Goal: Task Accomplishment & Management: Complete application form

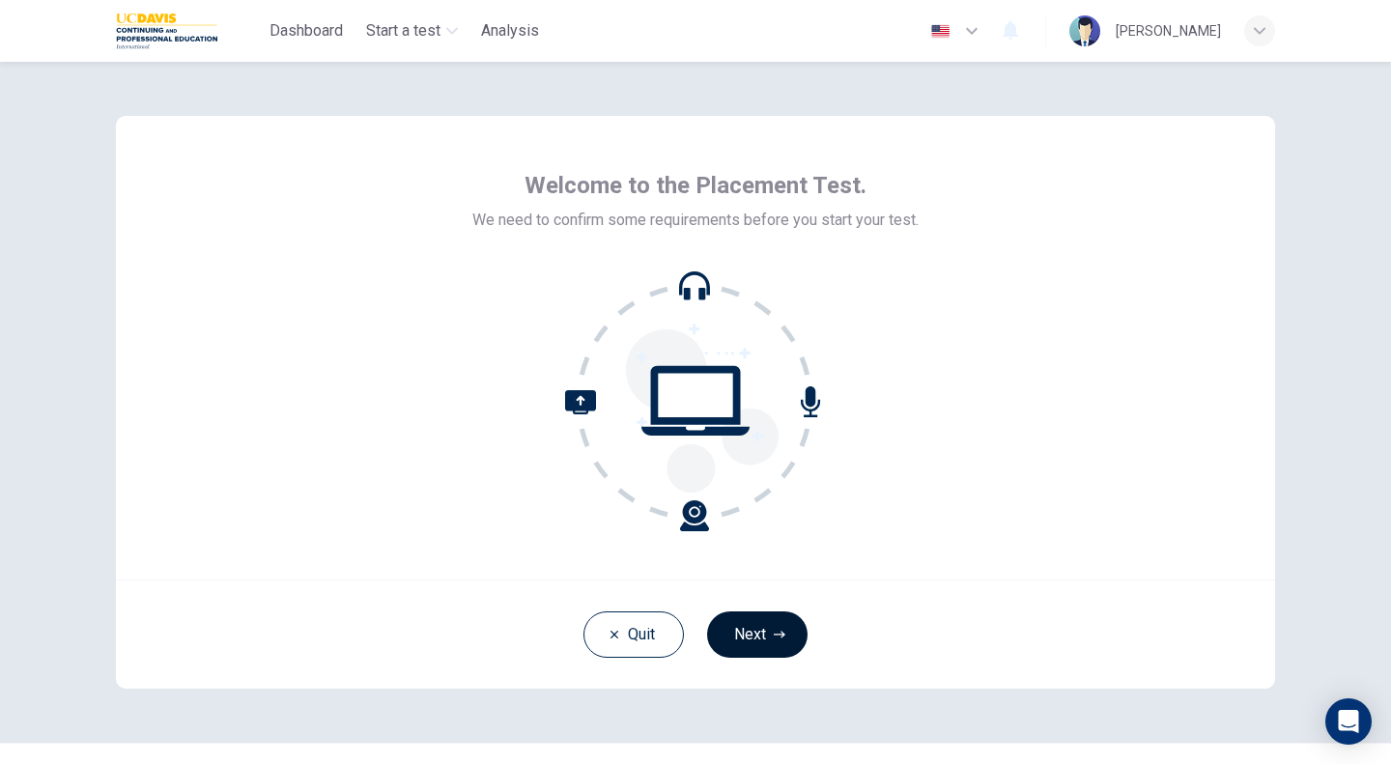
click at [756, 645] on button "Next" at bounding box center [757, 634] width 100 height 46
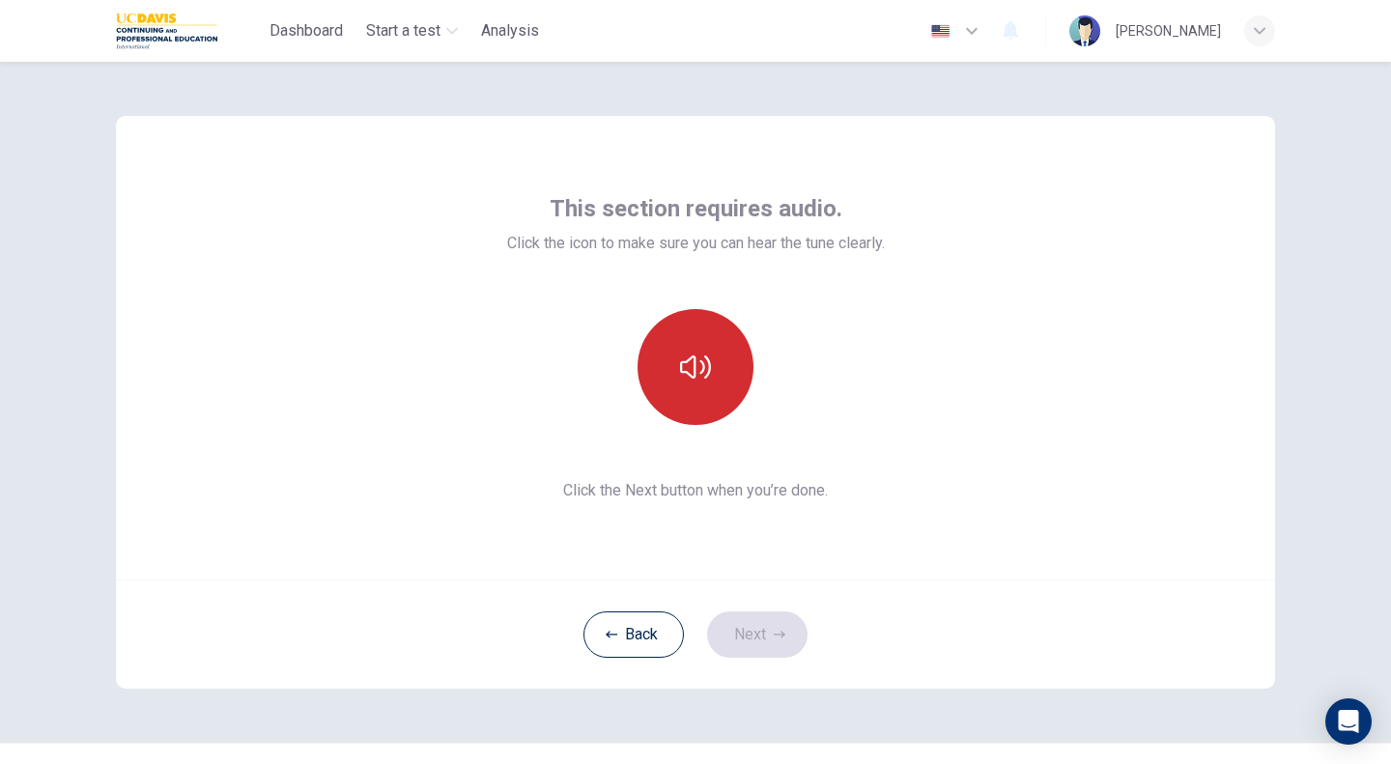
click at [697, 366] on icon "button" at bounding box center [695, 366] width 31 height 23
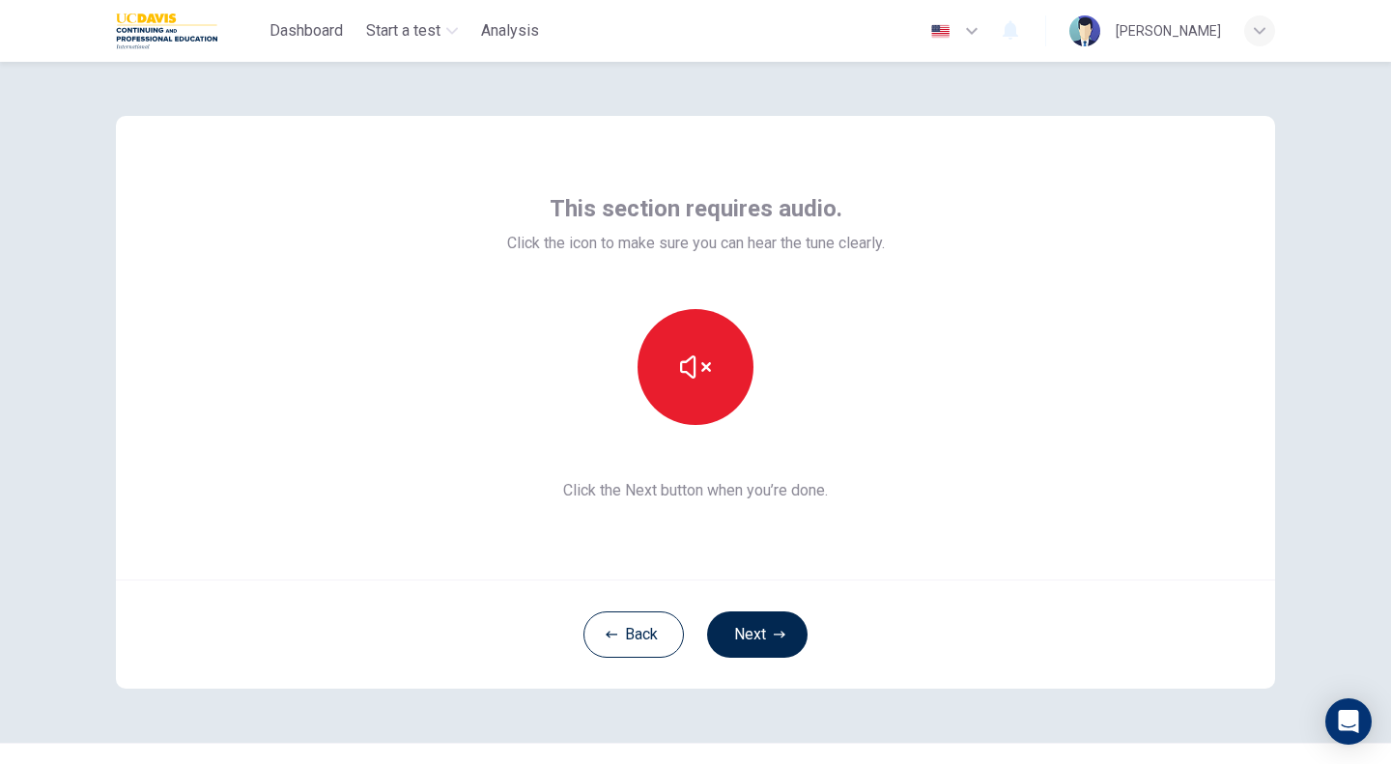
click at [991, 435] on div "This section requires audio. Click the icon to make sure you can hear the tune …" at bounding box center [695, 348] width 1159 height 464
click at [764, 623] on button "Next" at bounding box center [757, 634] width 100 height 46
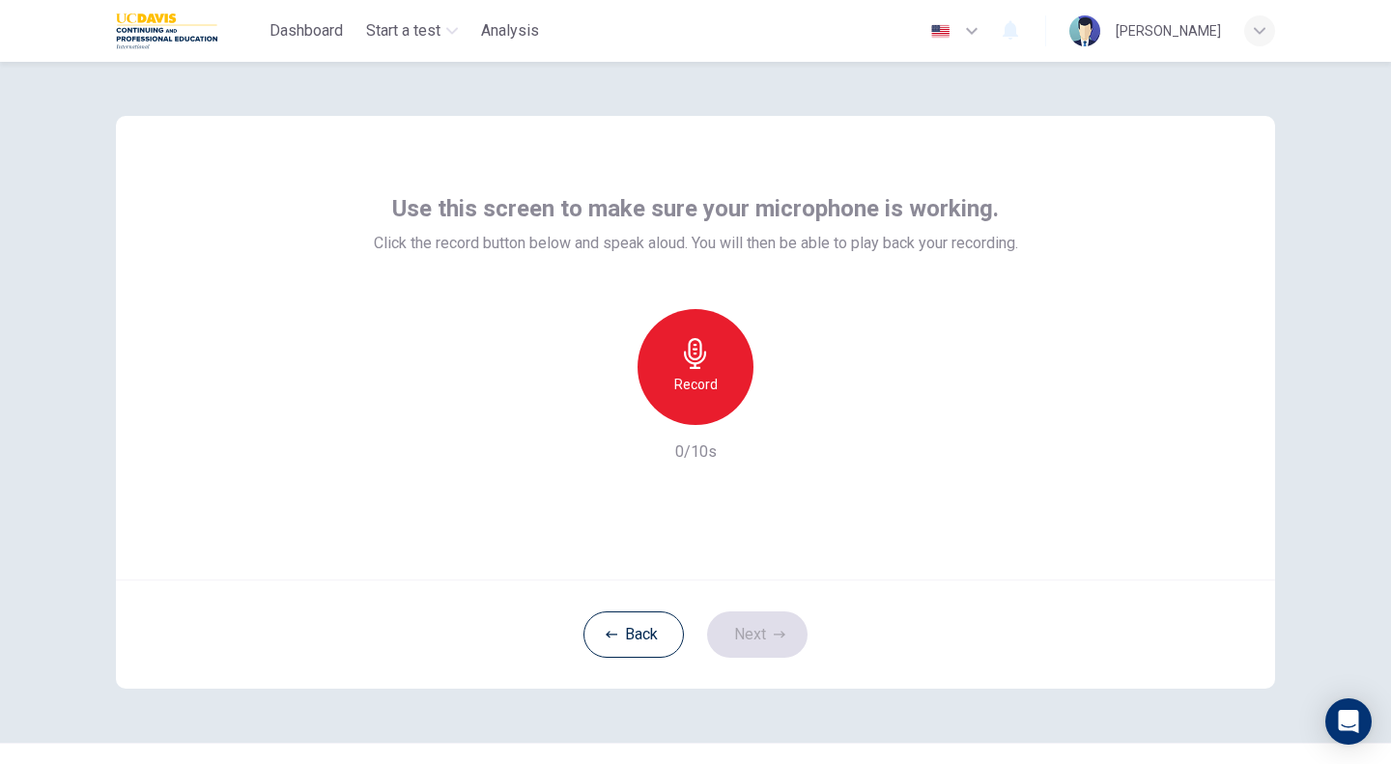
click at [714, 363] on div "Record" at bounding box center [696, 367] width 116 height 116
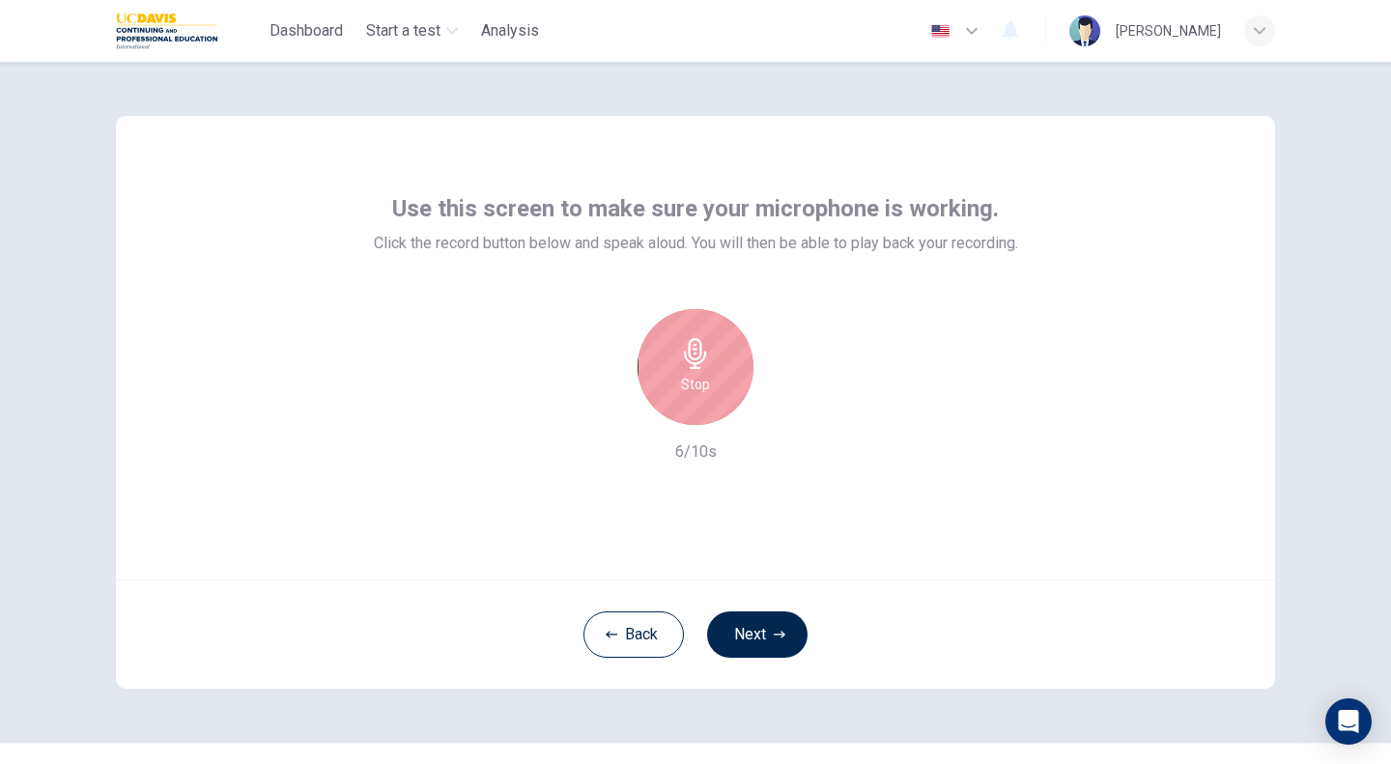
click at [714, 363] on div "Stop" at bounding box center [696, 367] width 116 height 116
click at [783, 412] on icon "button" at bounding box center [784, 409] width 19 height 19
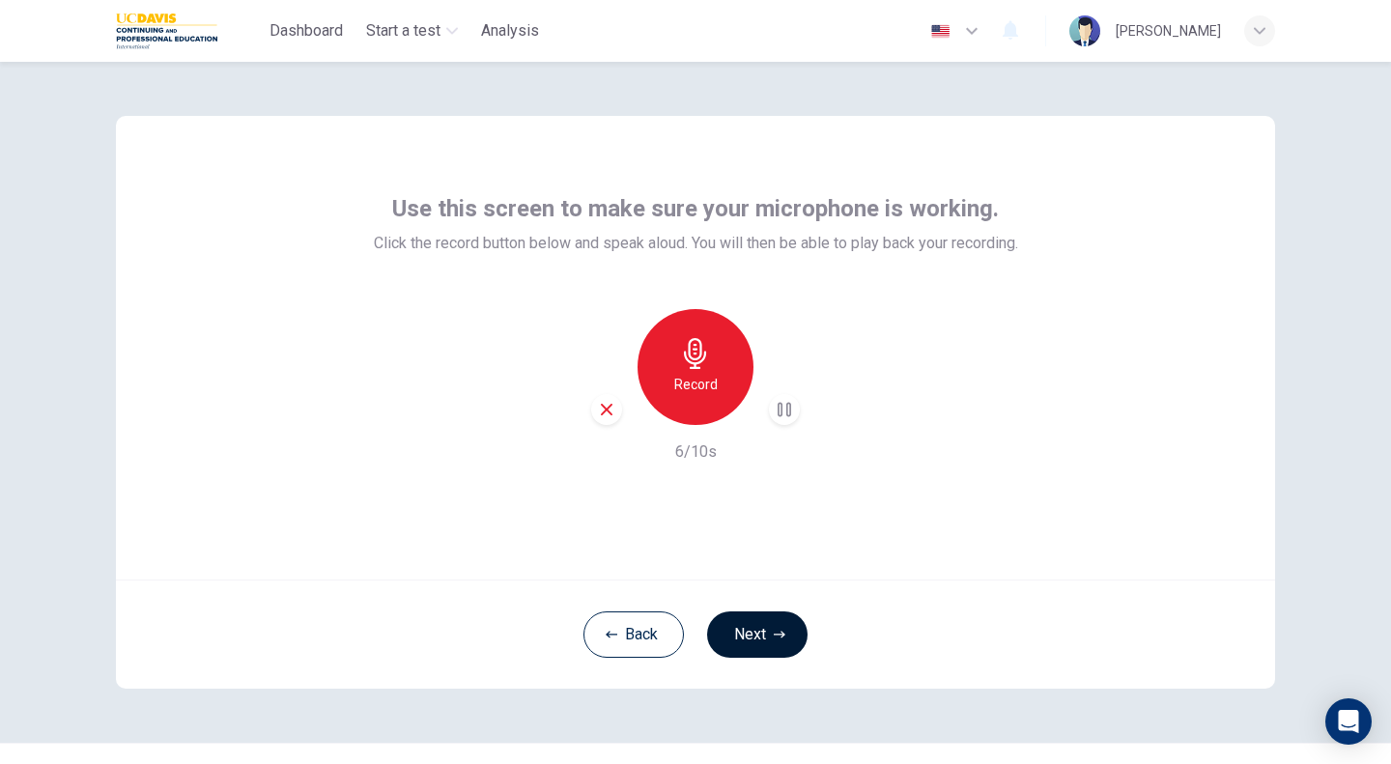
click at [774, 630] on icon "button" at bounding box center [780, 635] width 12 height 12
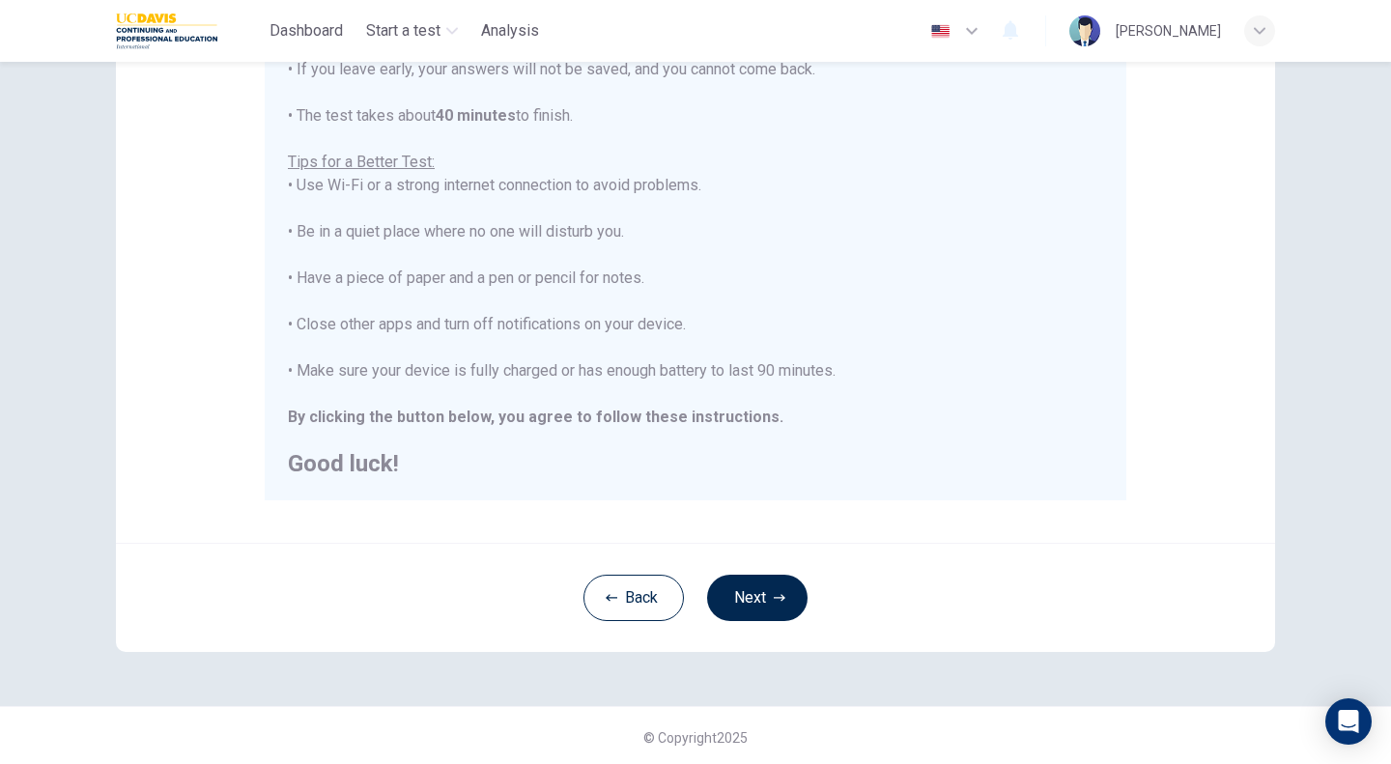
scroll to position [310, 0]
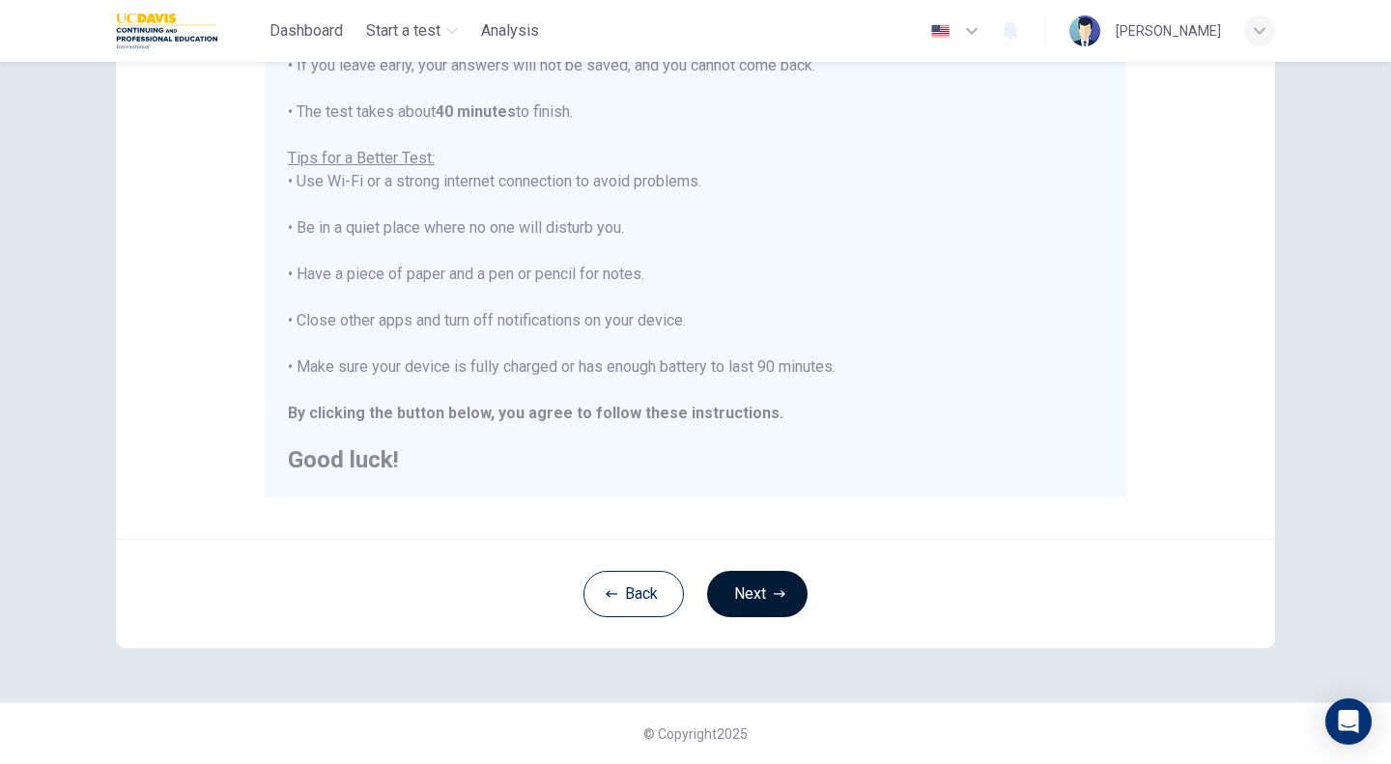
click at [763, 585] on button "Next" at bounding box center [757, 594] width 100 height 46
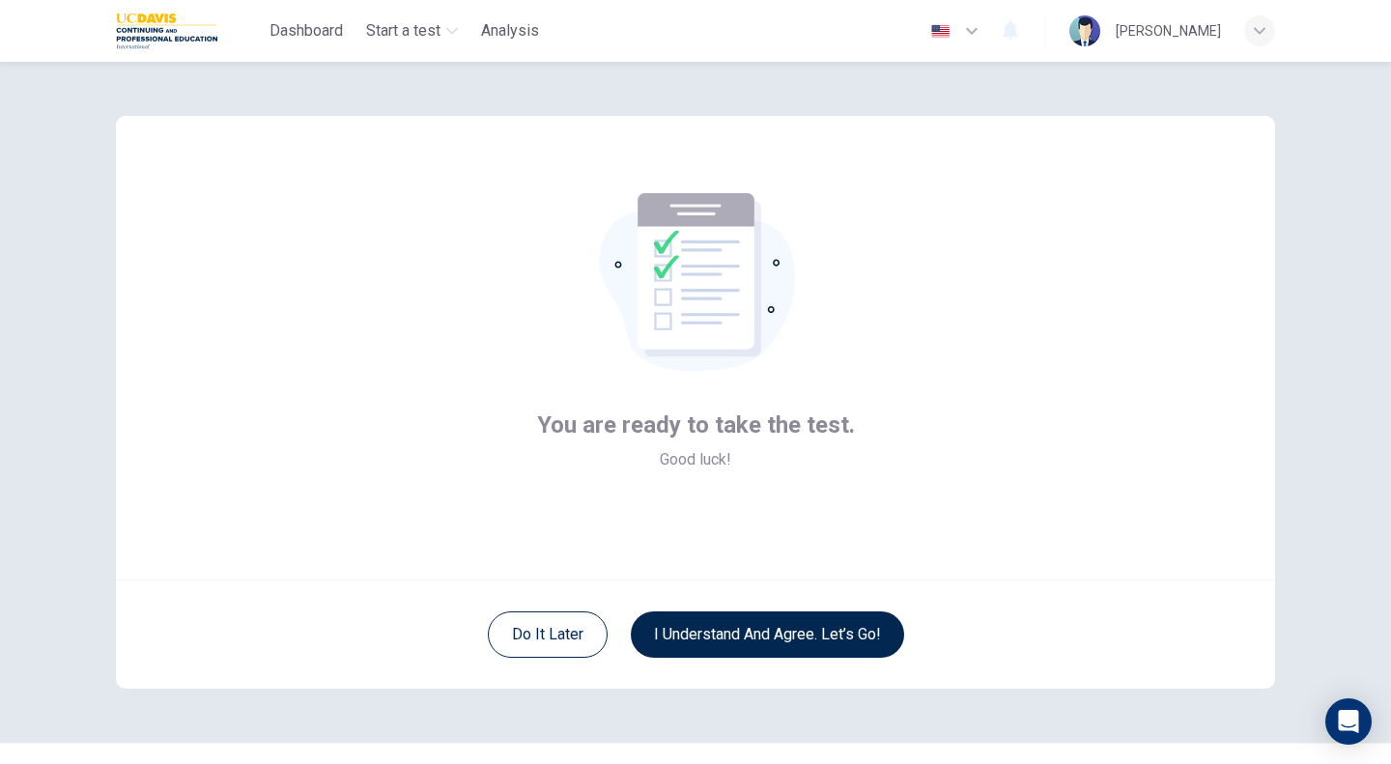
scroll to position [41, 0]
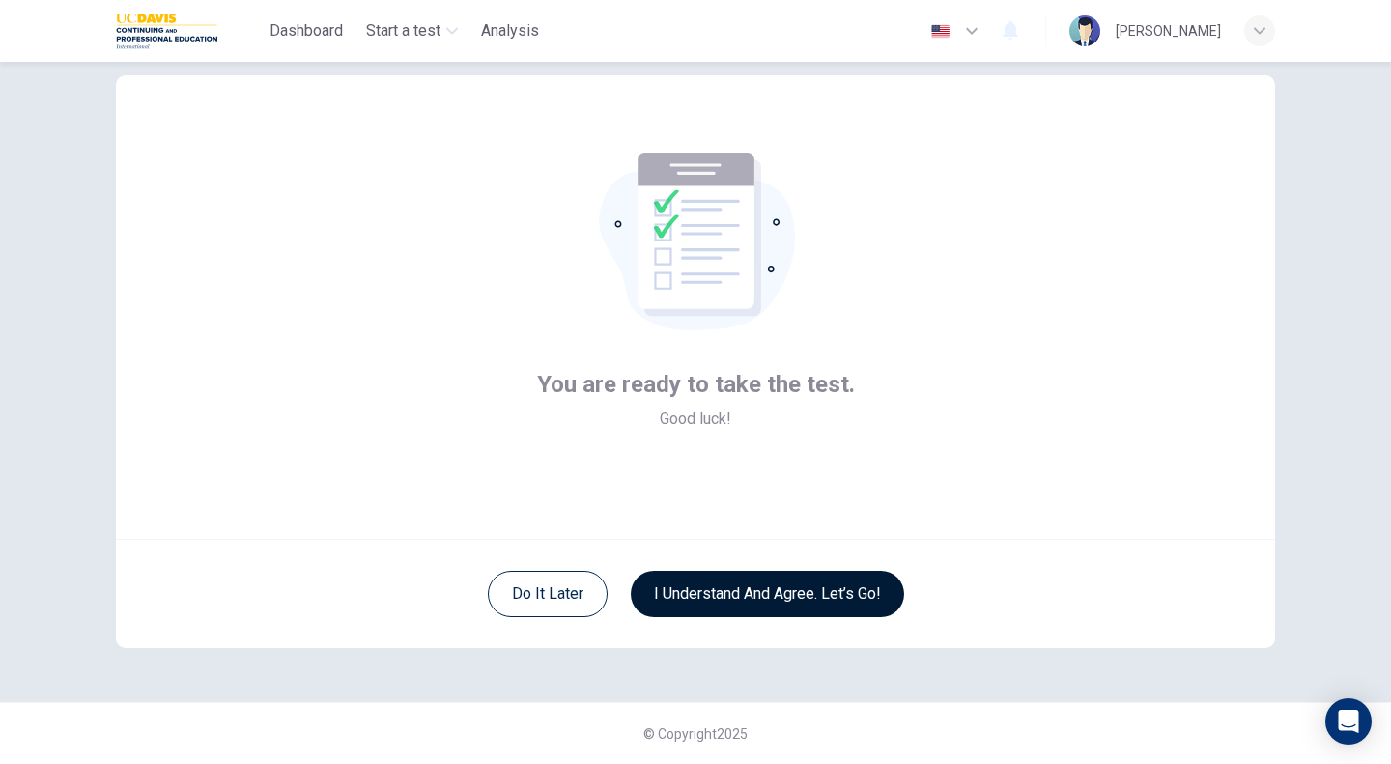
click at [812, 593] on button "I understand and agree. Let’s go!" at bounding box center [767, 594] width 273 height 46
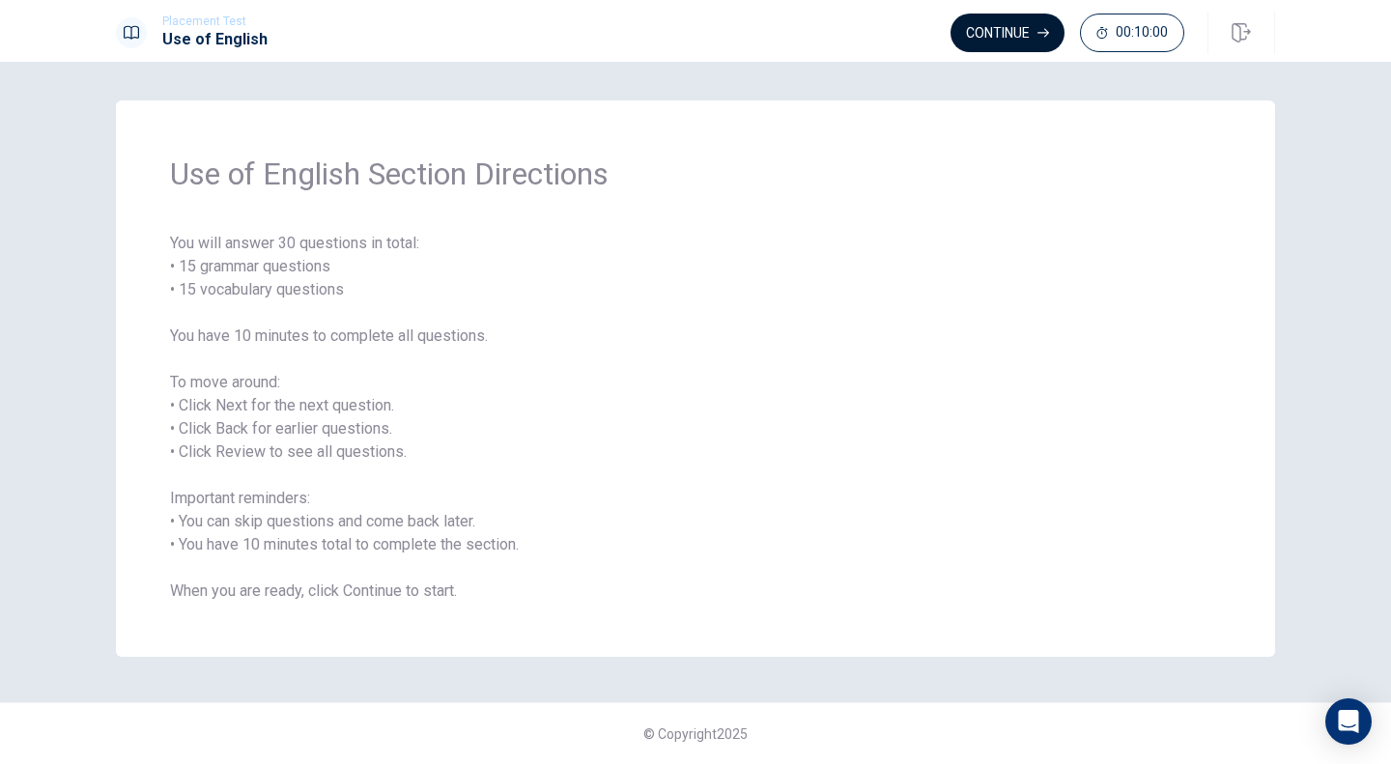
click at [1014, 37] on button "Continue" at bounding box center [1008, 33] width 114 height 39
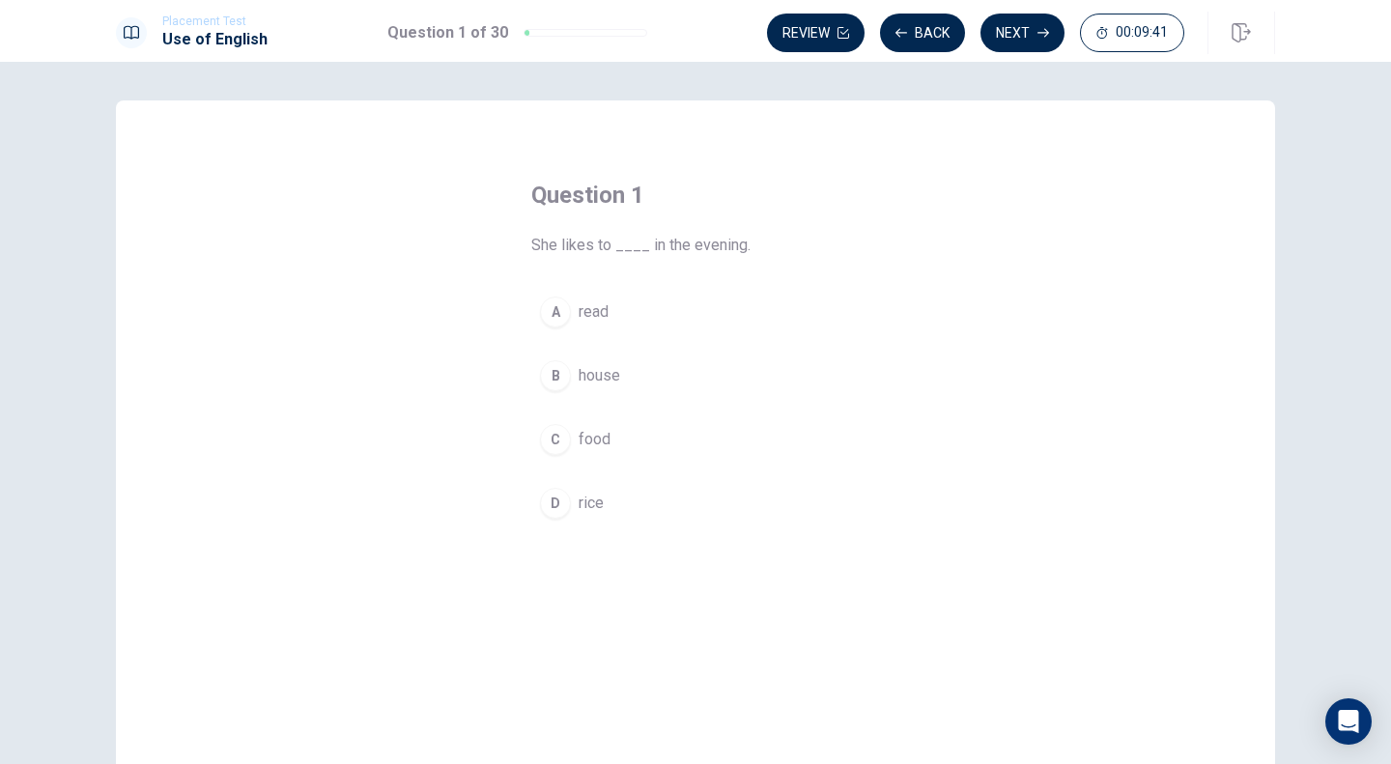
click at [579, 316] on span "read" at bounding box center [594, 311] width 30 height 23
click at [1028, 31] on button "Next" at bounding box center [1023, 33] width 84 height 39
click at [834, 31] on button "Review" at bounding box center [816, 33] width 98 height 39
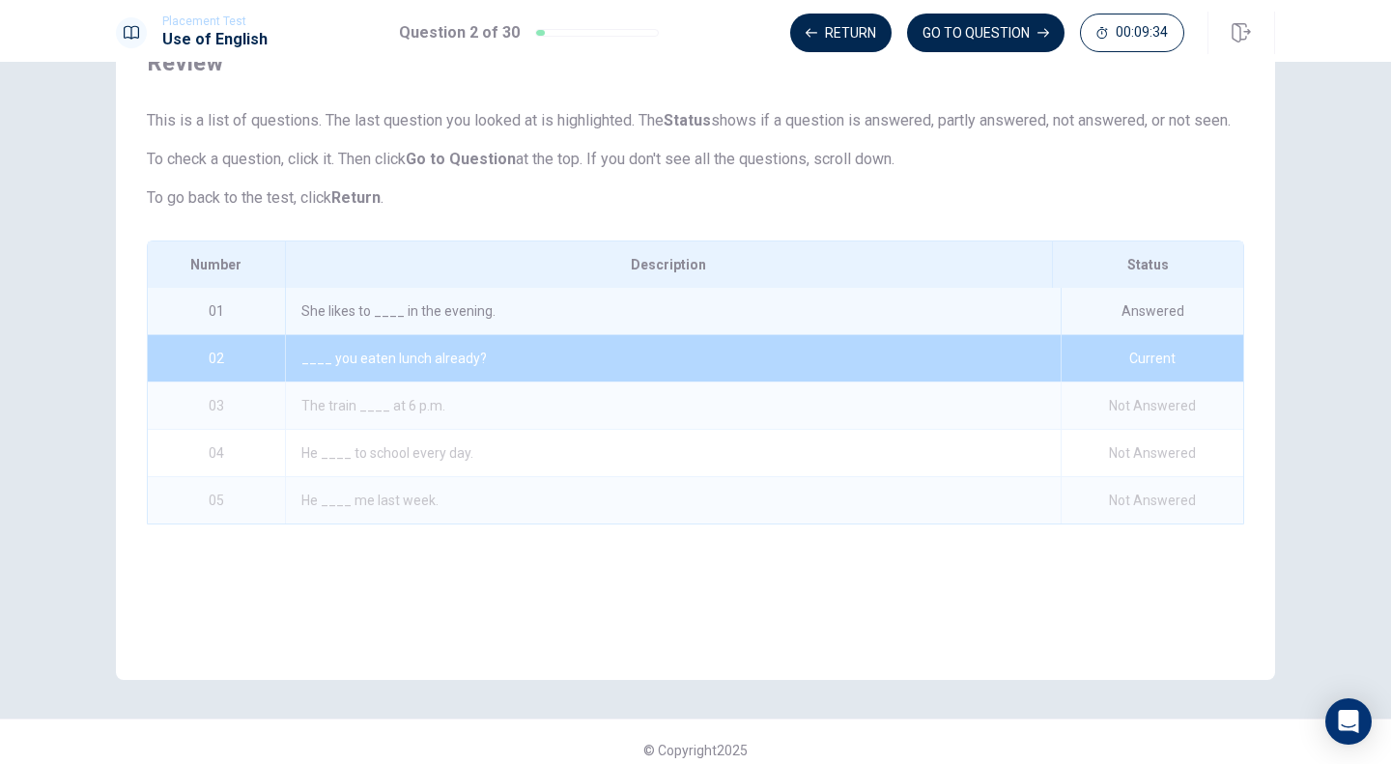
scroll to position [108, 0]
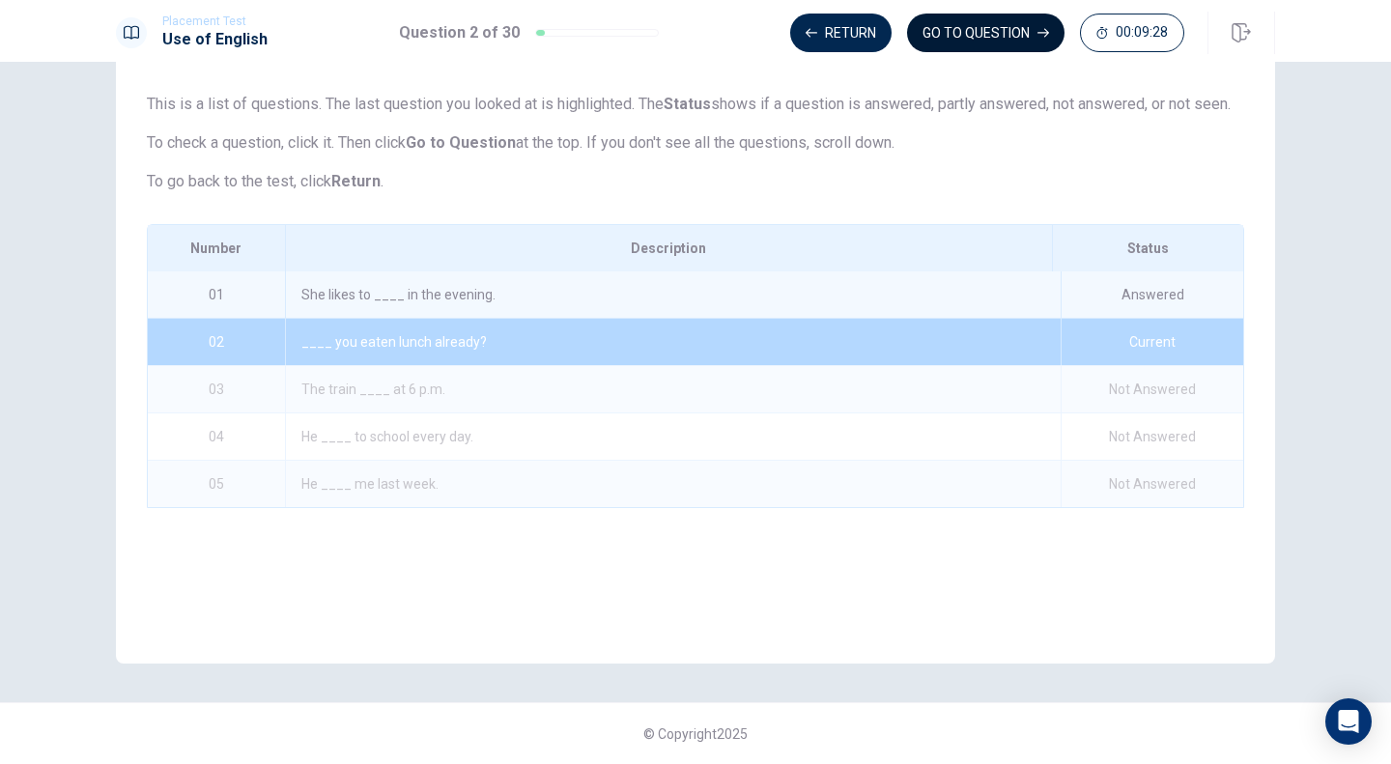
click at [958, 33] on button "GO TO QUESTION" at bounding box center [985, 33] width 157 height 39
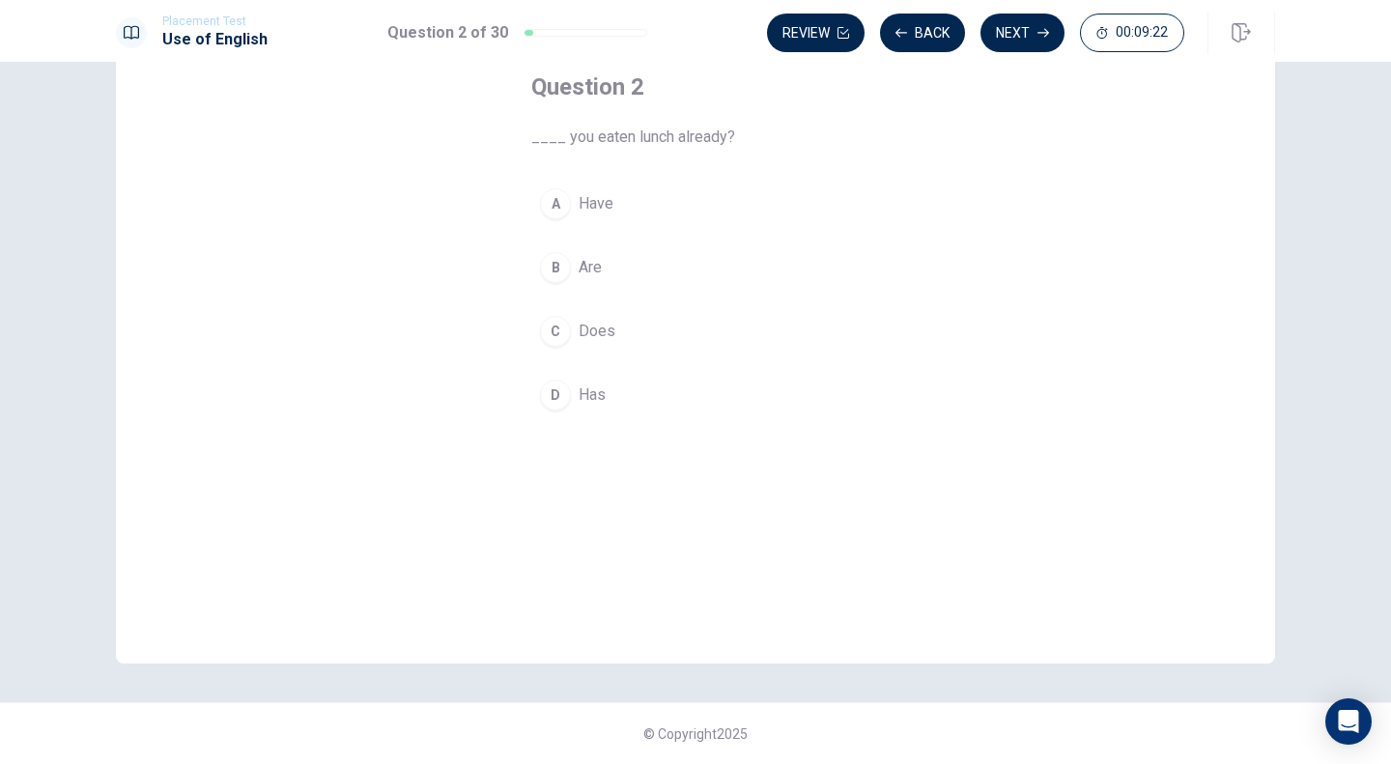
click at [590, 196] on span "Have" at bounding box center [596, 203] width 35 height 23
click at [1001, 39] on button "Next" at bounding box center [1023, 33] width 84 height 39
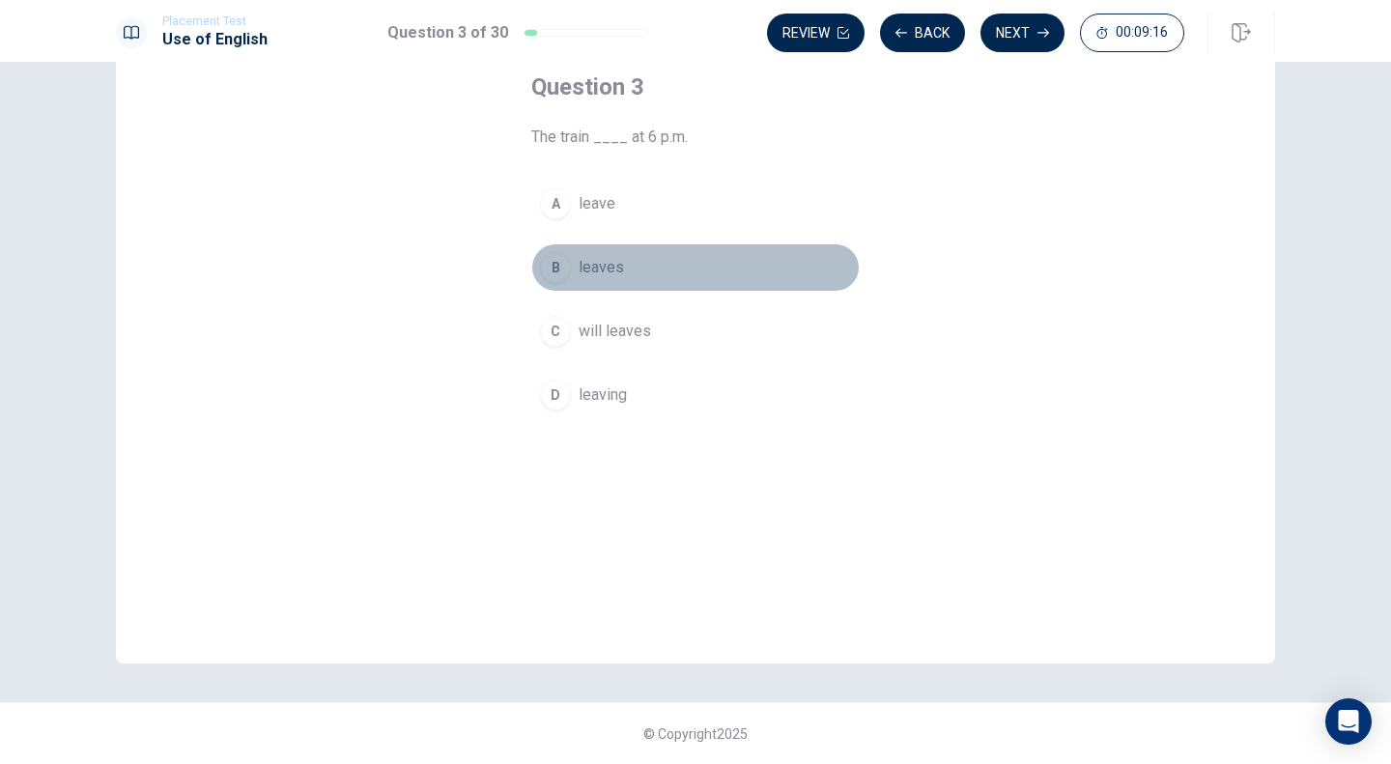
click at [594, 269] on span "leaves" at bounding box center [601, 267] width 45 height 23
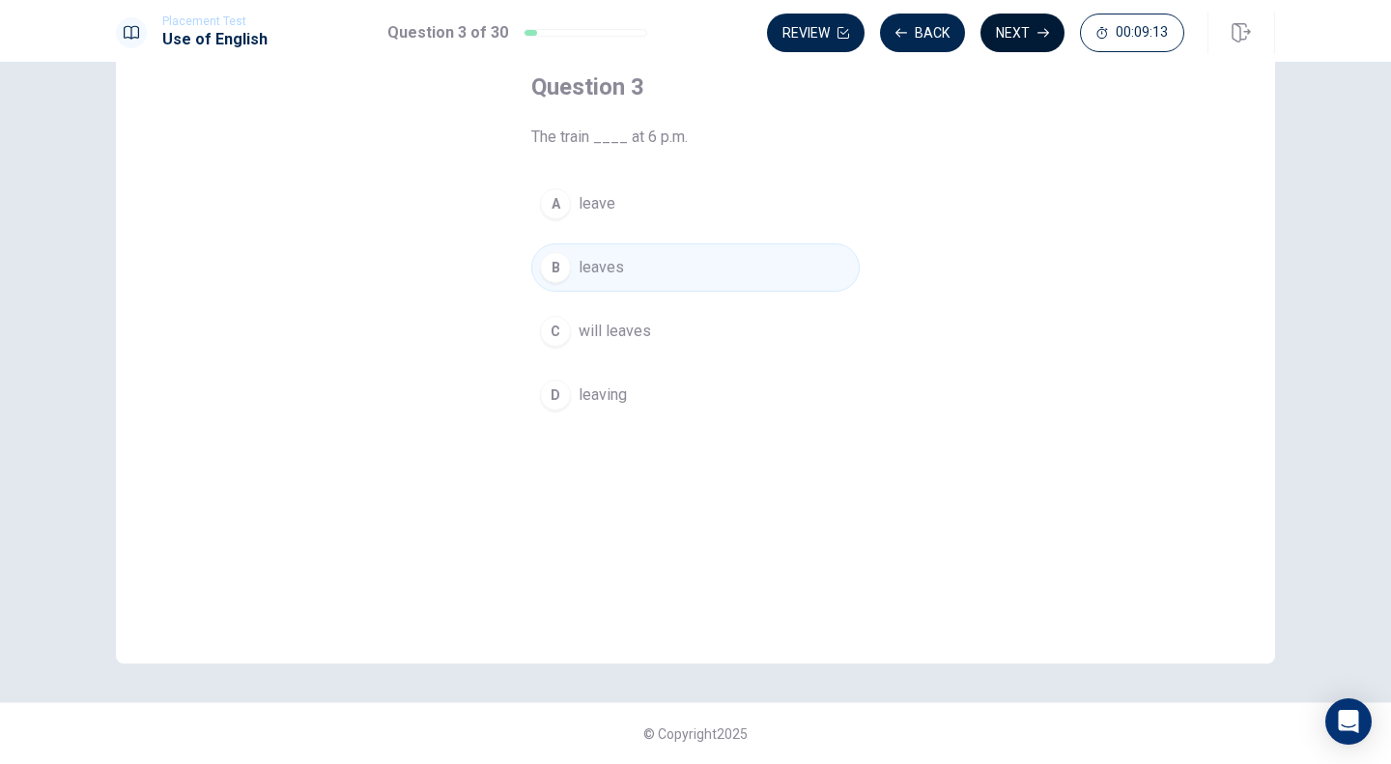
click at [1025, 29] on button "Next" at bounding box center [1023, 33] width 84 height 39
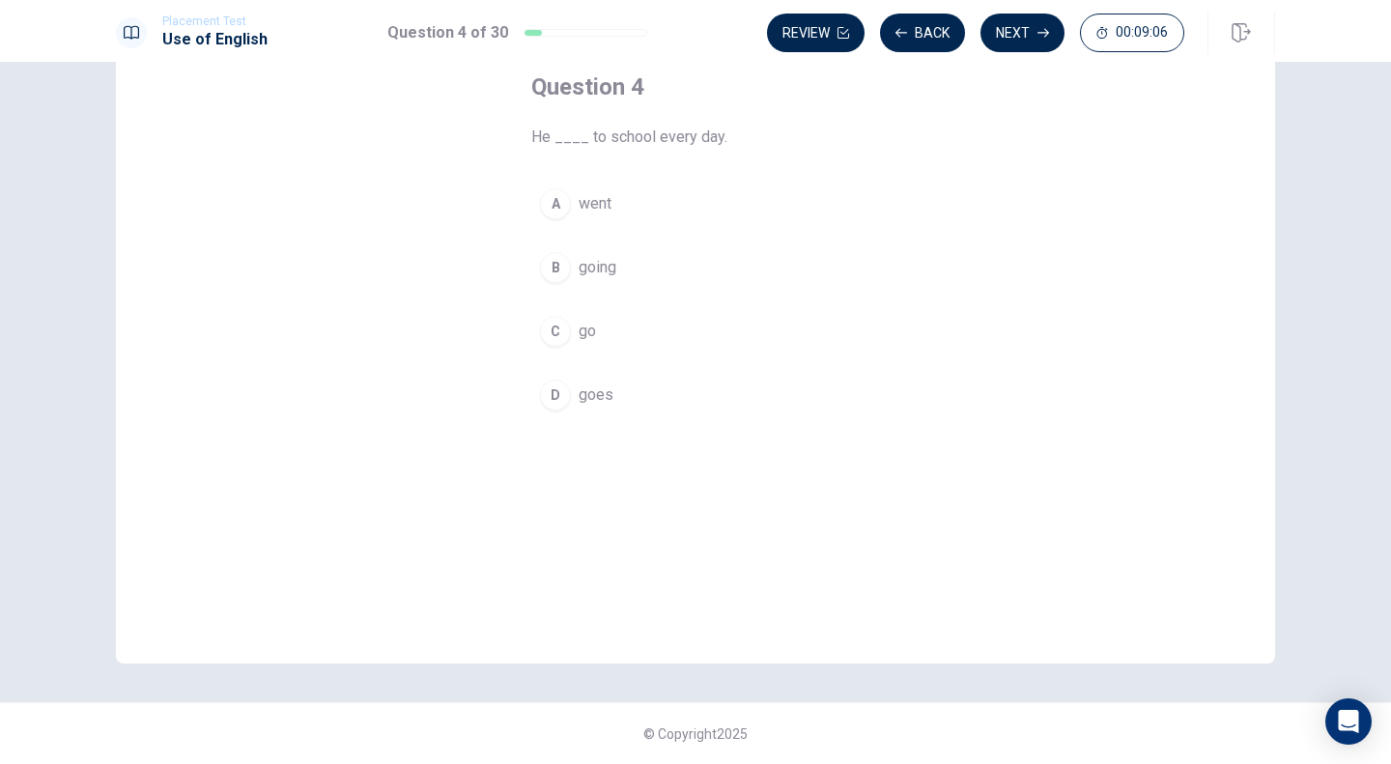
click at [582, 390] on span "goes" at bounding box center [596, 395] width 35 height 23
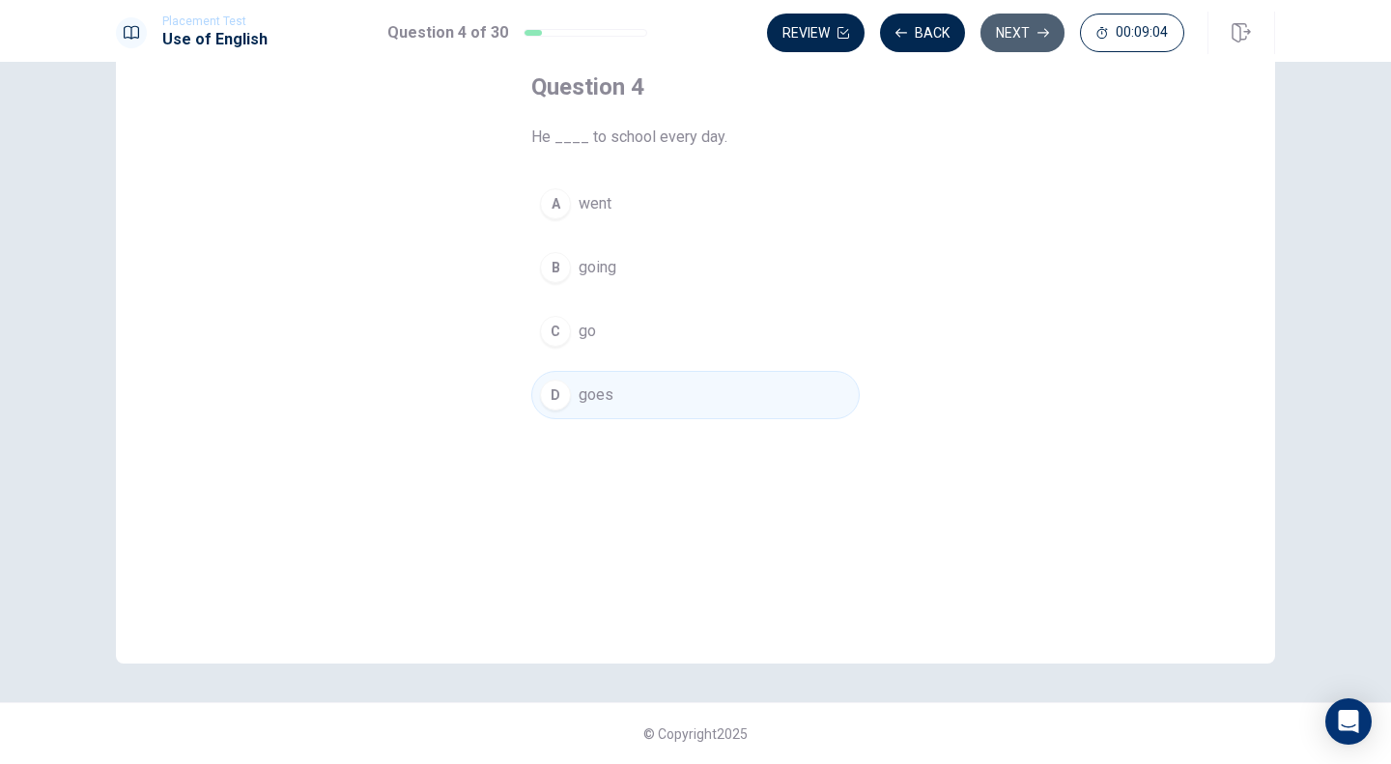
click at [1032, 37] on button "Next" at bounding box center [1023, 33] width 84 height 39
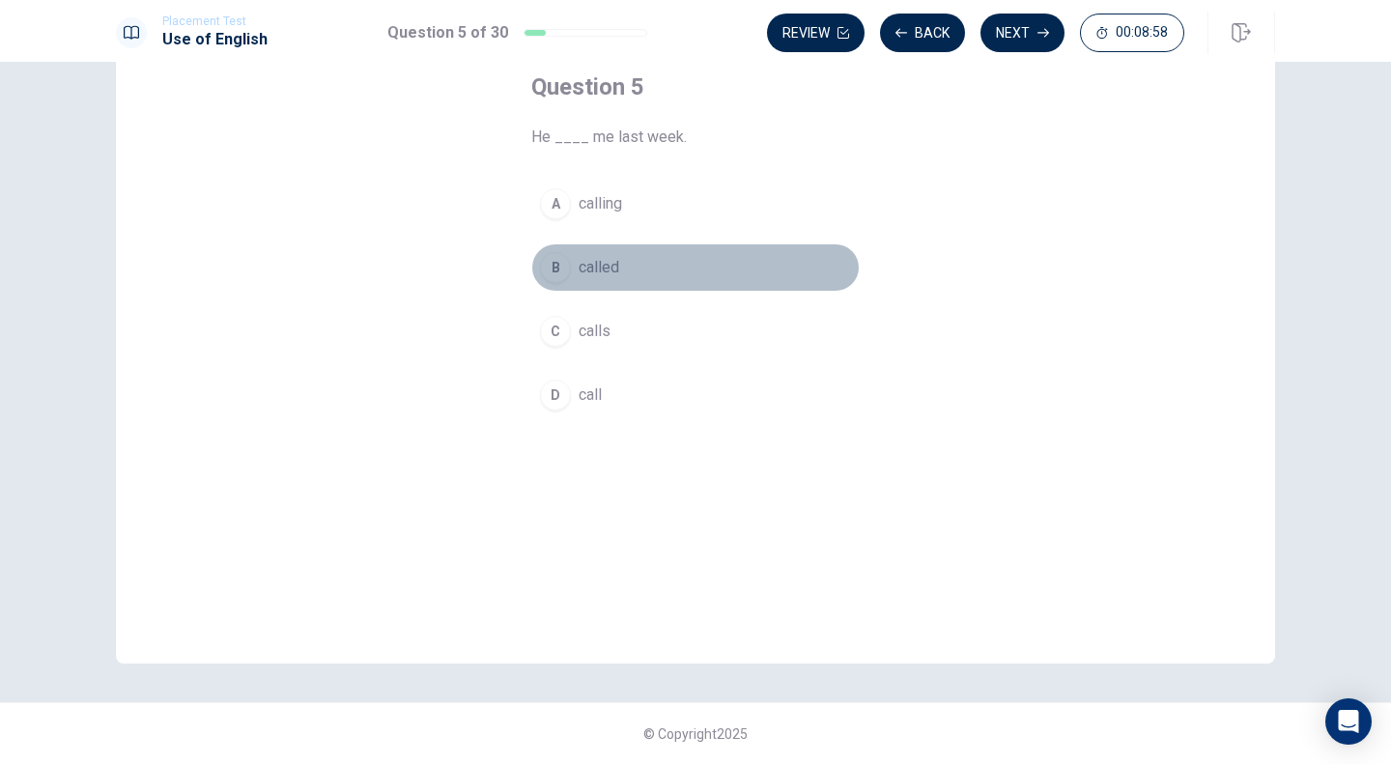
click at [582, 271] on span "called" at bounding box center [599, 267] width 41 height 23
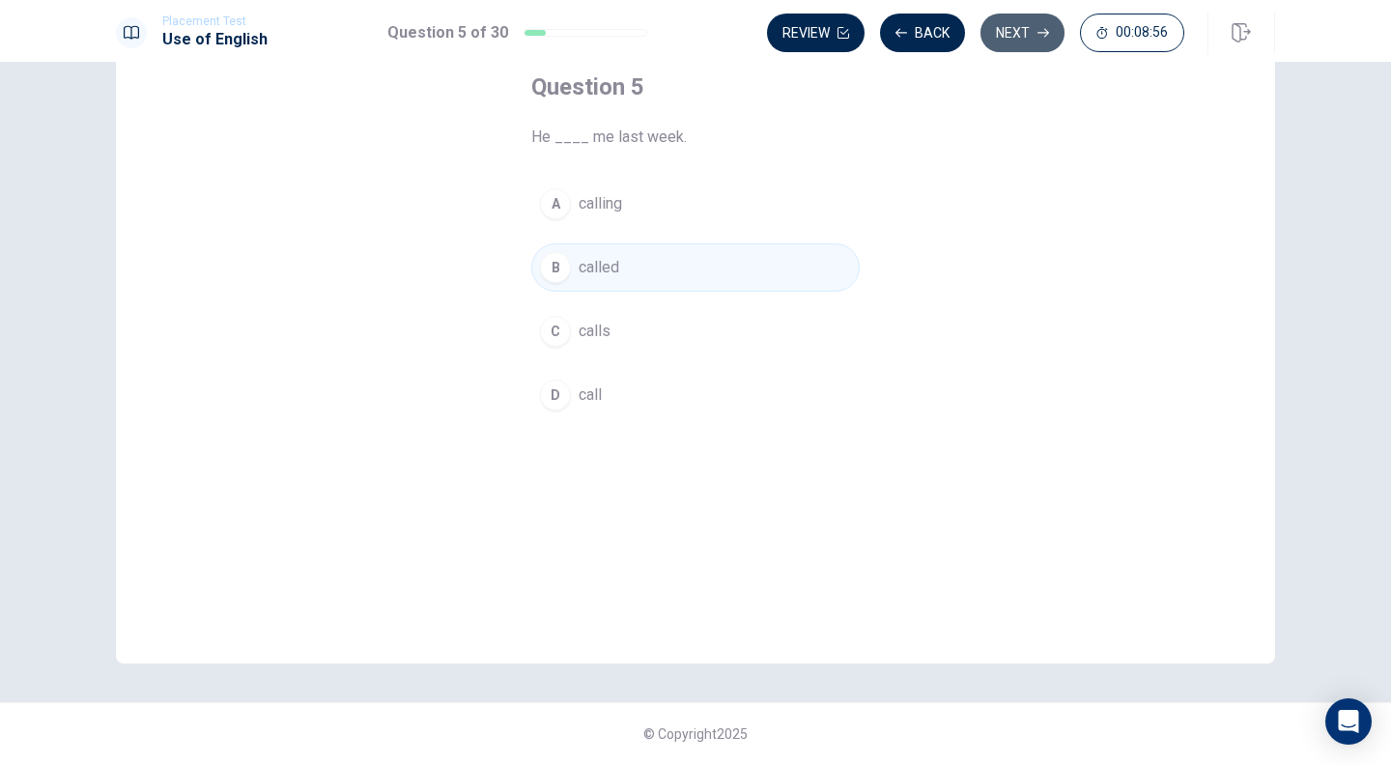
click at [1031, 38] on button "Next" at bounding box center [1023, 33] width 84 height 39
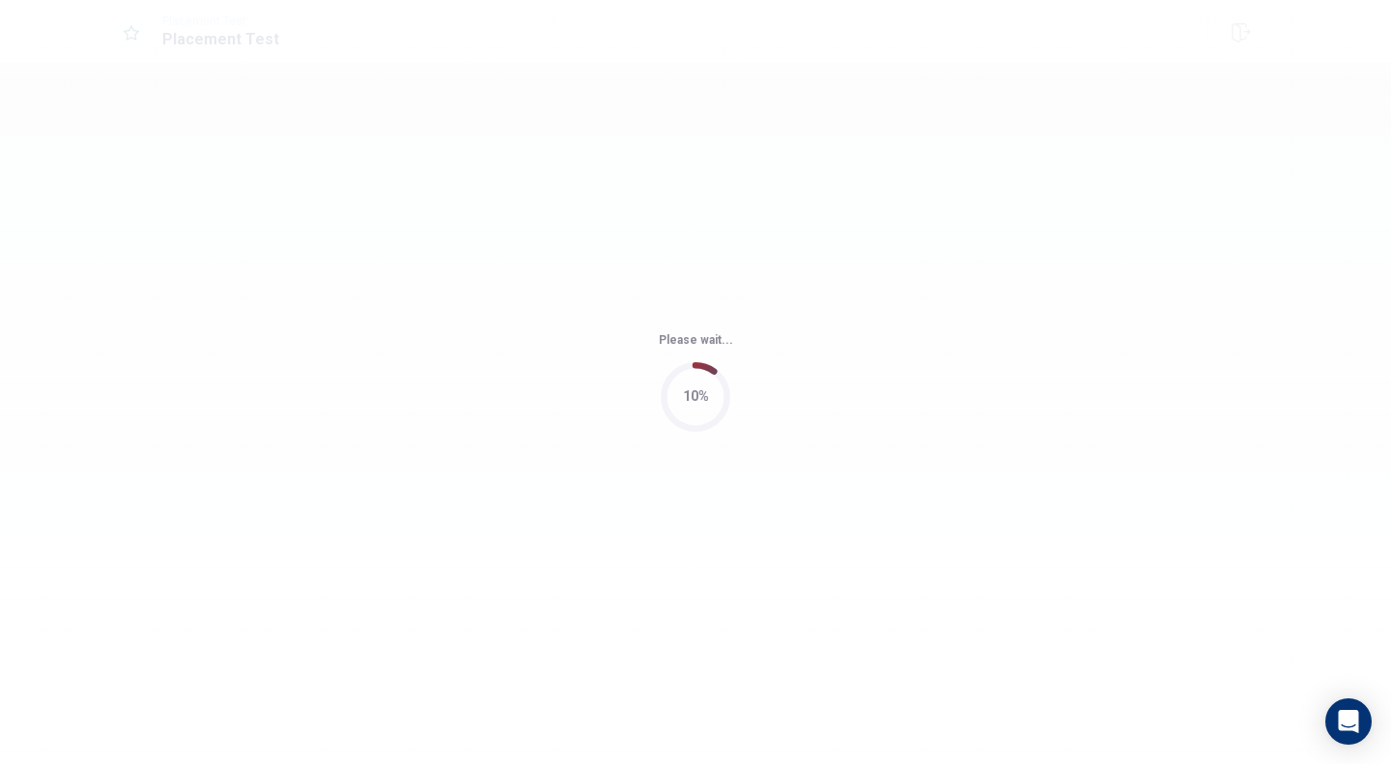
scroll to position [0, 0]
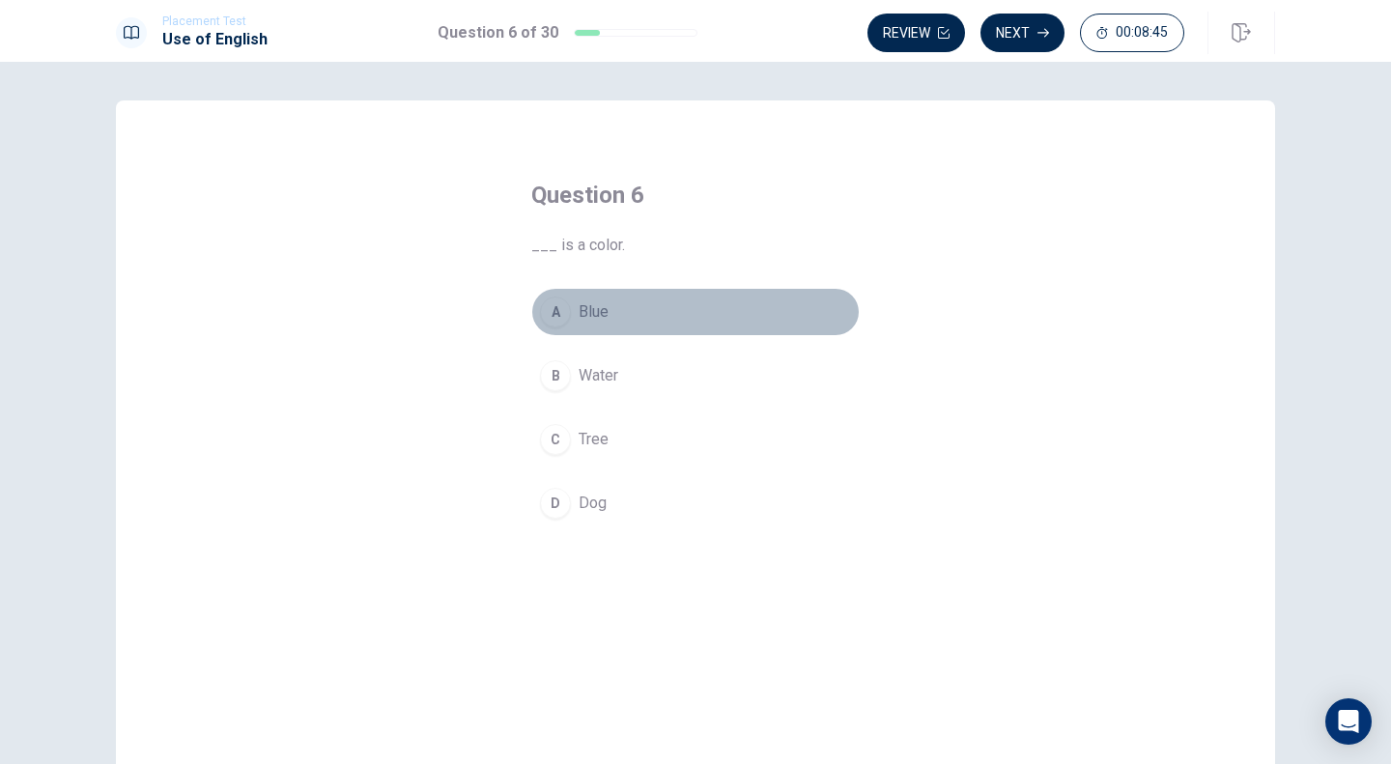
click at [567, 309] on button "A Blue" at bounding box center [695, 312] width 328 height 48
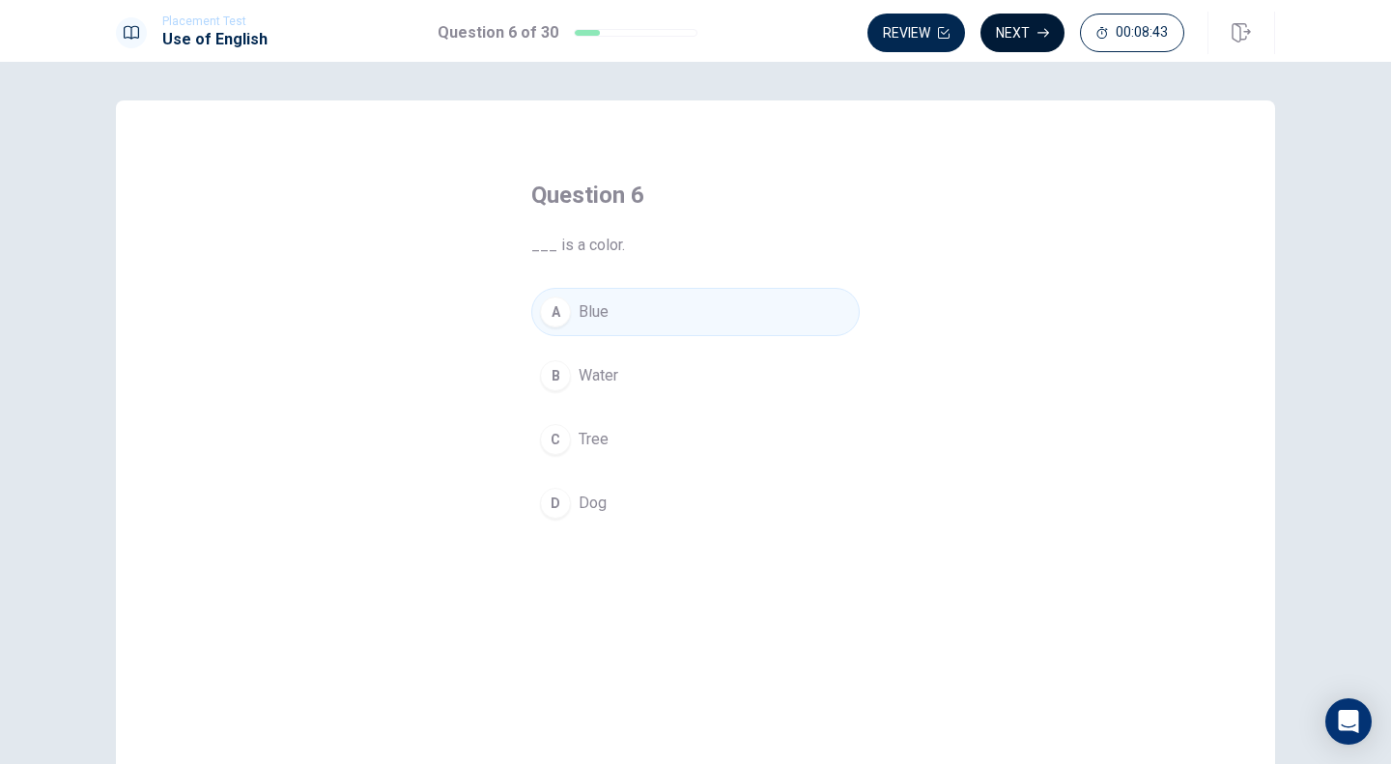
click at [1027, 30] on button "Next" at bounding box center [1023, 33] width 84 height 39
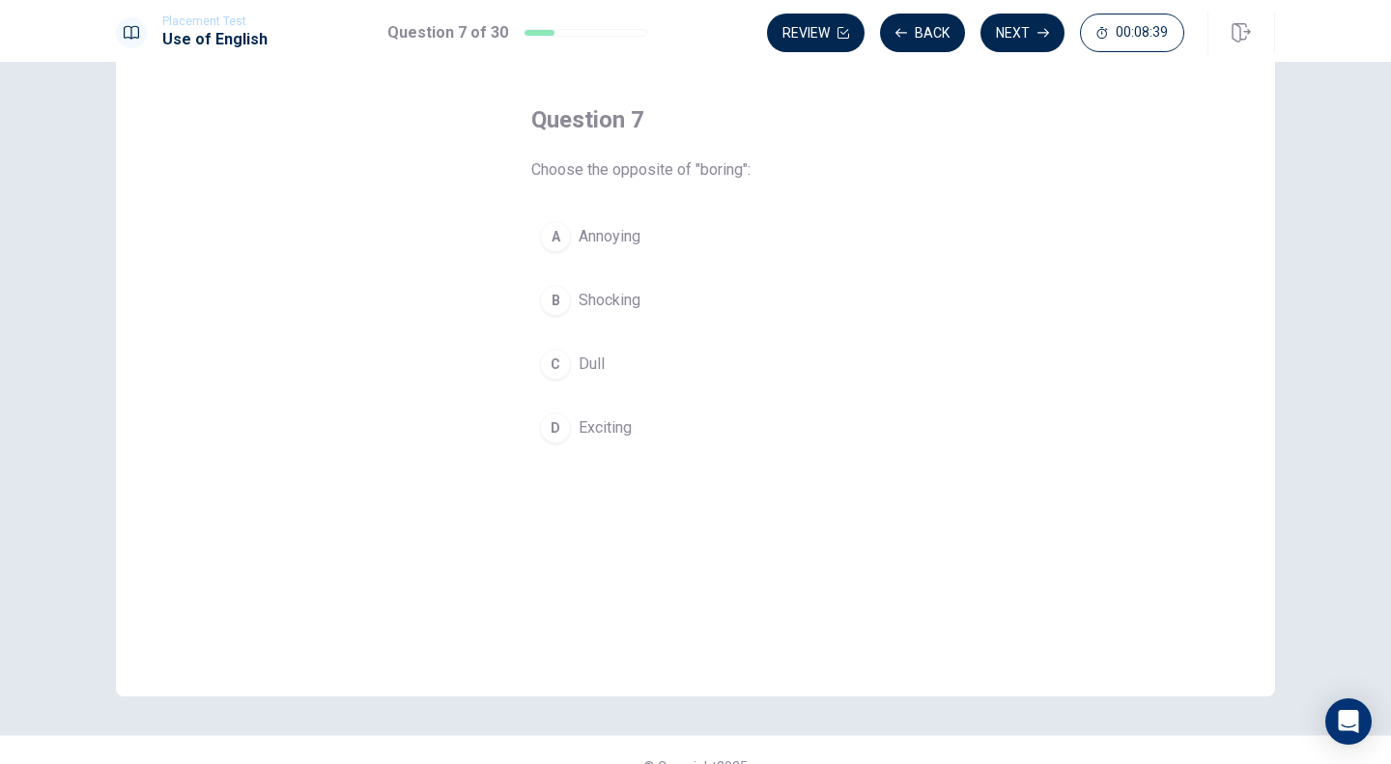
scroll to position [76, 0]
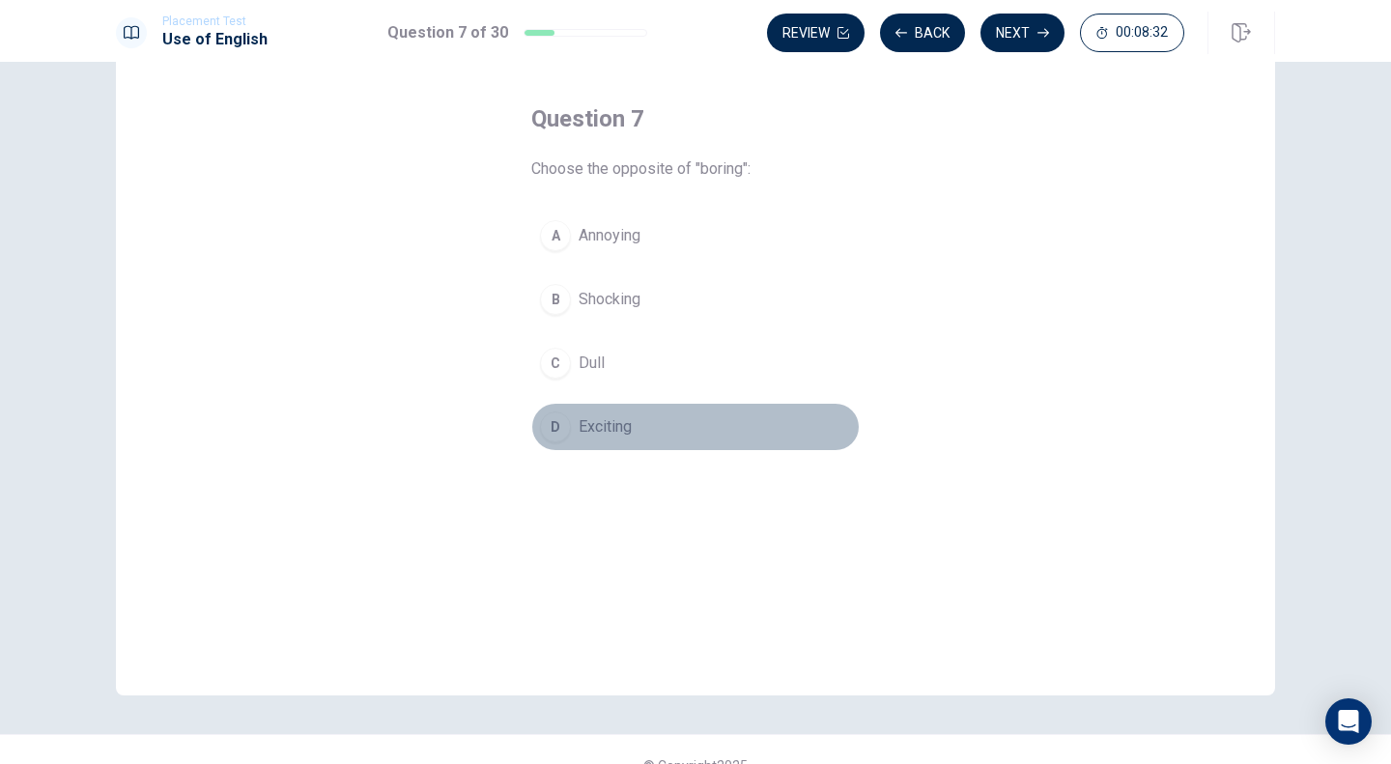
click at [592, 424] on span "Exciting" at bounding box center [605, 426] width 53 height 23
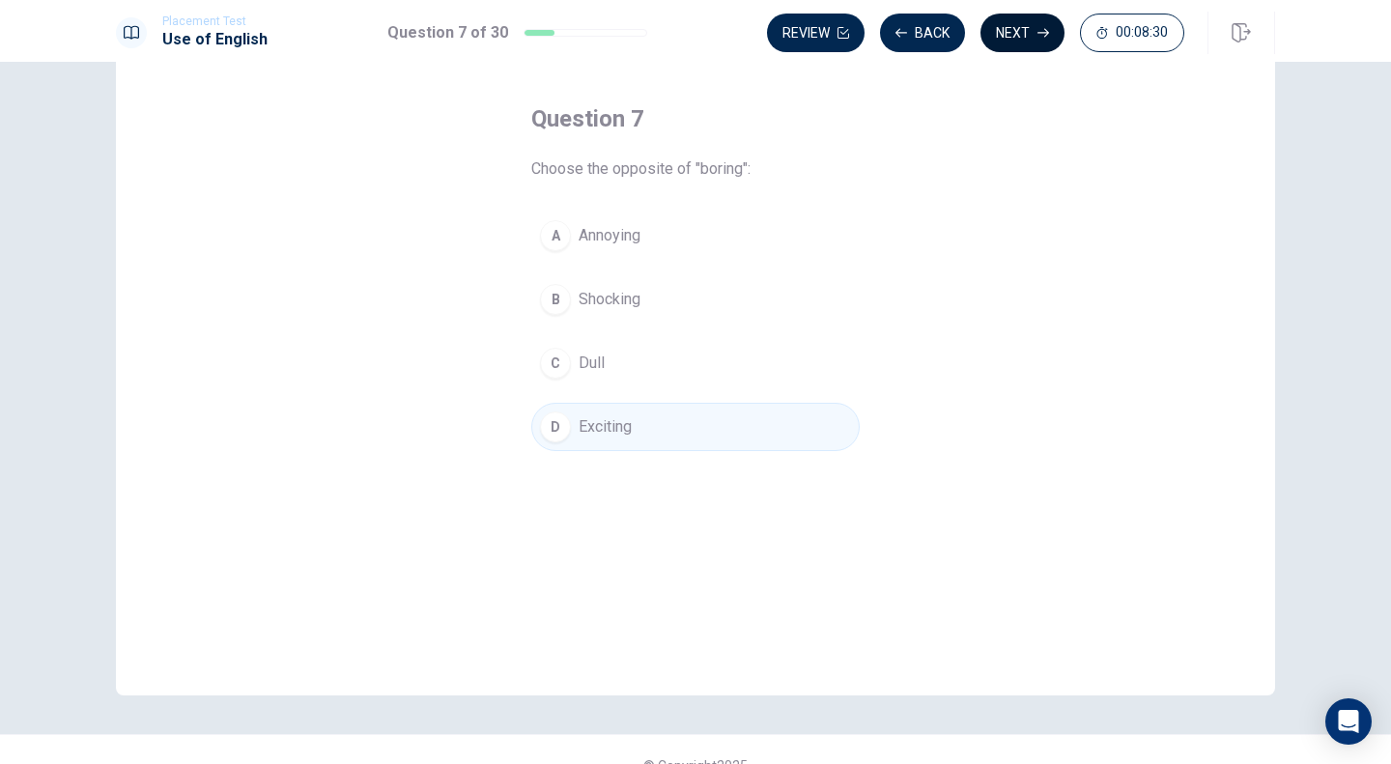
click at [1020, 33] on button "Next" at bounding box center [1023, 33] width 84 height 39
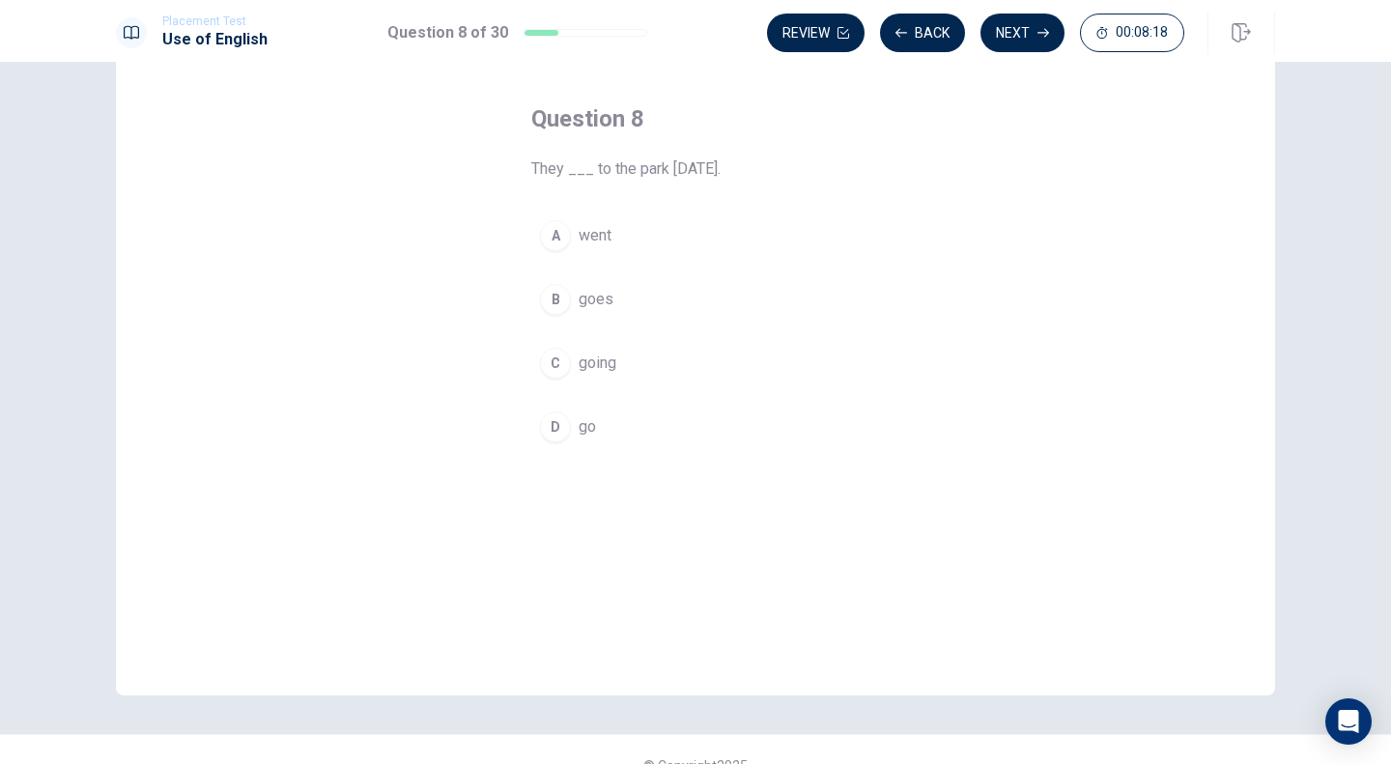
click at [563, 238] on div "A" at bounding box center [555, 235] width 31 height 31
click at [1024, 35] on button "Next" at bounding box center [1023, 33] width 84 height 39
click at [582, 295] on span "watched" at bounding box center [607, 299] width 57 height 23
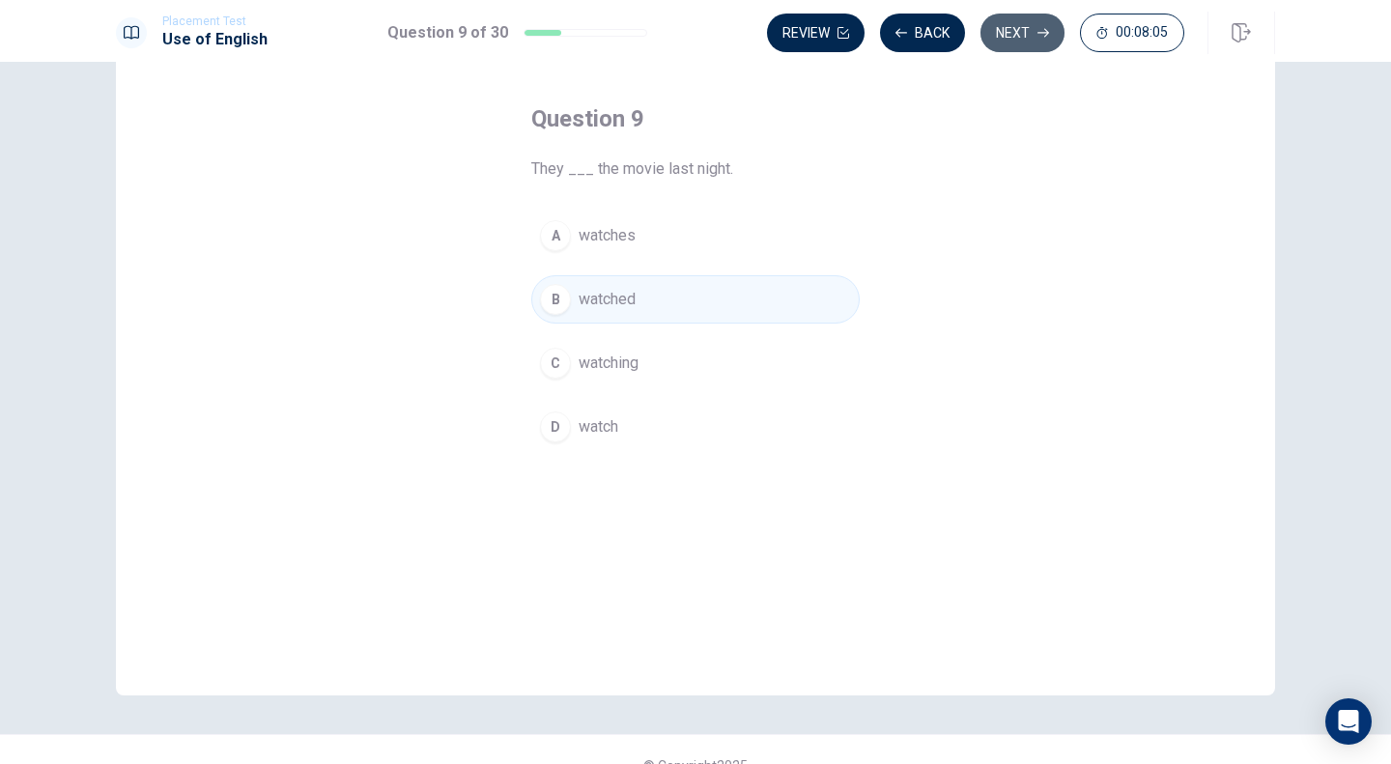
click at [1023, 34] on button "Next" at bounding box center [1023, 33] width 84 height 39
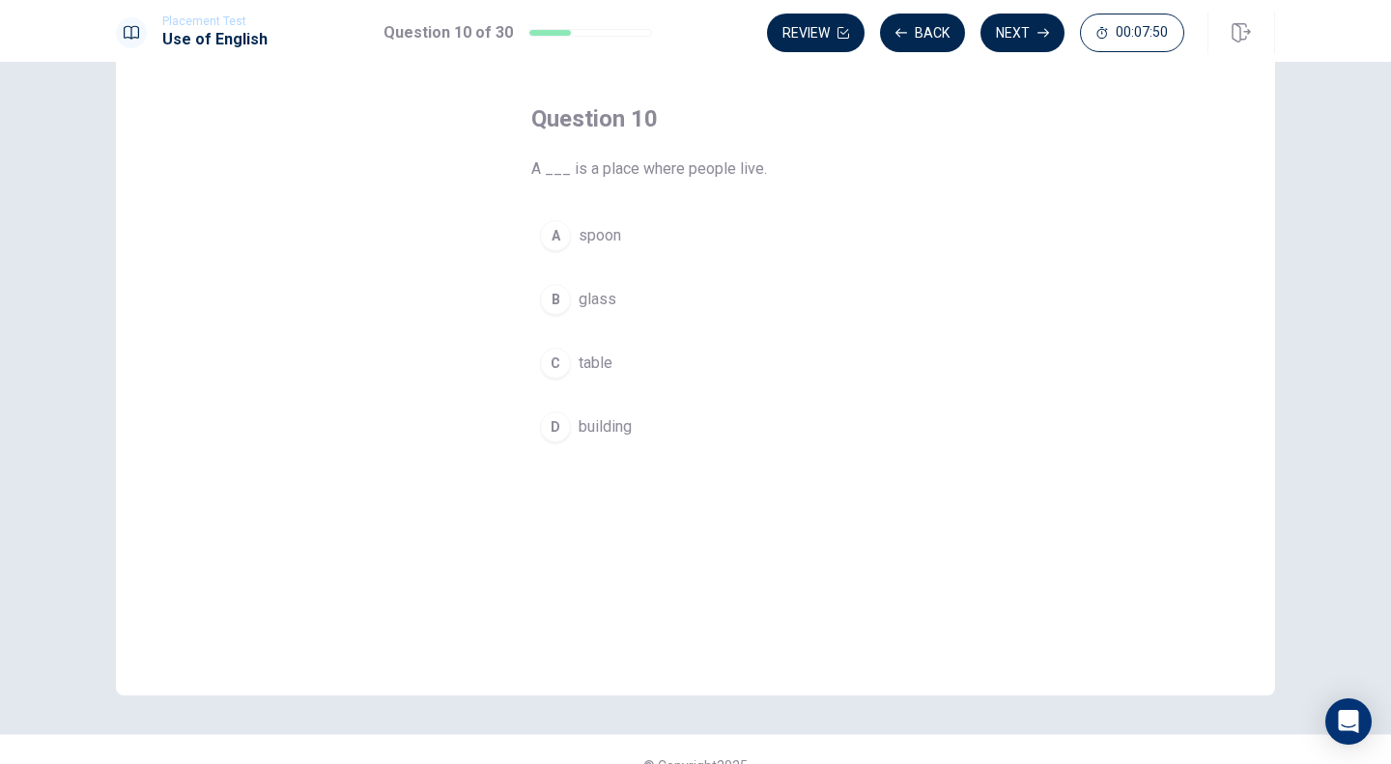
click at [604, 428] on span "building" at bounding box center [605, 426] width 53 height 23
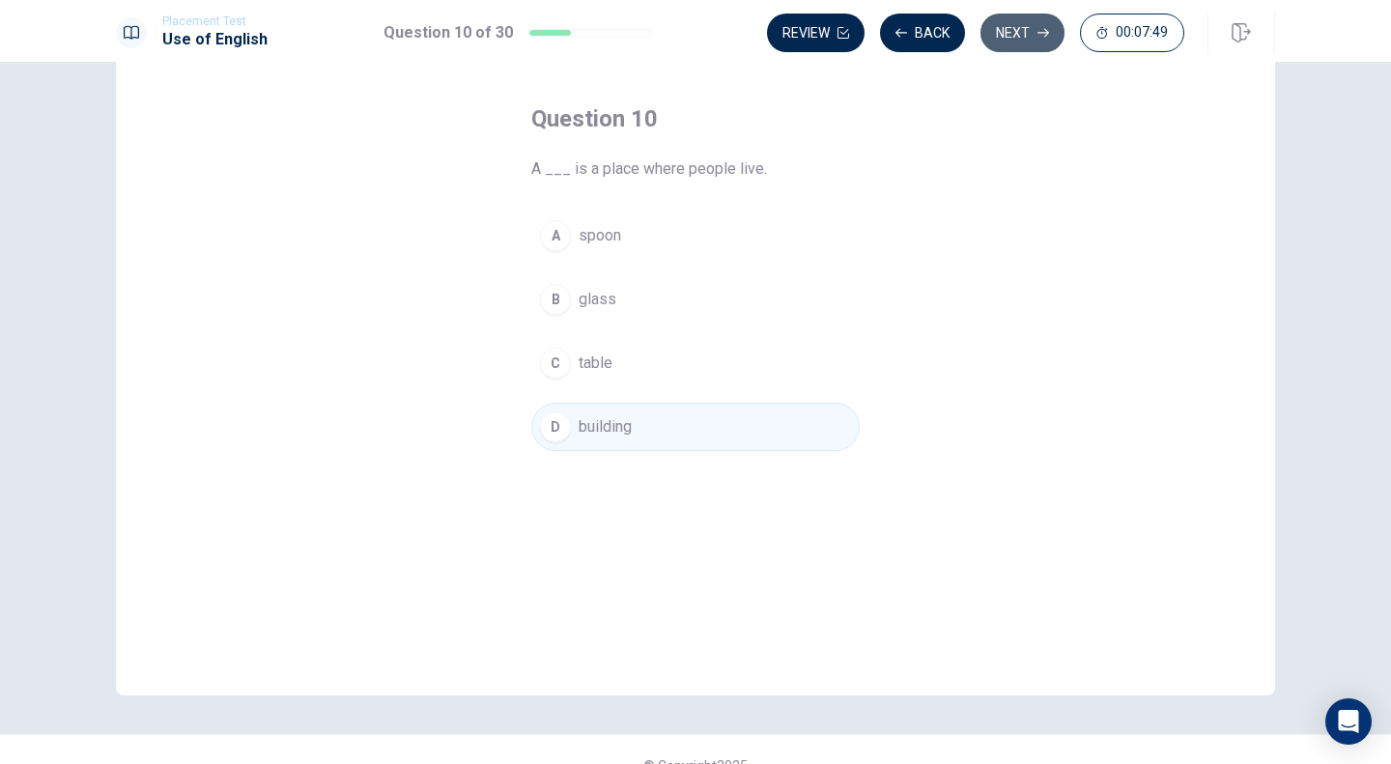
click at [1000, 32] on button "Next" at bounding box center [1023, 33] width 84 height 39
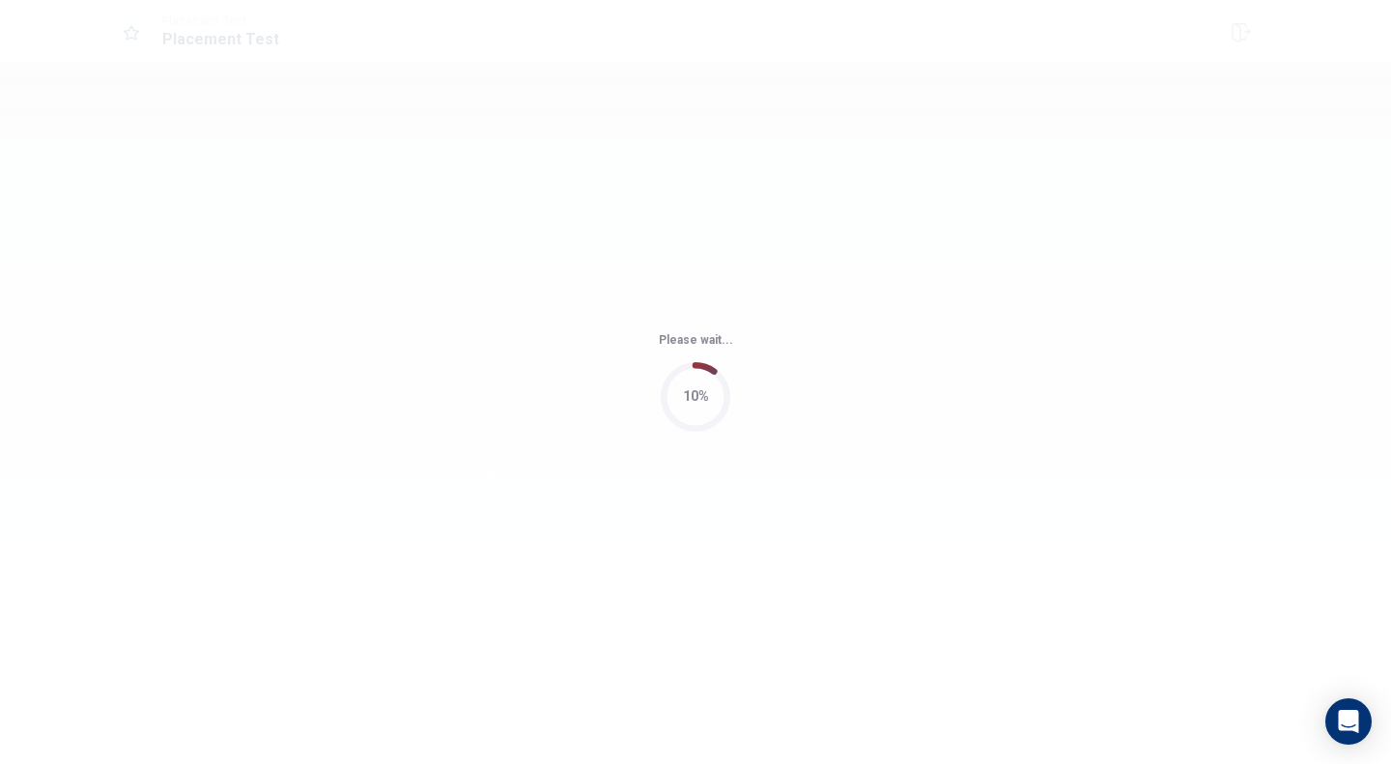
scroll to position [0, 0]
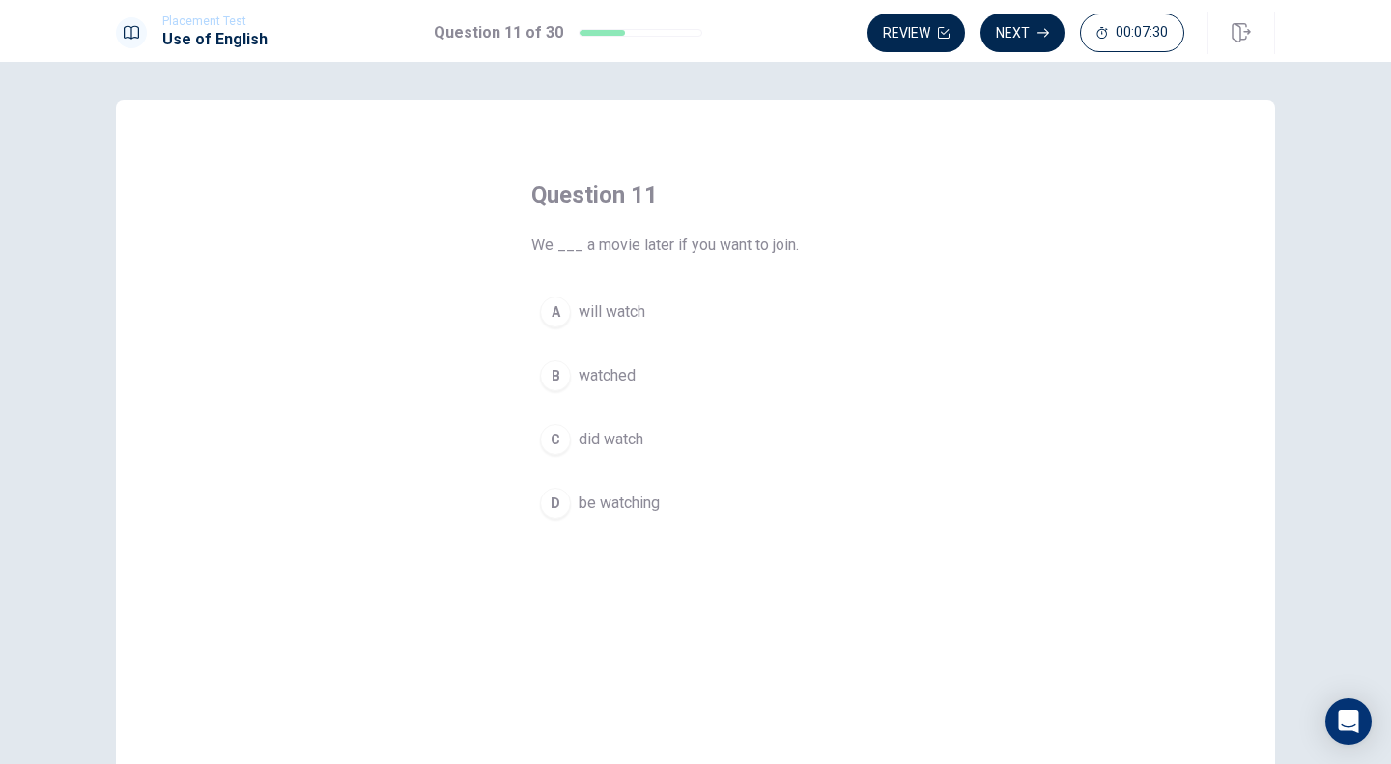
click at [610, 312] on span "will watch" at bounding box center [612, 311] width 67 height 23
click at [1018, 30] on button "Next" at bounding box center [1023, 33] width 84 height 39
click at [582, 441] on span "had been" at bounding box center [610, 439] width 62 height 23
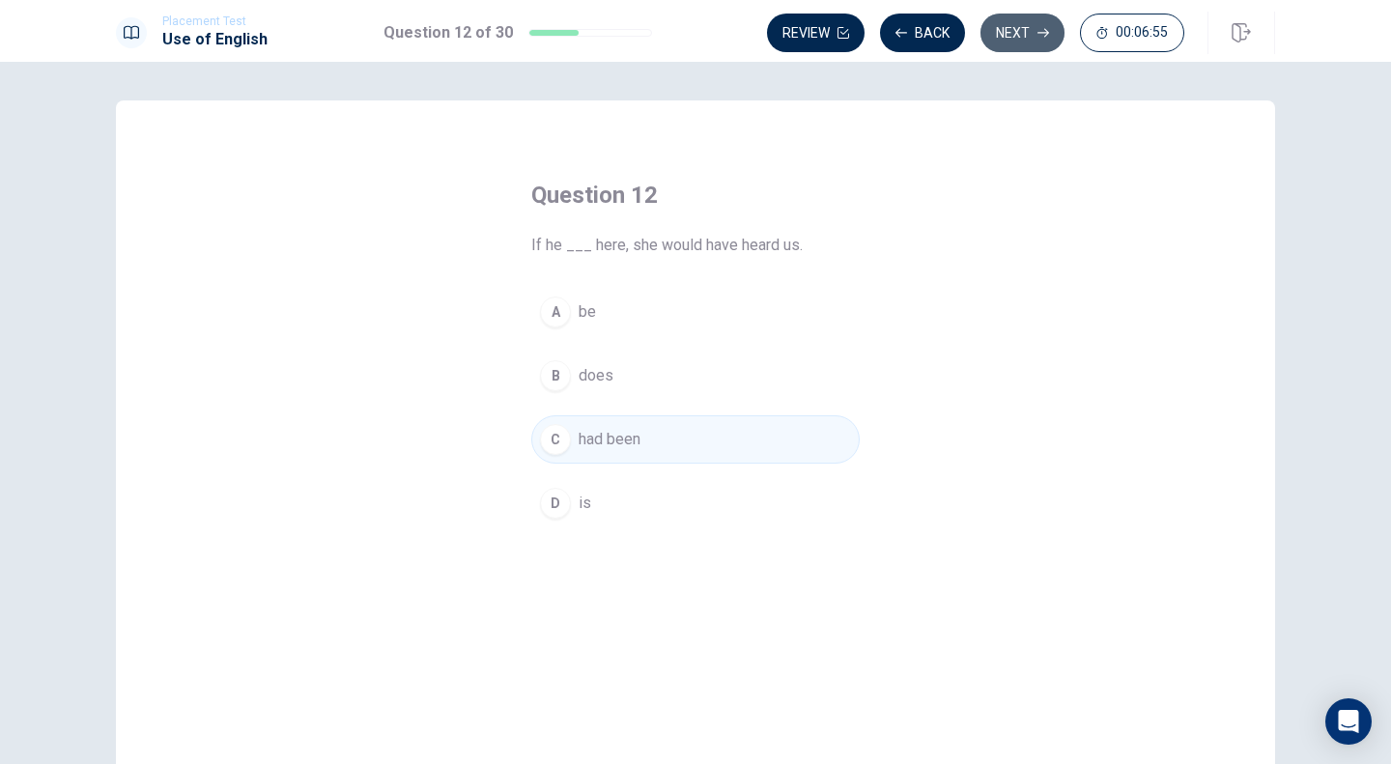
click at [1026, 27] on button "Next" at bounding box center [1023, 33] width 84 height 39
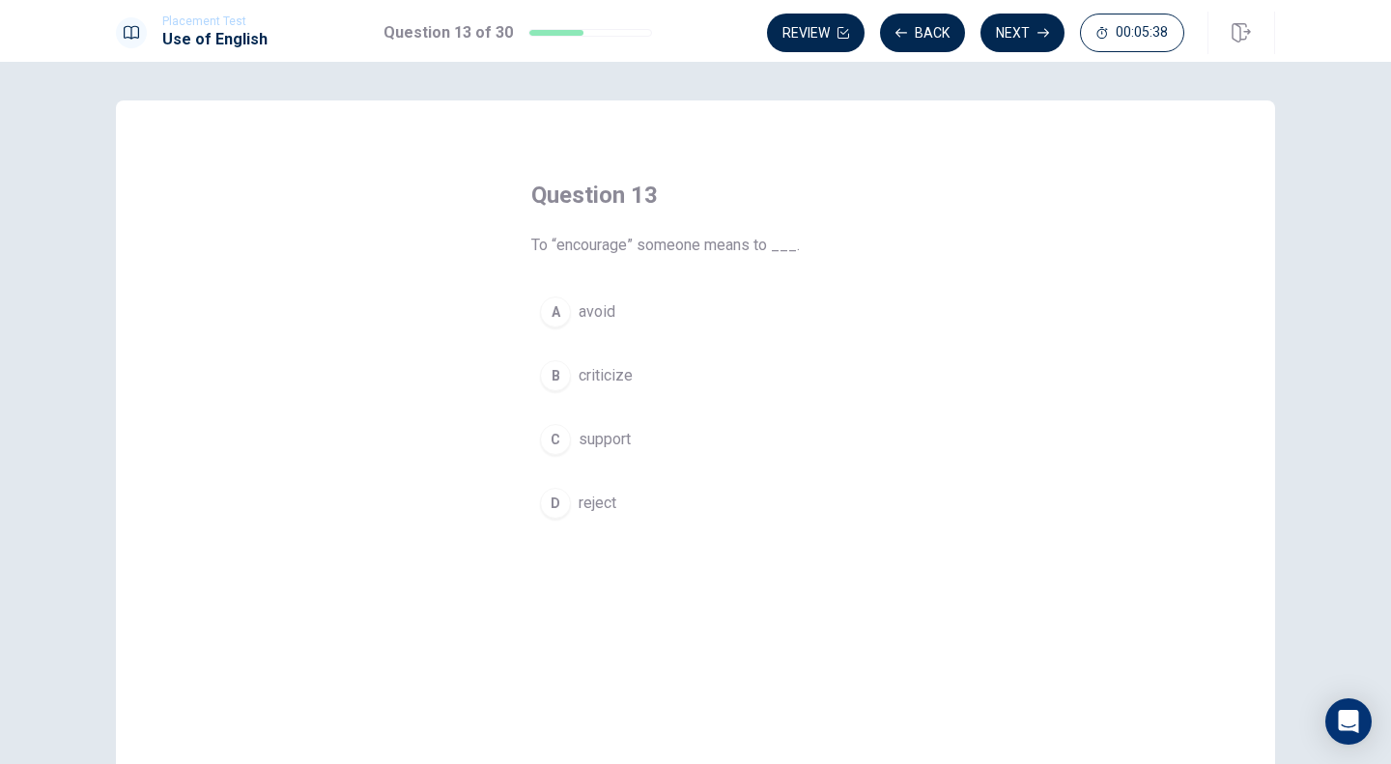
click at [631, 433] on button "C support" at bounding box center [695, 439] width 328 height 48
click at [1022, 31] on button "Next" at bounding box center [1023, 33] width 84 height 39
click at [569, 430] on button "C had" at bounding box center [695, 439] width 328 height 48
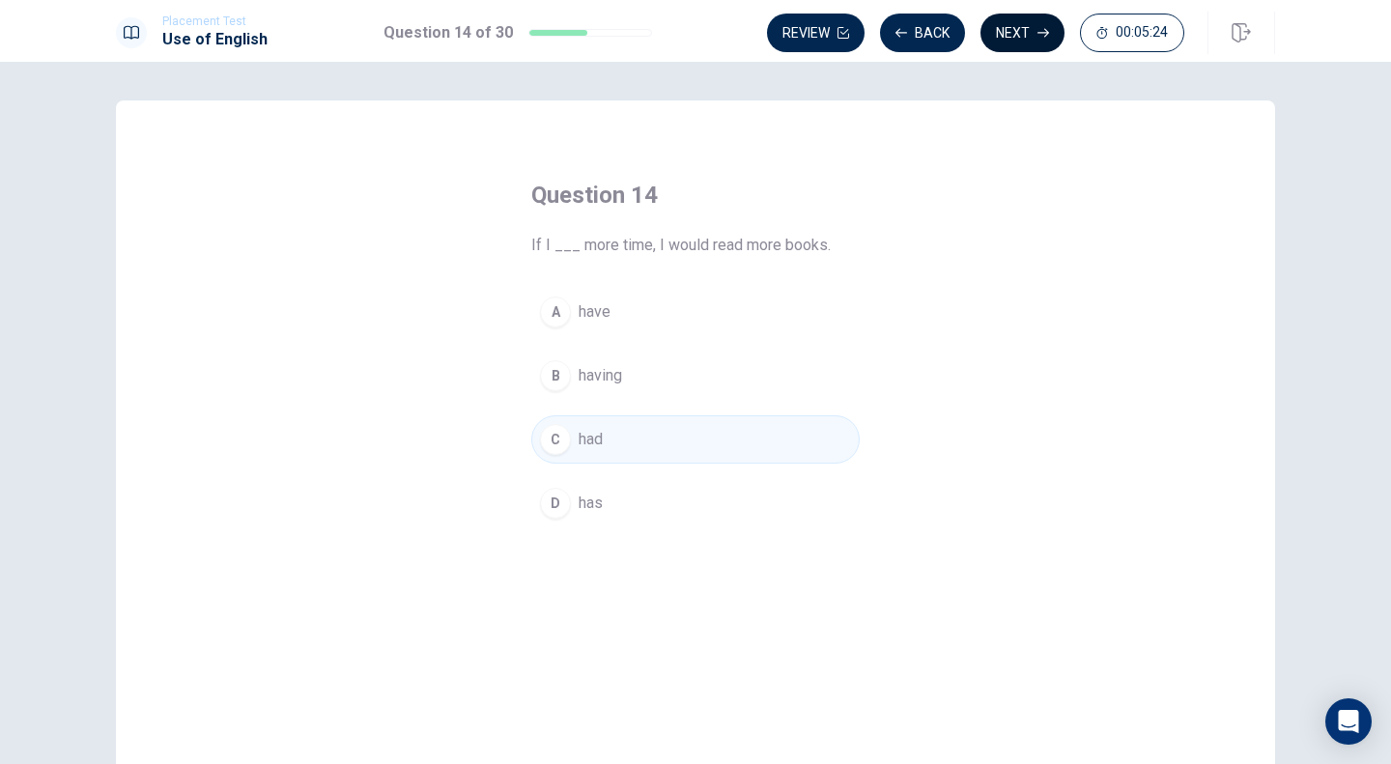
click at [1009, 31] on button "Next" at bounding box center [1023, 33] width 84 height 39
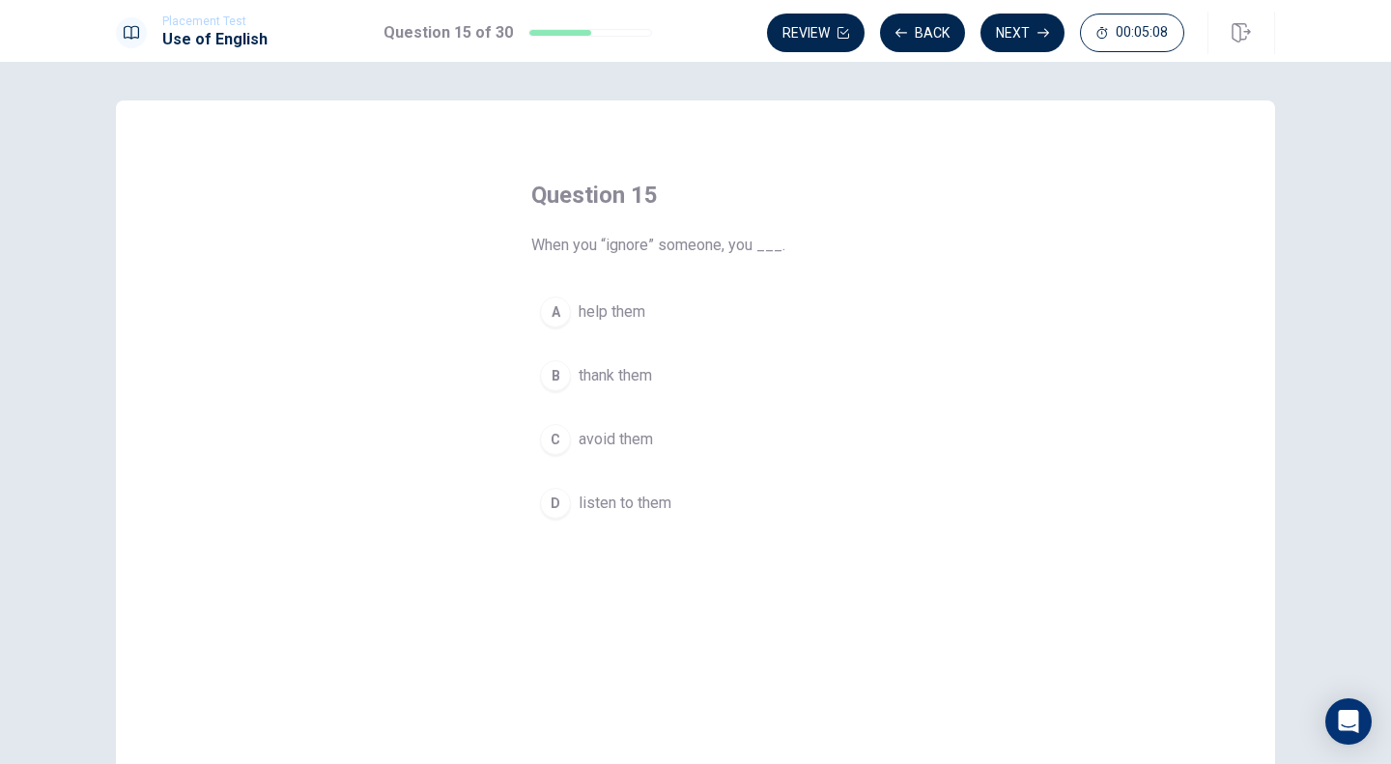
click at [579, 437] on span "avoid them" at bounding box center [616, 439] width 74 height 23
click at [1019, 38] on button "Next" at bounding box center [1023, 33] width 84 height 39
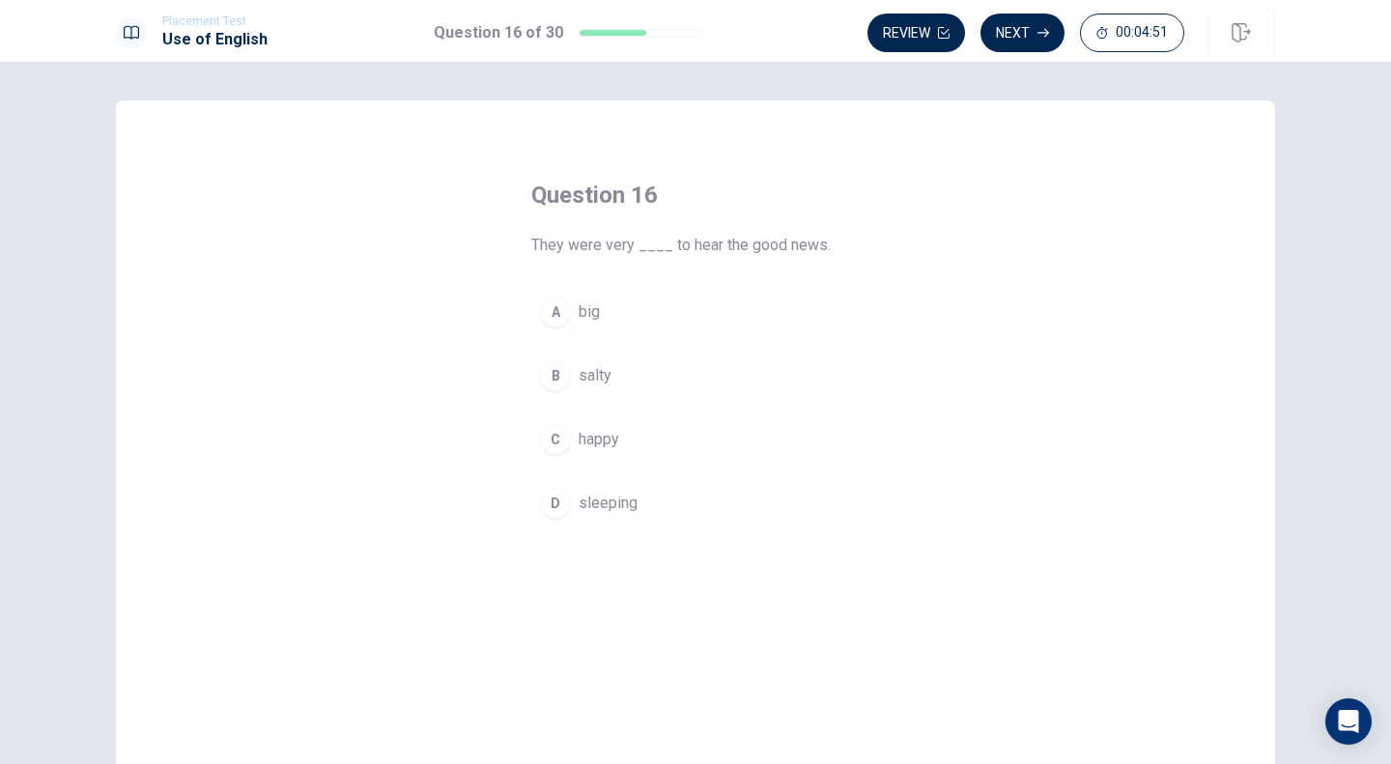
click at [583, 441] on span "happy" at bounding box center [599, 439] width 41 height 23
click at [1025, 35] on button "Next" at bounding box center [1023, 33] width 84 height 39
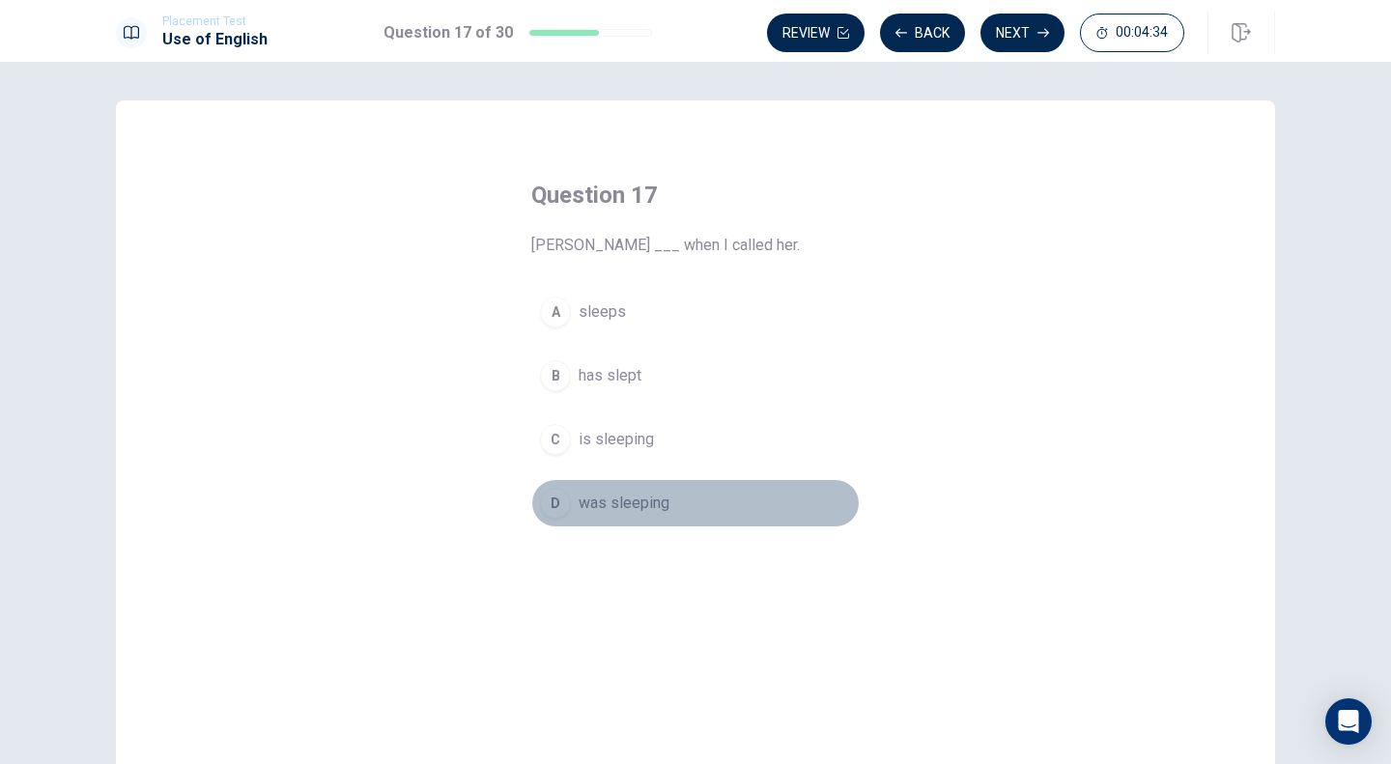
click at [598, 505] on span "was sleeping" at bounding box center [624, 503] width 91 height 23
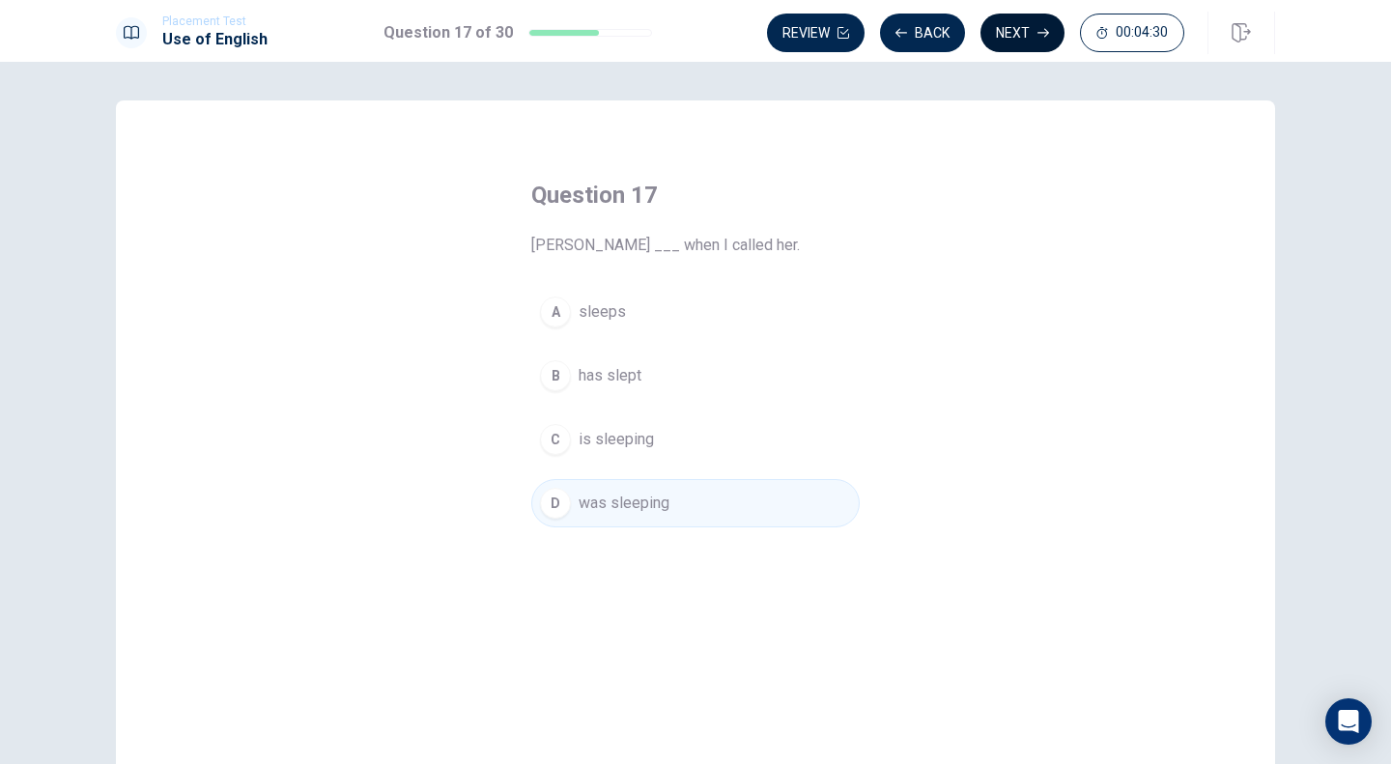
click at [1033, 23] on button "Next" at bounding box center [1023, 33] width 84 height 39
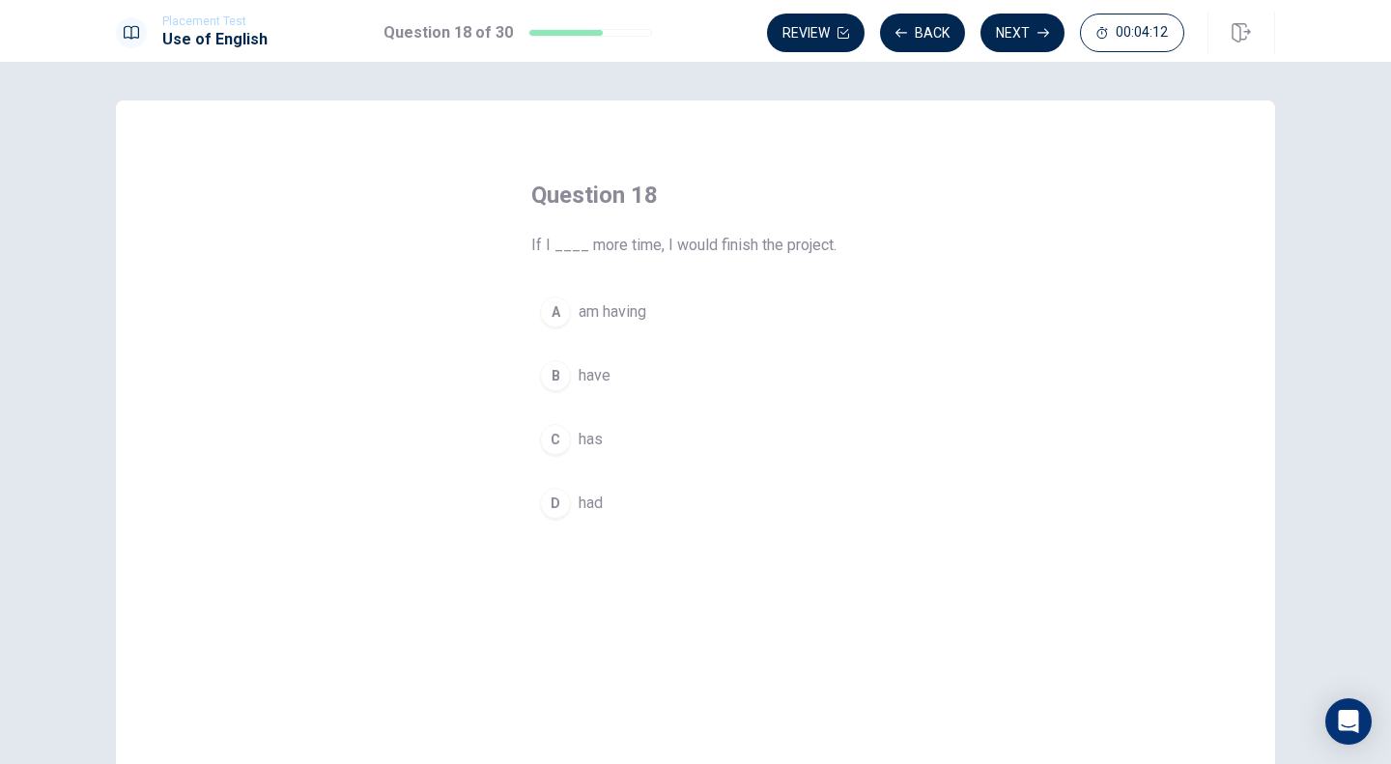
click at [569, 496] on button "D had" at bounding box center [695, 503] width 328 height 48
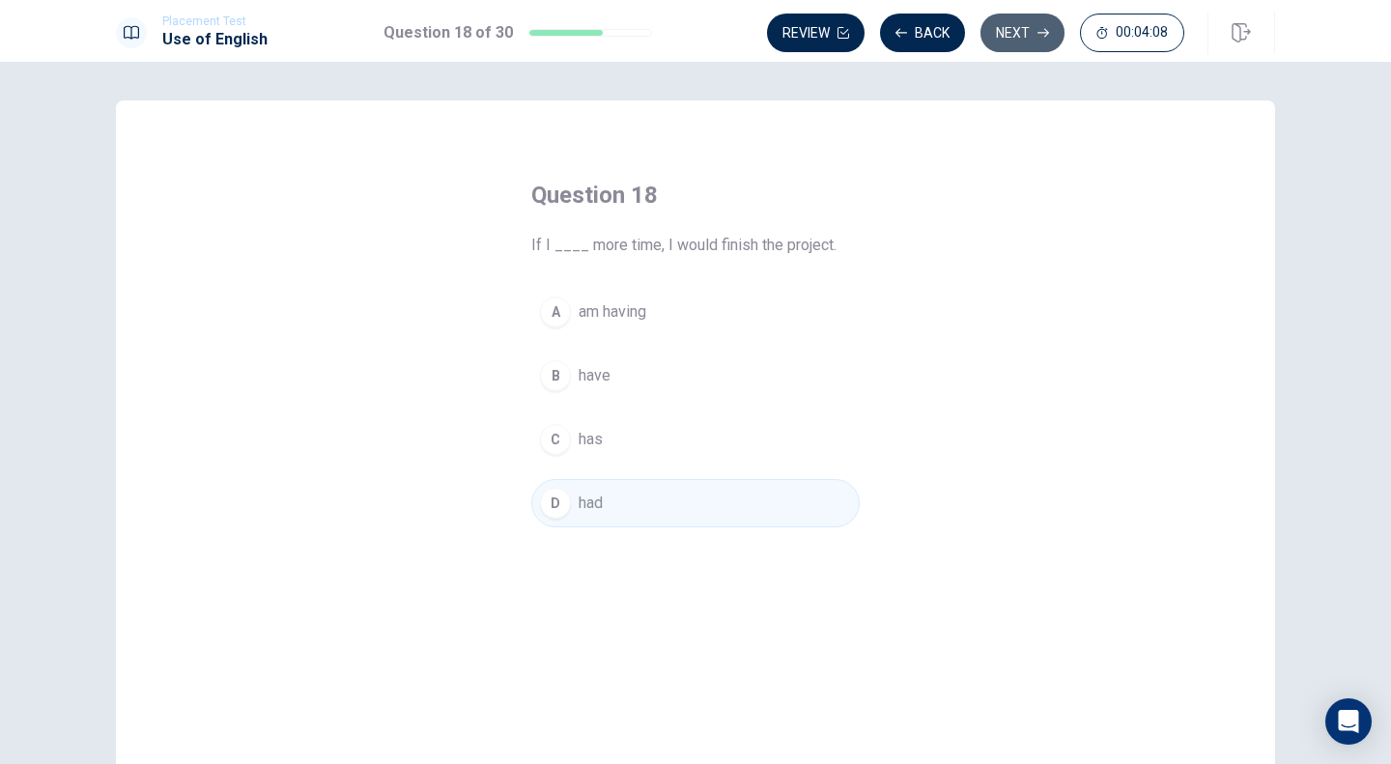
click at [1032, 16] on button "Next" at bounding box center [1023, 33] width 84 height 39
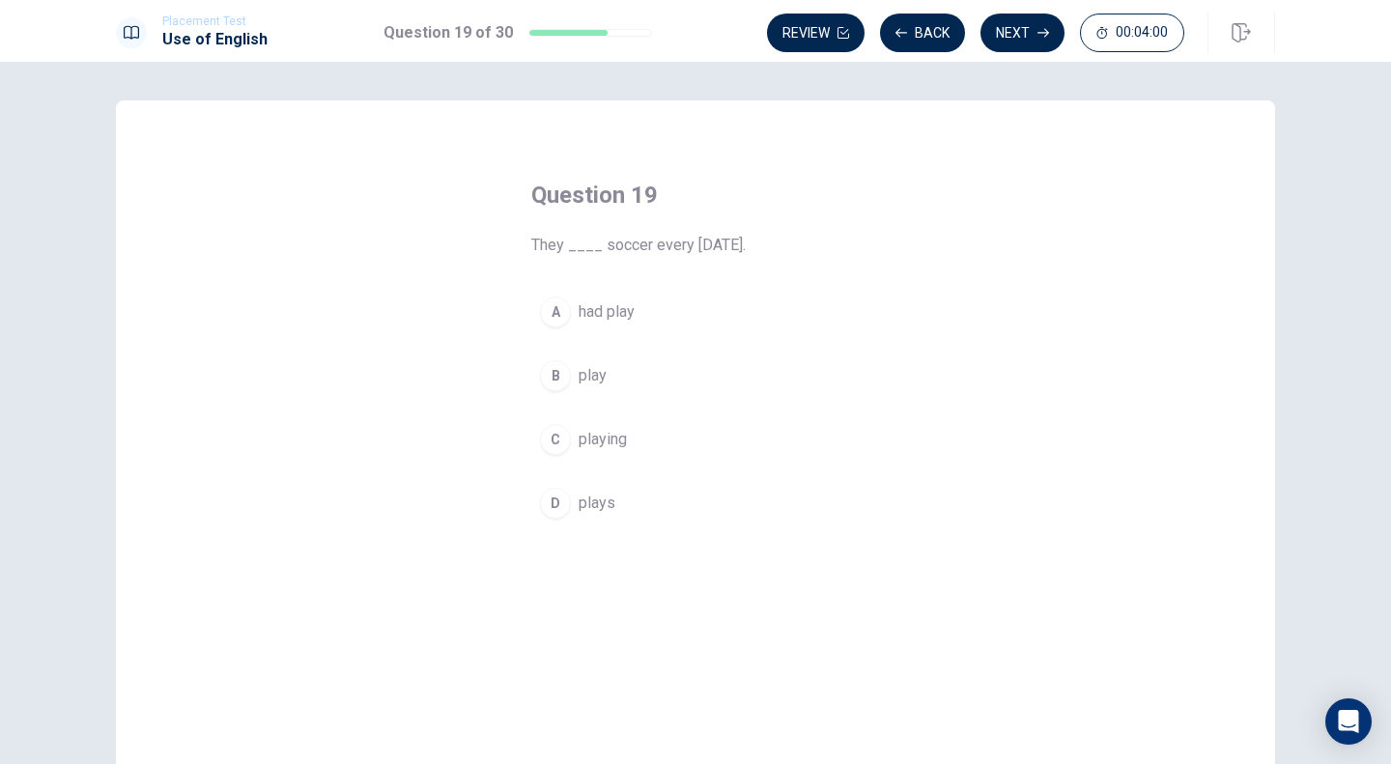
click at [601, 383] on span "play" at bounding box center [593, 375] width 28 height 23
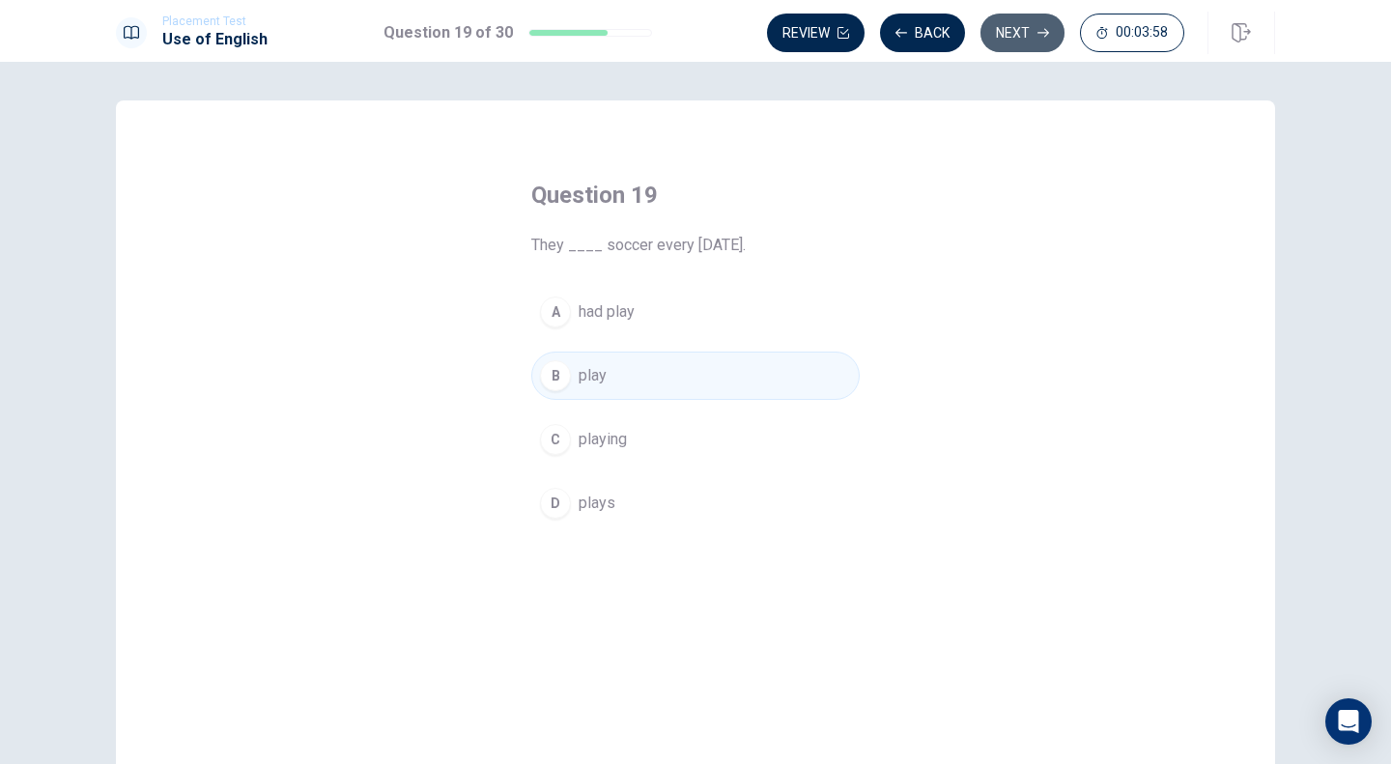
click at [1022, 23] on button "Next" at bounding box center [1023, 33] width 84 height 39
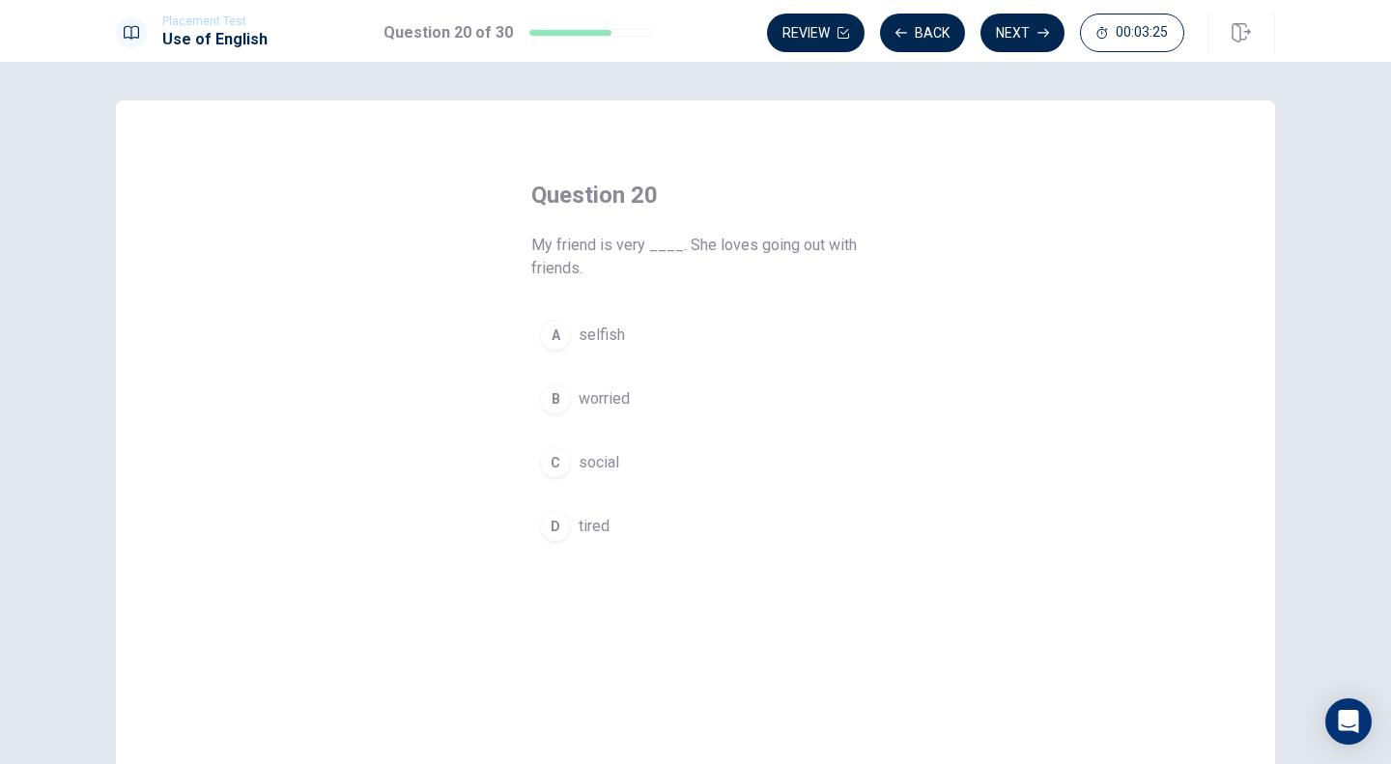
click at [582, 466] on span "social" at bounding box center [599, 462] width 41 height 23
click at [586, 512] on button "D tired" at bounding box center [695, 526] width 328 height 48
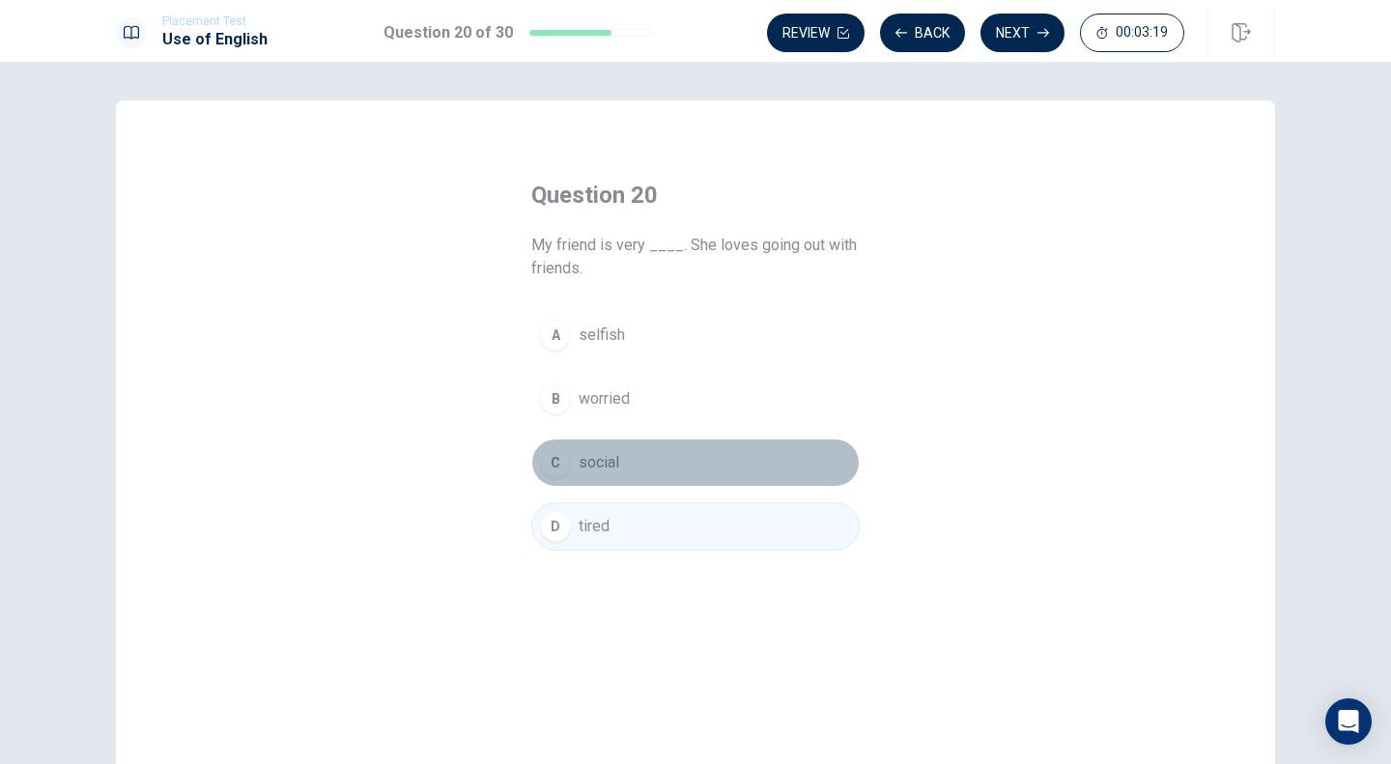
click at [594, 465] on span "social" at bounding box center [599, 462] width 41 height 23
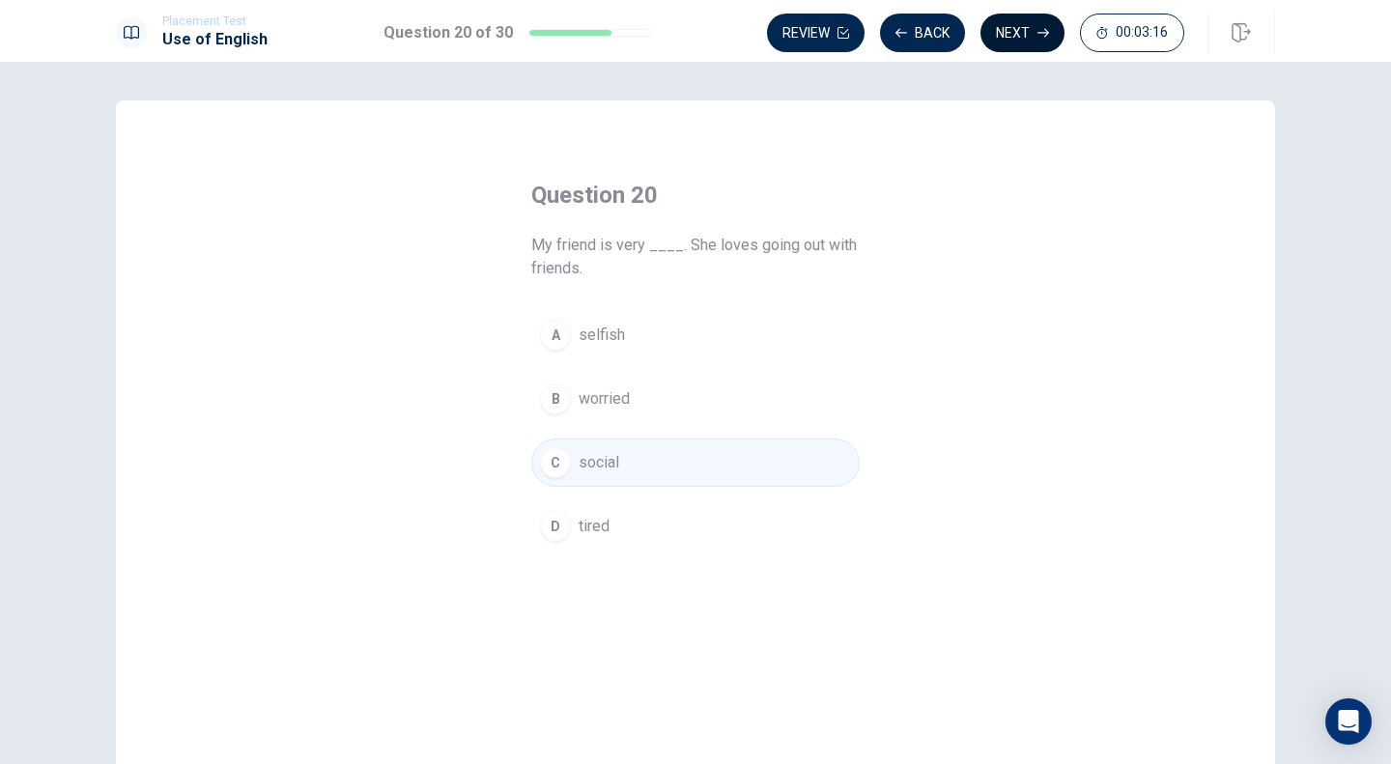
click at [1027, 25] on button "Next" at bounding box center [1023, 33] width 84 height 39
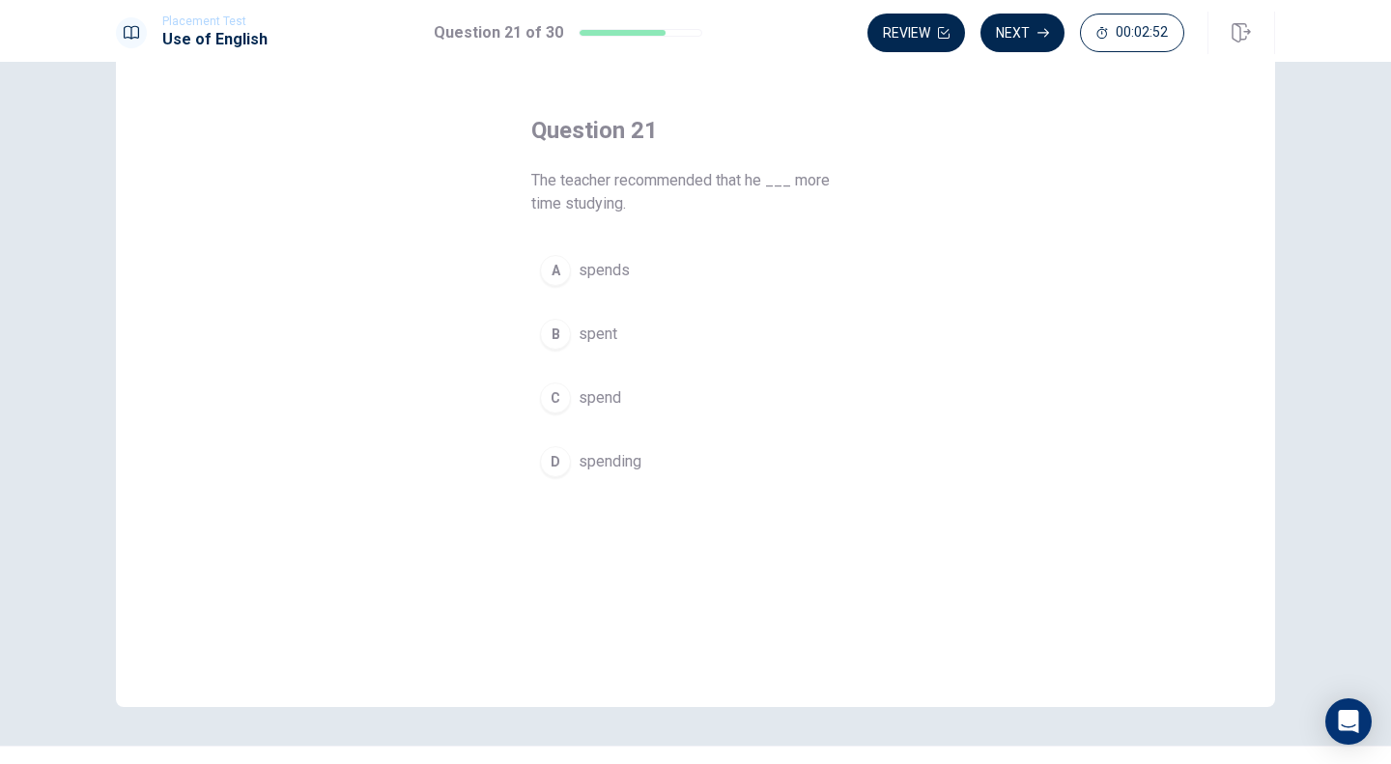
scroll to position [66, 0]
click at [611, 271] on span "spends" at bounding box center [604, 269] width 51 height 23
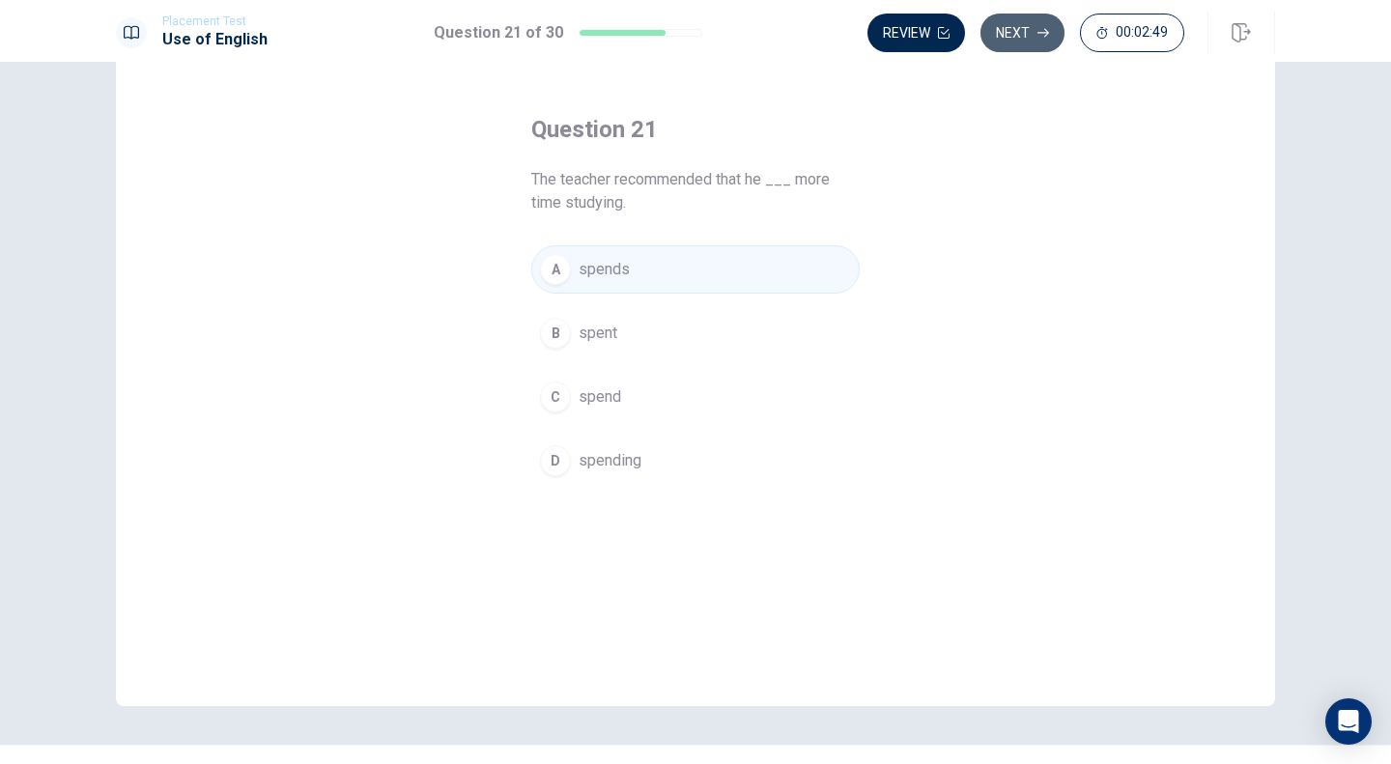
click at [1018, 30] on button "Next" at bounding box center [1023, 33] width 84 height 39
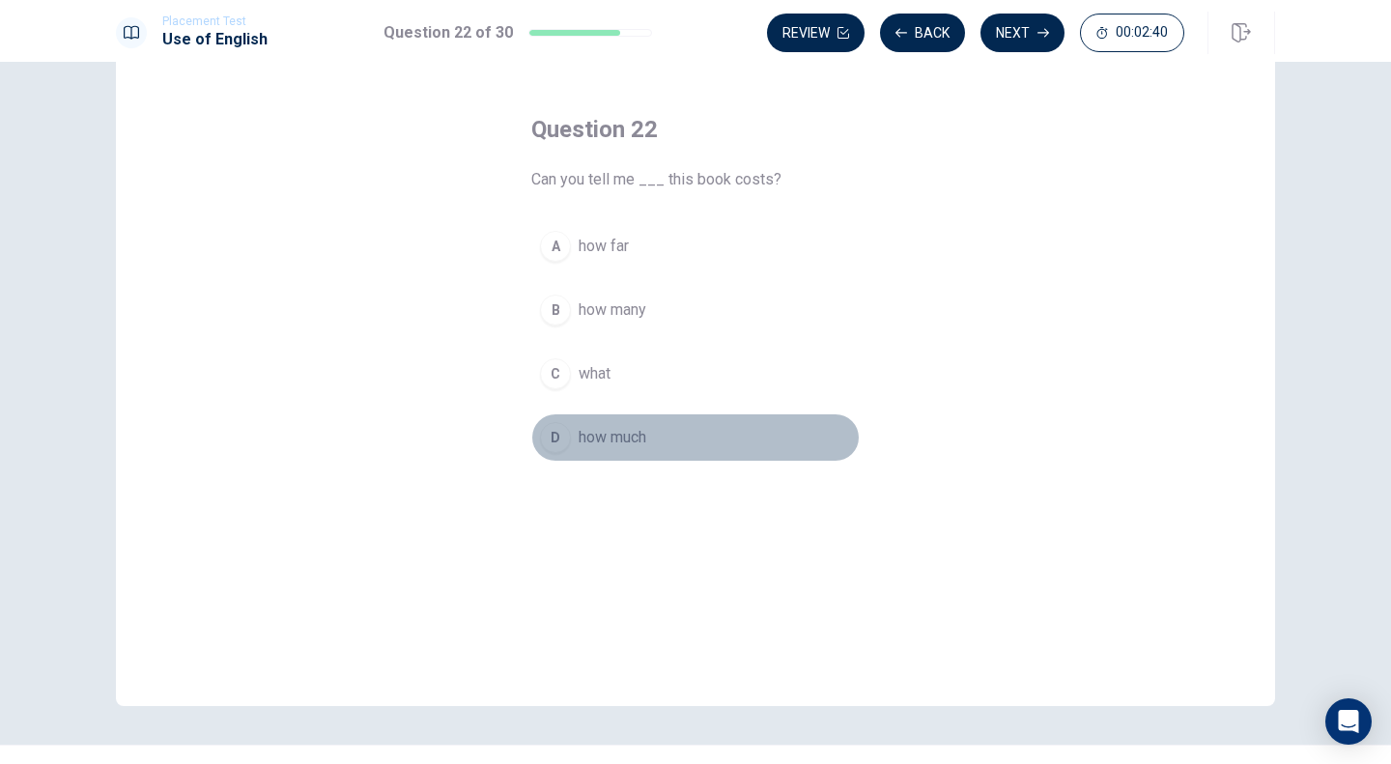
click at [594, 438] on span "how much" at bounding box center [613, 437] width 68 height 23
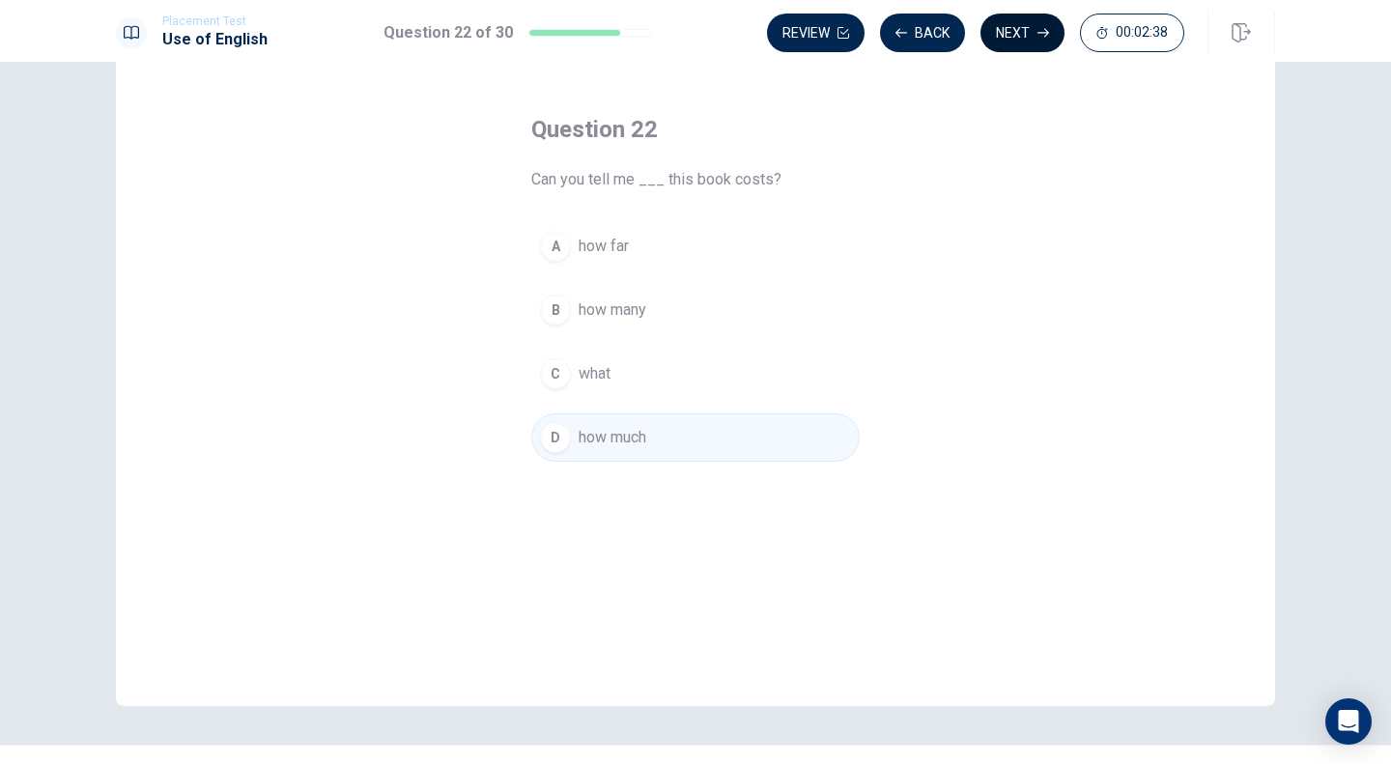
click at [1009, 45] on button "Next" at bounding box center [1023, 33] width 84 height 39
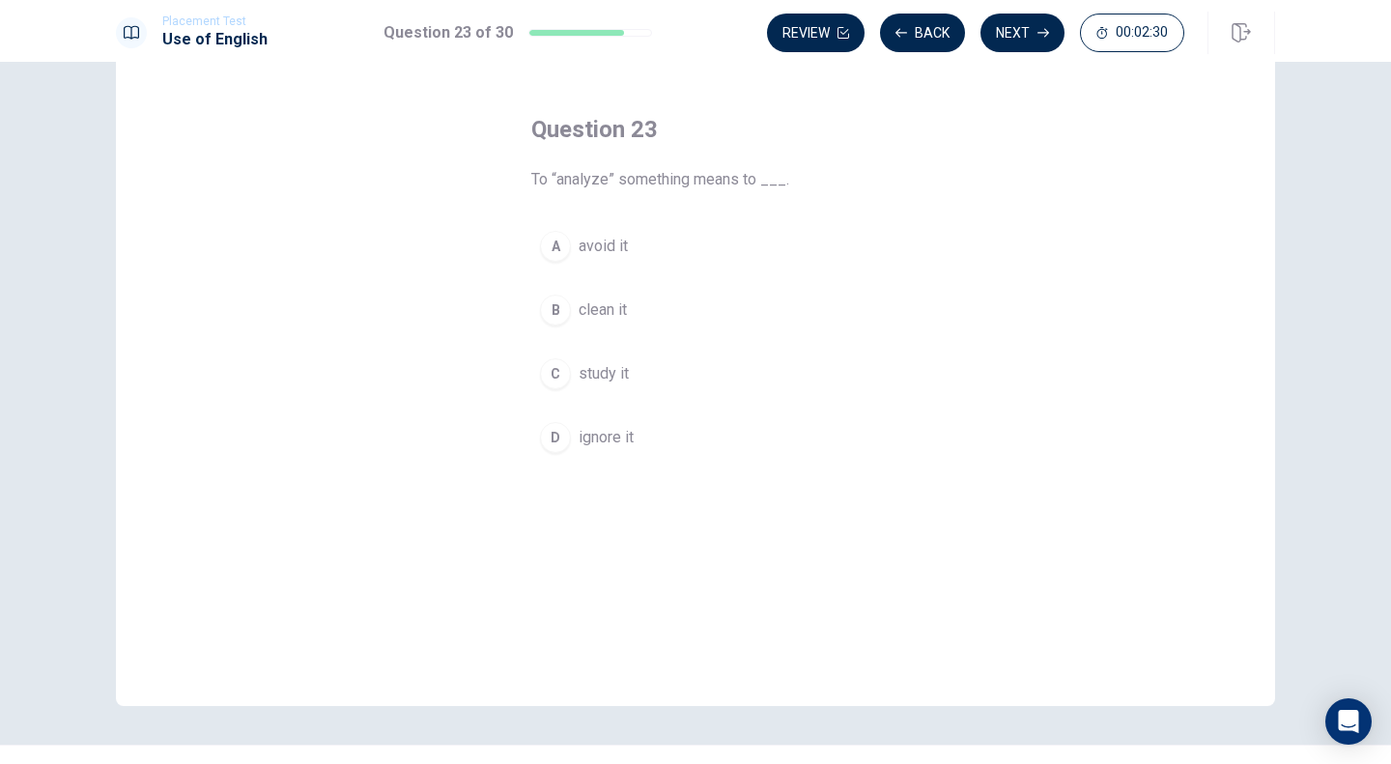
click at [584, 373] on span "study it" at bounding box center [604, 373] width 50 height 23
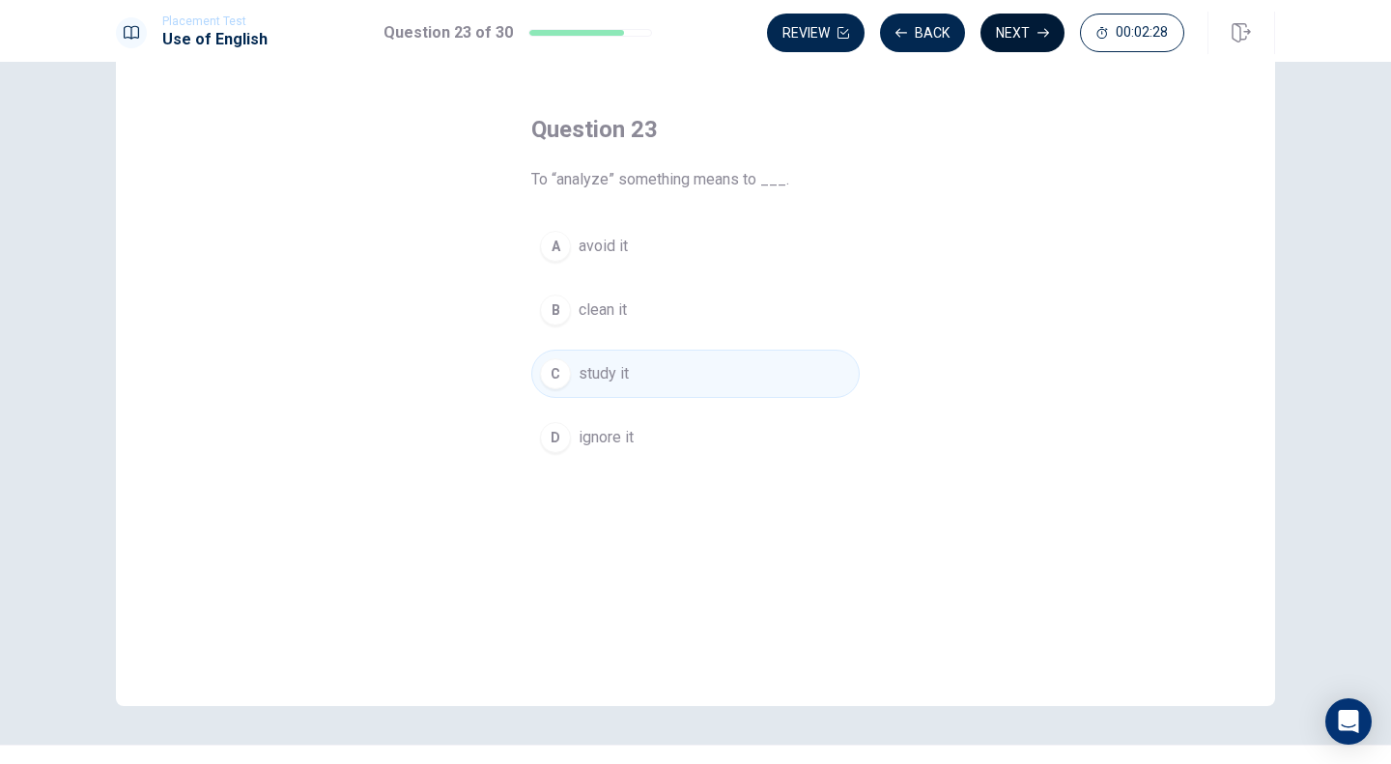
click at [1016, 45] on button "Next" at bounding box center [1023, 33] width 84 height 39
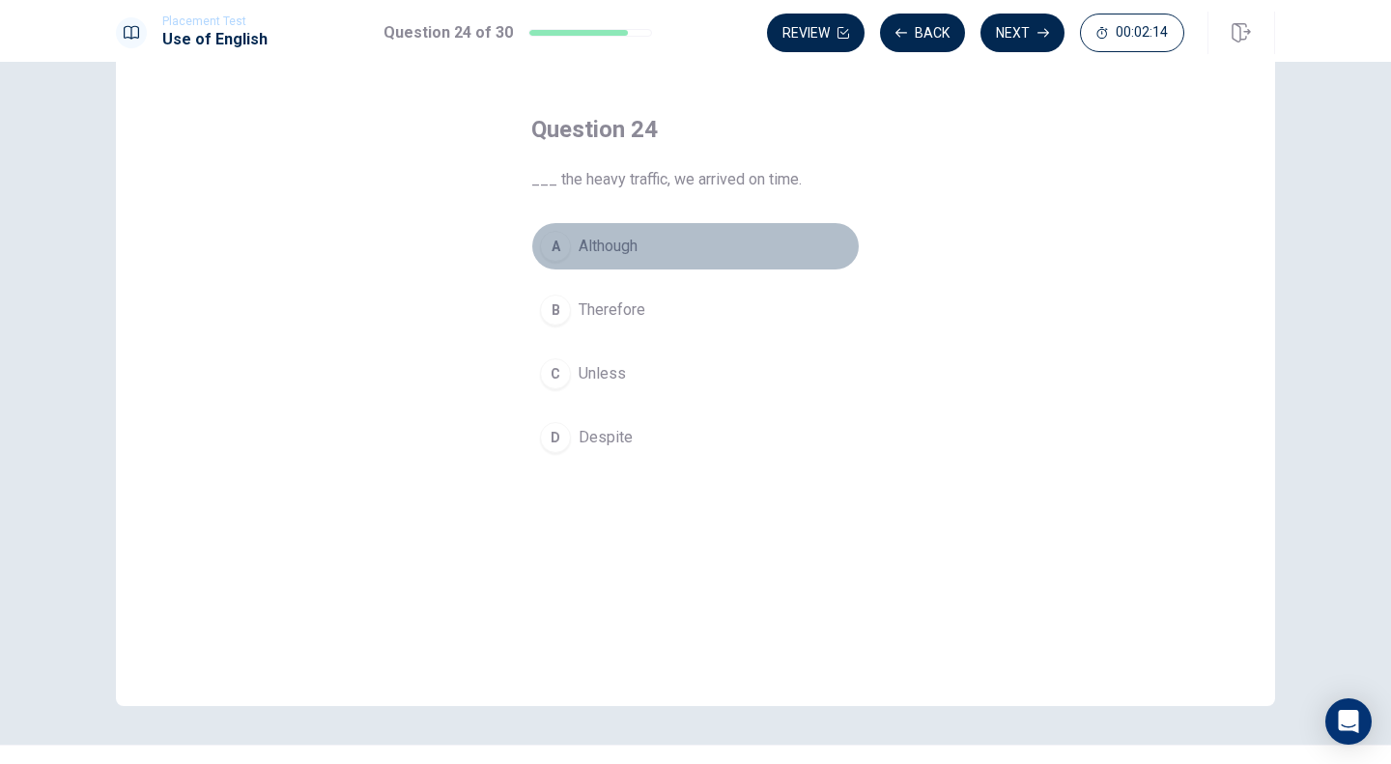
click at [583, 246] on span "Although" at bounding box center [608, 246] width 59 height 23
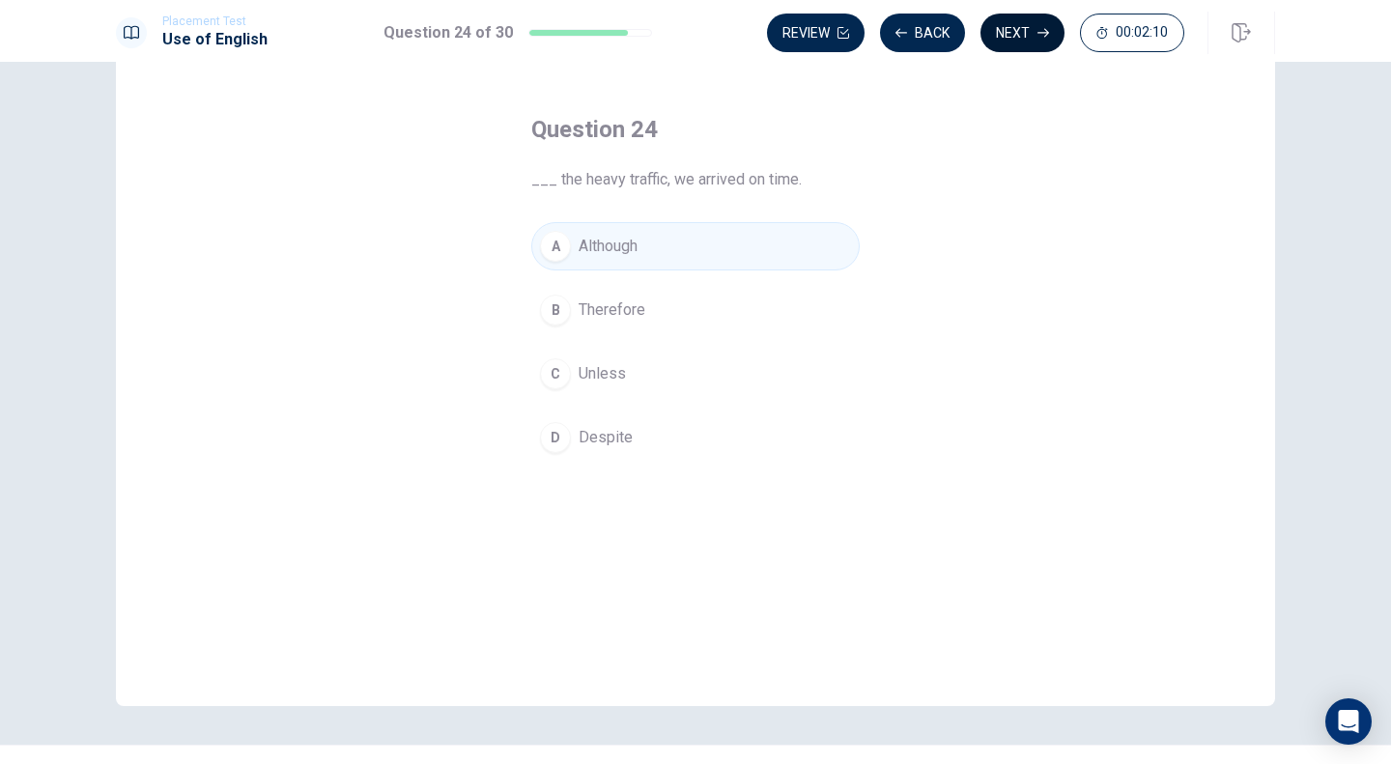
click at [1009, 35] on button "Next" at bounding box center [1023, 33] width 84 height 39
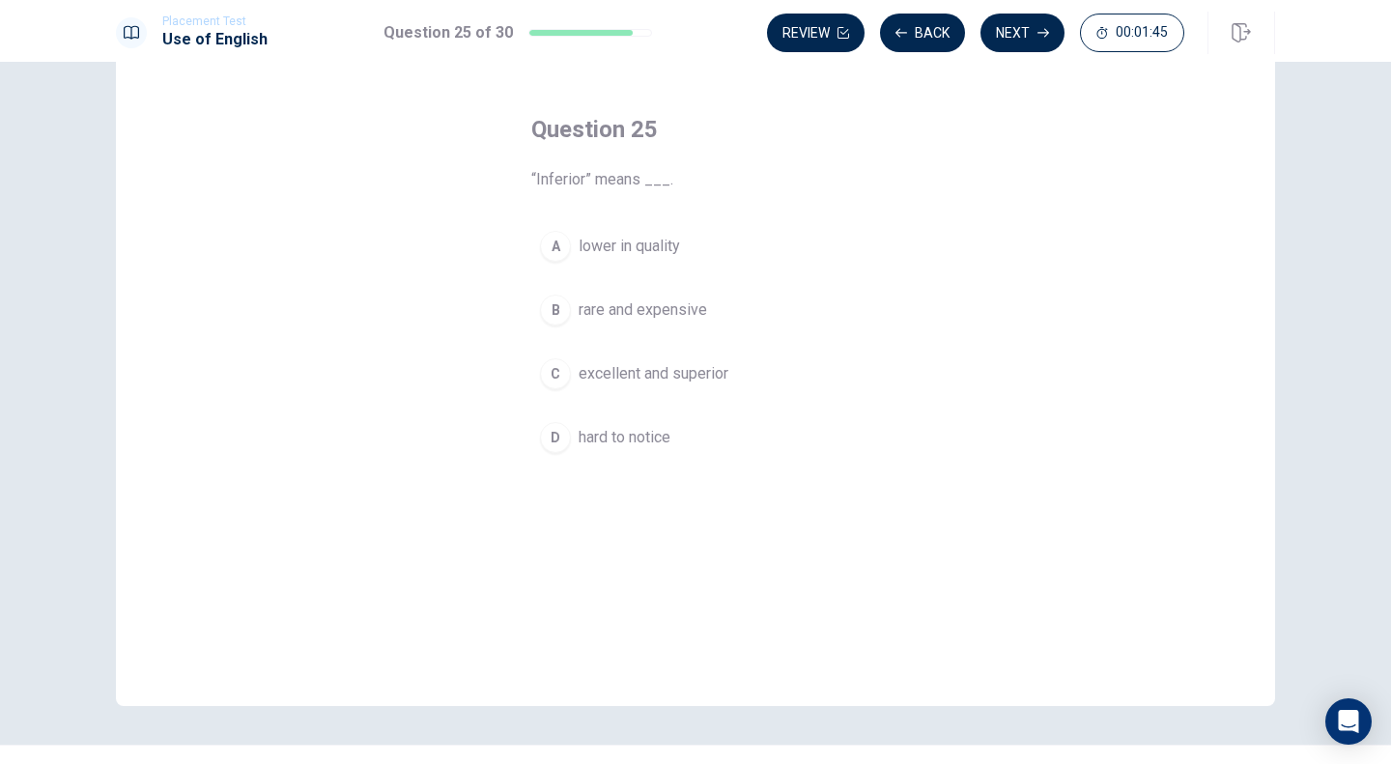
click at [646, 305] on span "rare and expensive" at bounding box center [643, 309] width 128 height 23
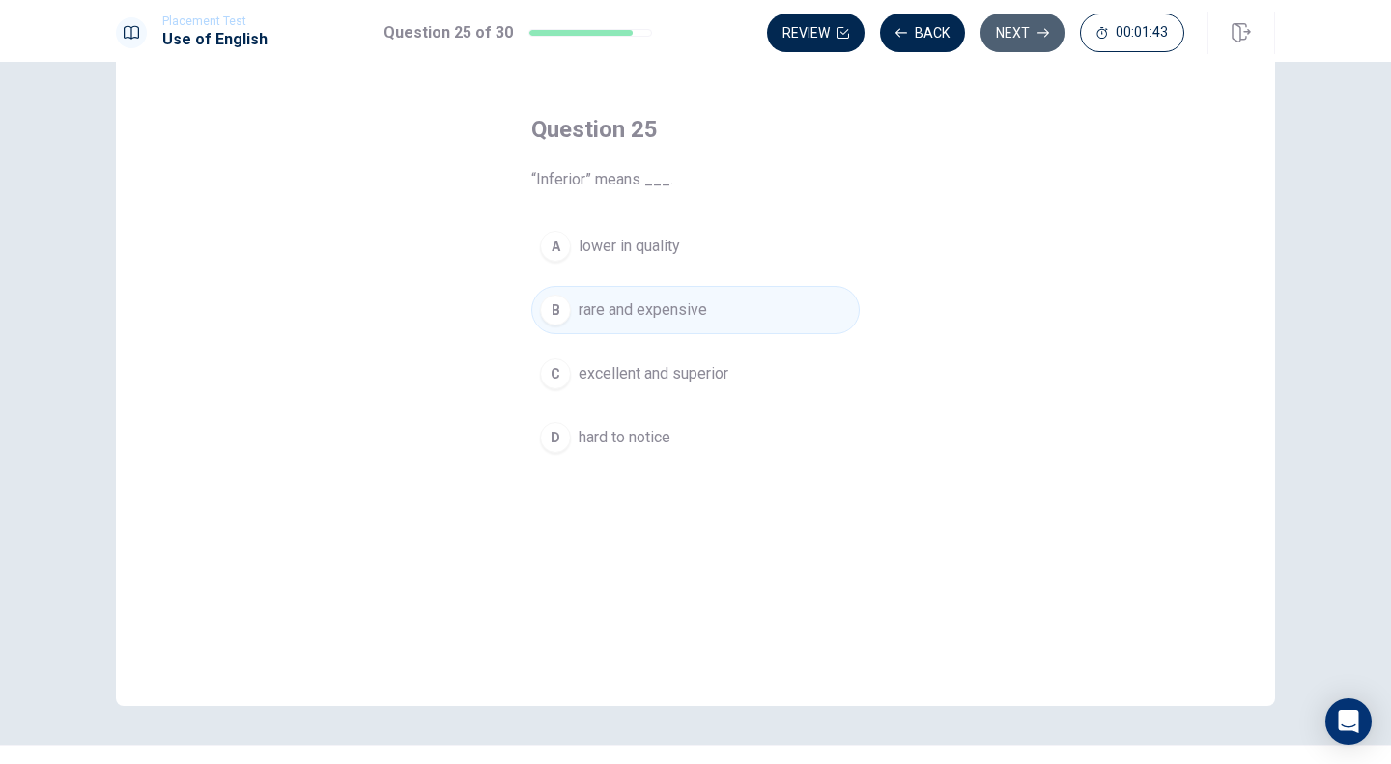
click at [1028, 35] on button "Next" at bounding box center [1023, 33] width 84 height 39
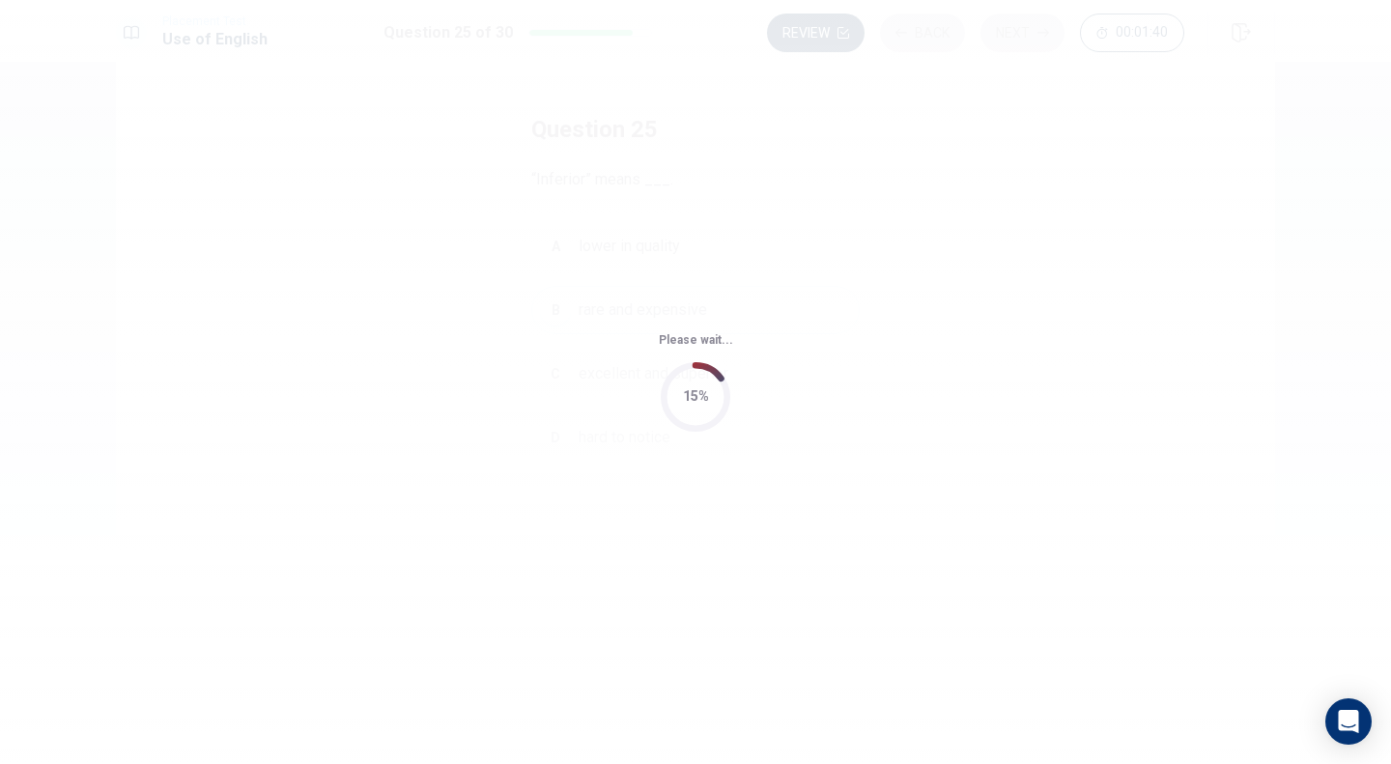
scroll to position [0, 0]
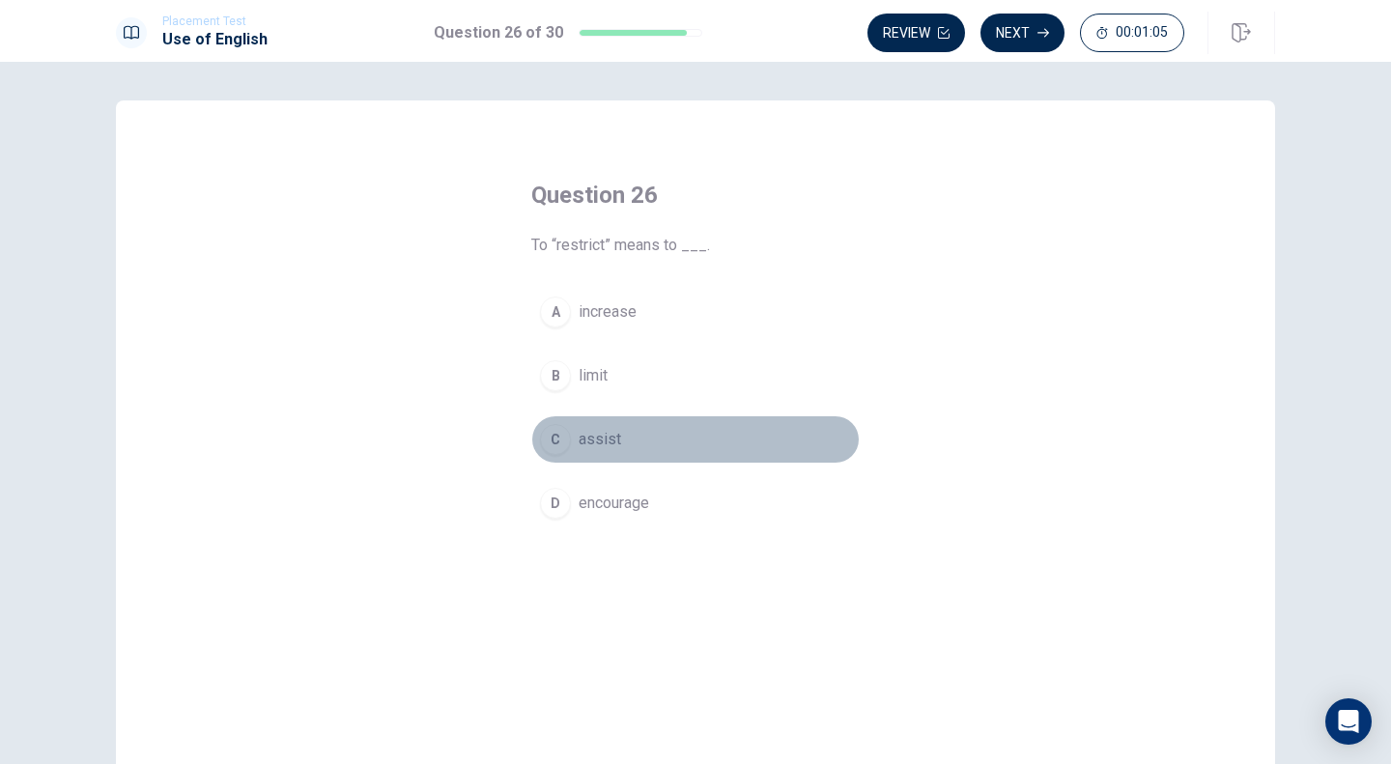
click at [596, 439] on span "assist" at bounding box center [600, 439] width 43 height 23
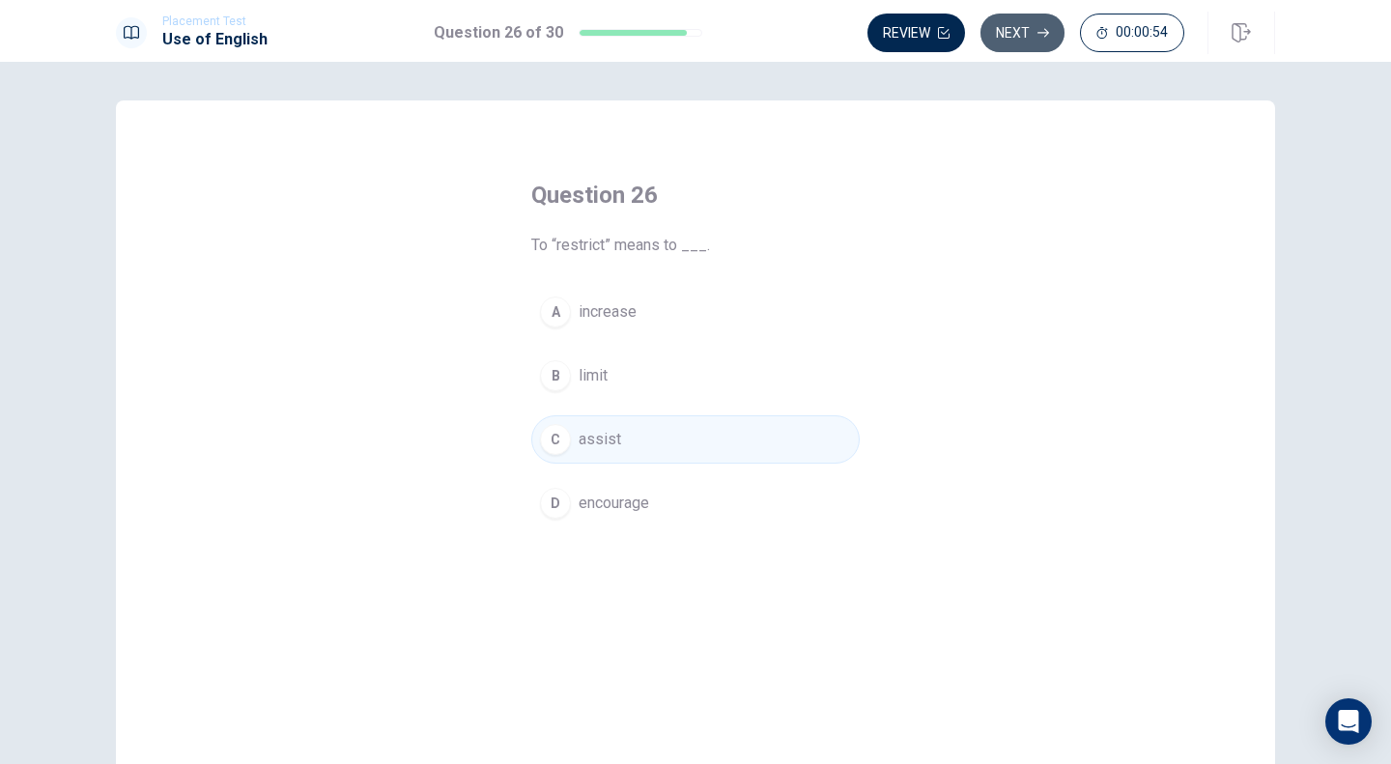
click at [1018, 44] on button "Next" at bounding box center [1023, 33] width 84 height 39
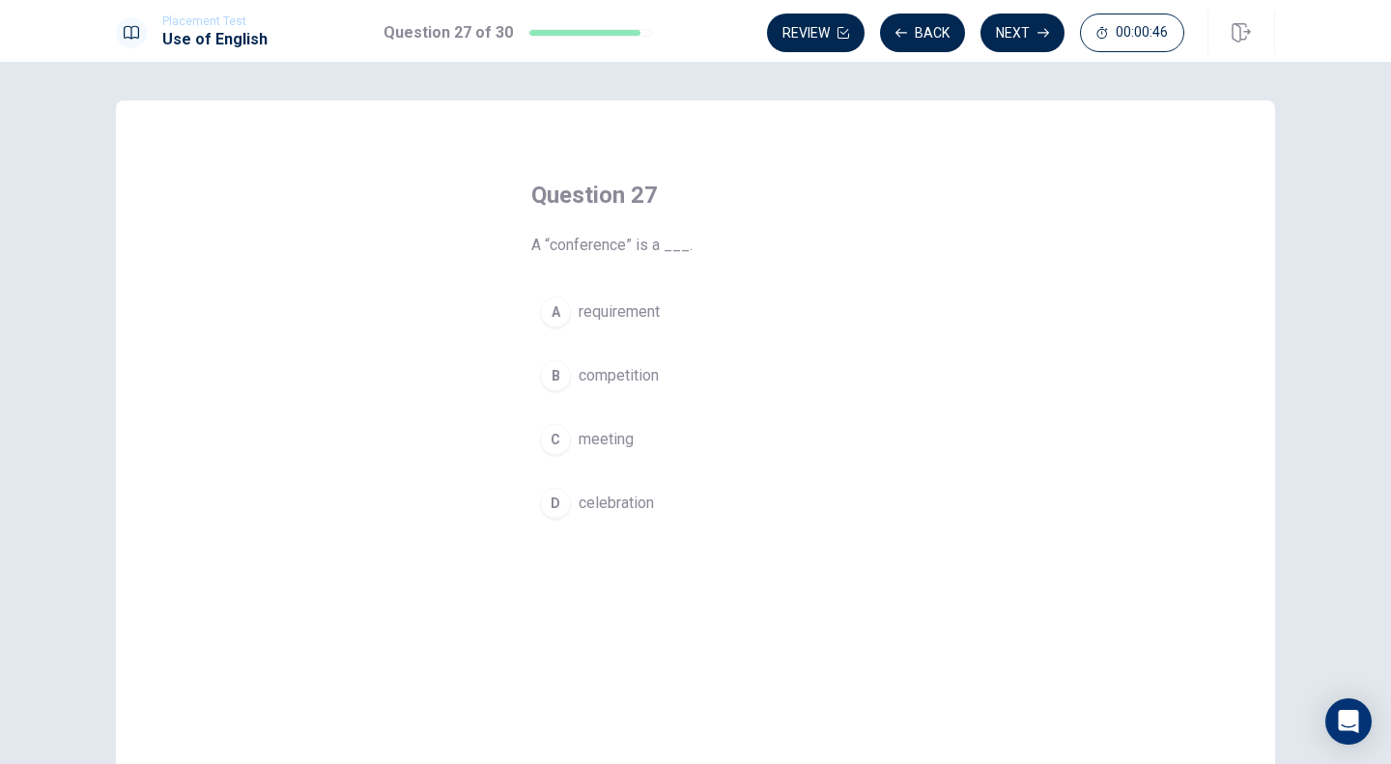
click at [584, 441] on span "meeting" at bounding box center [606, 439] width 55 height 23
click at [1028, 27] on button "Next" at bounding box center [1023, 33] width 84 height 39
click at [582, 315] on span "was" at bounding box center [593, 311] width 28 height 23
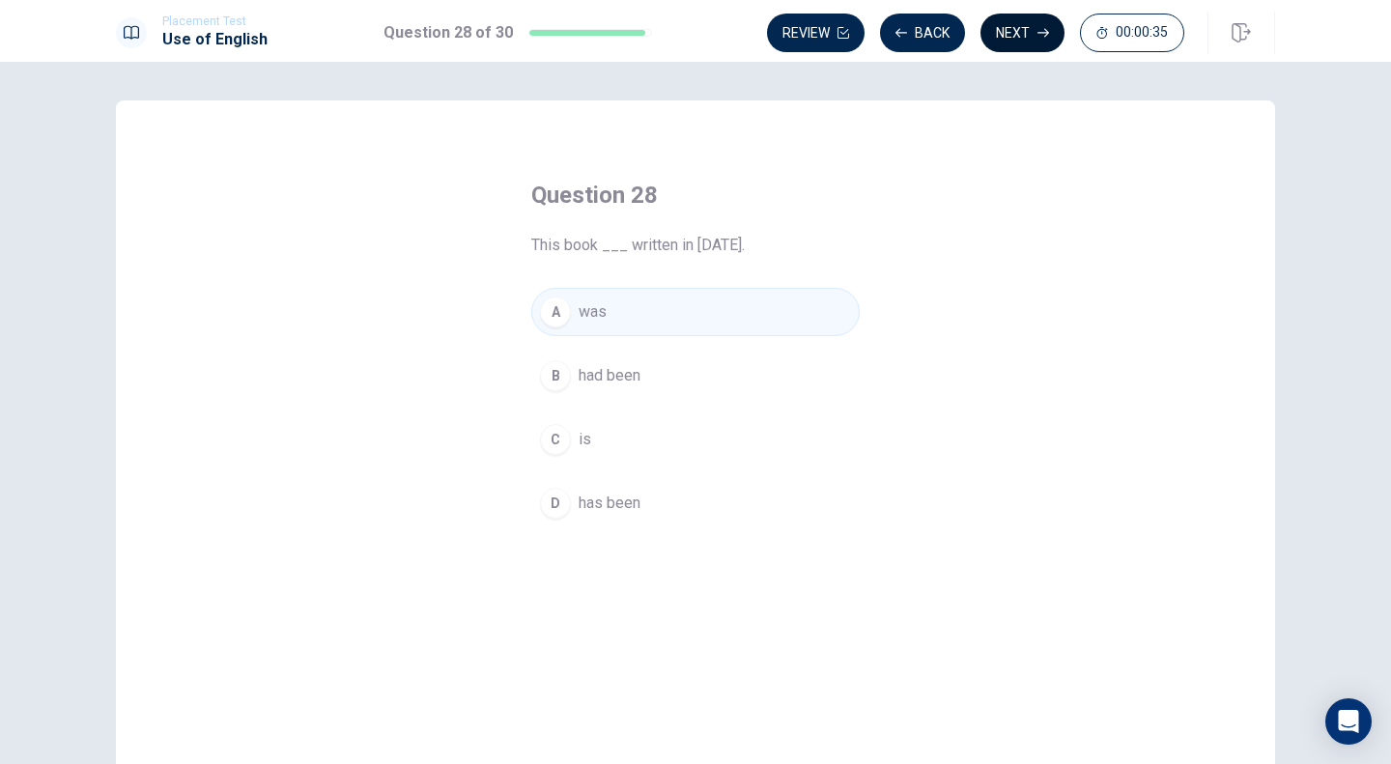
click at [1032, 40] on button "Next" at bounding box center [1023, 33] width 84 height 39
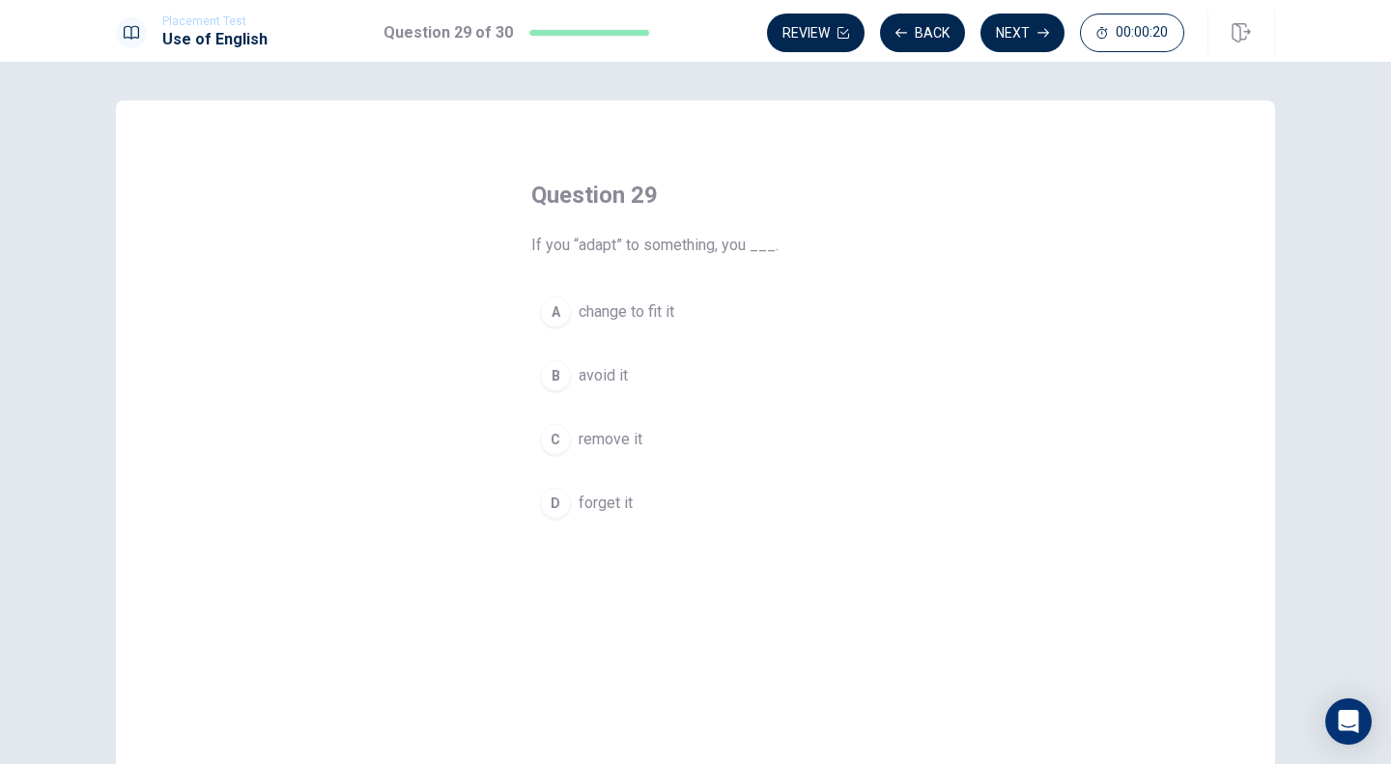
click at [662, 310] on span "change to fit it" at bounding box center [627, 311] width 96 height 23
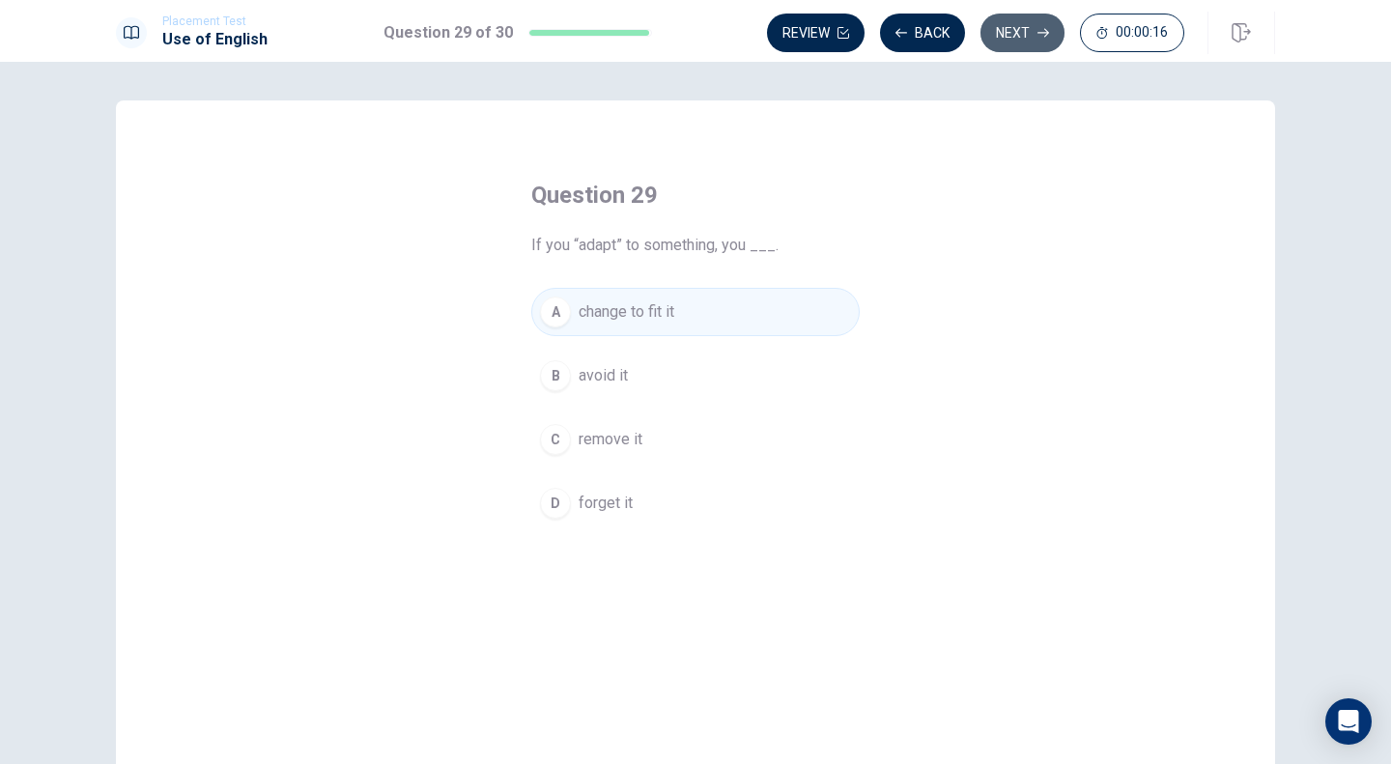
click at [1011, 35] on button "Next" at bounding box center [1023, 33] width 84 height 39
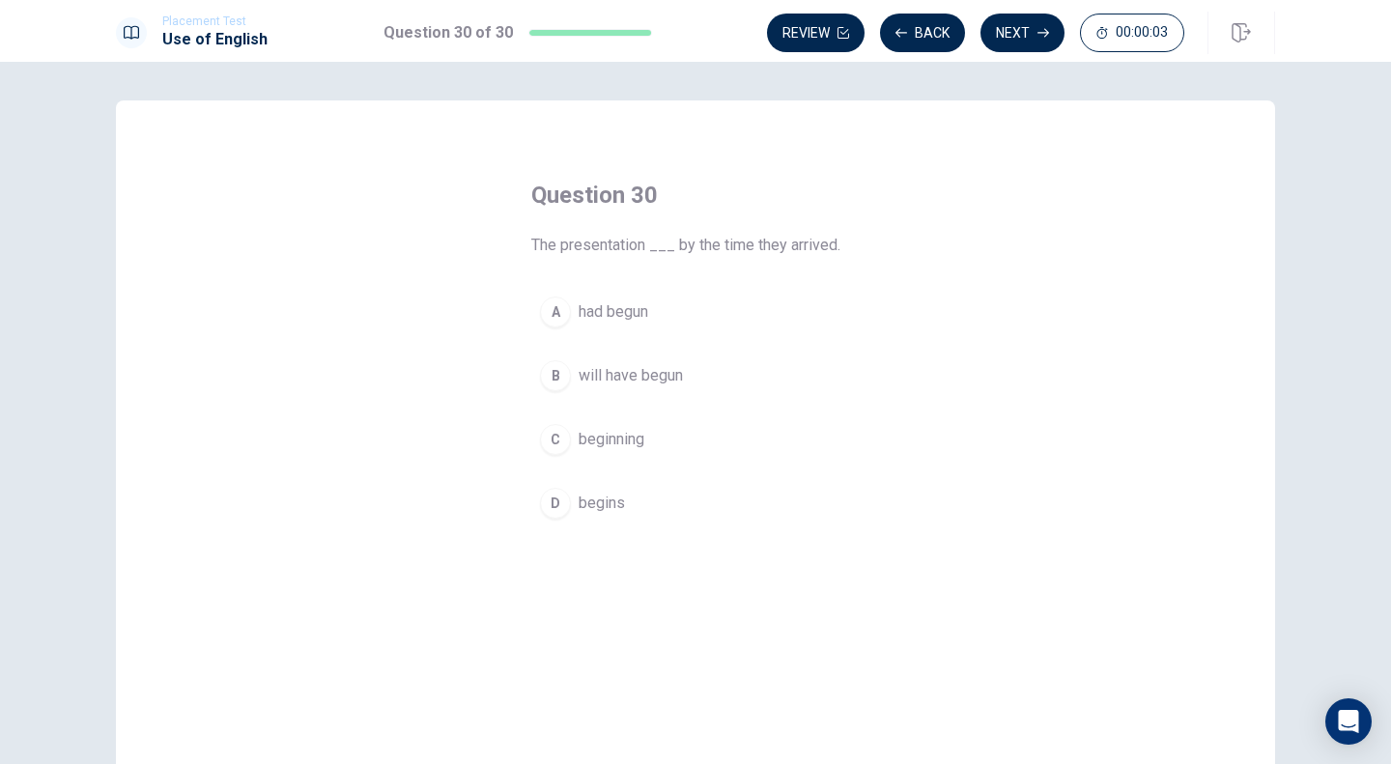
click at [603, 314] on span "had begun" at bounding box center [614, 311] width 70 height 23
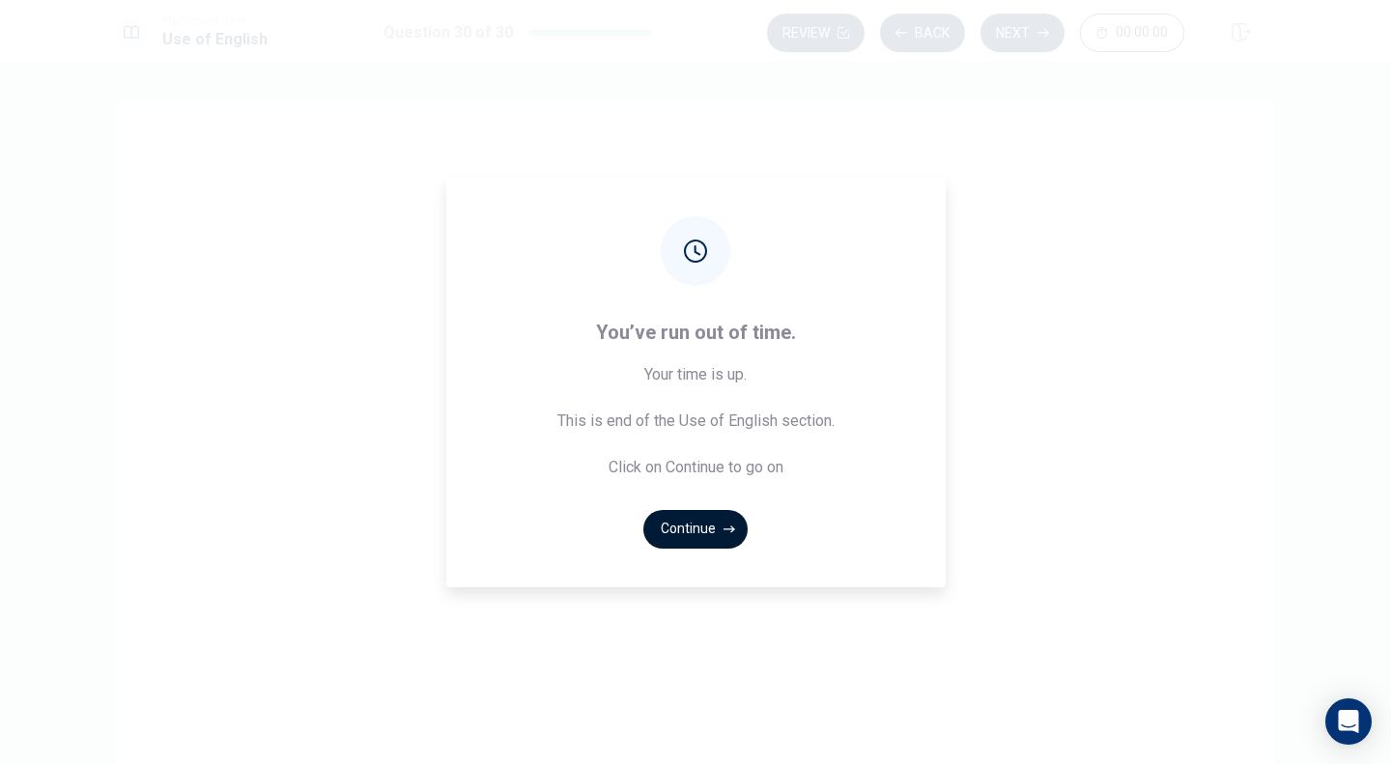
click at [714, 526] on button "Continue" at bounding box center [695, 529] width 104 height 39
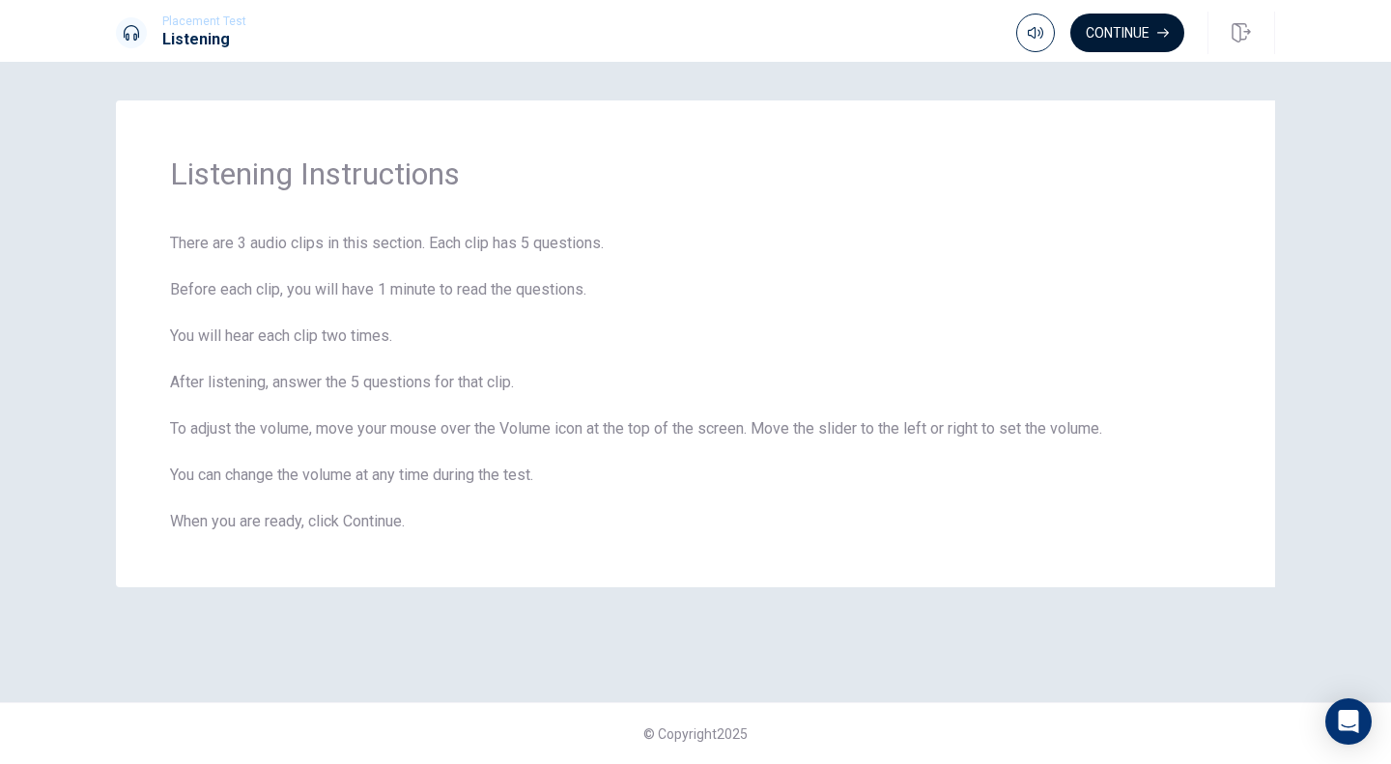
click at [1172, 28] on button "Continue" at bounding box center [1127, 33] width 114 height 39
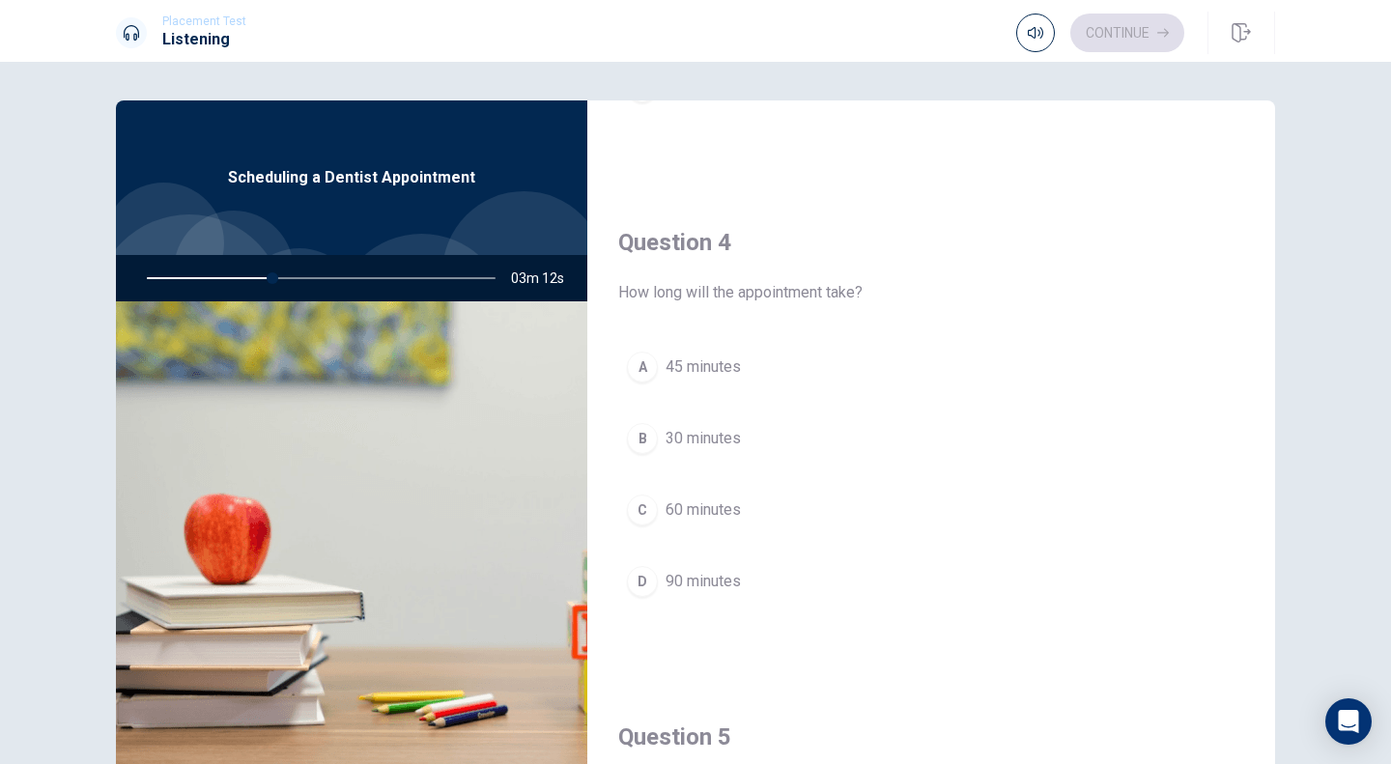
scroll to position [1395, 0]
click at [641, 363] on div "A" at bounding box center [642, 368] width 31 height 31
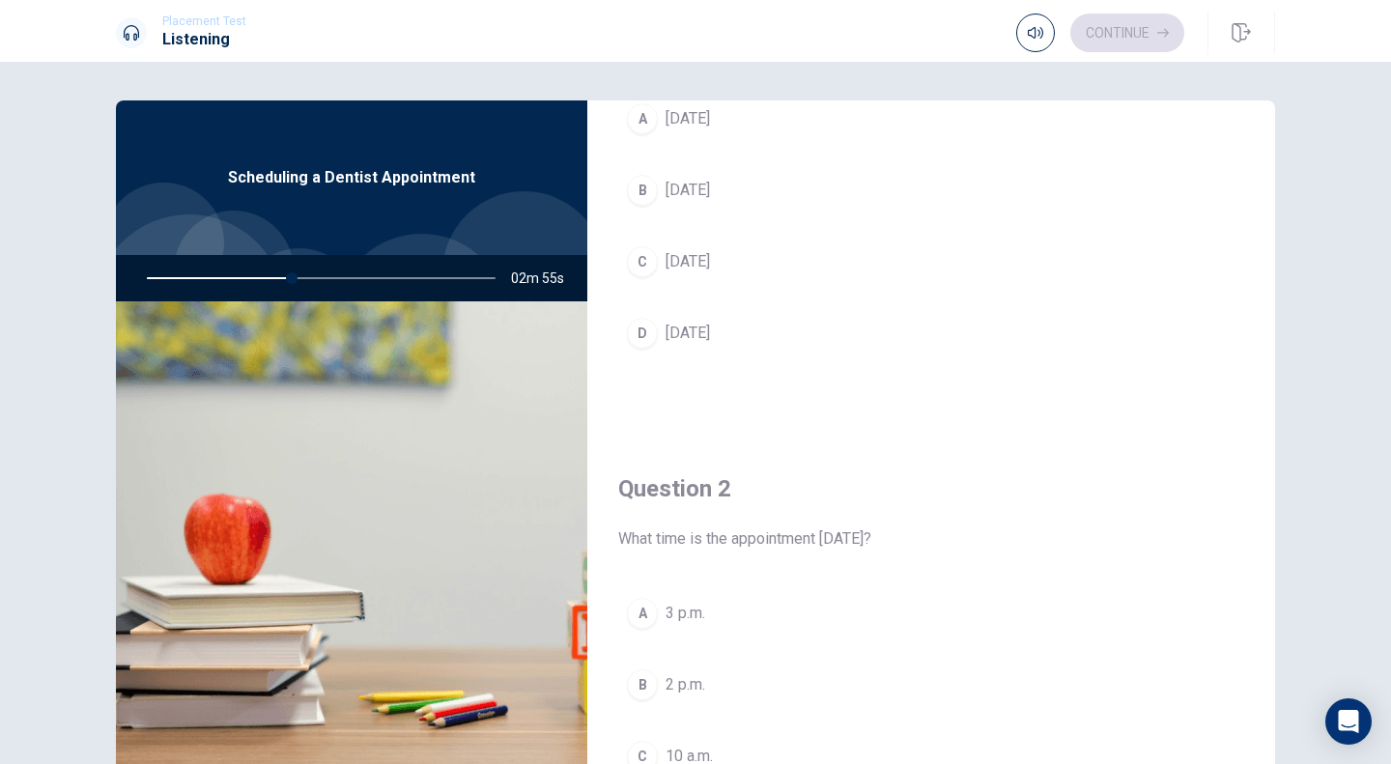
scroll to position [170, 0]
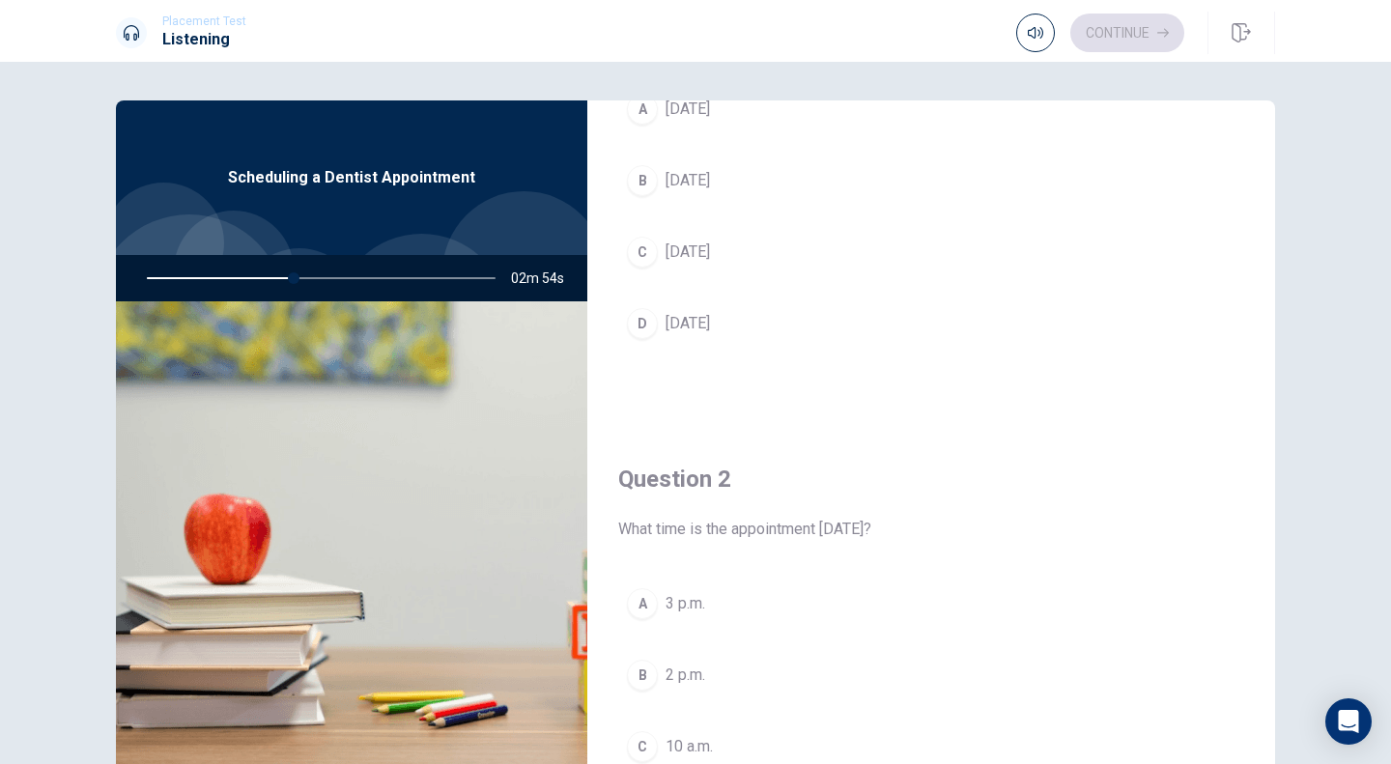
click at [644, 255] on div "C" at bounding box center [642, 252] width 31 height 31
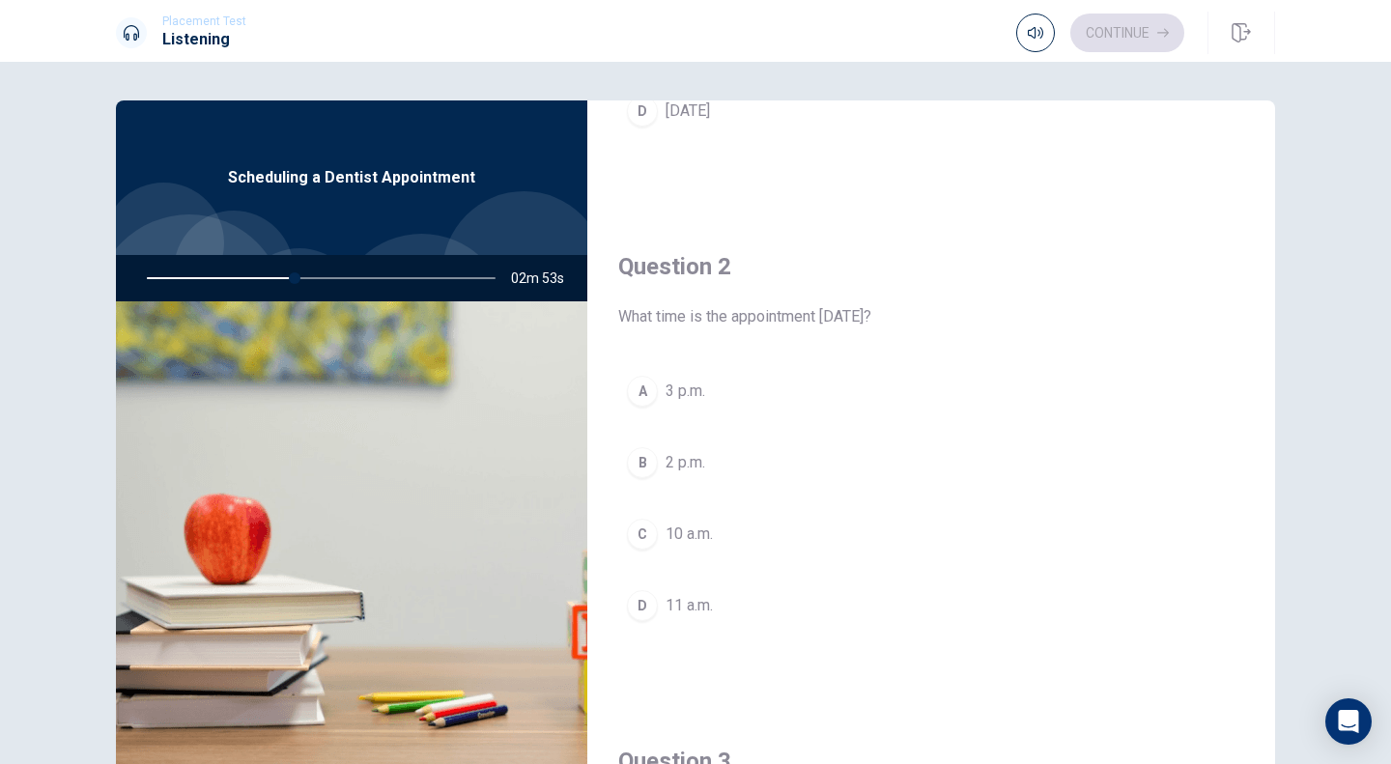
scroll to position [393, 0]
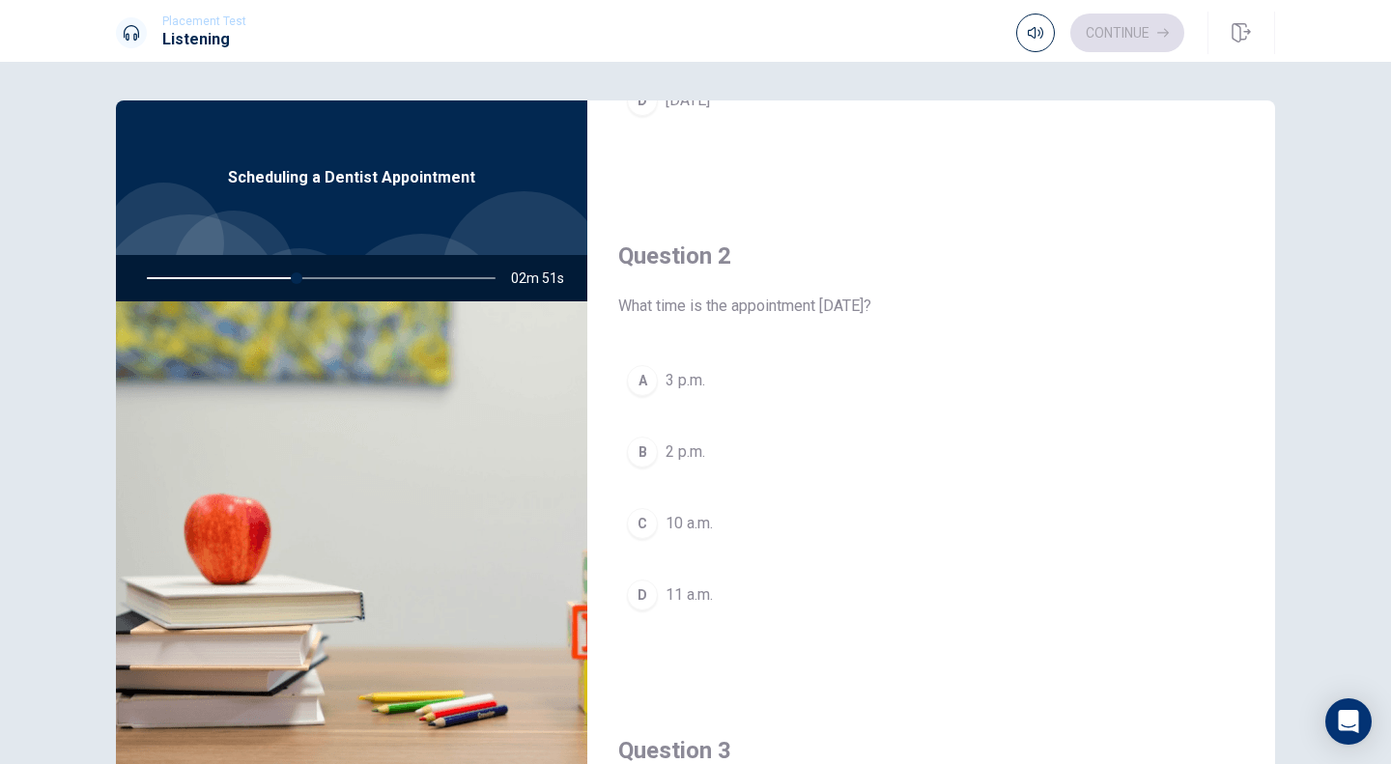
click at [637, 385] on div "A" at bounding box center [642, 380] width 31 height 31
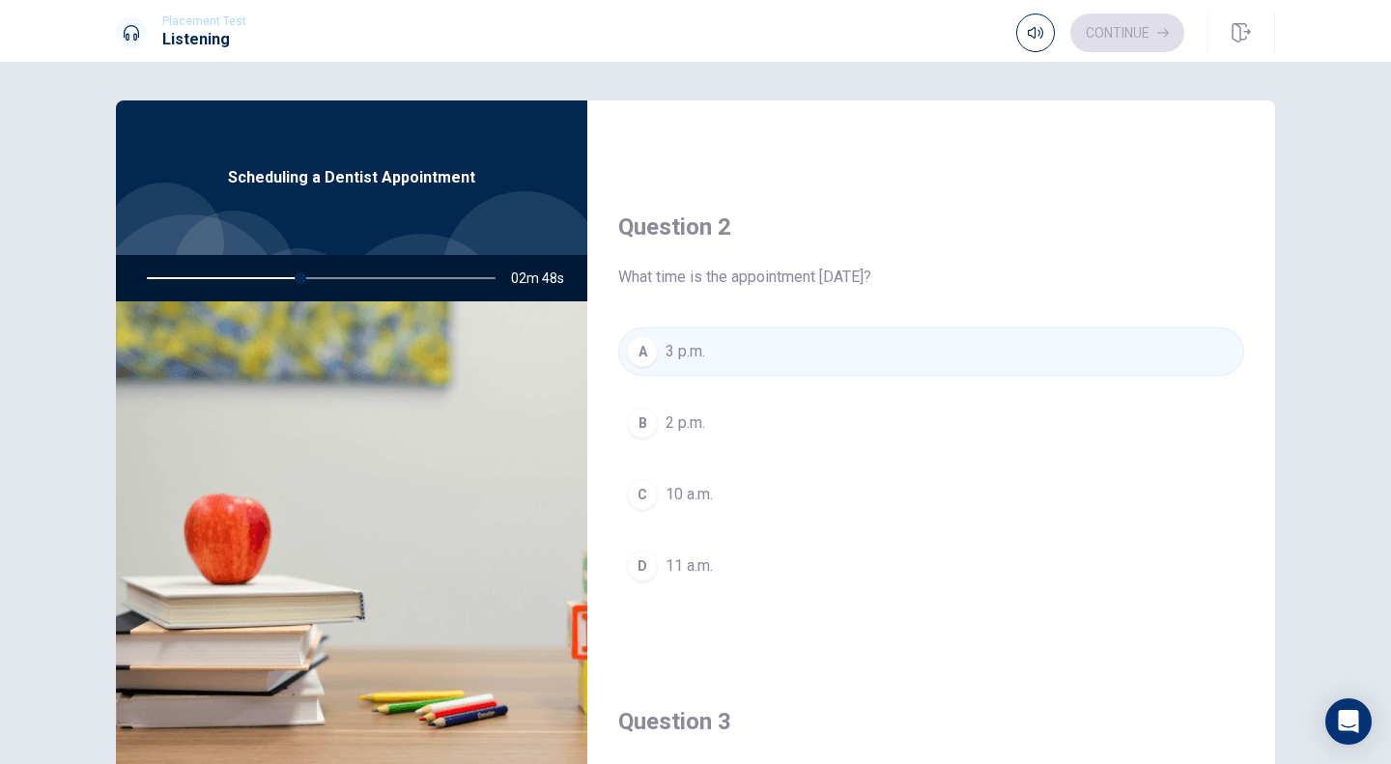
scroll to position [432, 0]
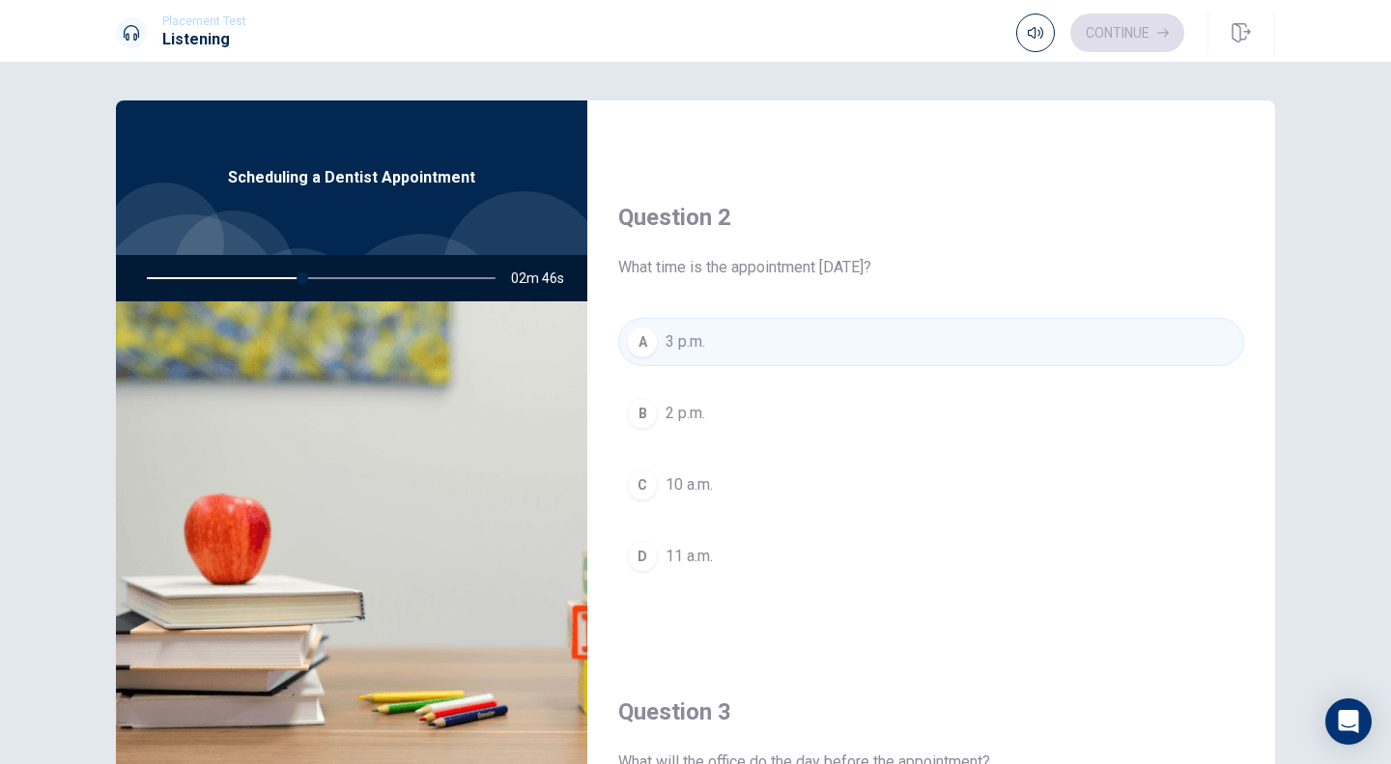
click at [630, 485] on div "C" at bounding box center [642, 484] width 31 height 31
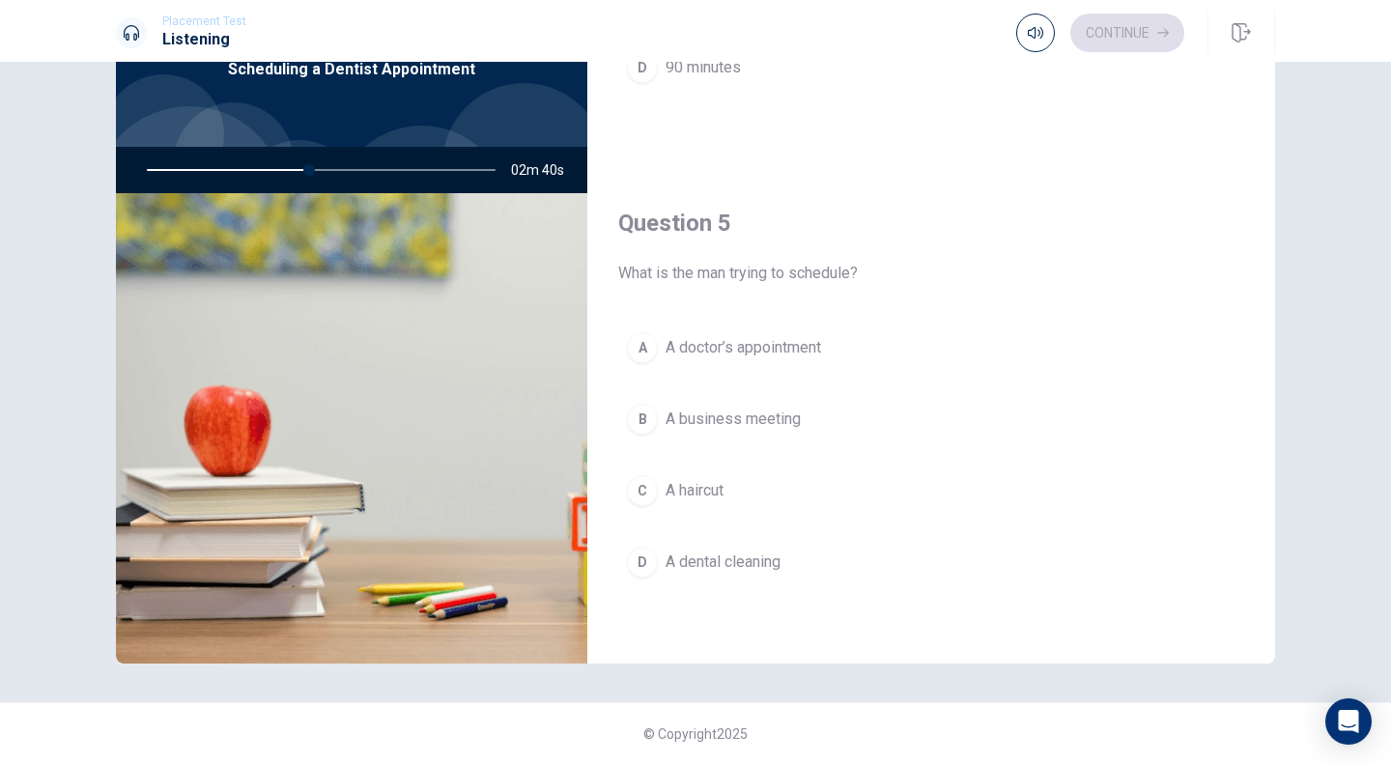
scroll to position [106, 0]
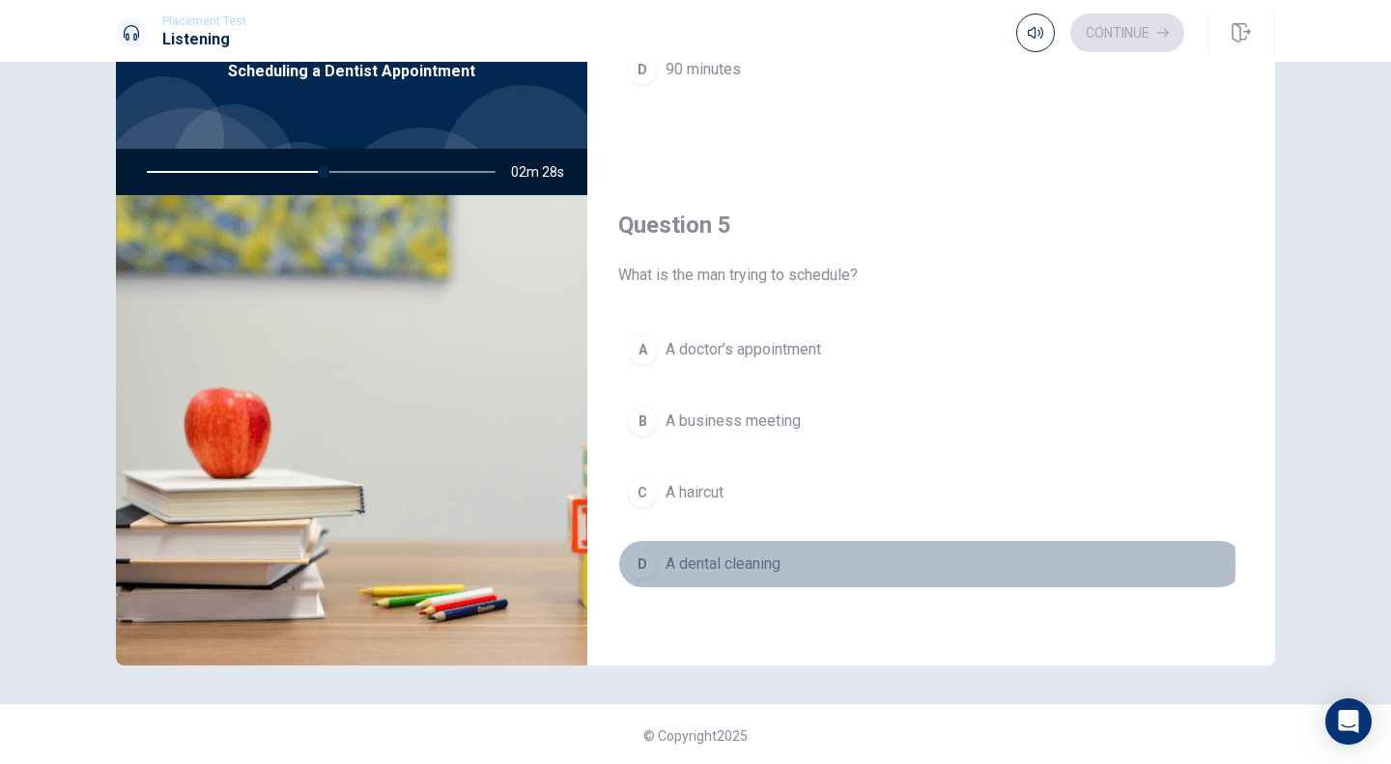
click at [641, 562] on div "D" at bounding box center [642, 564] width 31 height 31
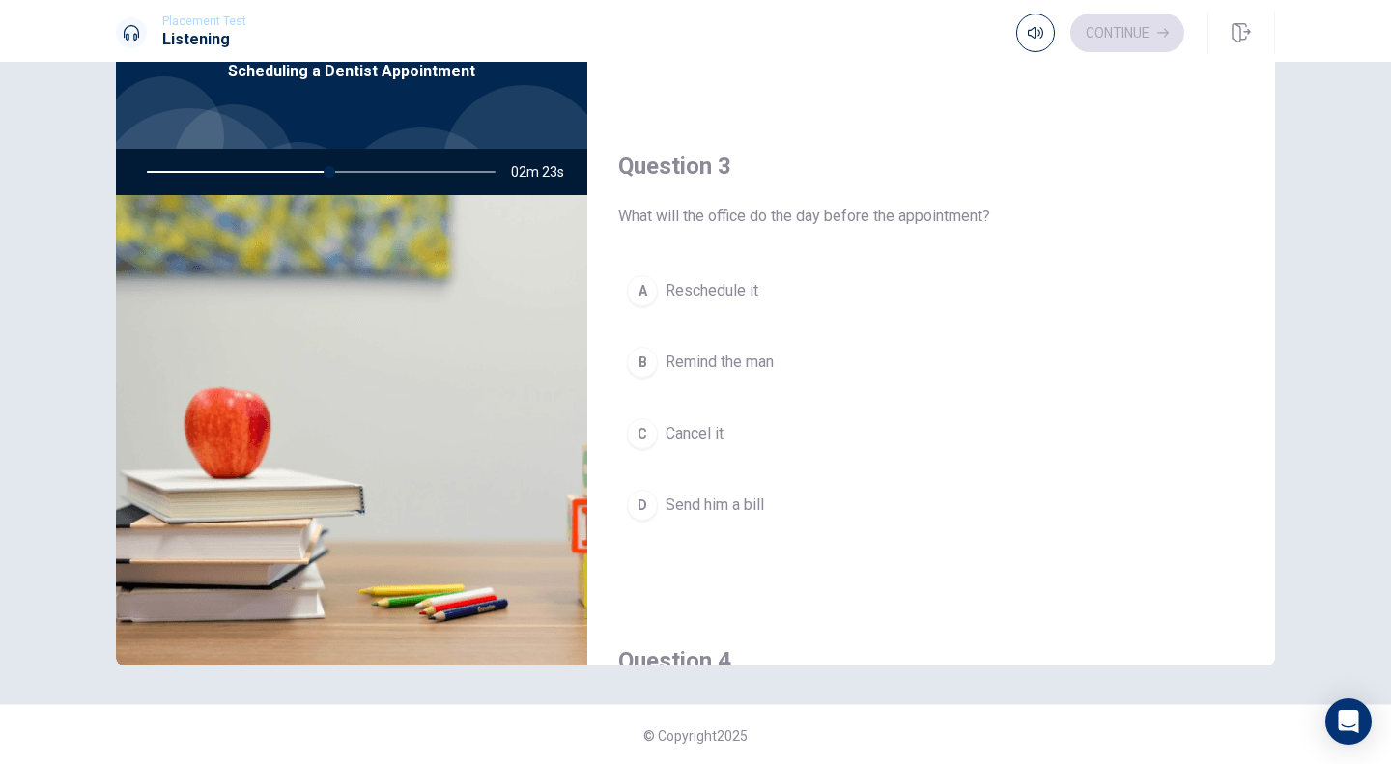
scroll to position [876, 0]
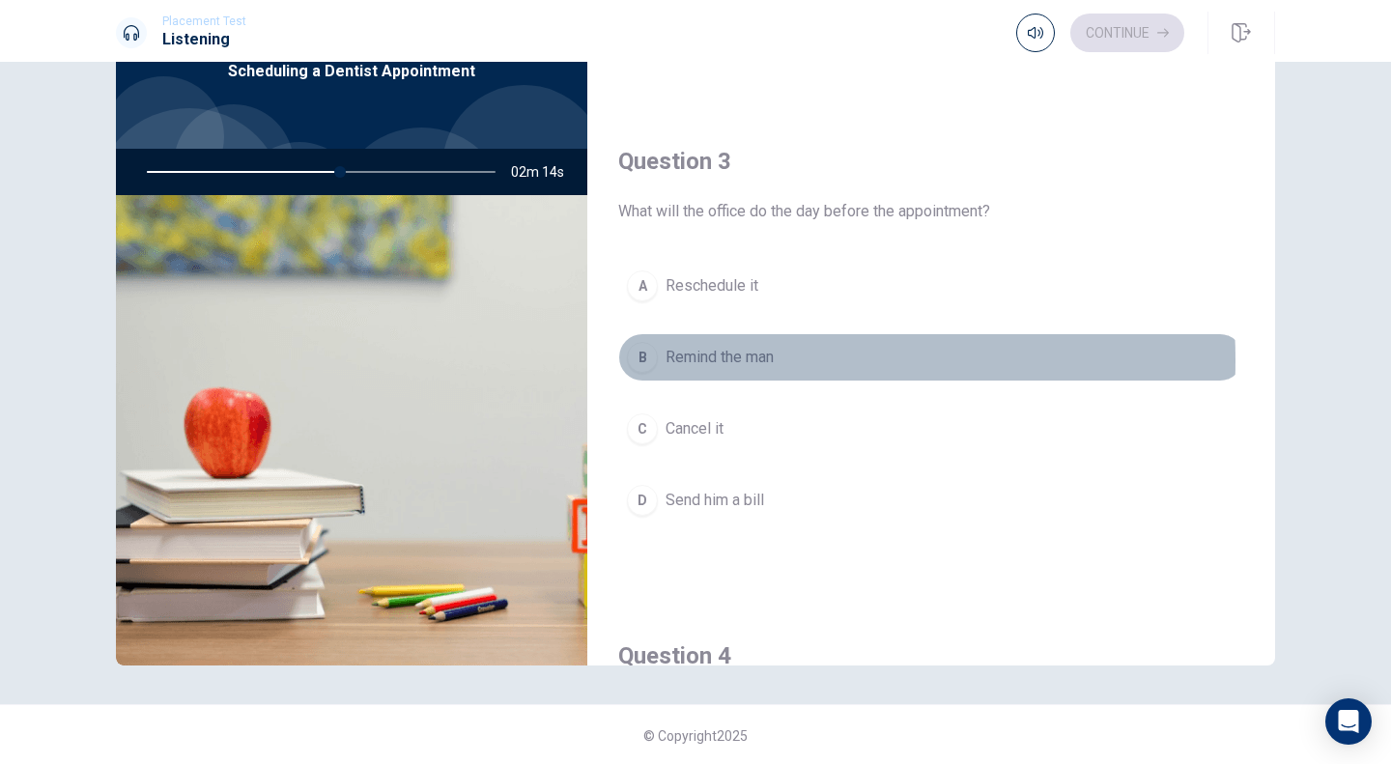
click at [689, 360] on span "Remind the man" at bounding box center [720, 357] width 108 height 23
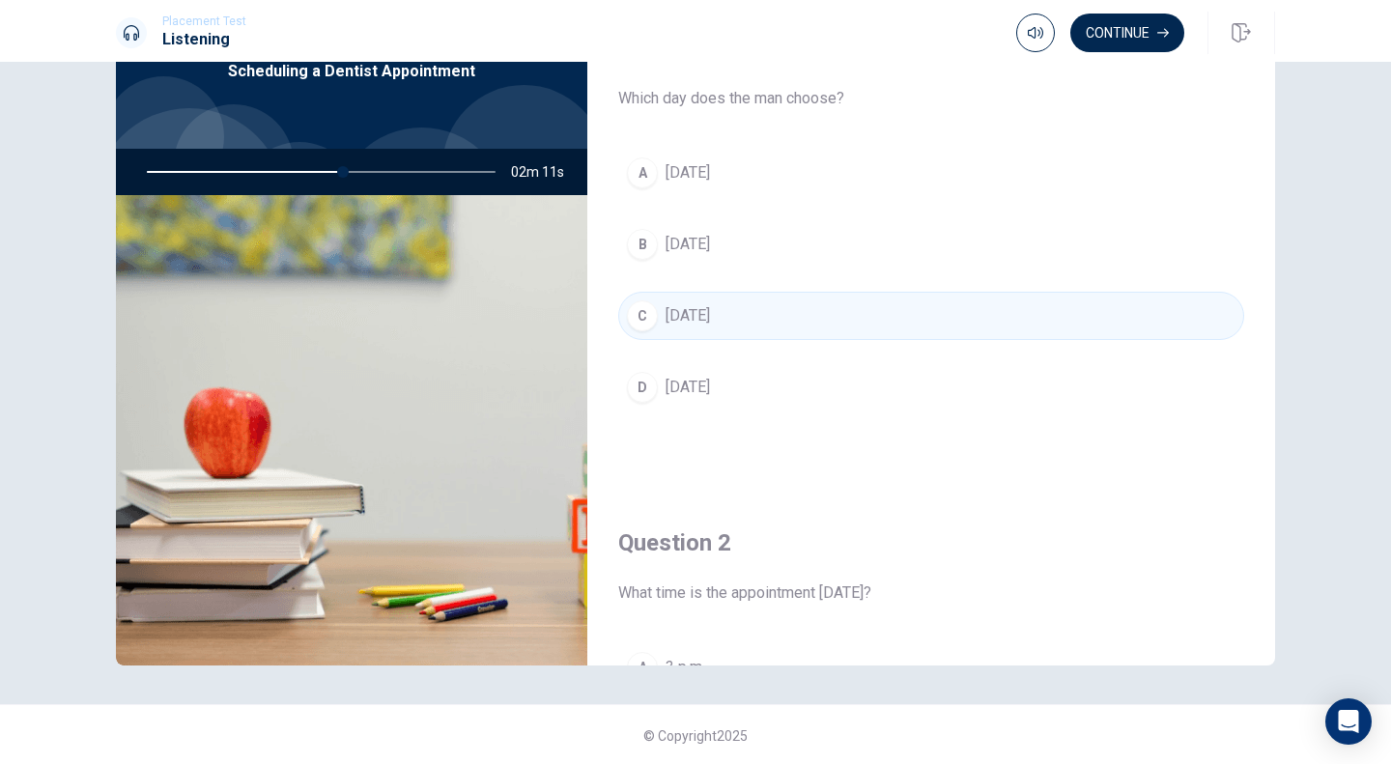
scroll to position [0, 0]
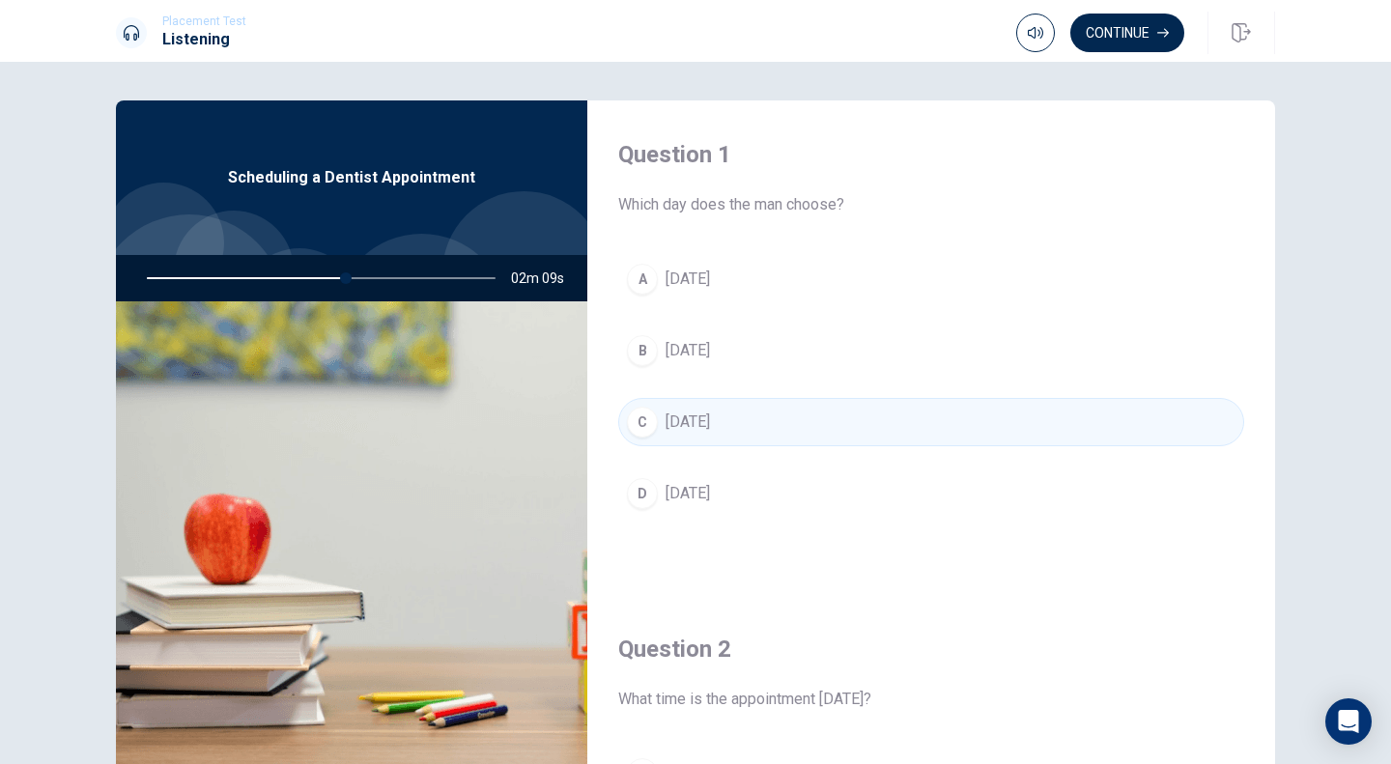
click at [145, 274] on div at bounding box center [317, 278] width 387 height 46
drag, startPoint x: 341, startPoint y: 279, endPoint x: 152, endPoint y: 273, distance: 189.4
click at [152, 273] on div at bounding box center [317, 278] width 387 height 46
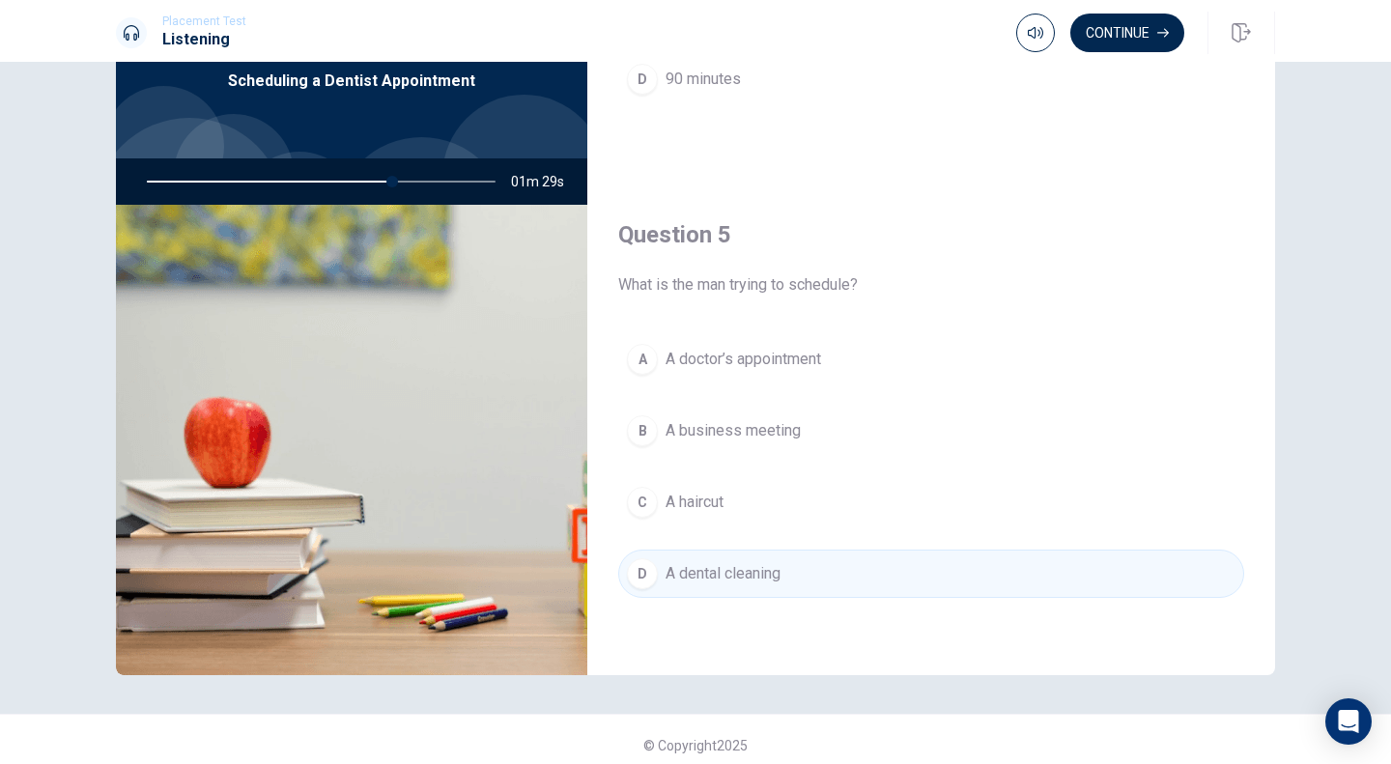
scroll to position [108, 0]
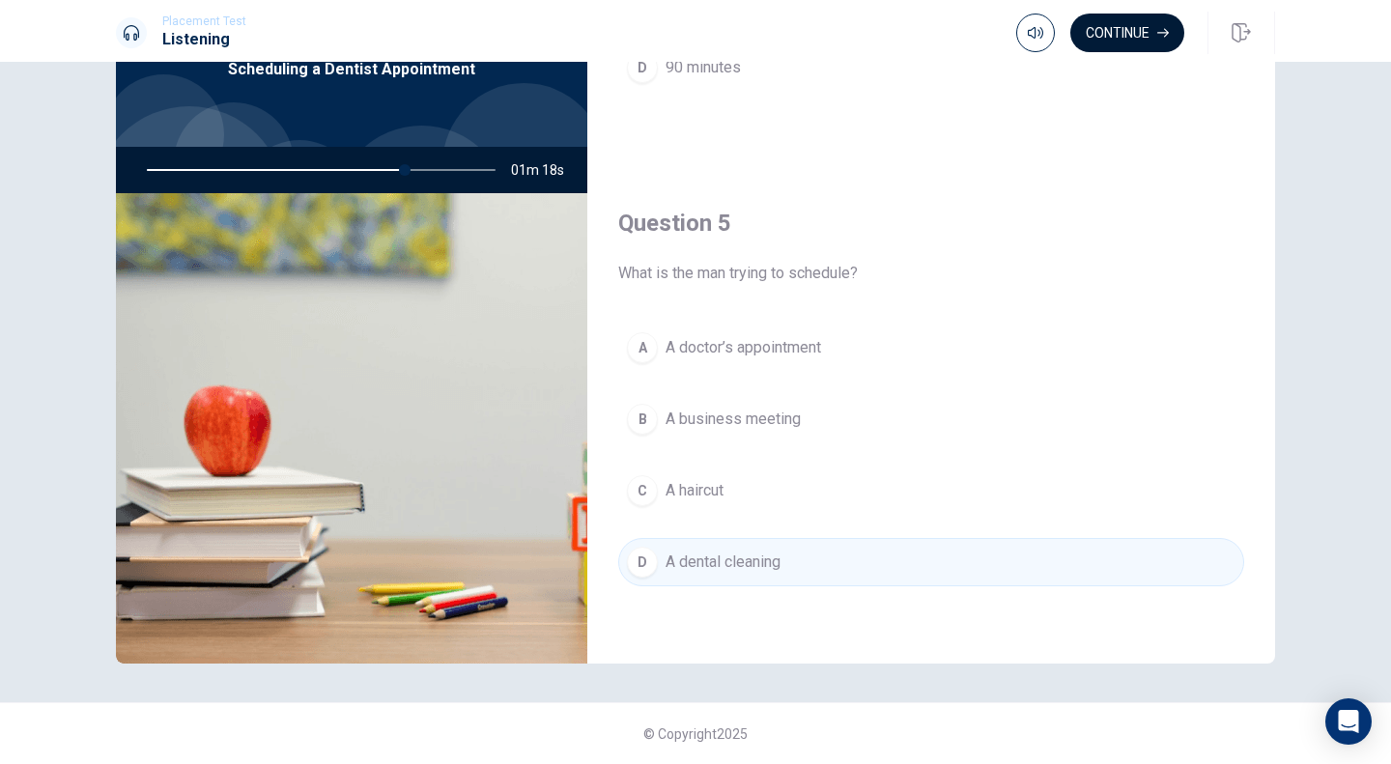
click at [1131, 36] on button "Continue" at bounding box center [1127, 33] width 114 height 39
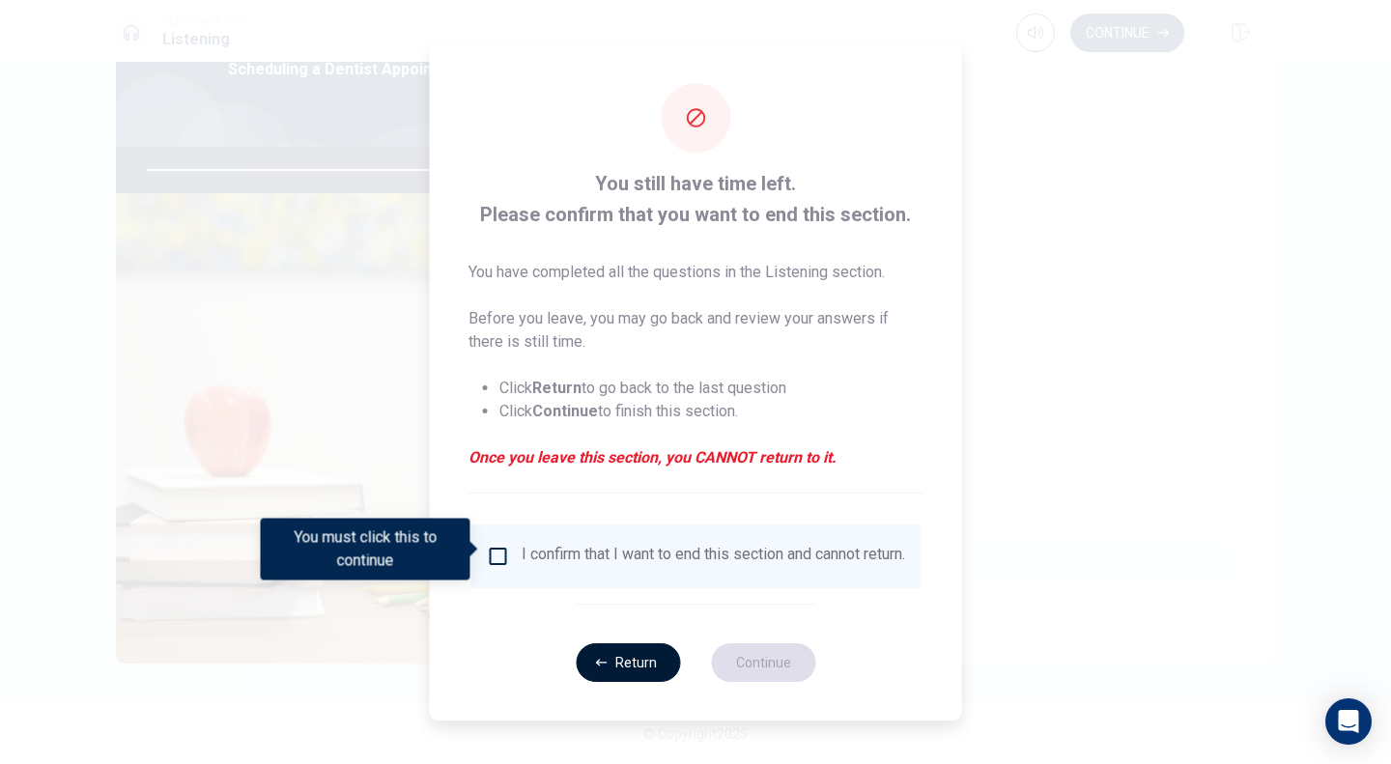
click at [644, 667] on button "Return" at bounding box center [628, 662] width 104 height 39
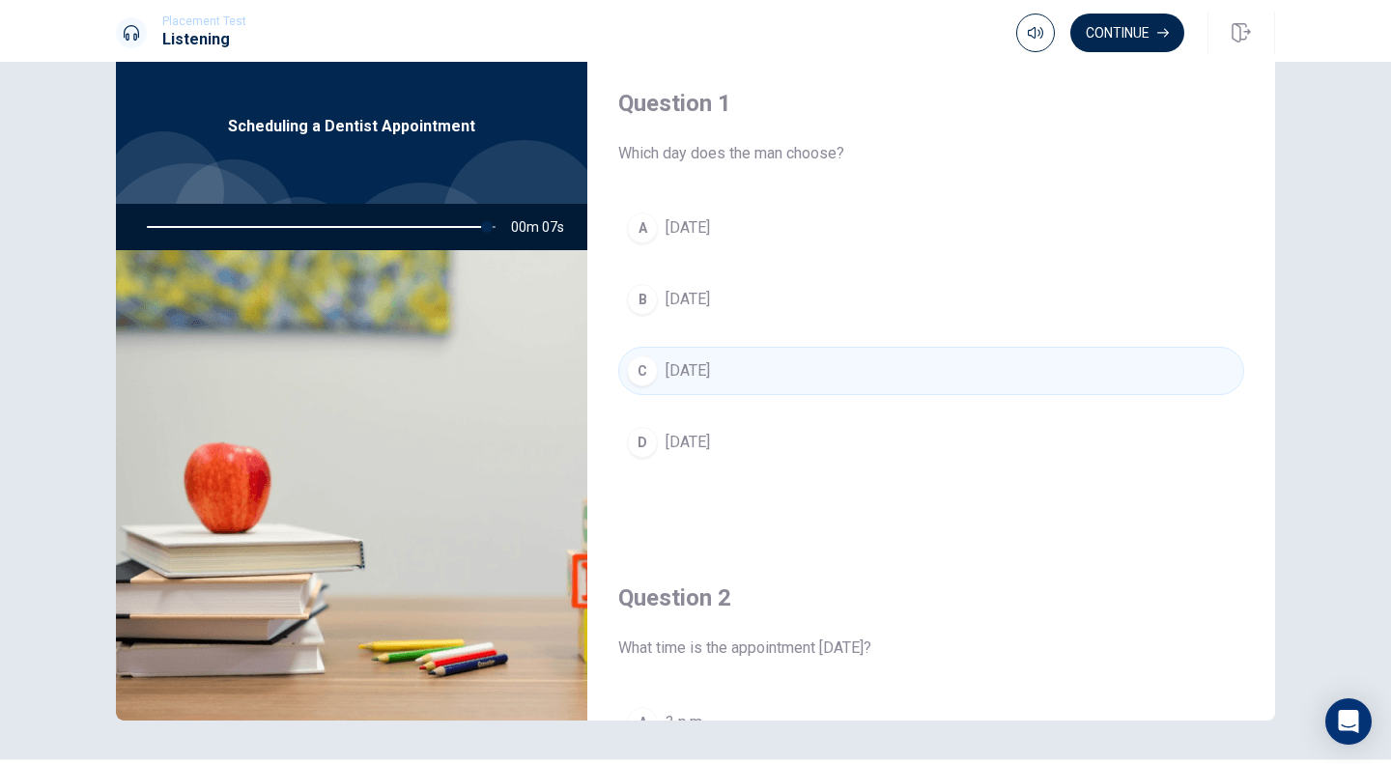
scroll to position [0, 0]
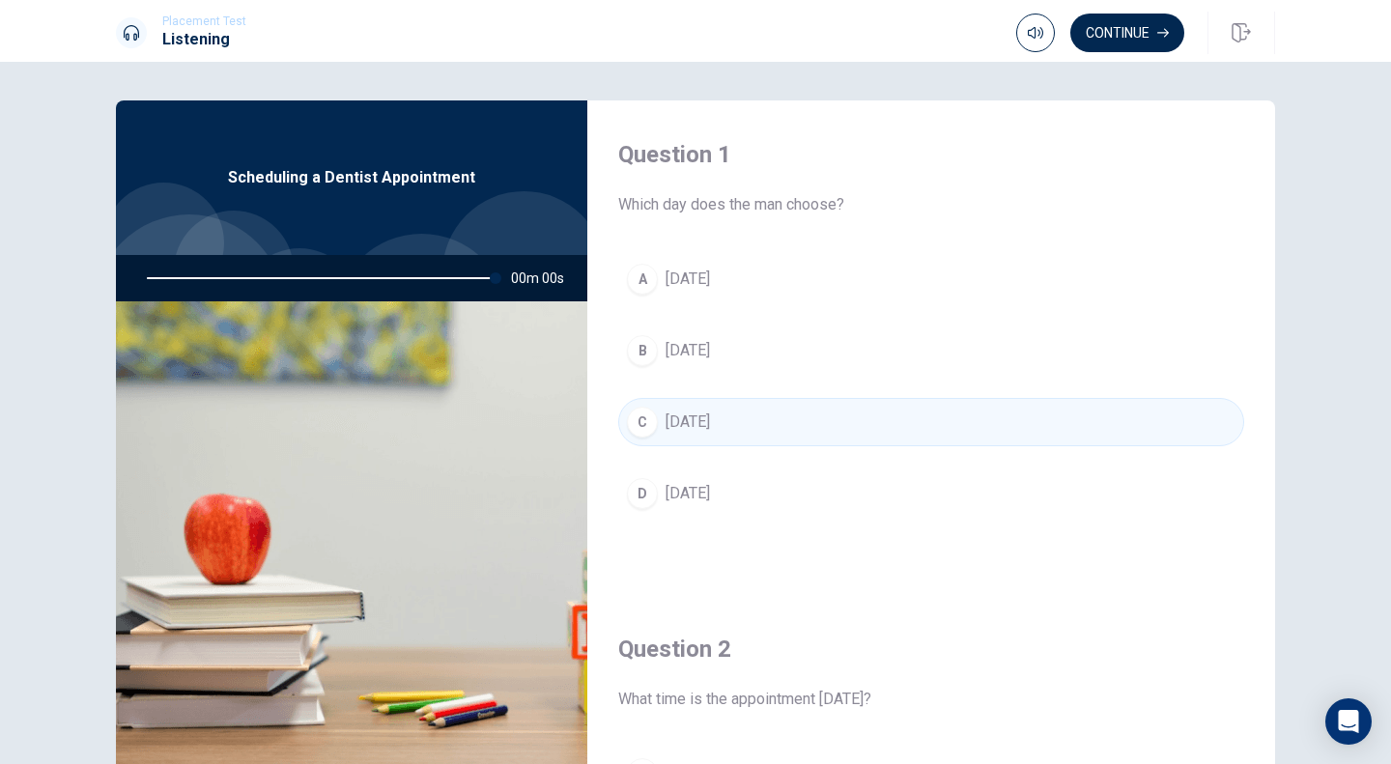
type input "0"
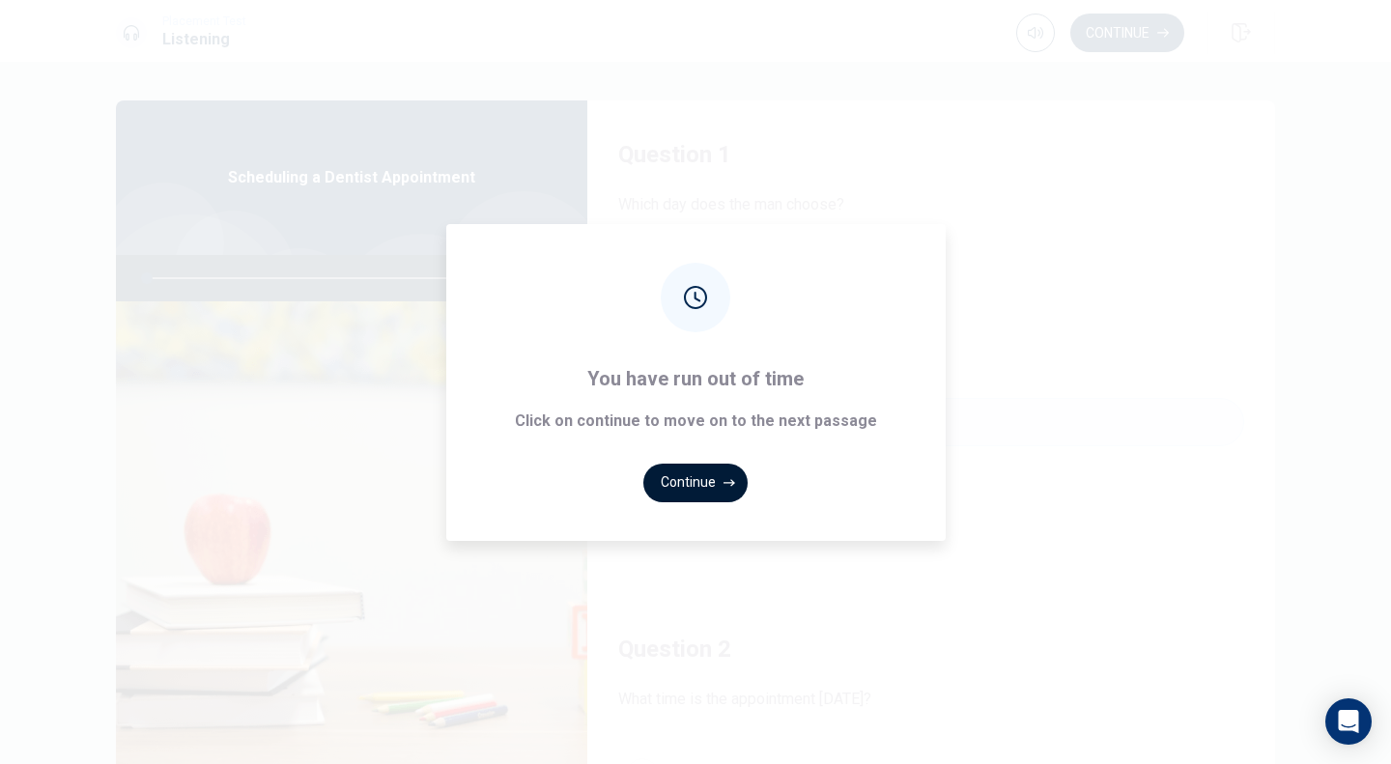
click at [685, 477] on button "Continue" at bounding box center [695, 483] width 104 height 39
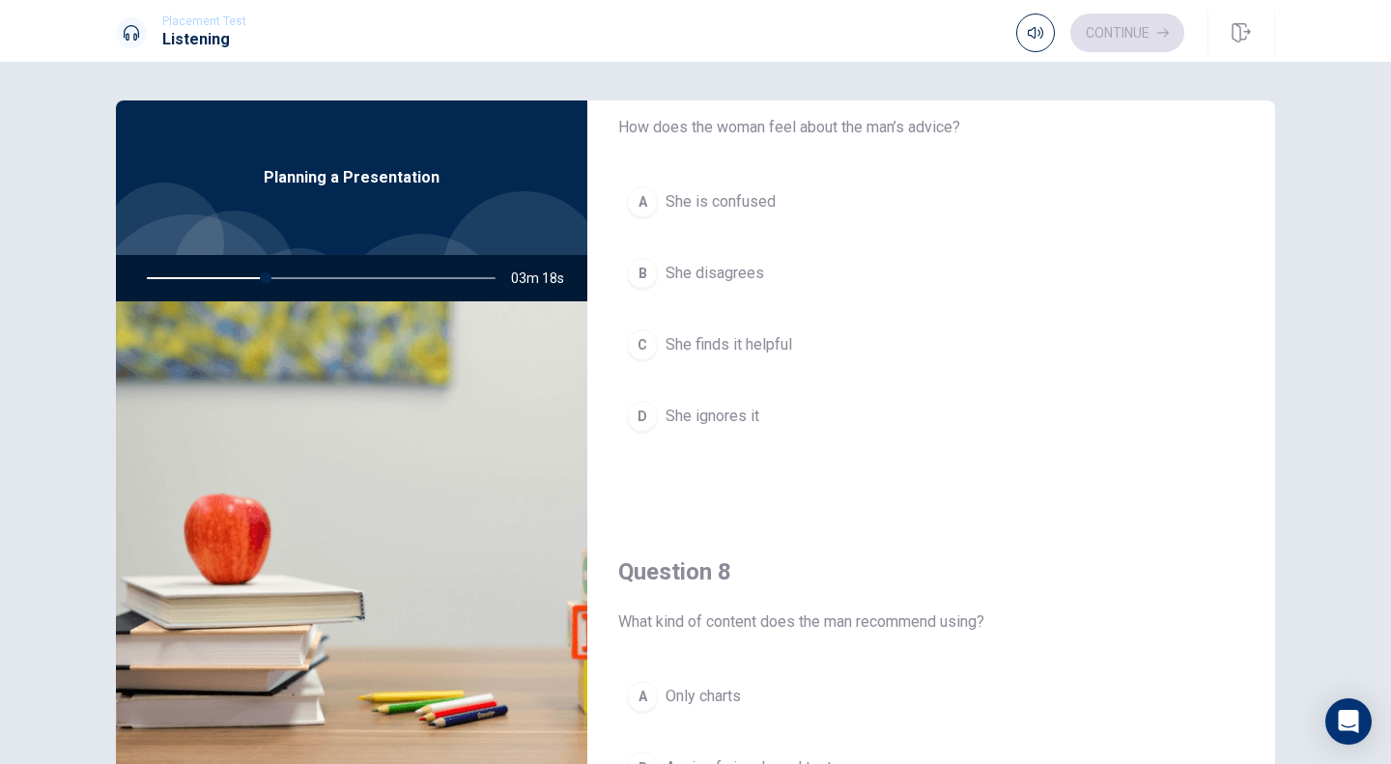
scroll to position [872, 0]
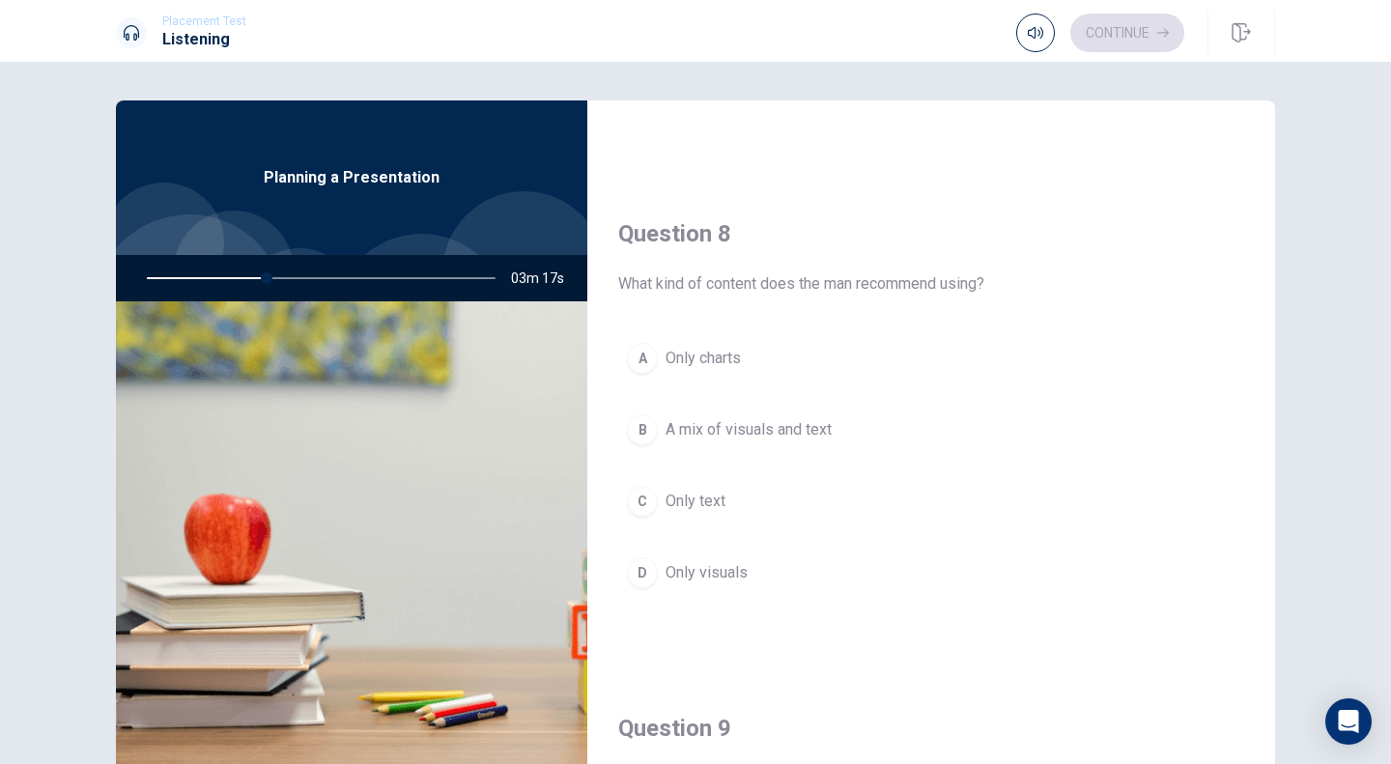
click at [708, 426] on span "A mix of visuals and text" at bounding box center [749, 429] width 166 height 23
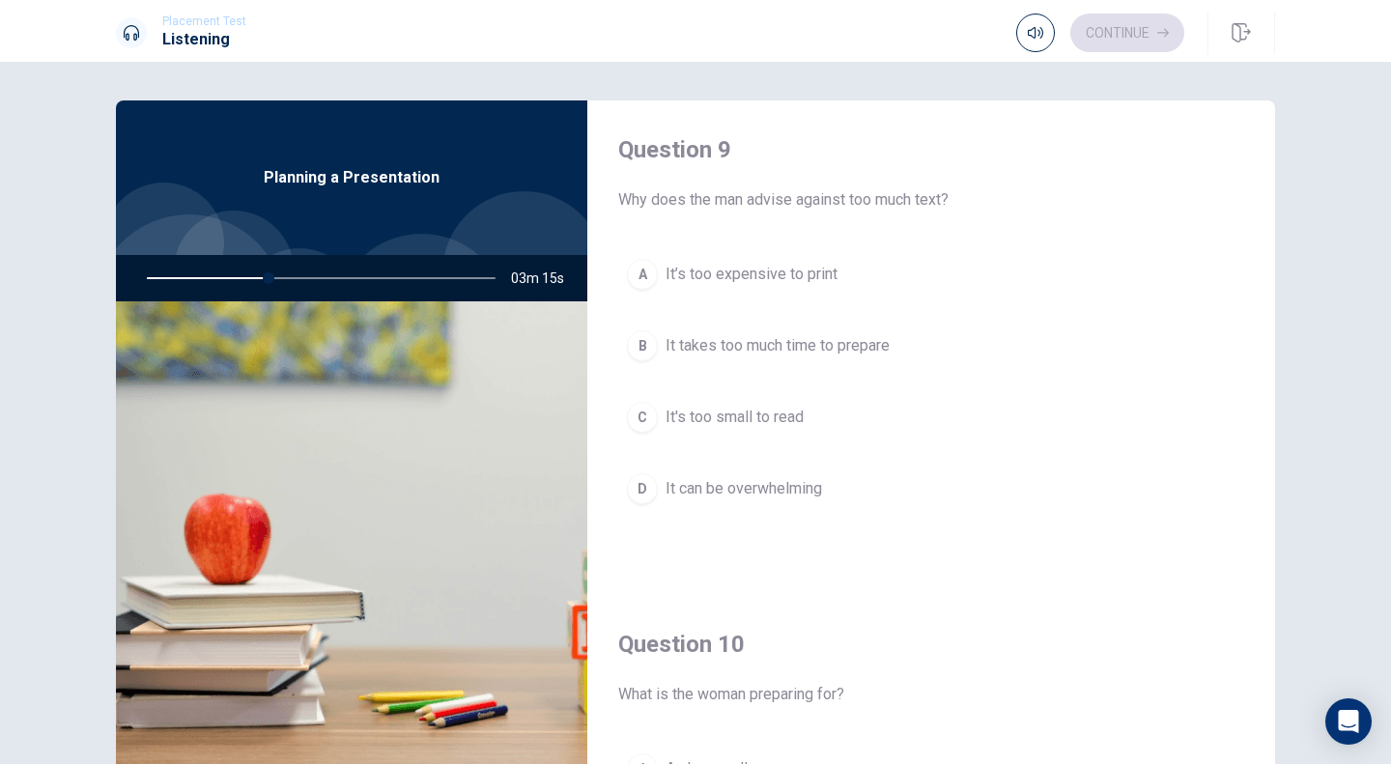
scroll to position [1491, 0]
click at [701, 496] on span "It can be overwhelming" at bounding box center [744, 486] width 156 height 23
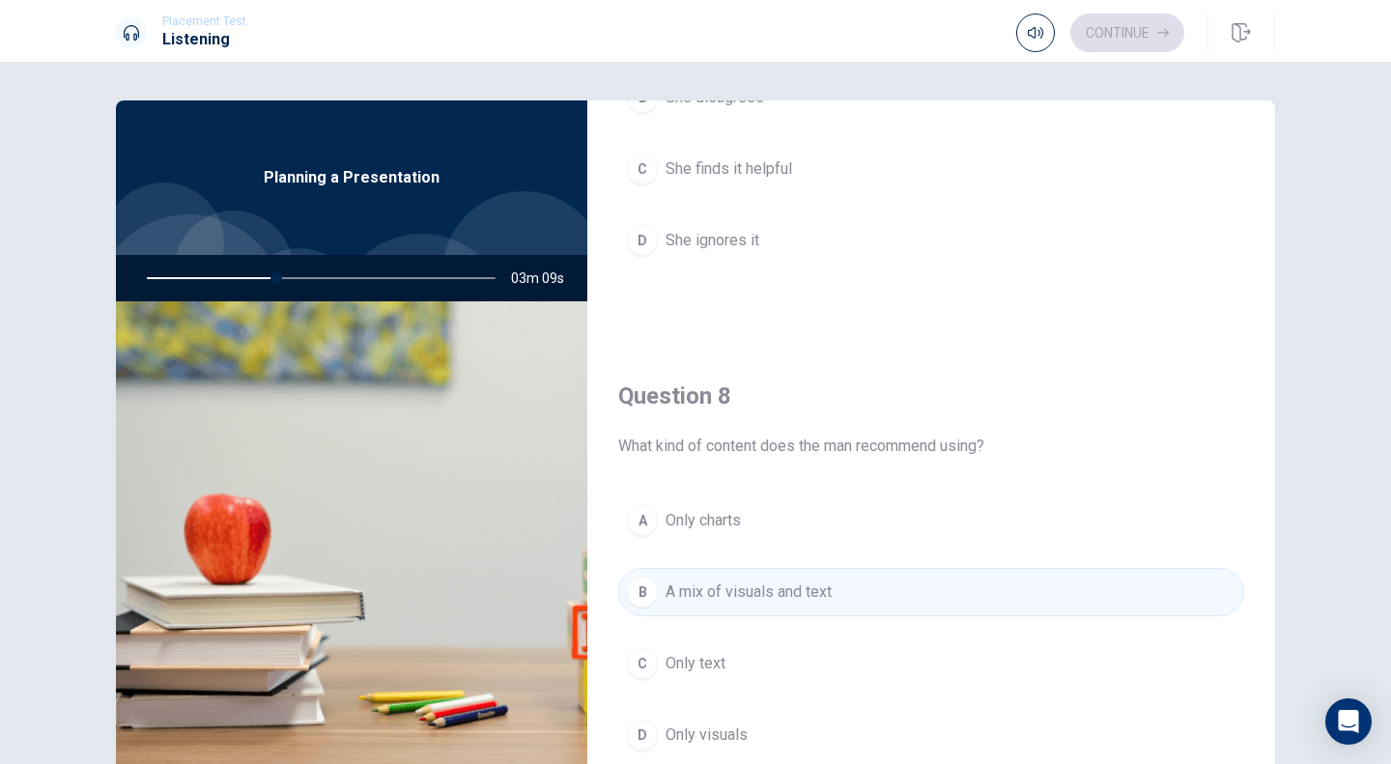
scroll to position [0, 0]
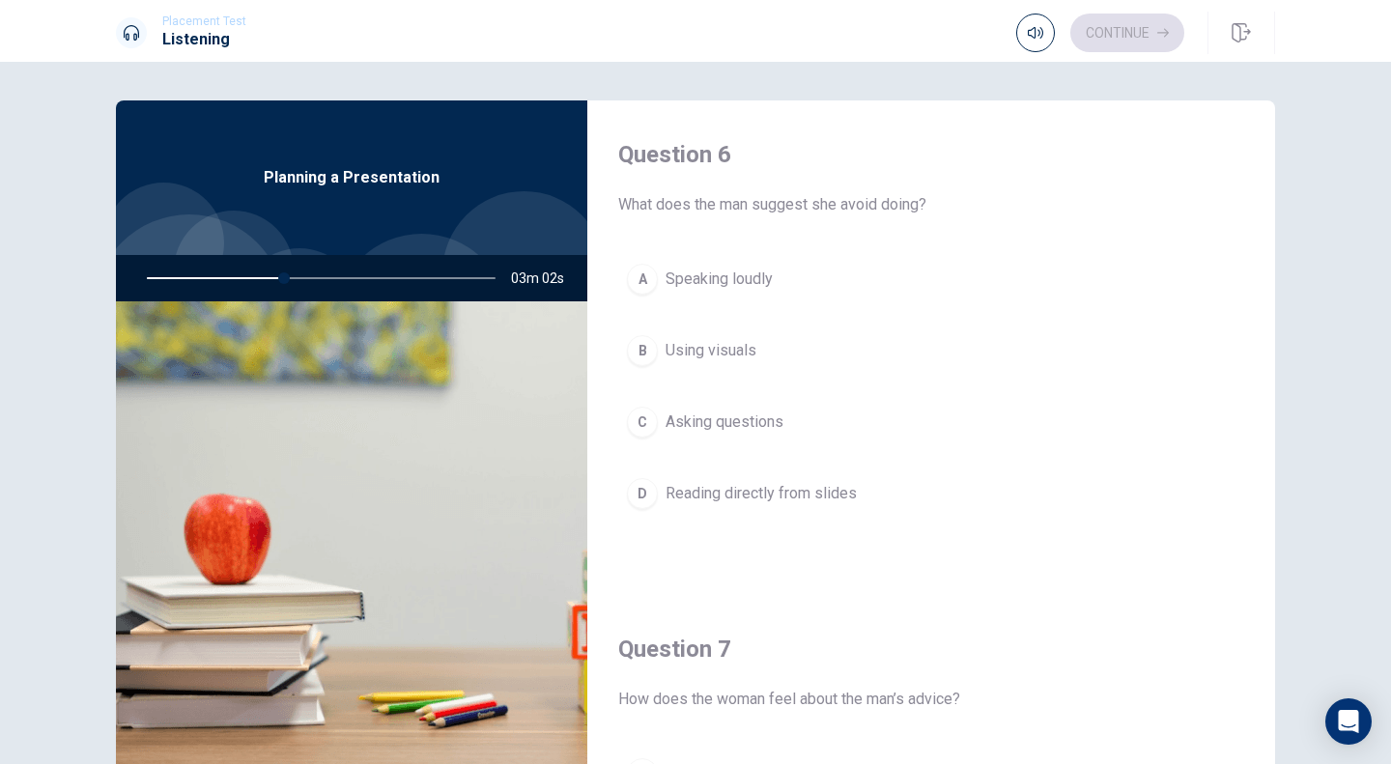
click at [702, 496] on span "Reading directly from slides" at bounding box center [761, 493] width 191 height 23
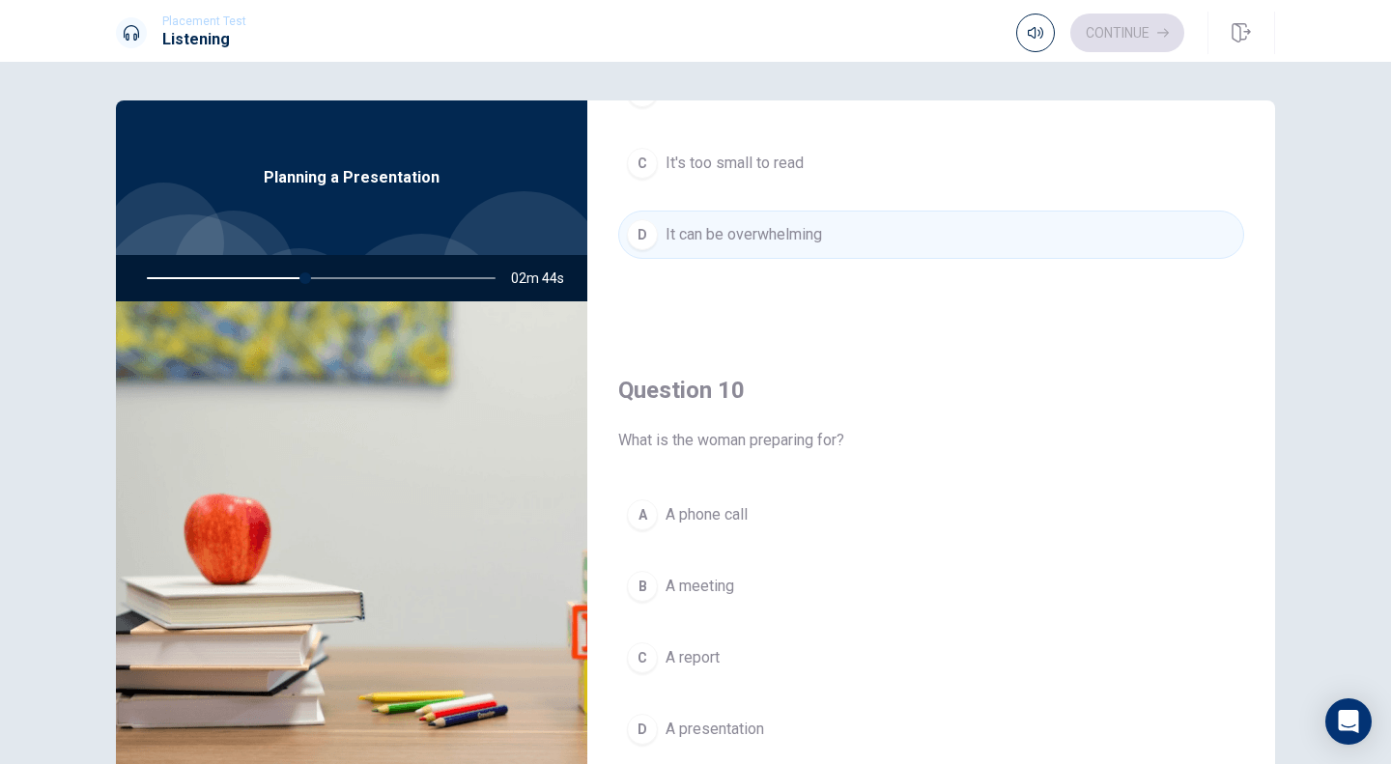
scroll to position [1802, 0]
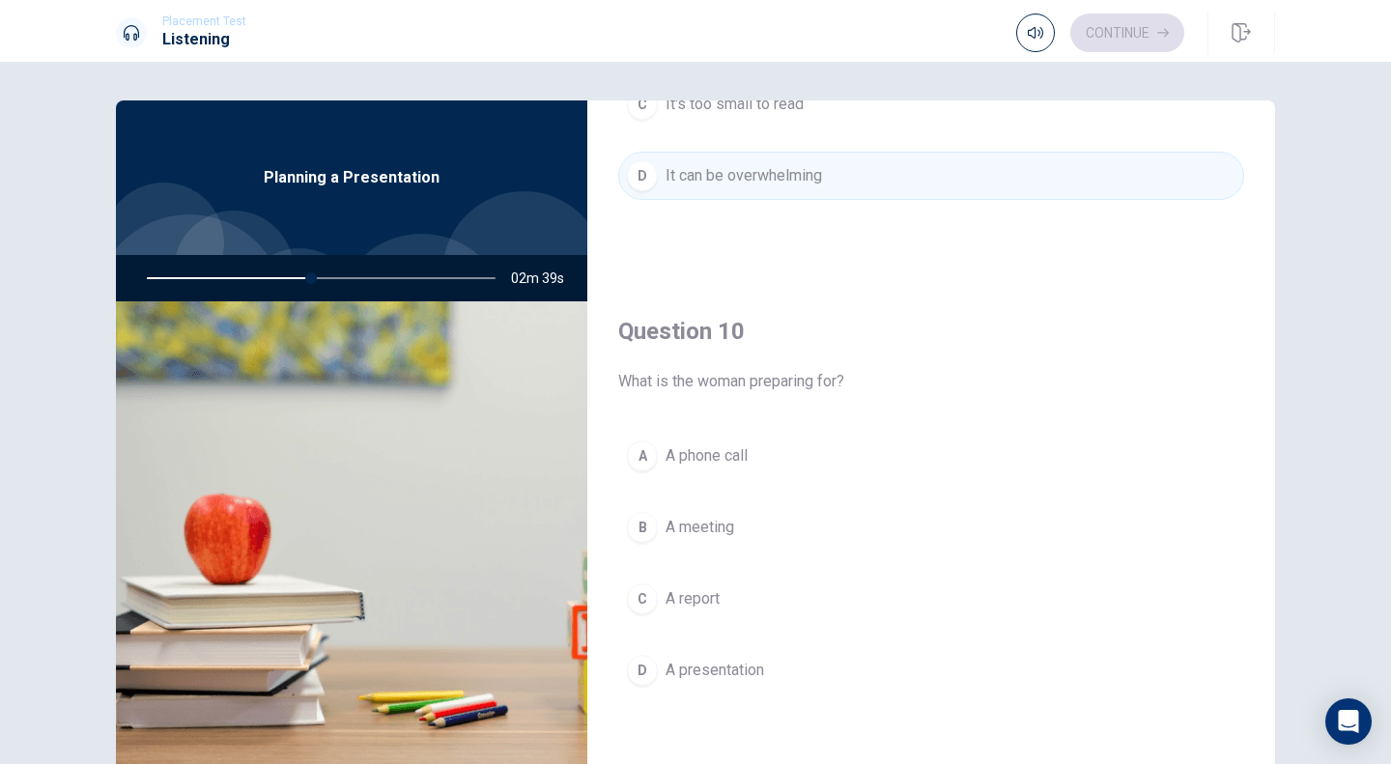
click at [699, 668] on span "A presentation" at bounding box center [715, 670] width 99 height 23
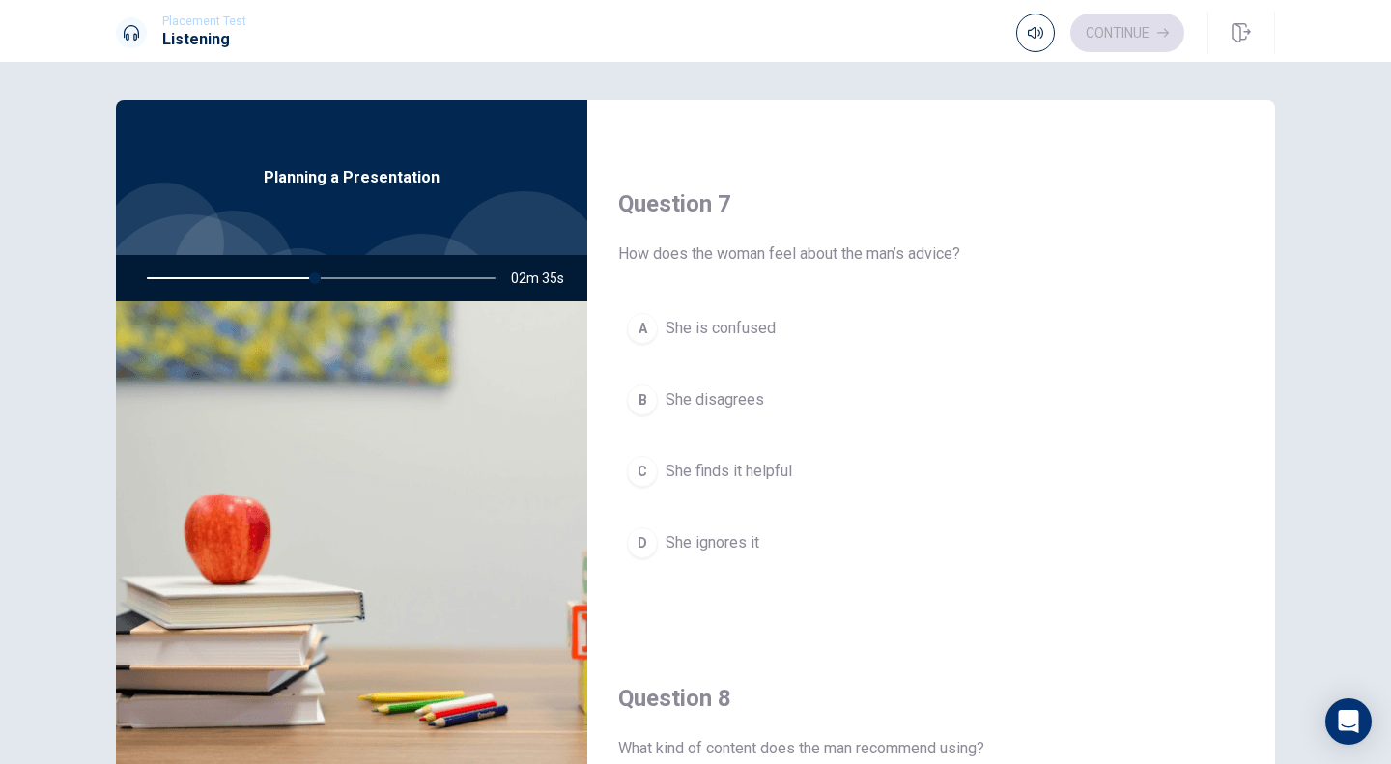
scroll to position [456, 0]
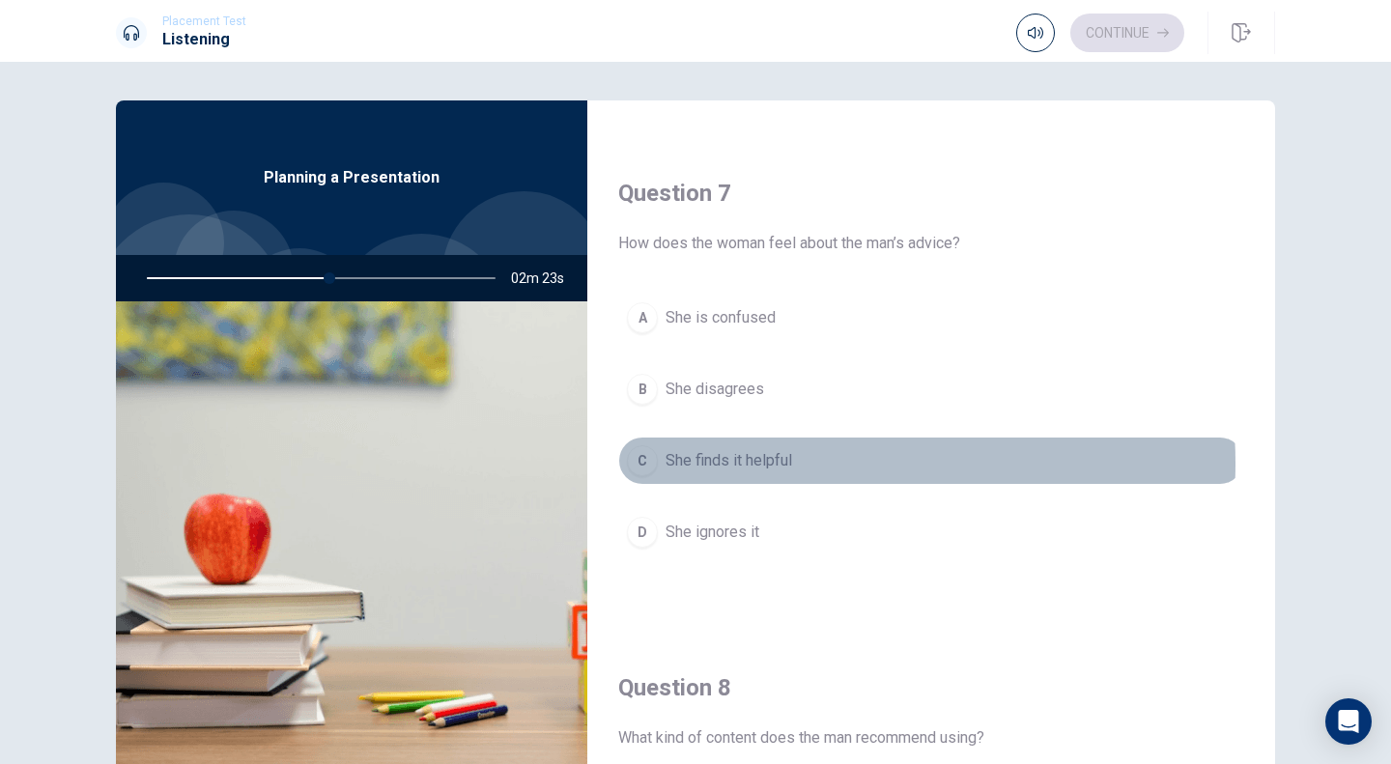
click at [757, 464] on span "She finds it helpful" at bounding box center [729, 460] width 127 height 23
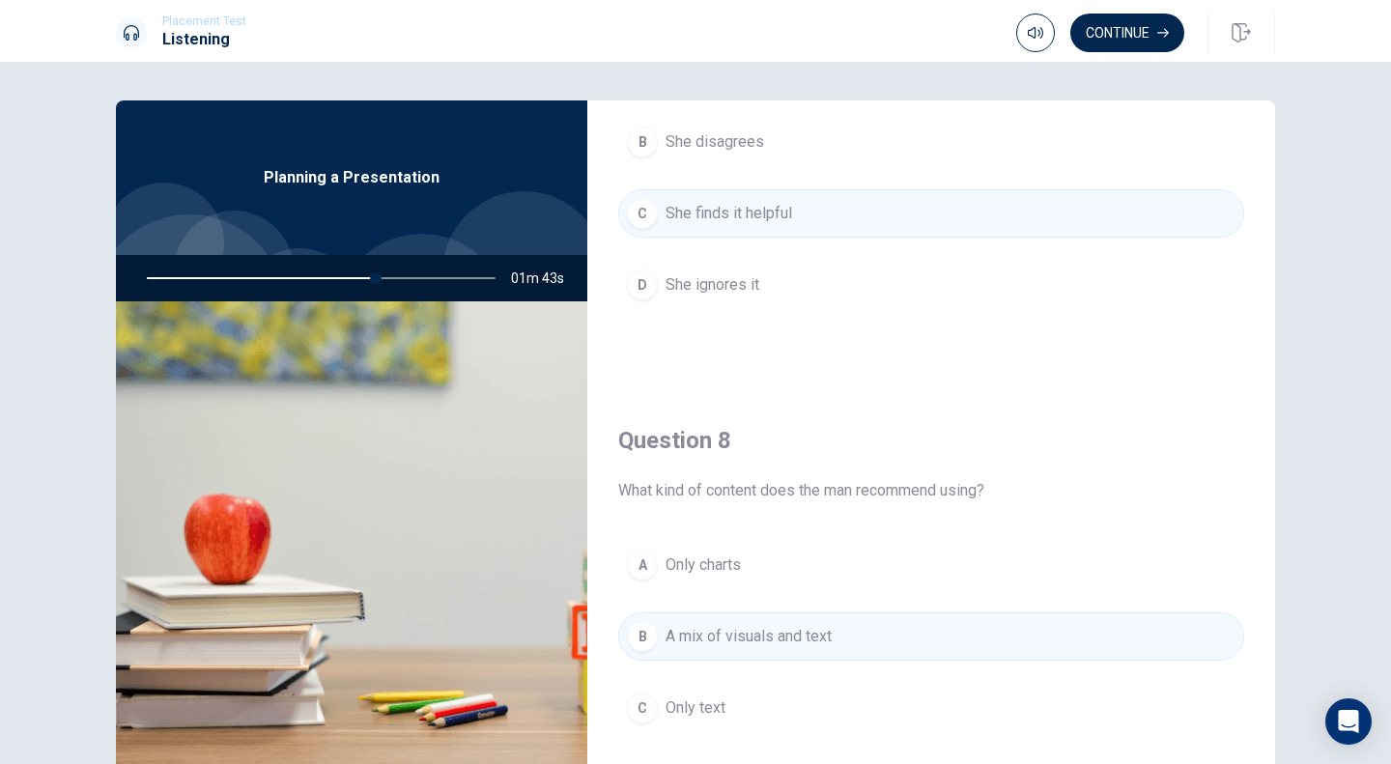
scroll to position [0, 0]
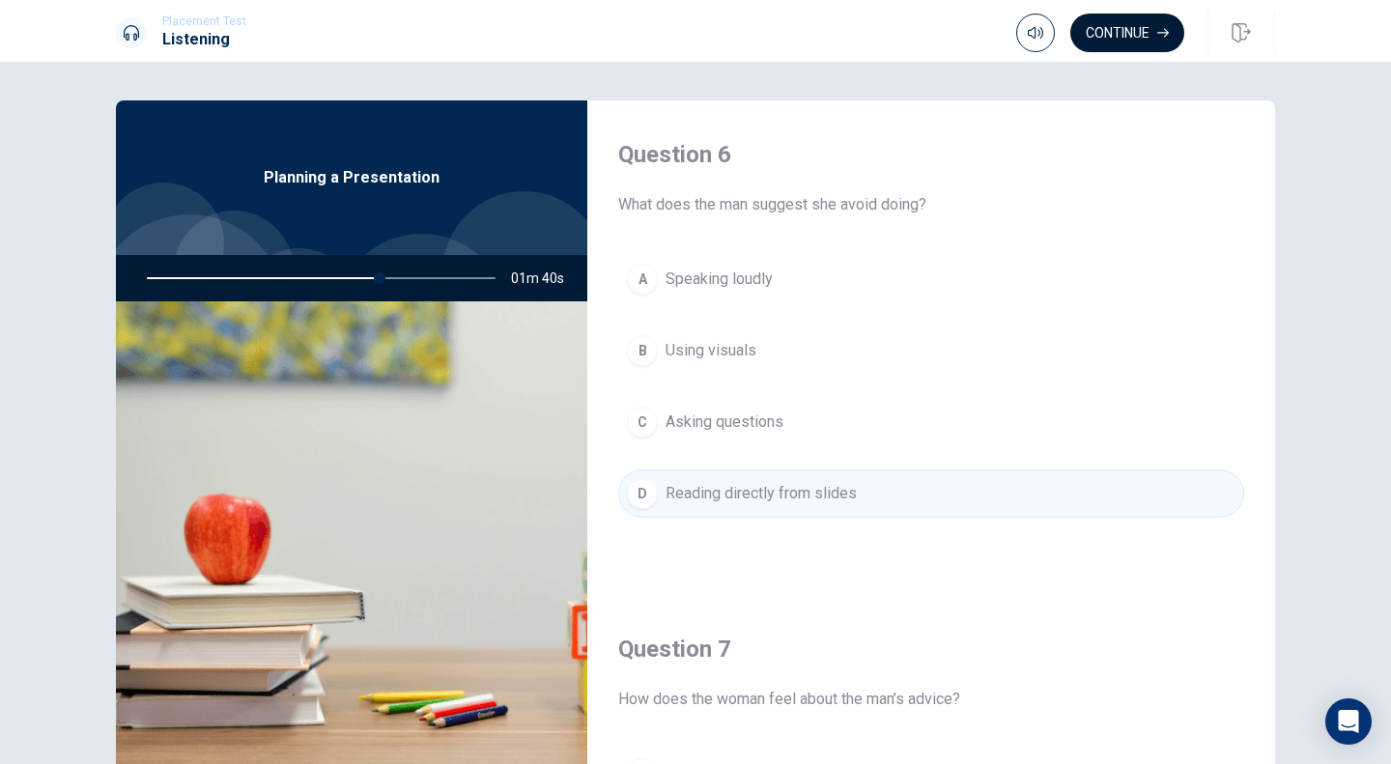
click at [1138, 21] on button "Continue" at bounding box center [1127, 33] width 114 height 39
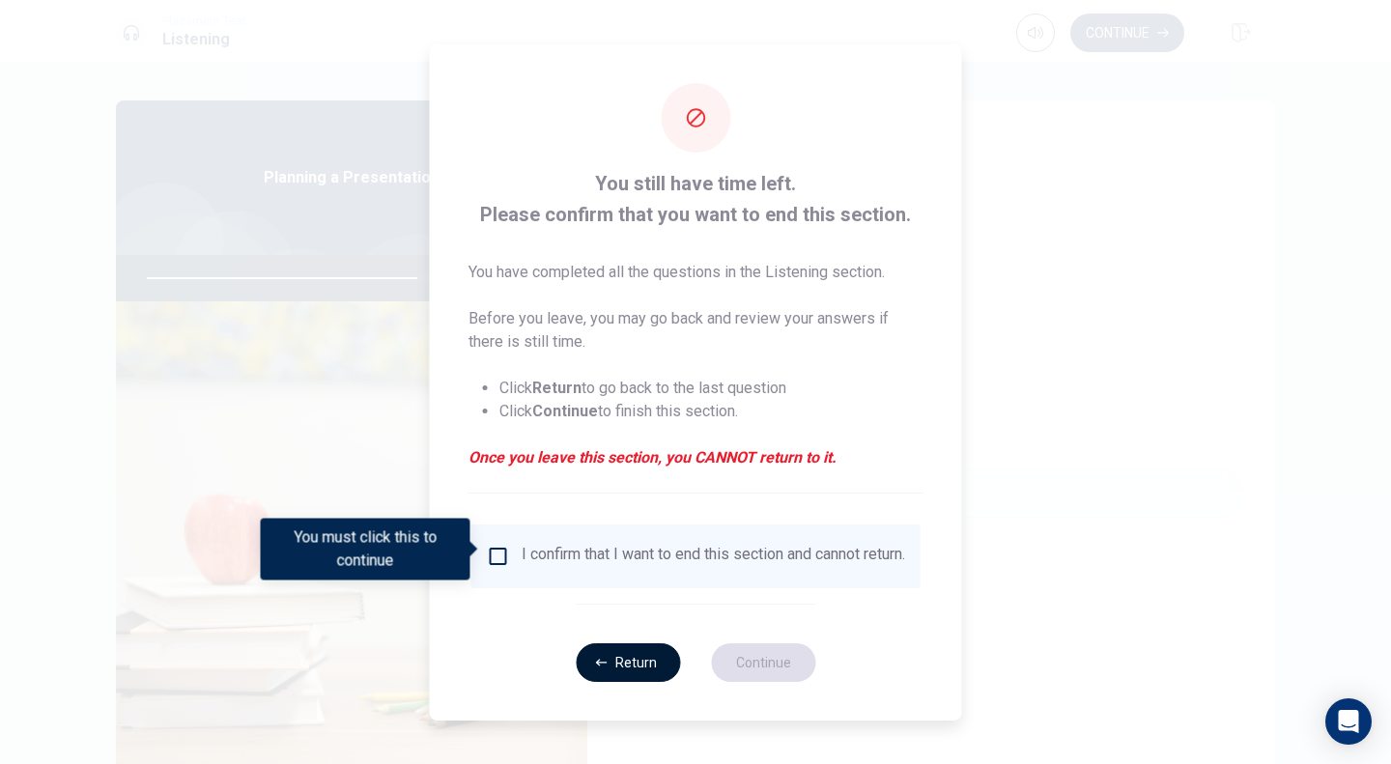
click at [637, 676] on button "Return" at bounding box center [628, 662] width 104 height 39
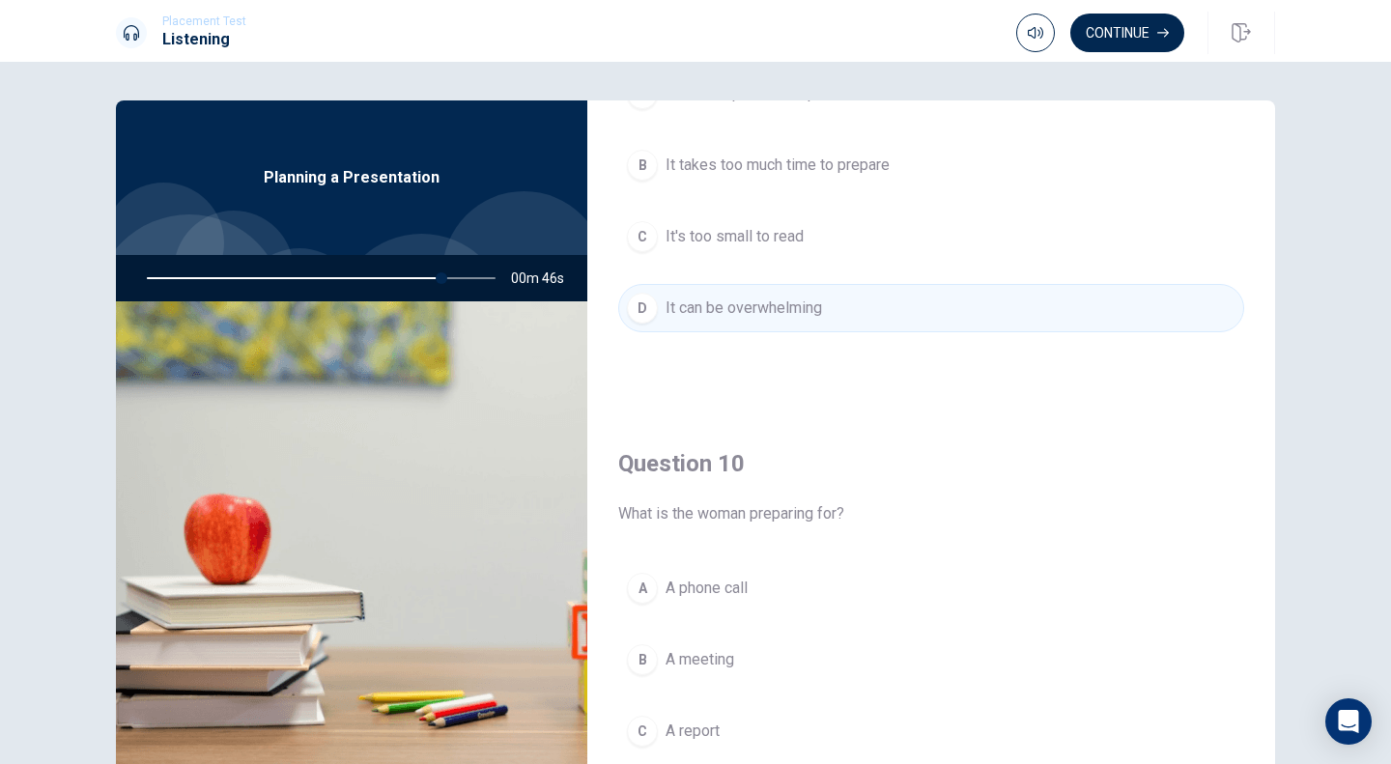
scroll to position [1802, 0]
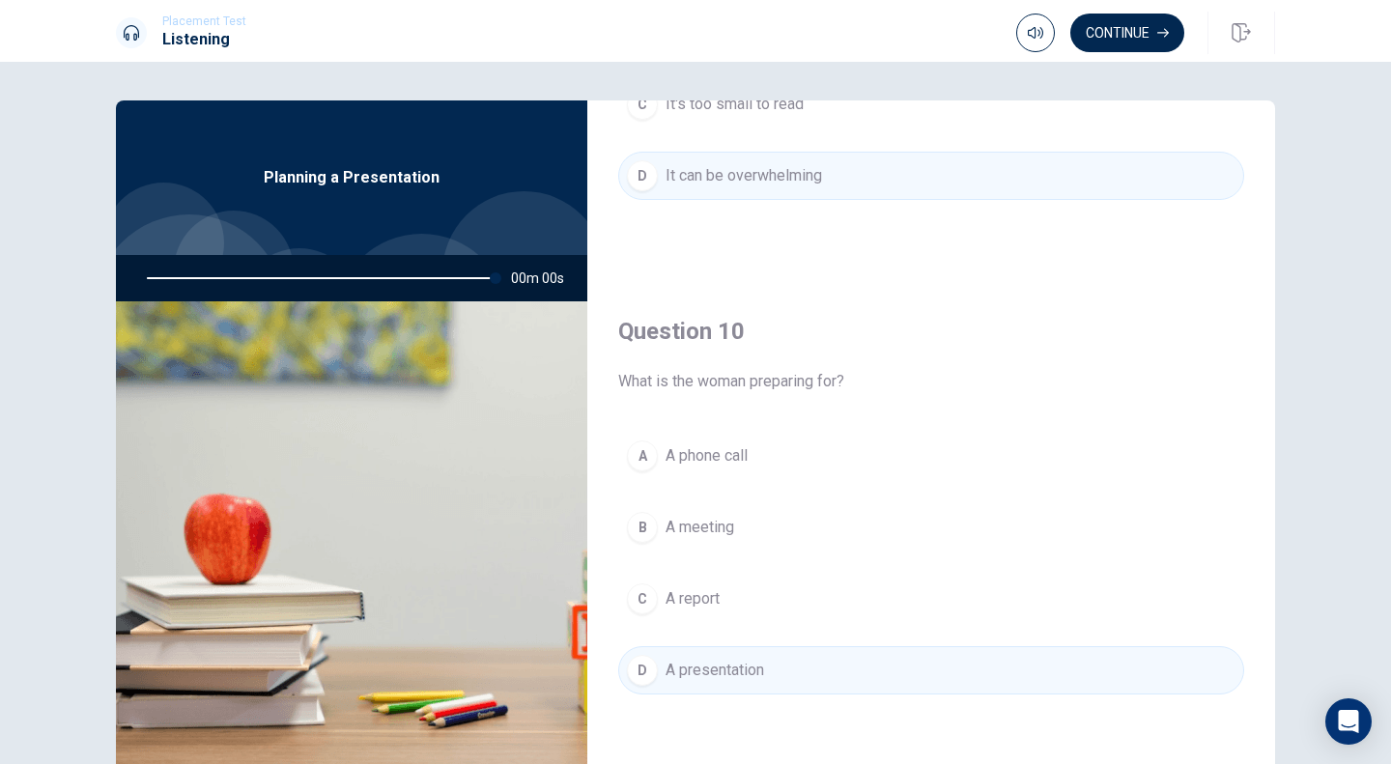
type input "0"
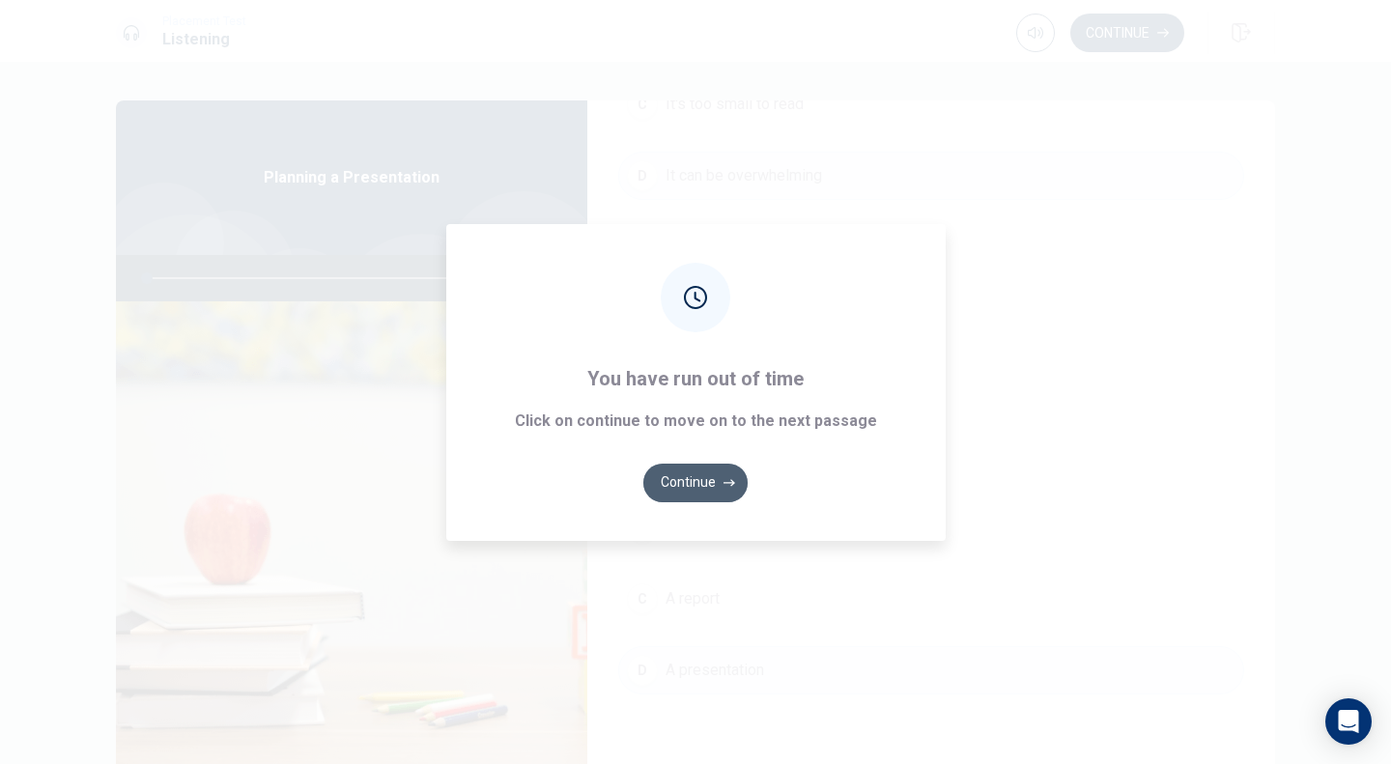
click at [685, 475] on button "Continue" at bounding box center [695, 483] width 104 height 39
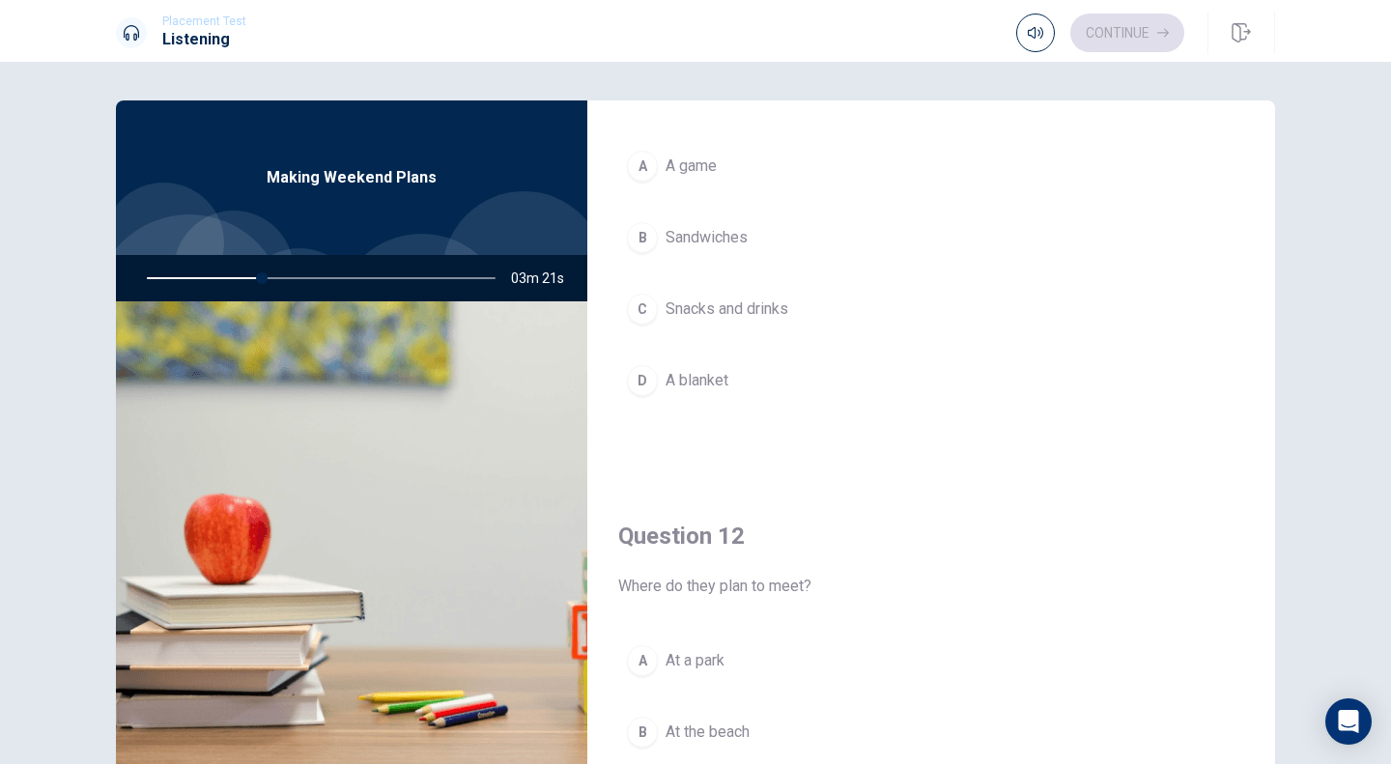
scroll to position [101, 0]
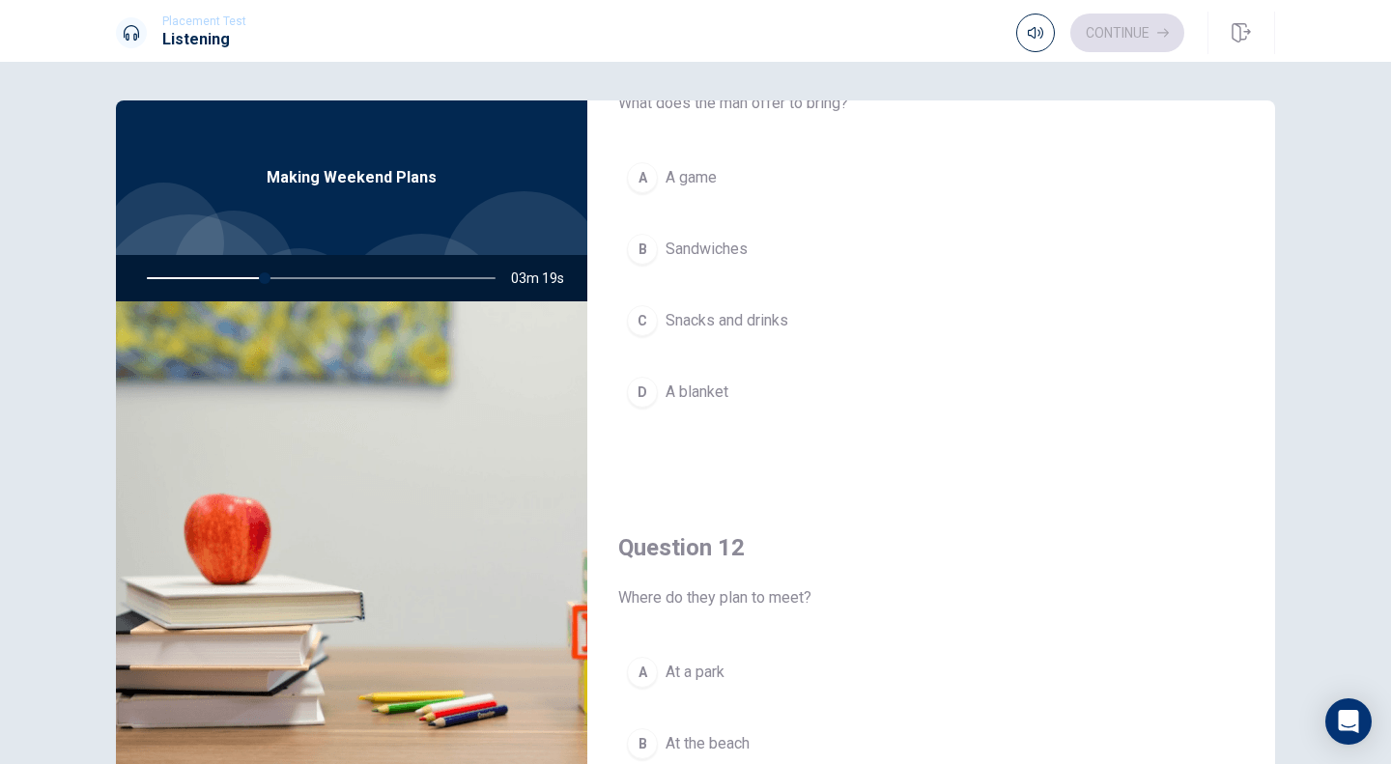
click at [673, 323] on span "Snacks and drinks" at bounding box center [727, 320] width 123 height 23
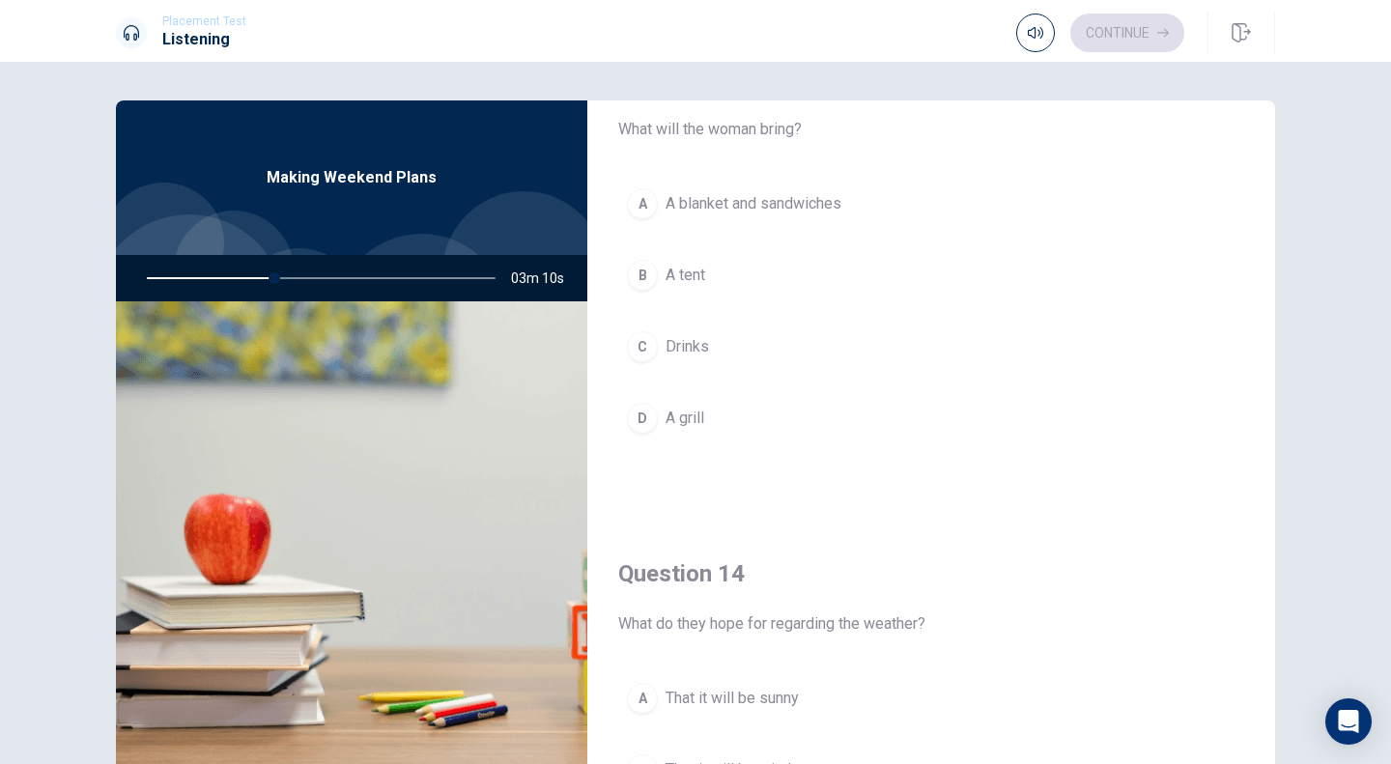
scroll to position [1066, 0]
click at [732, 195] on span "A blanket and sandwiches" at bounding box center [754, 201] width 176 height 23
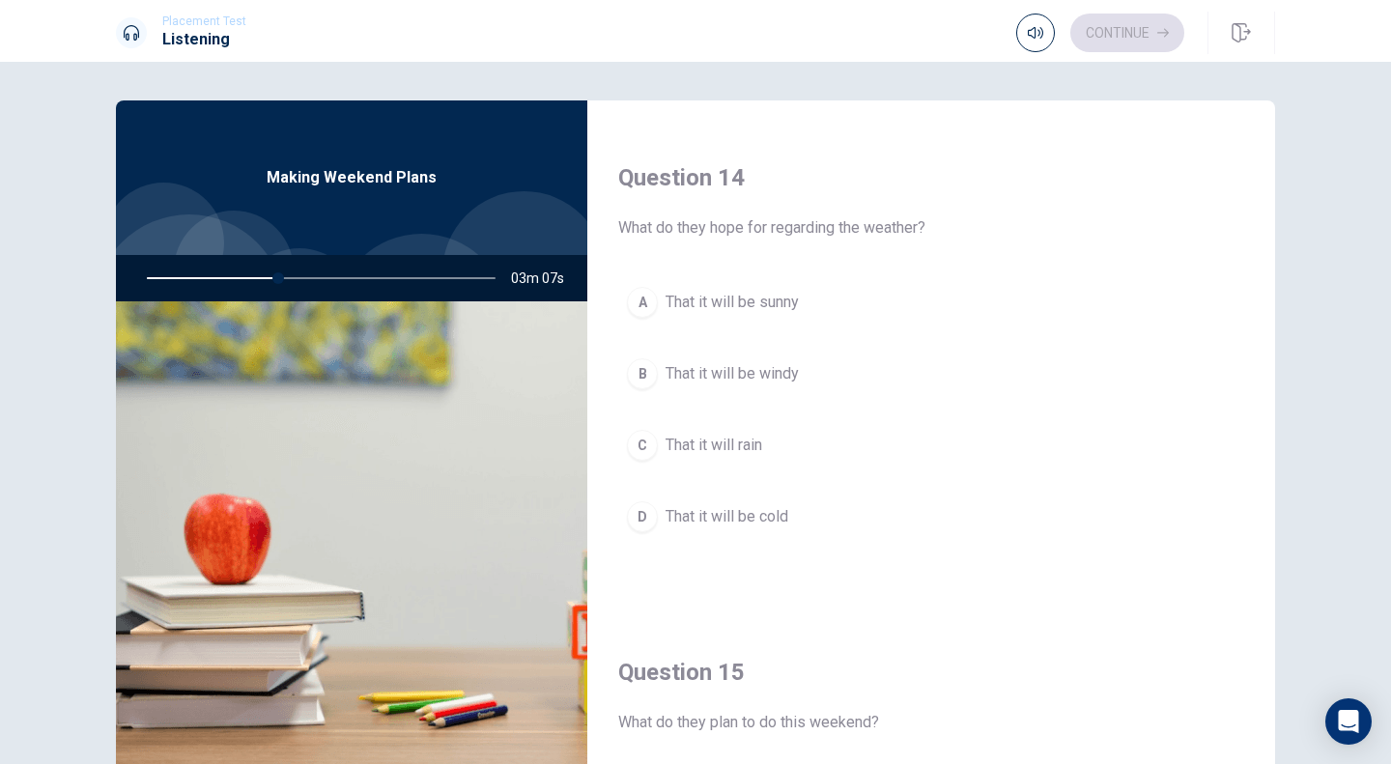
scroll to position [1507, 0]
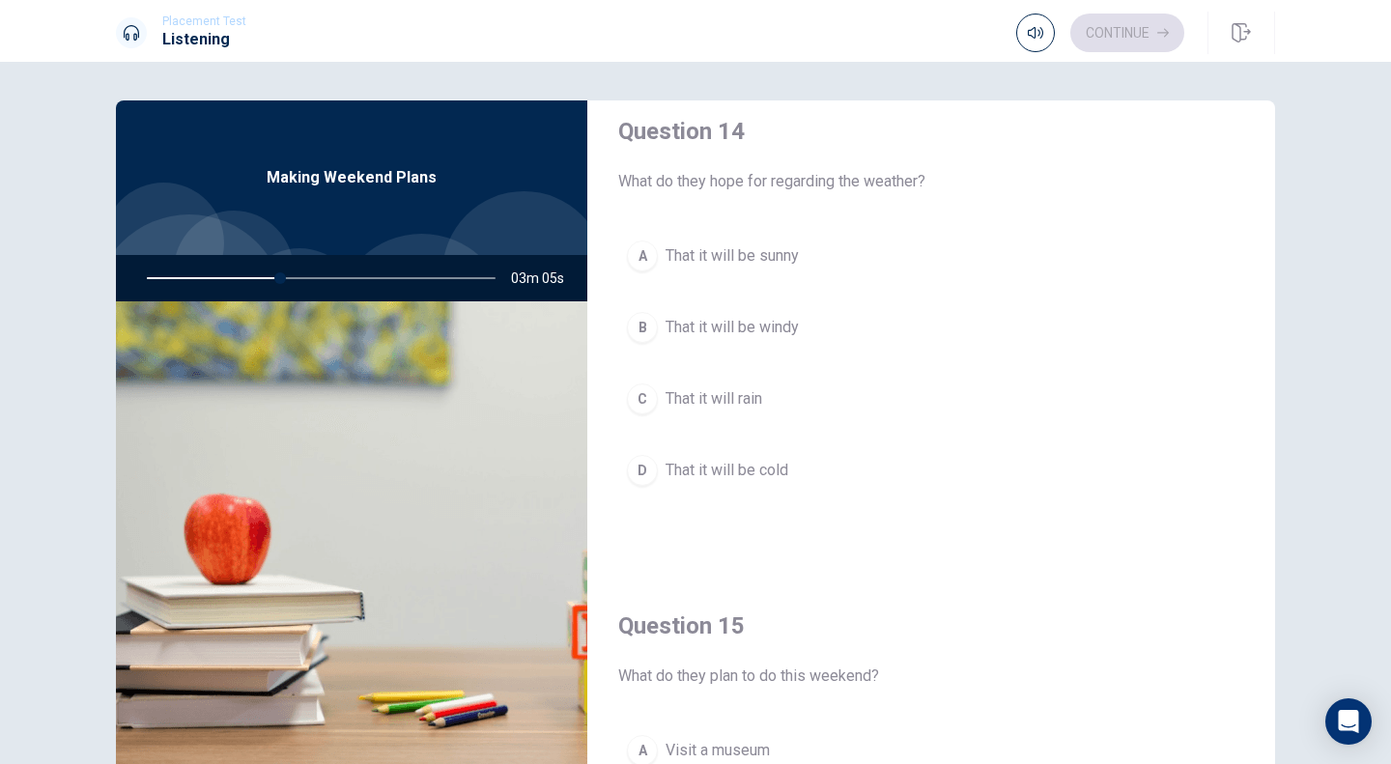
click at [703, 258] on span "That it will be sunny" at bounding box center [732, 255] width 133 height 23
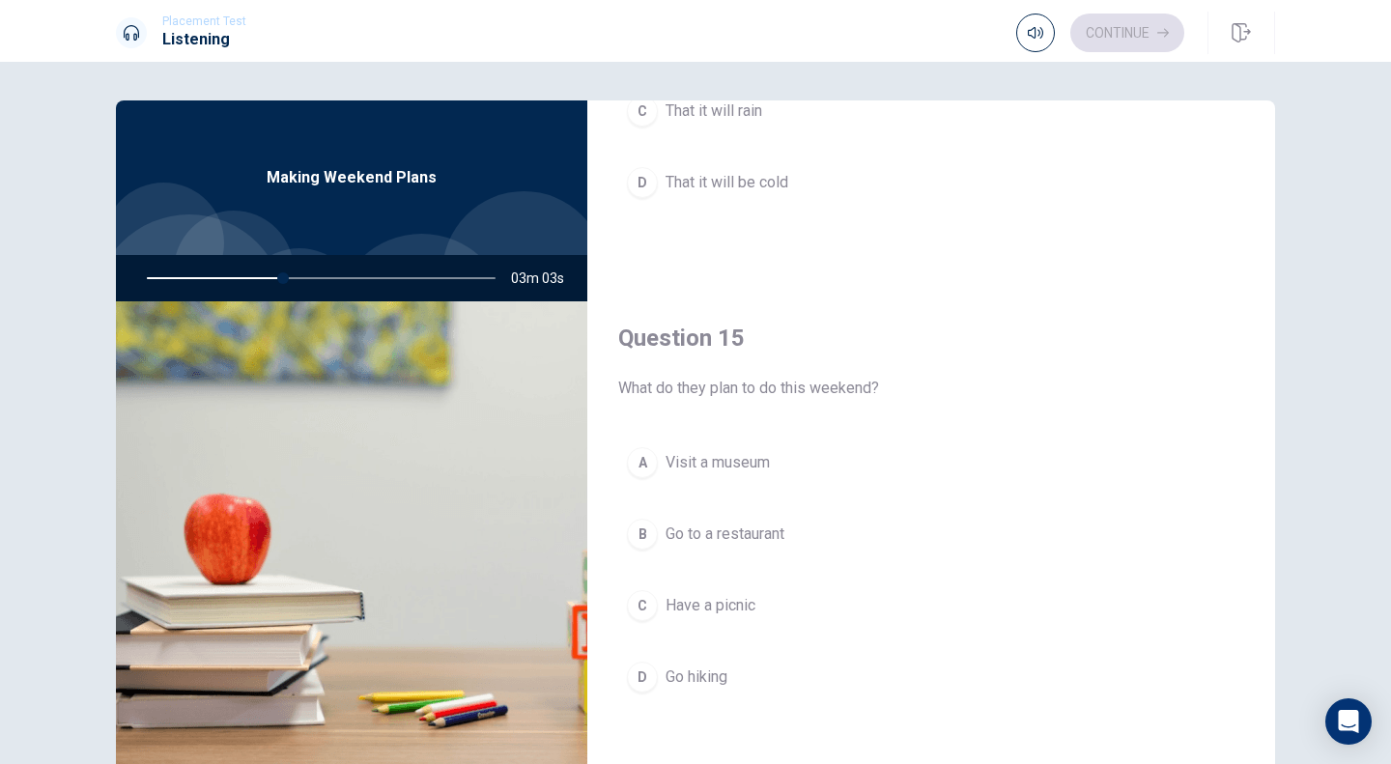
scroll to position [1802, 0]
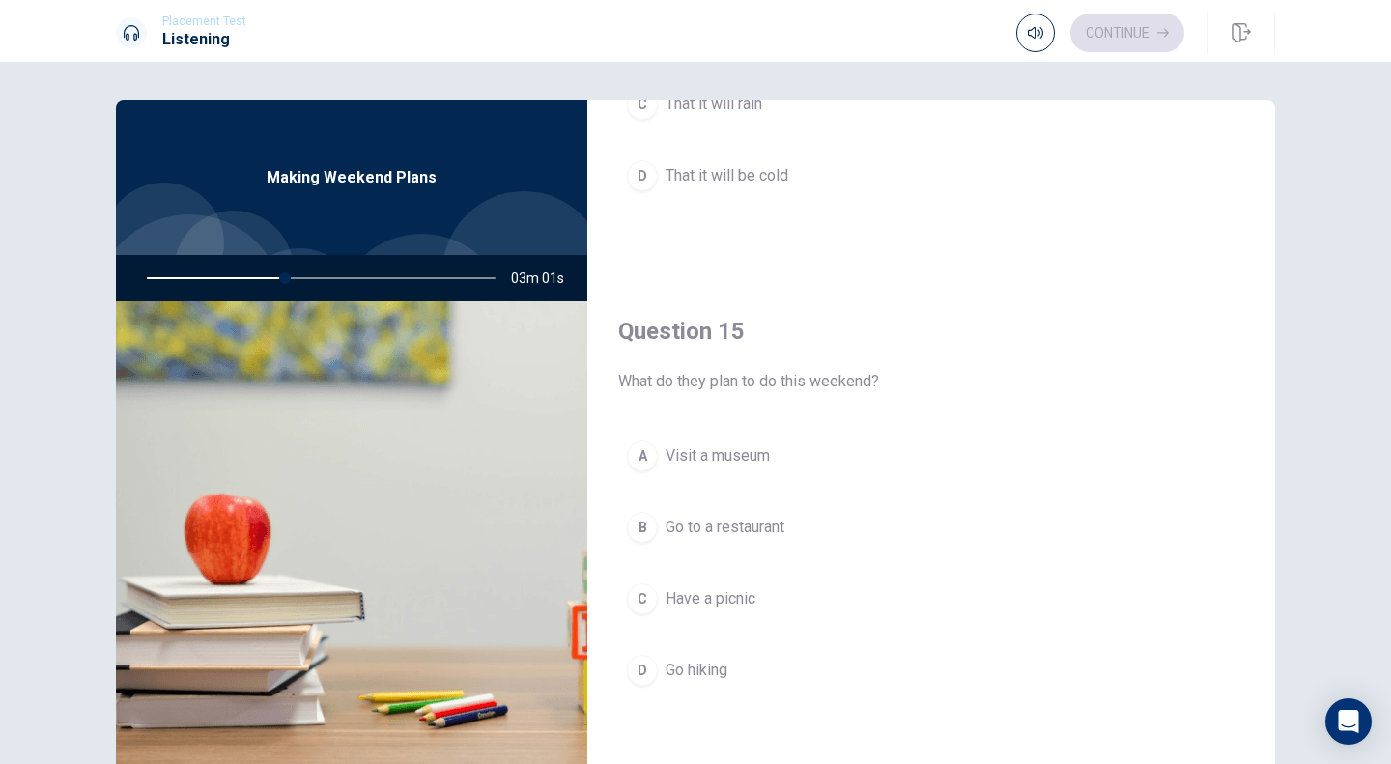
click at [701, 604] on span "Have a picnic" at bounding box center [711, 598] width 90 height 23
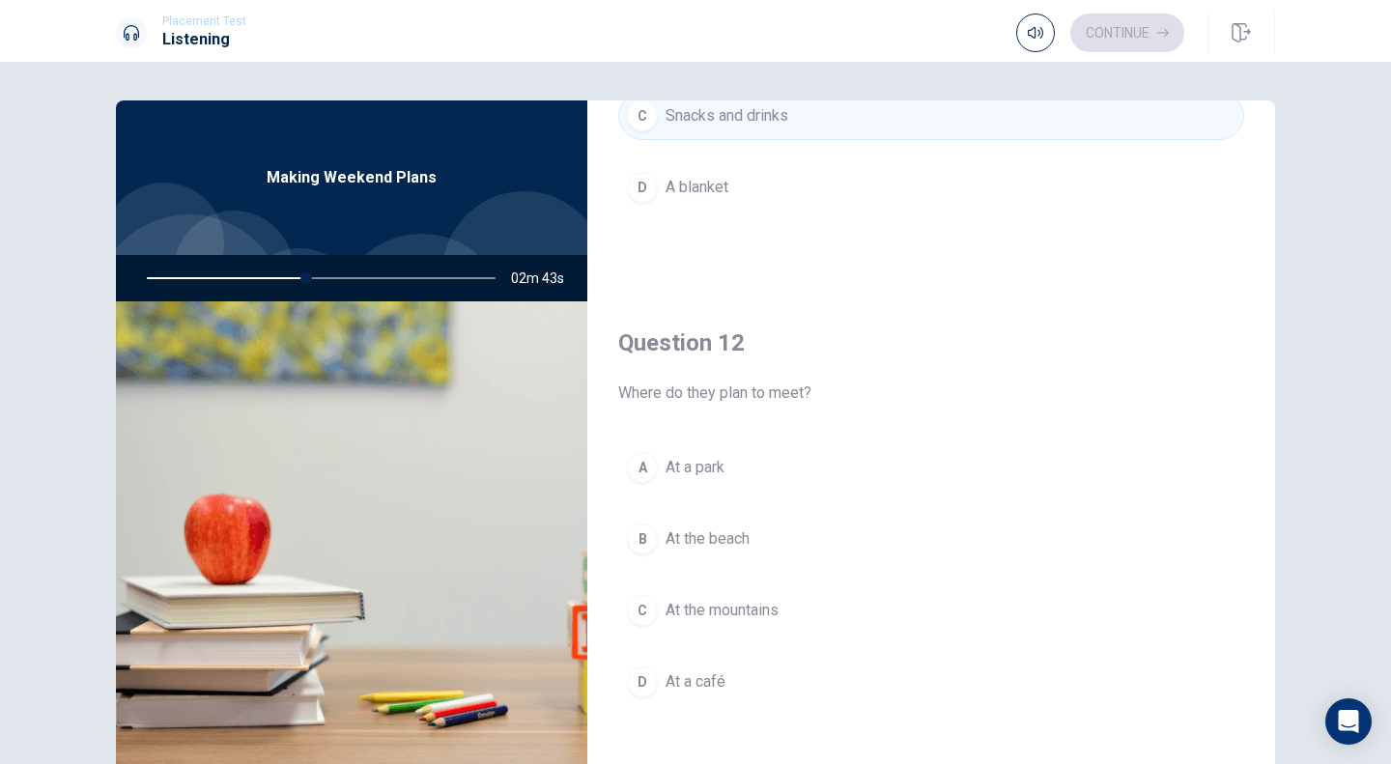
scroll to position [340, 0]
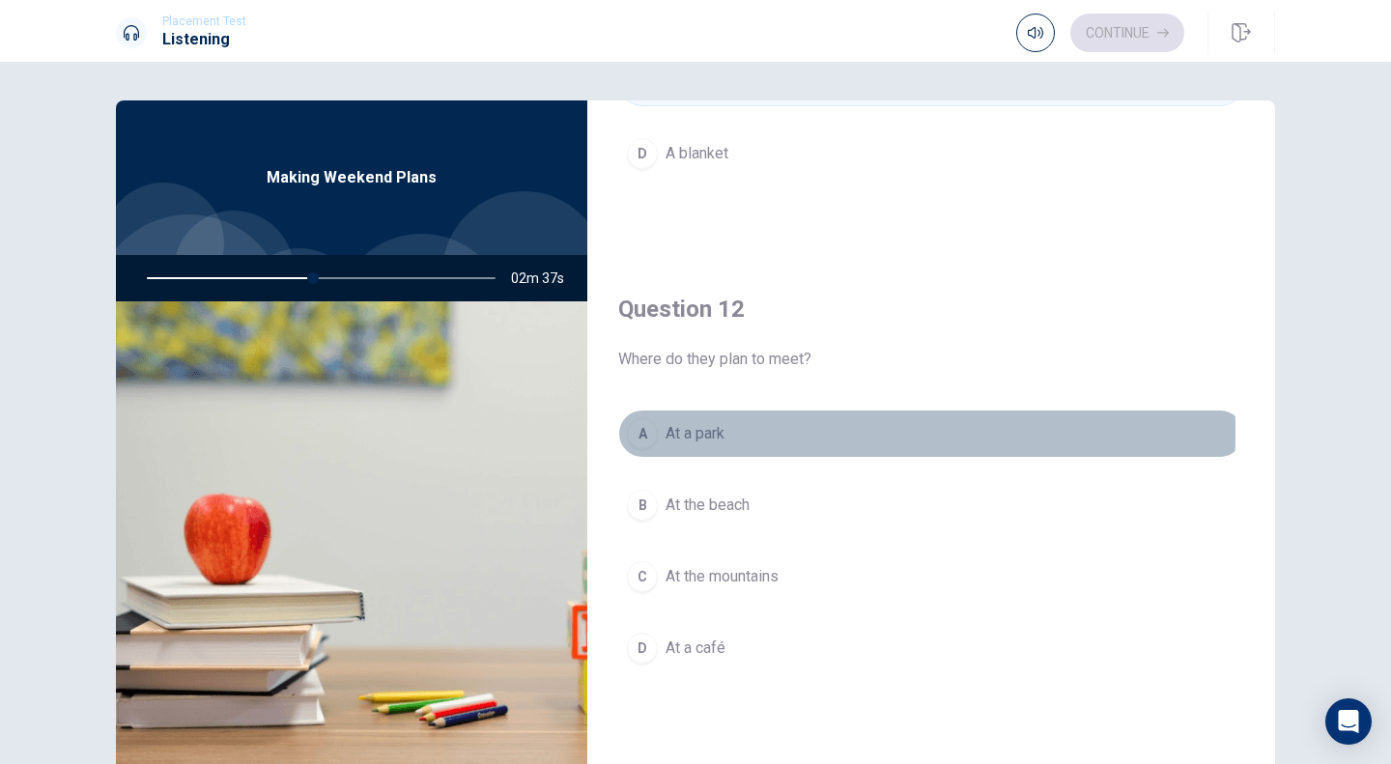
click at [681, 432] on span "At a park" at bounding box center [695, 433] width 59 height 23
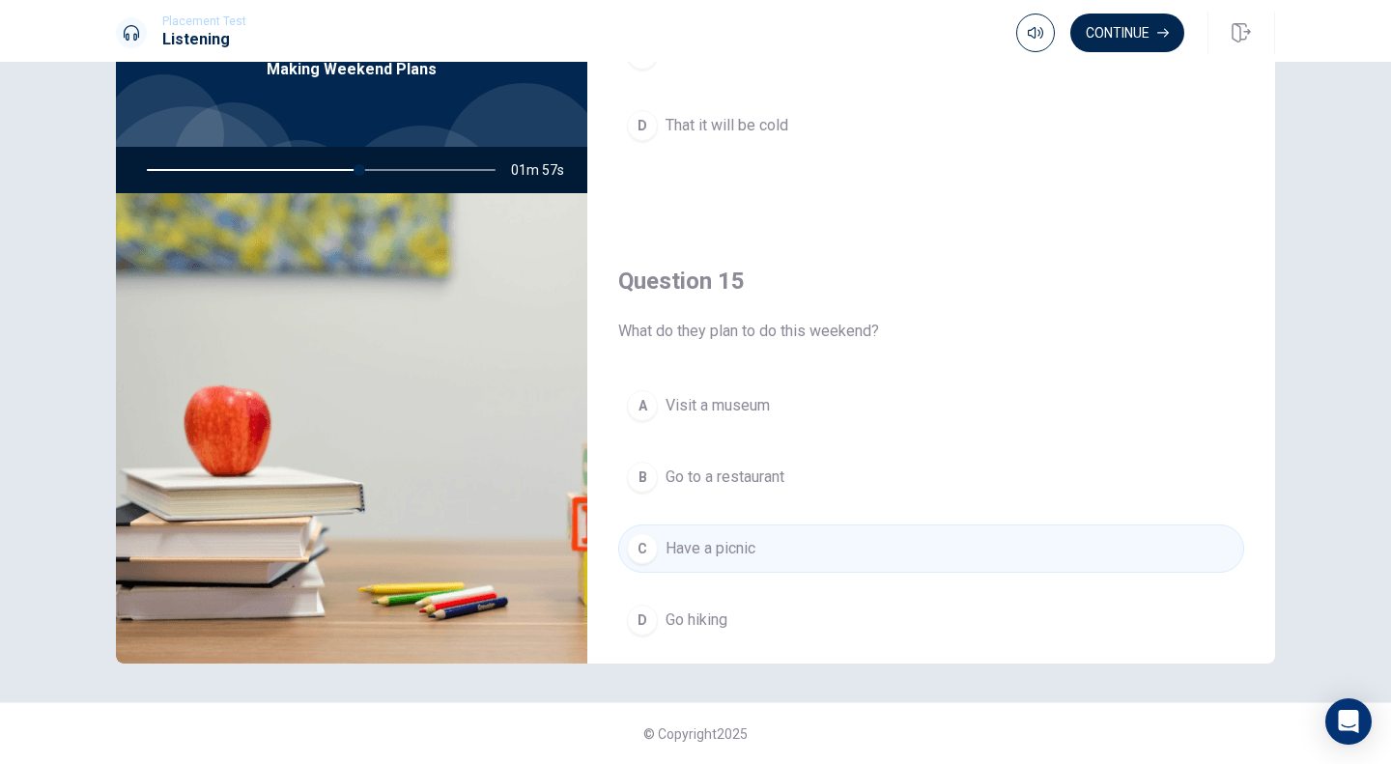
scroll to position [1740, 0]
click at [1144, 43] on button "Continue" at bounding box center [1127, 33] width 114 height 39
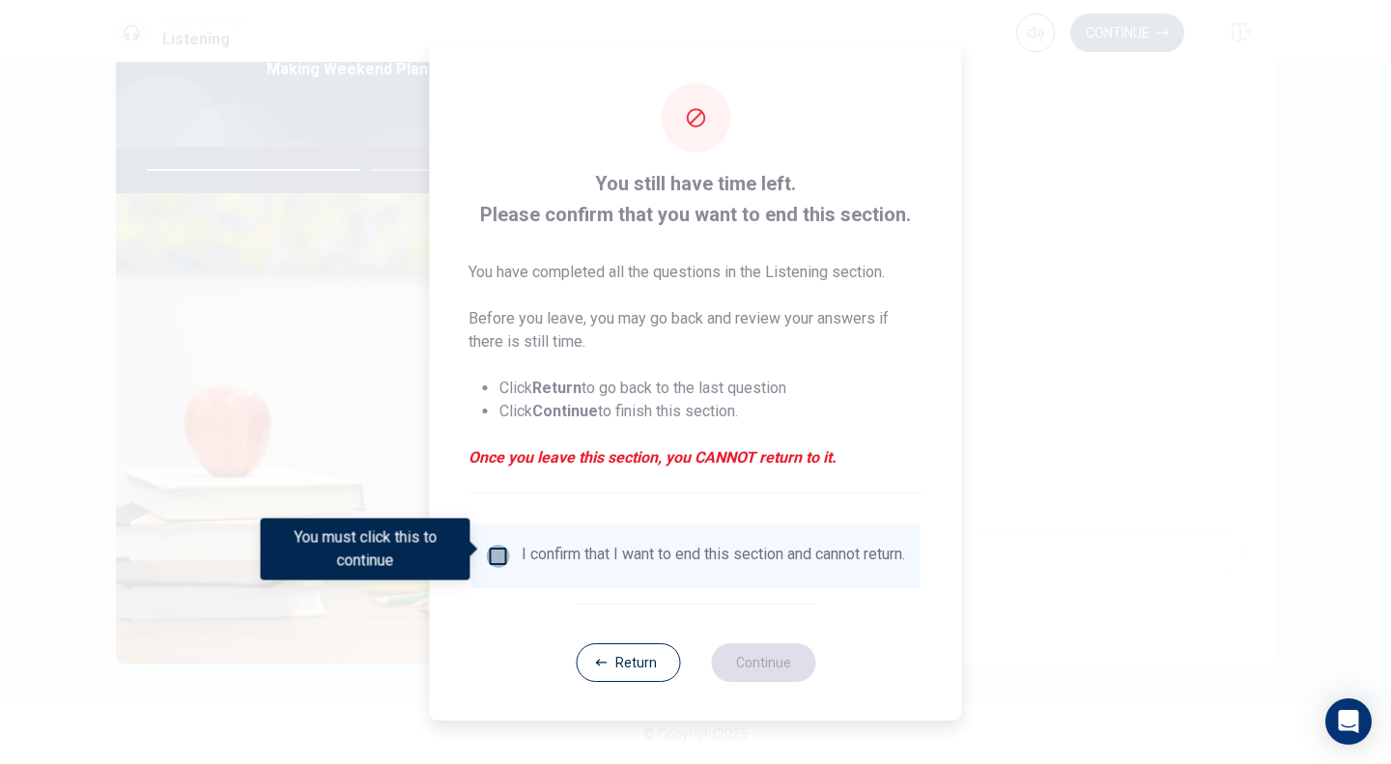
click at [504, 548] on input "You must click this to continue" at bounding box center [498, 556] width 23 height 23
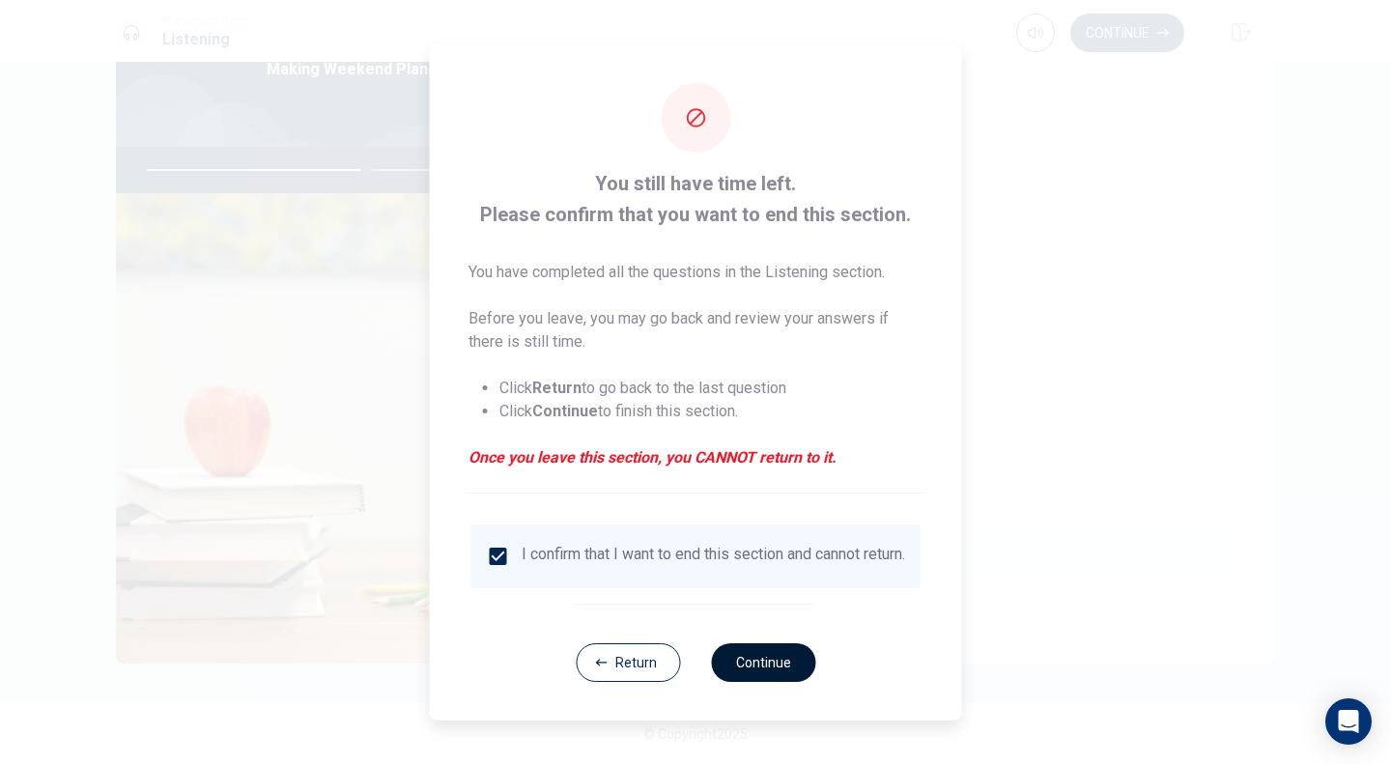
click at [748, 667] on button "Continue" at bounding box center [763, 662] width 104 height 39
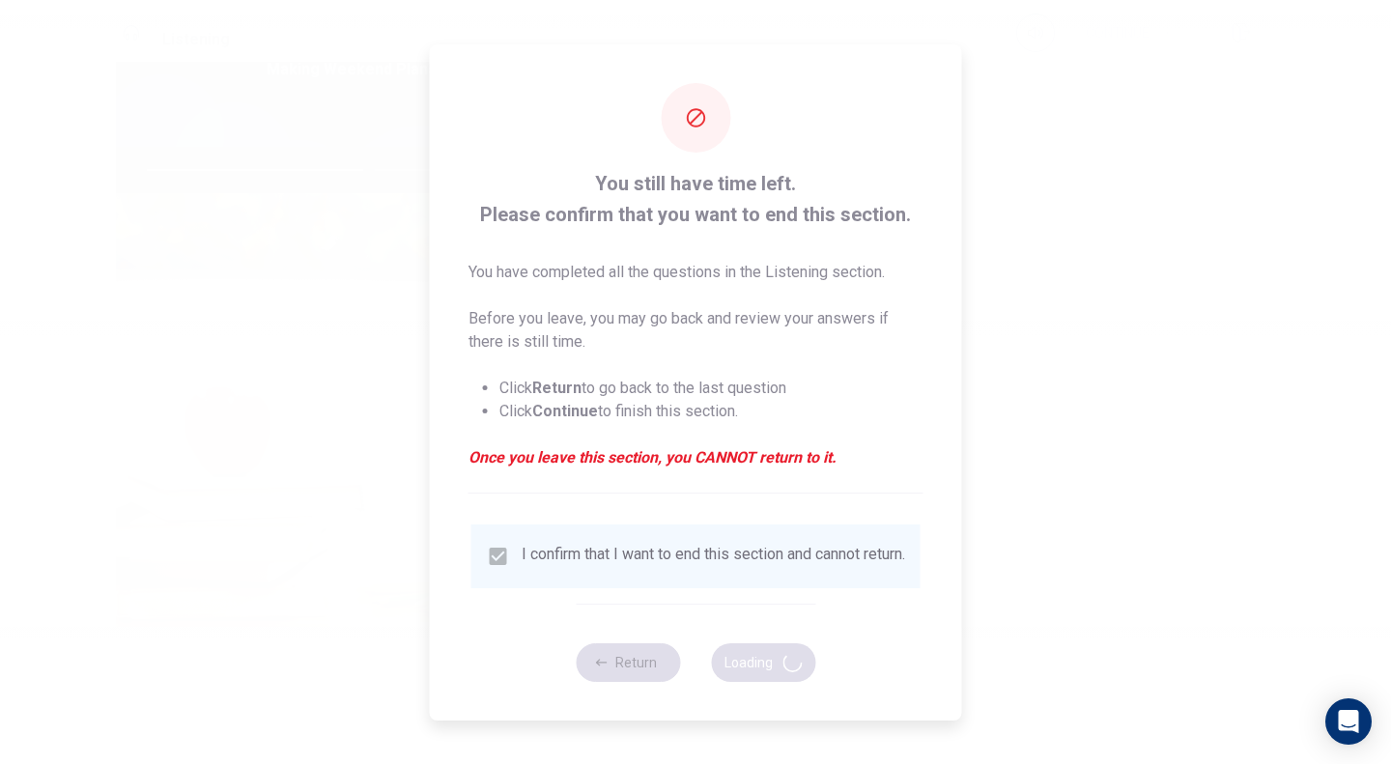
type input "64"
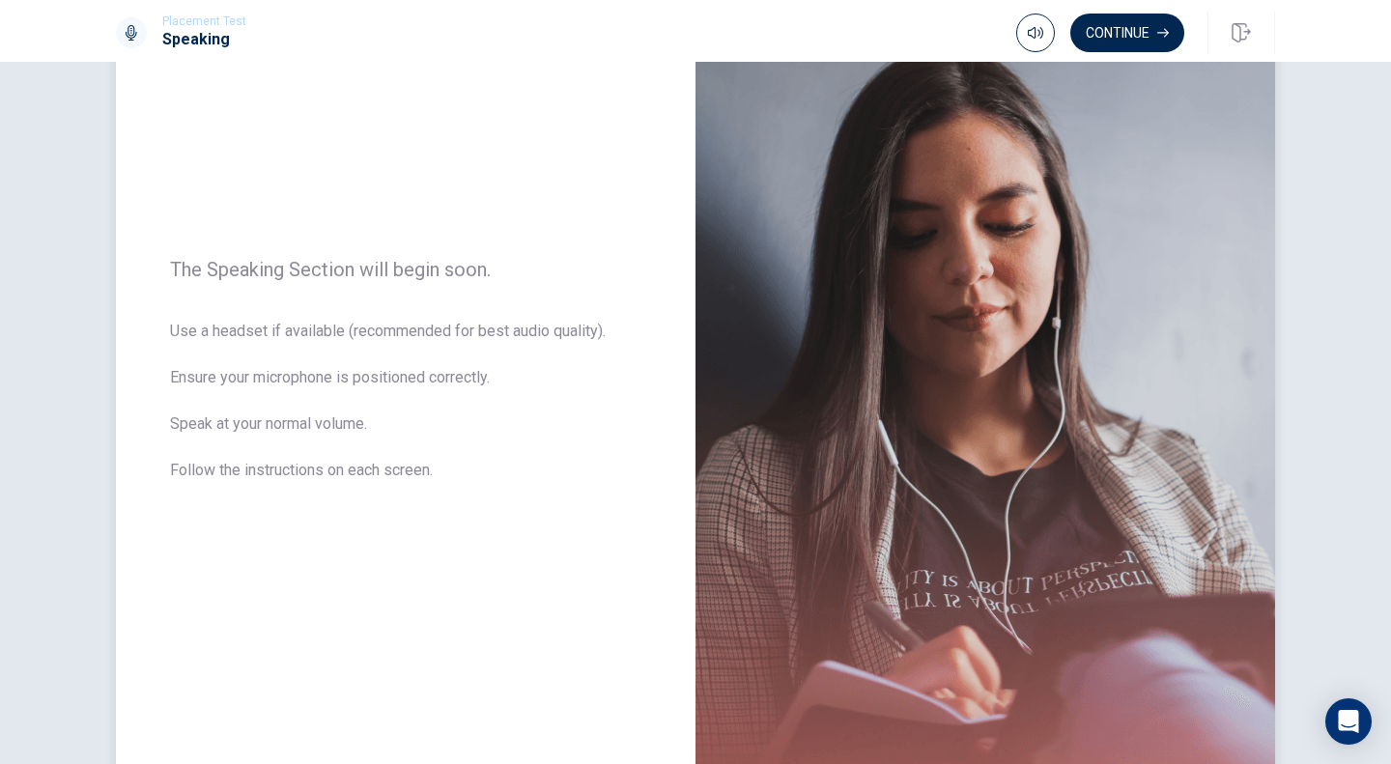
scroll to position [0, 0]
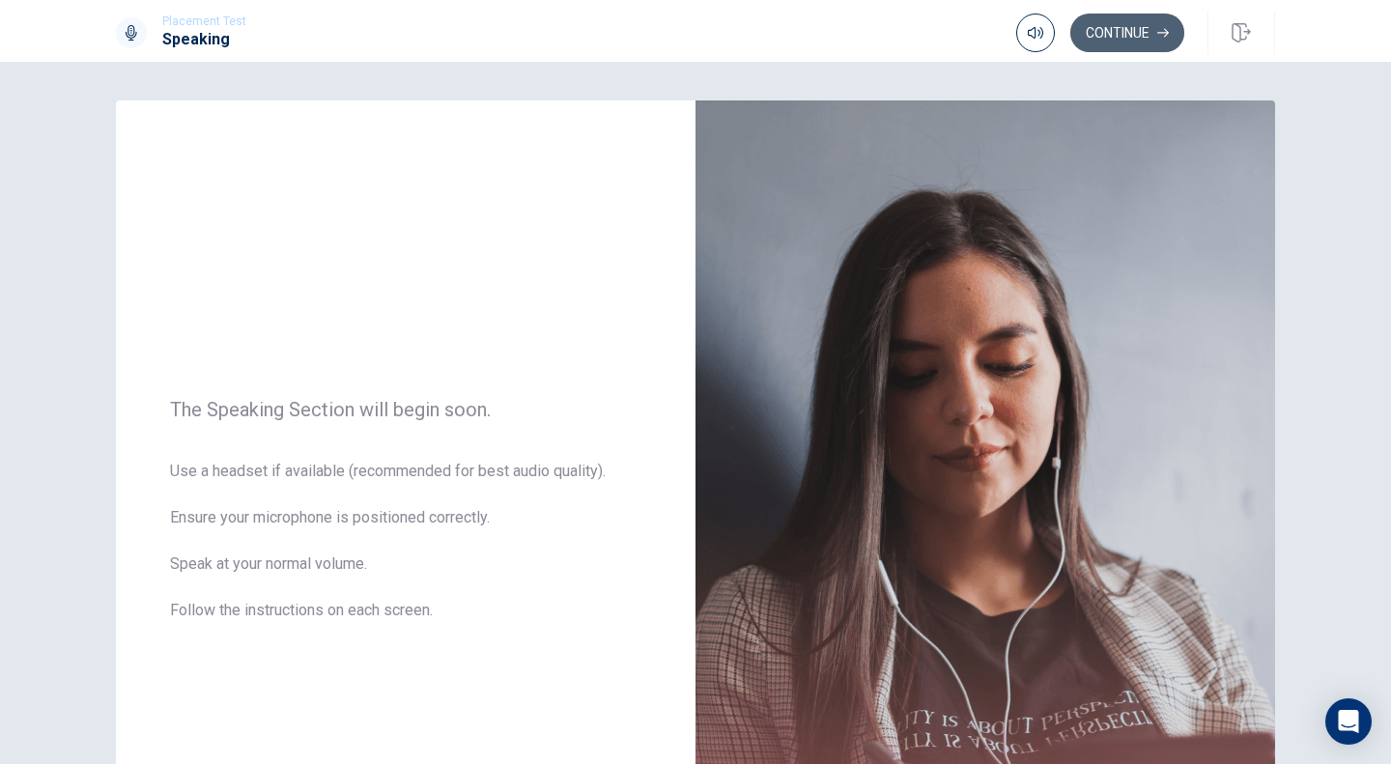
click at [1119, 33] on button "Continue" at bounding box center [1127, 33] width 114 height 39
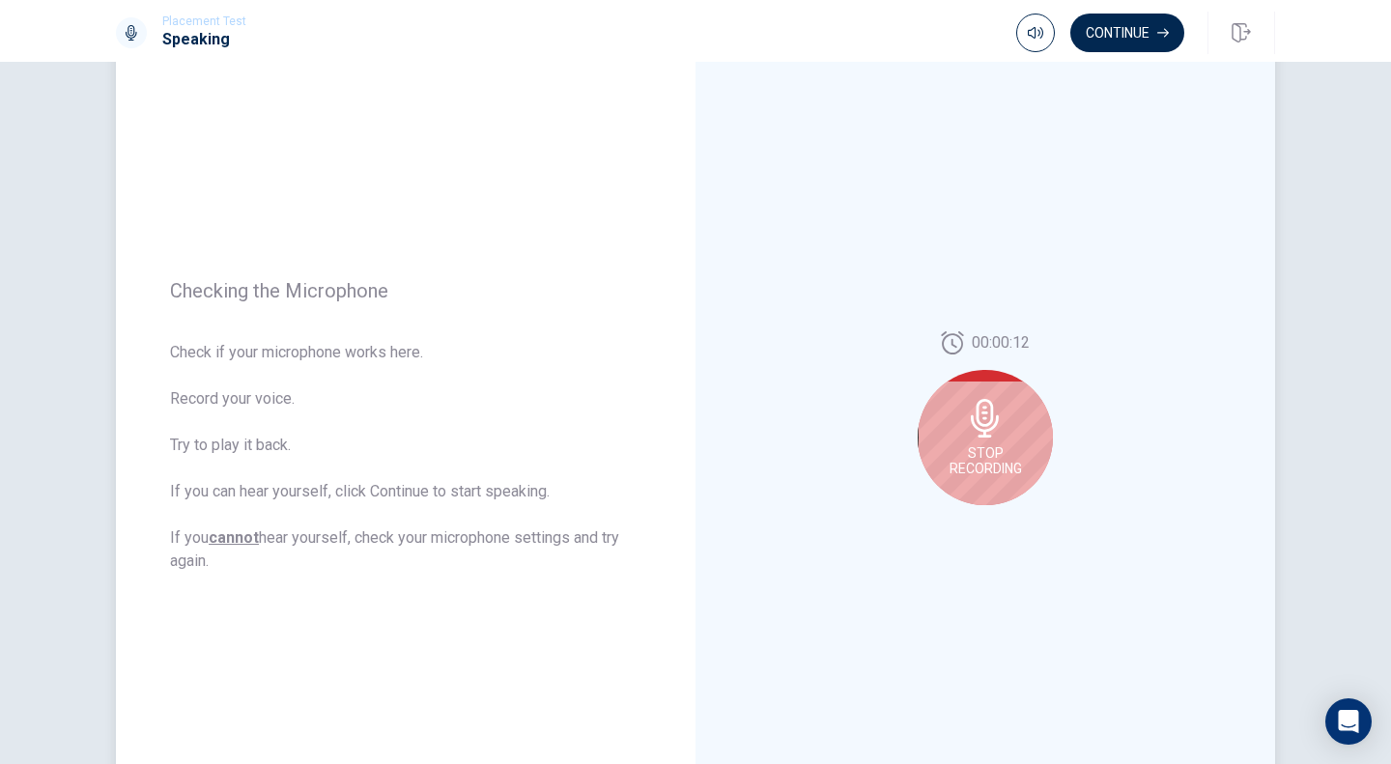
scroll to position [105, 0]
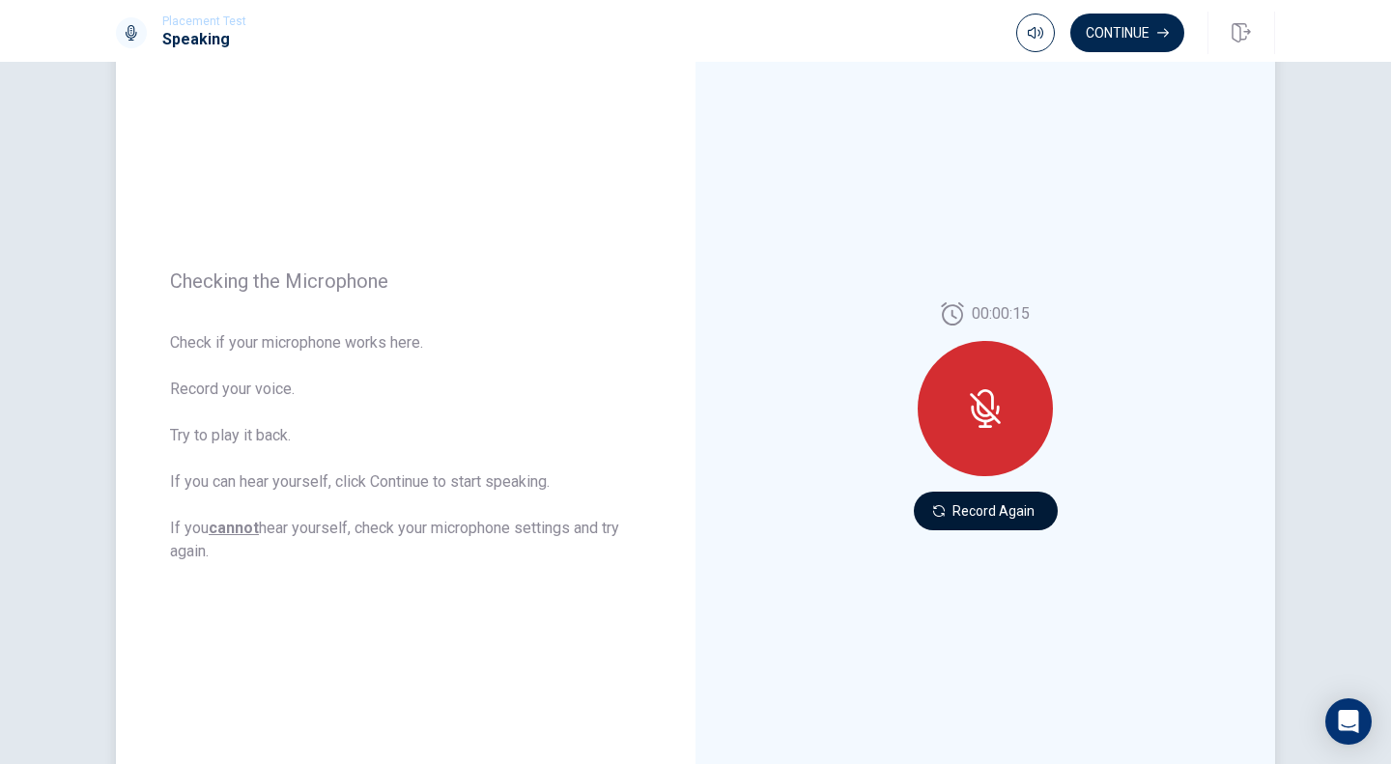
click at [981, 515] on button "Record Again" at bounding box center [986, 511] width 144 height 39
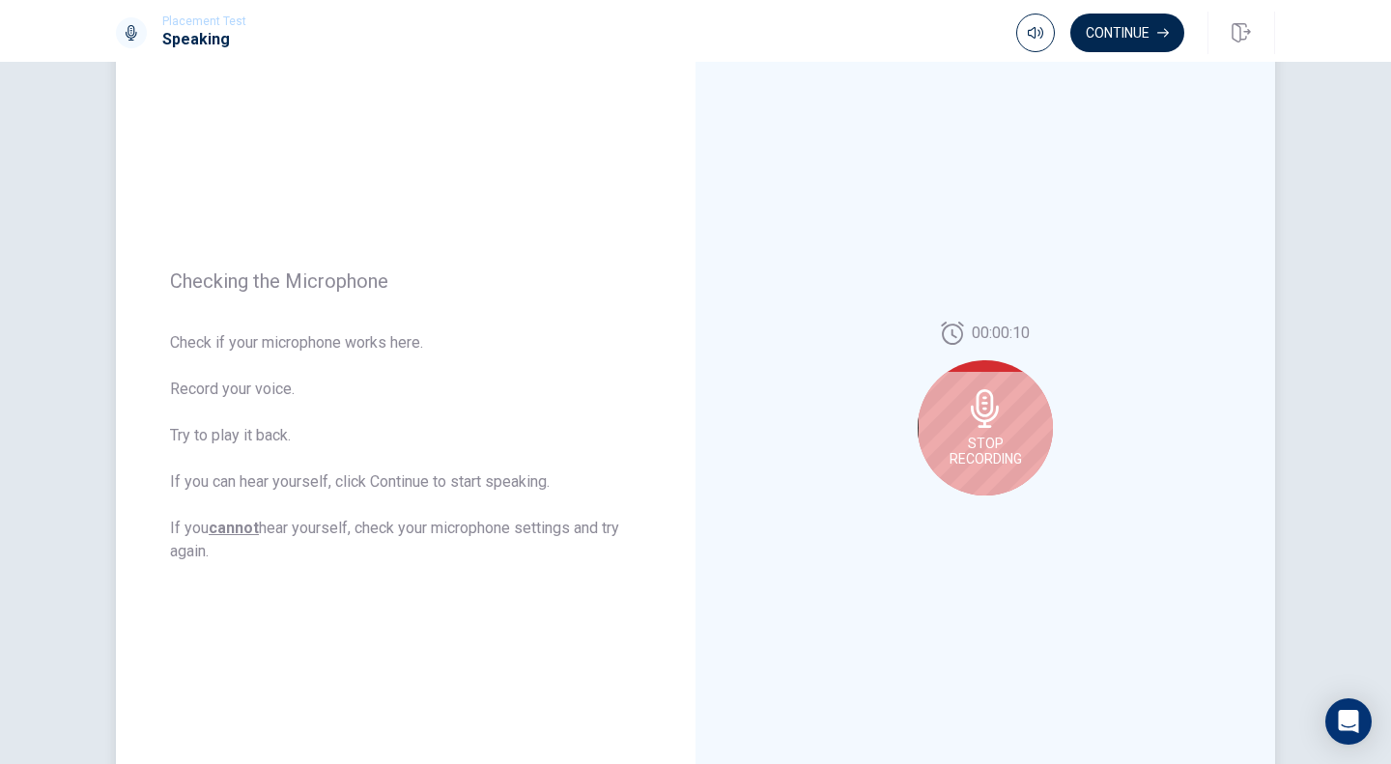
click at [979, 422] on icon at bounding box center [985, 408] width 28 height 39
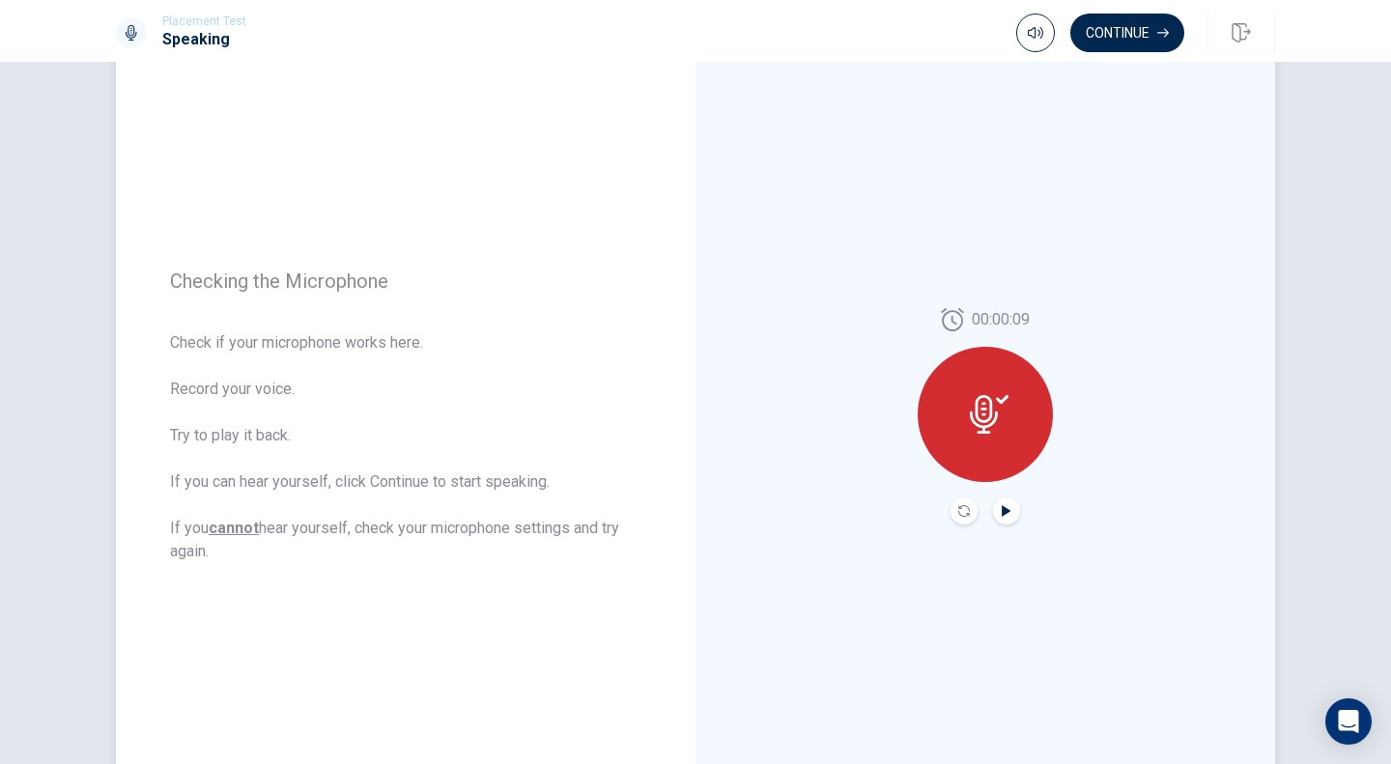
click at [1002, 515] on icon "Play Audio" at bounding box center [1007, 511] width 12 height 12
click at [1149, 34] on button "Continue" at bounding box center [1127, 33] width 114 height 39
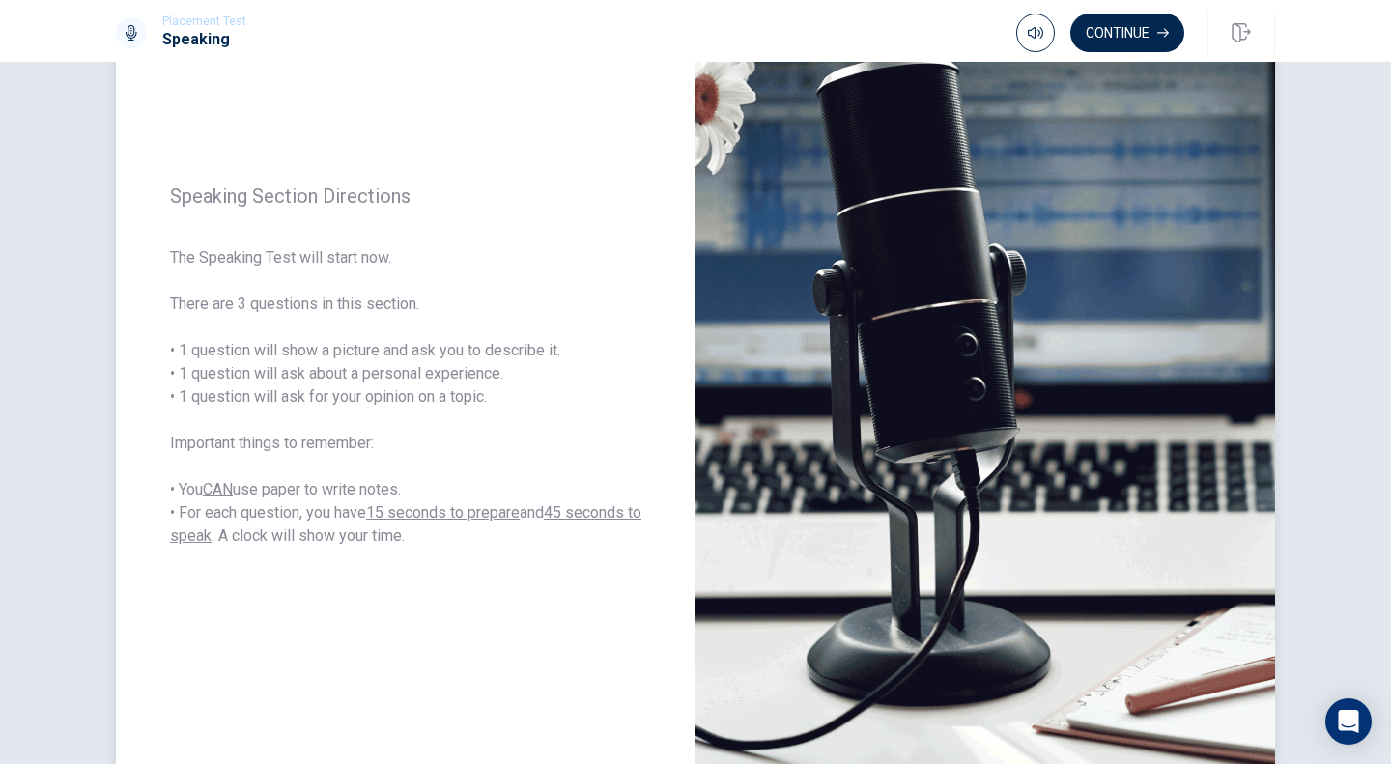
scroll to position [158, 0]
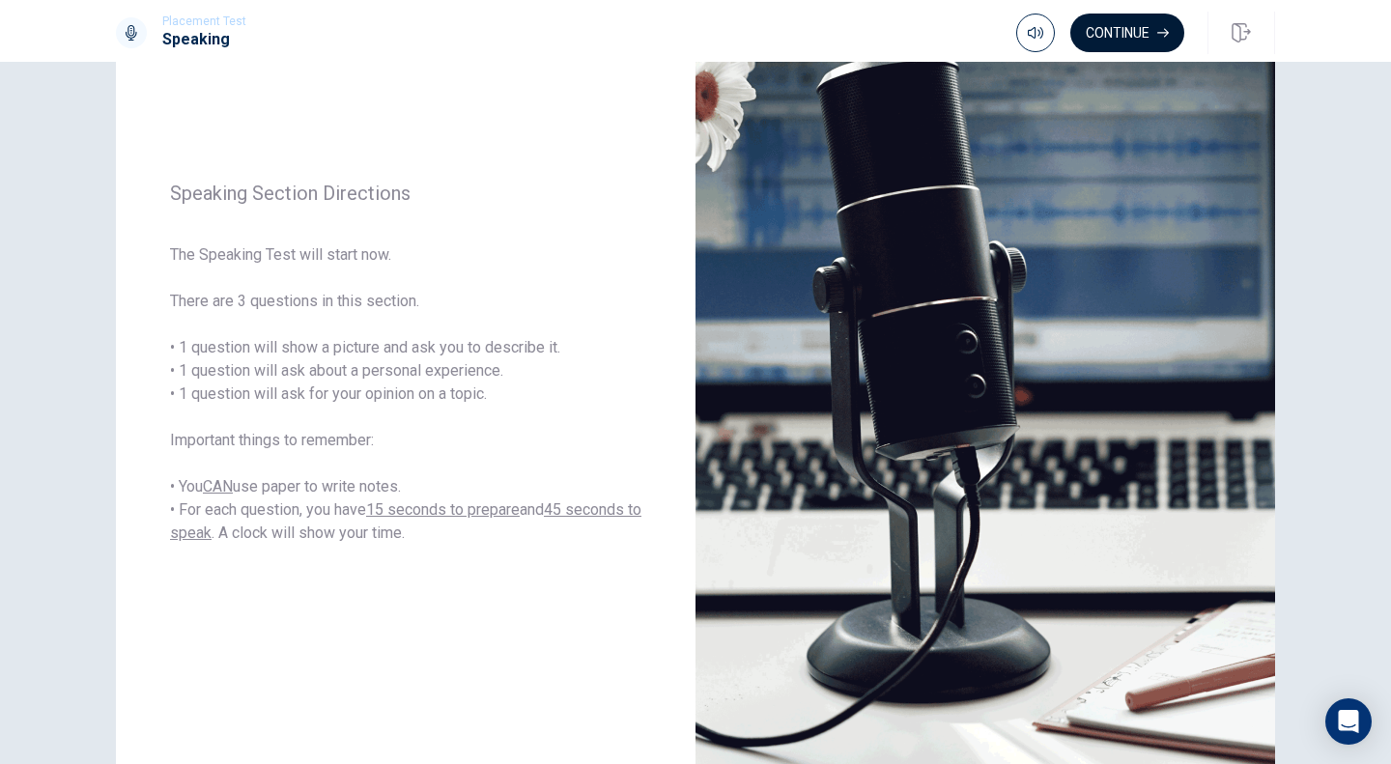
click at [1124, 35] on button "Continue" at bounding box center [1127, 33] width 114 height 39
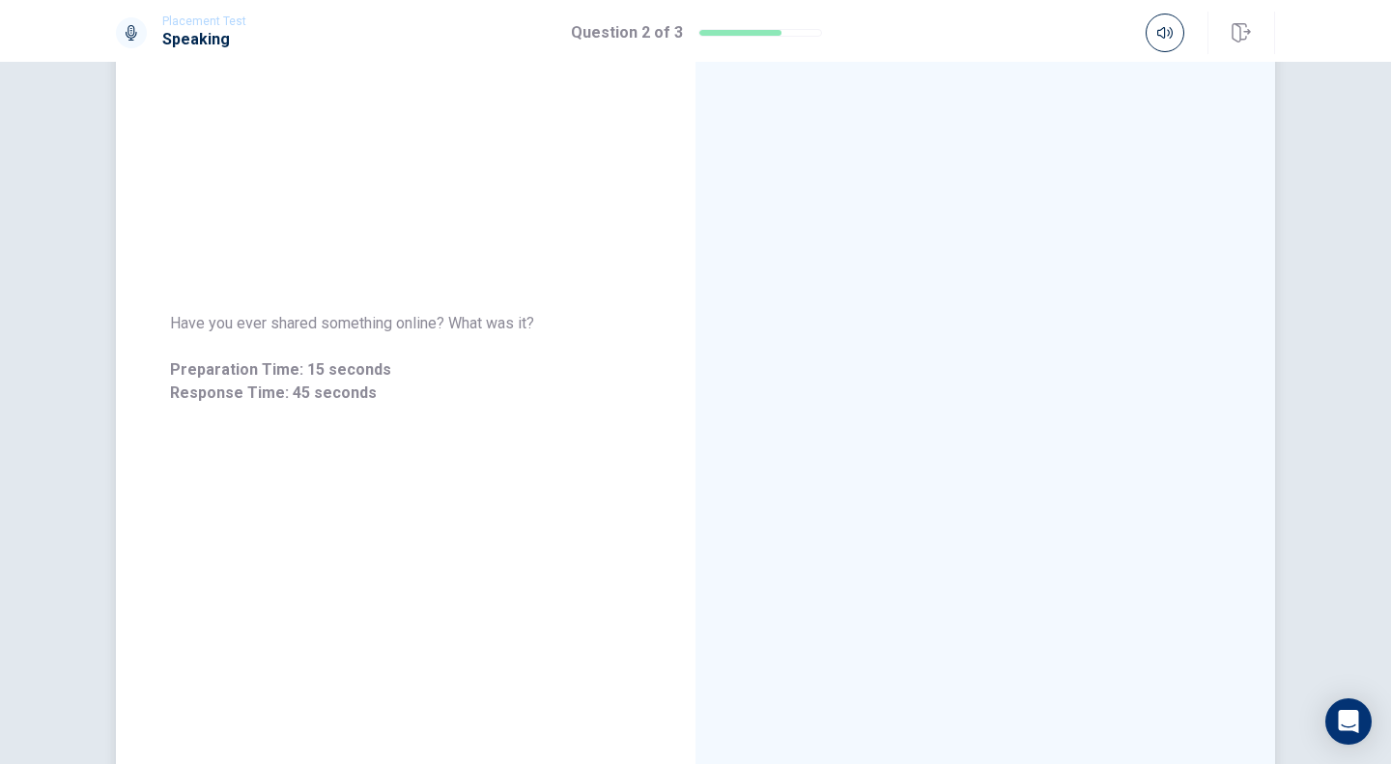
scroll to position [0, 0]
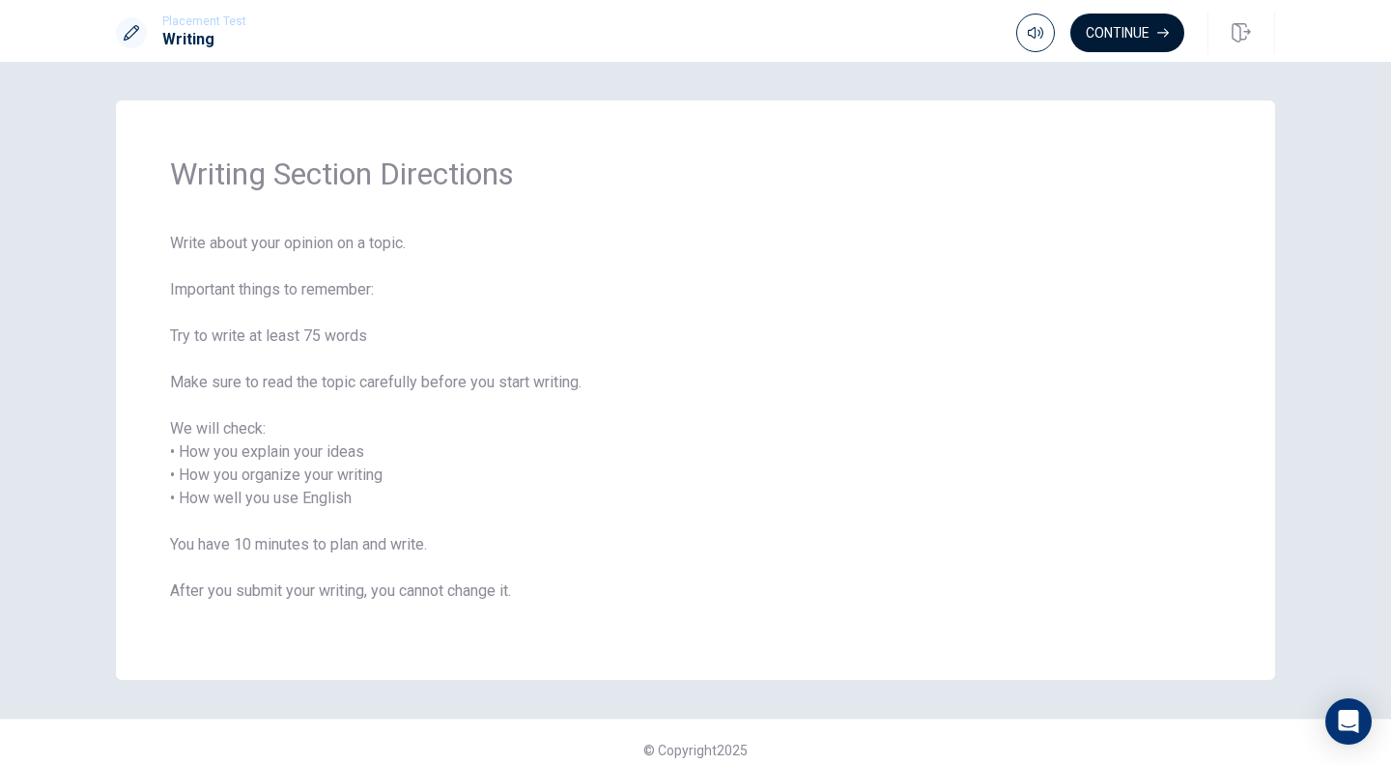
click at [1104, 35] on button "Continue" at bounding box center [1127, 33] width 114 height 39
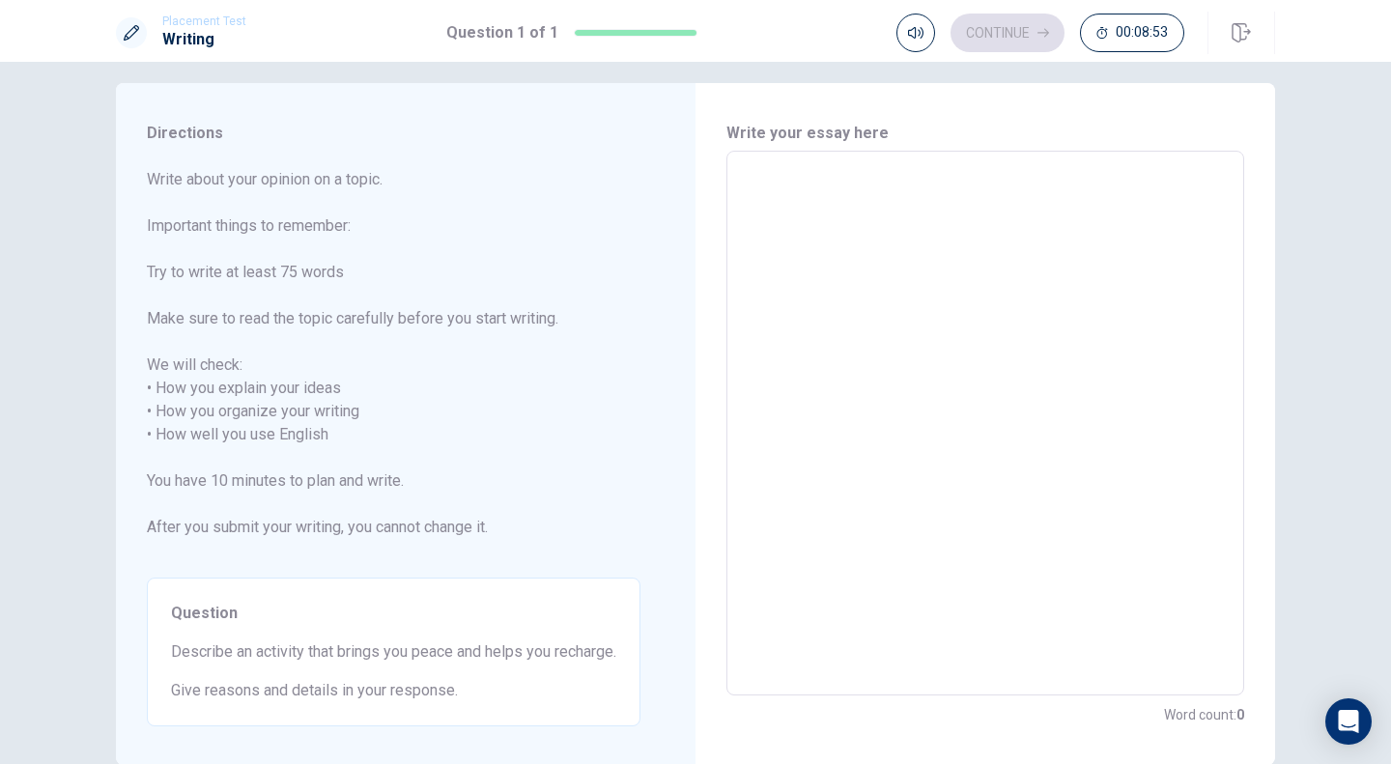
scroll to position [18, 0]
click at [765, 203] on textarea at bounding box center [985, 422] width 491 height 513
type textarea "I"
type textarea "x"
type textarea "I"
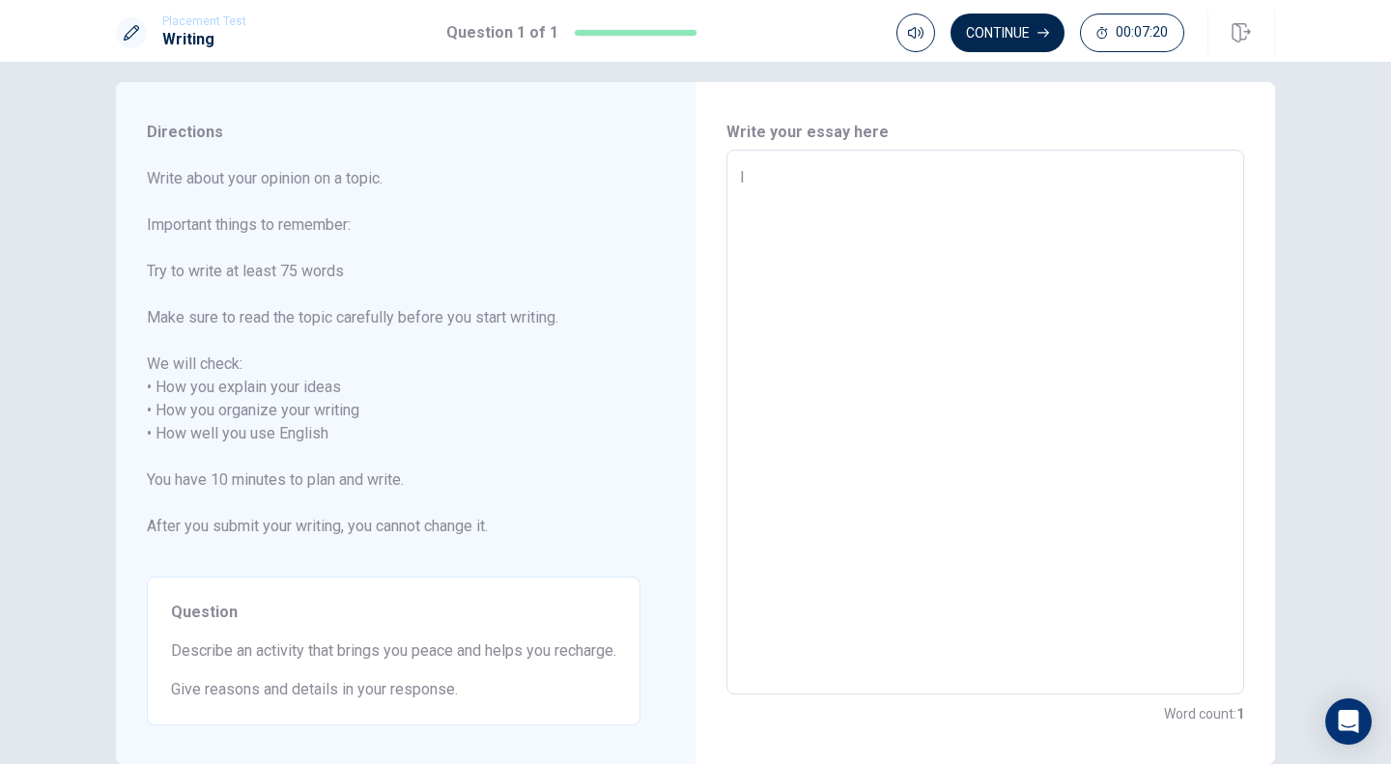
type textarea "x"
type textarea "I h"
type textarea "x"
type textarea "I ha"
type textarea "x"
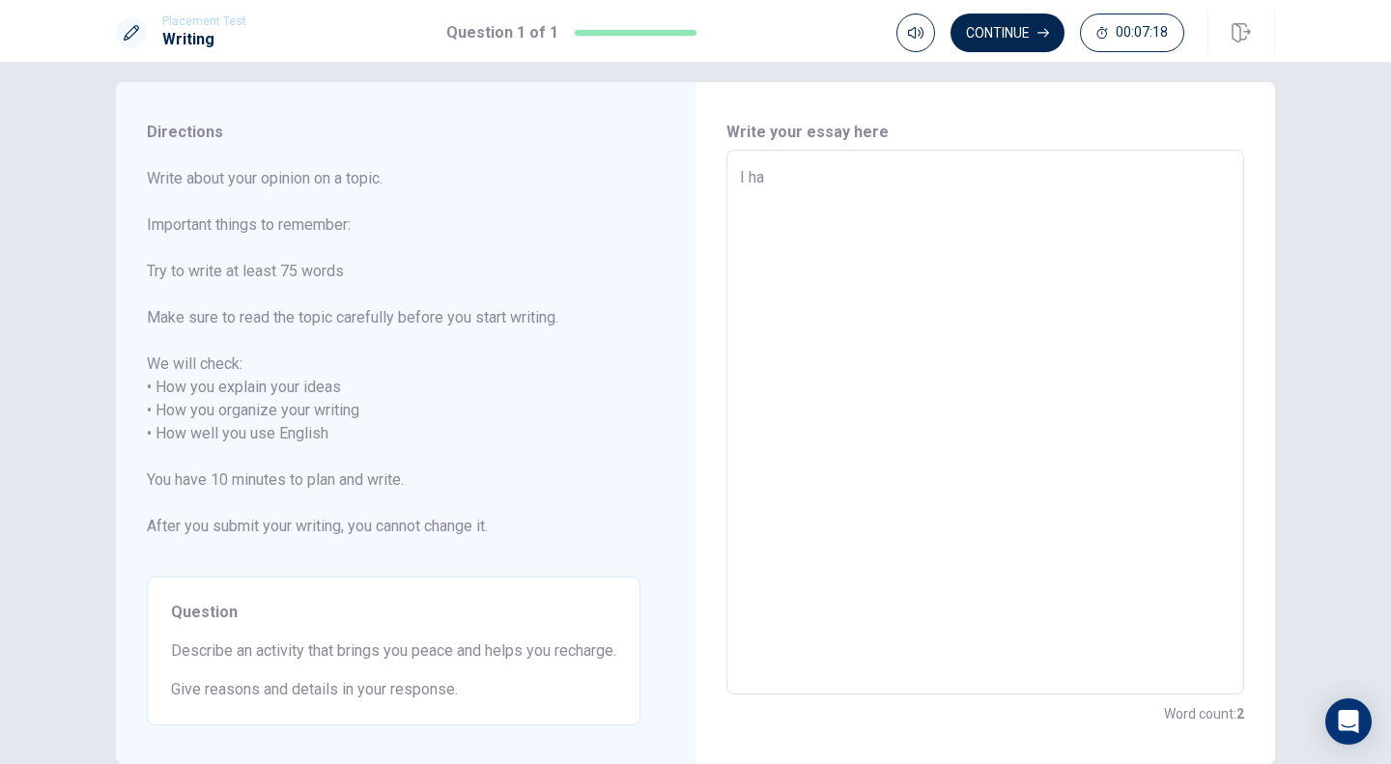
type textarea "I hab"
type textarea "x"
type textarea "I ha"
type textarea "x"
type textarea "I hav"
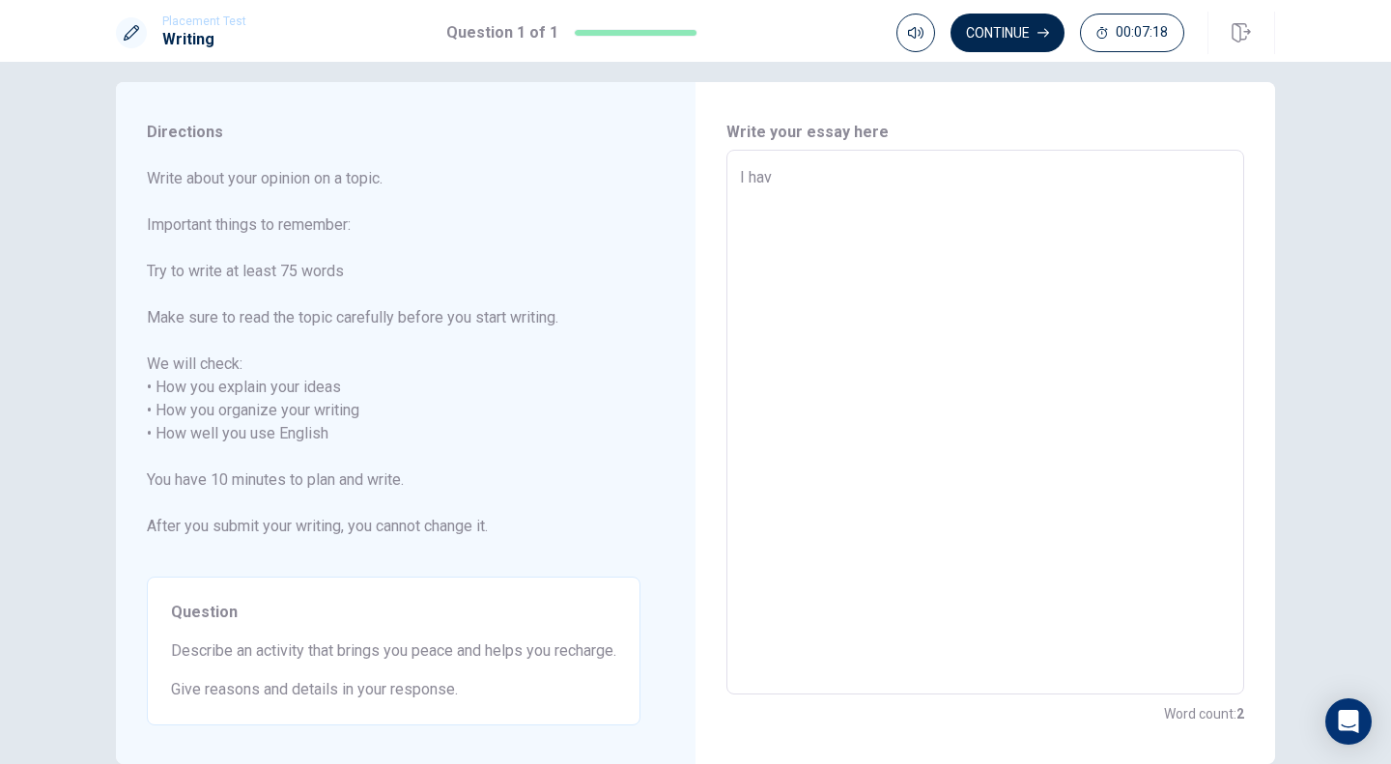
type textarea "x"
type textarea "I have"
type textarea "x"
type textarea "I have"
type textarea "x"
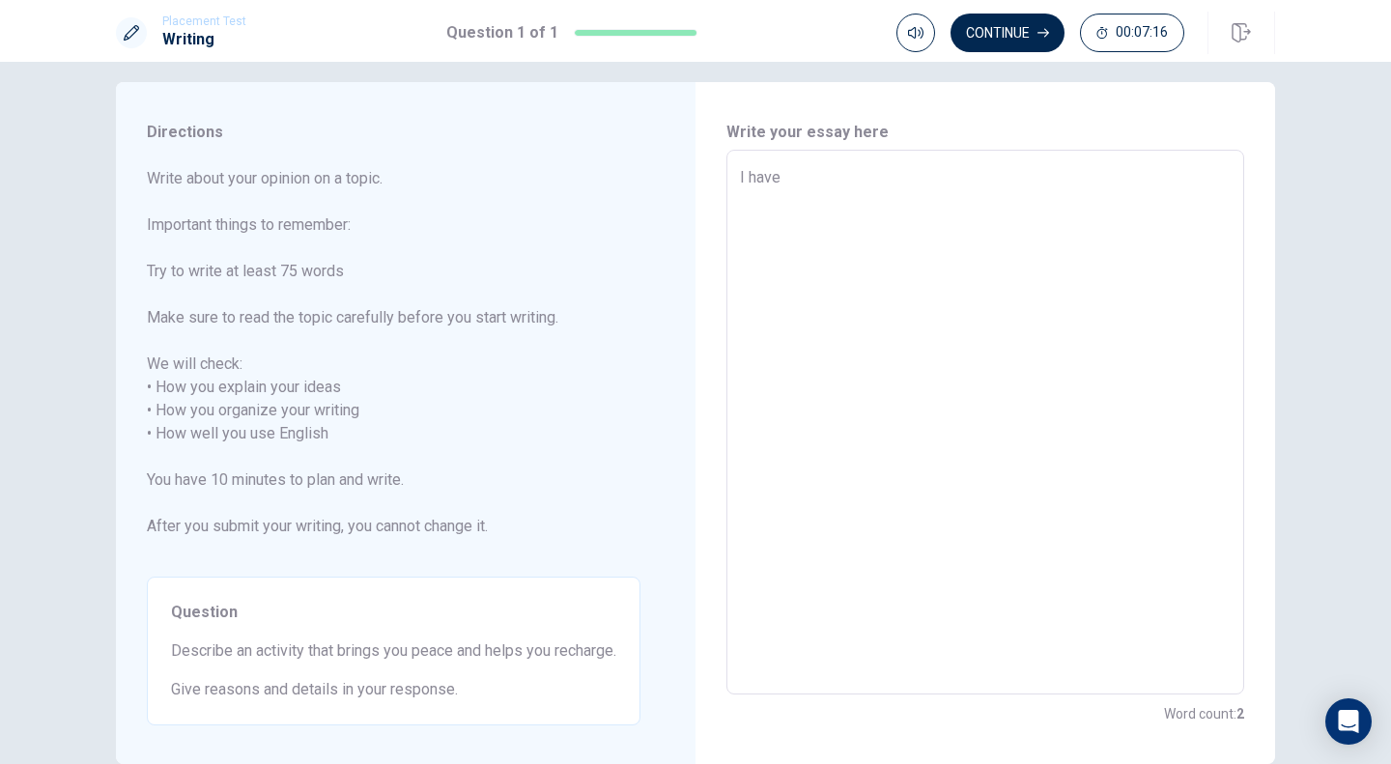
type textarea "I have t"
type textarea "x"
type textarea "I have tw"
type textarea "x"
type textarea "I have two"
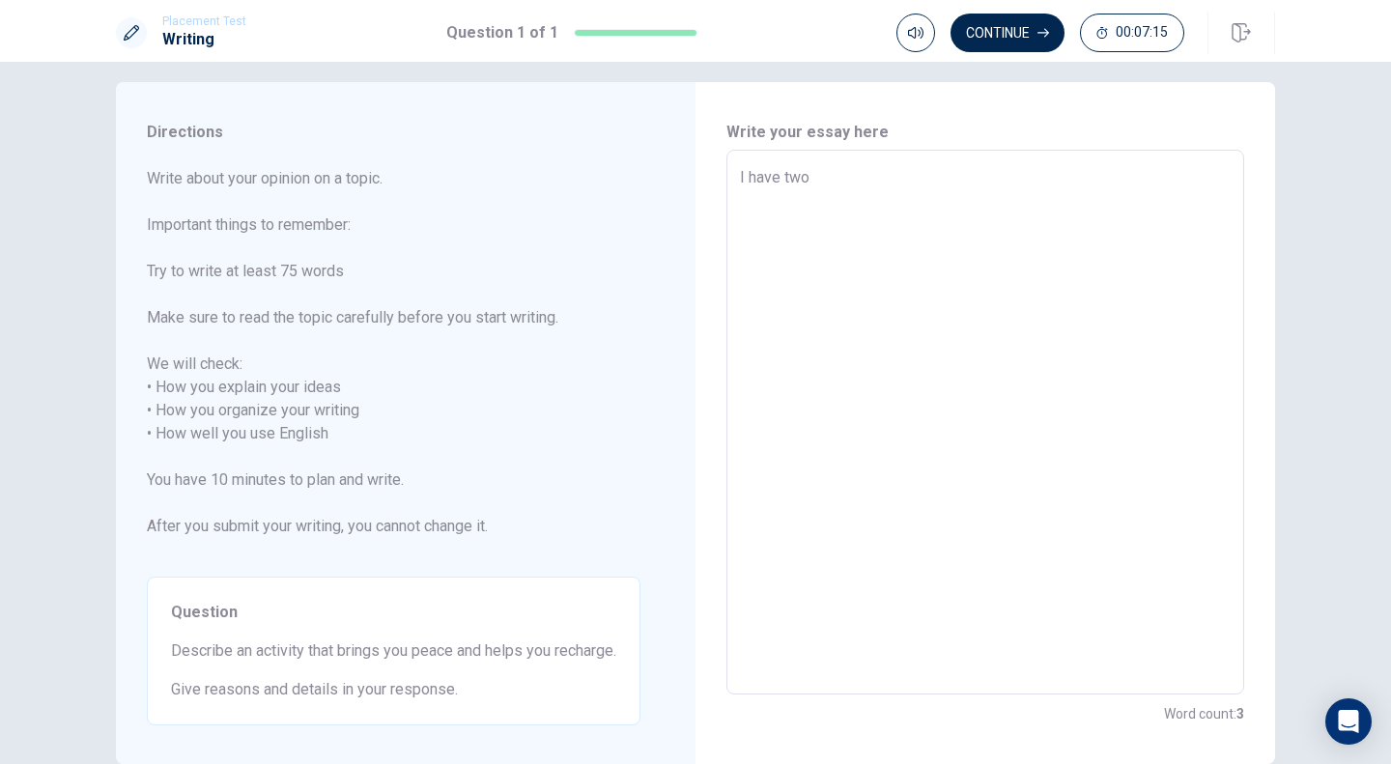
type textarea "x"
type textarea "I have two"
type textarea "x"
type textarea "I have two p"
type textarea "x"
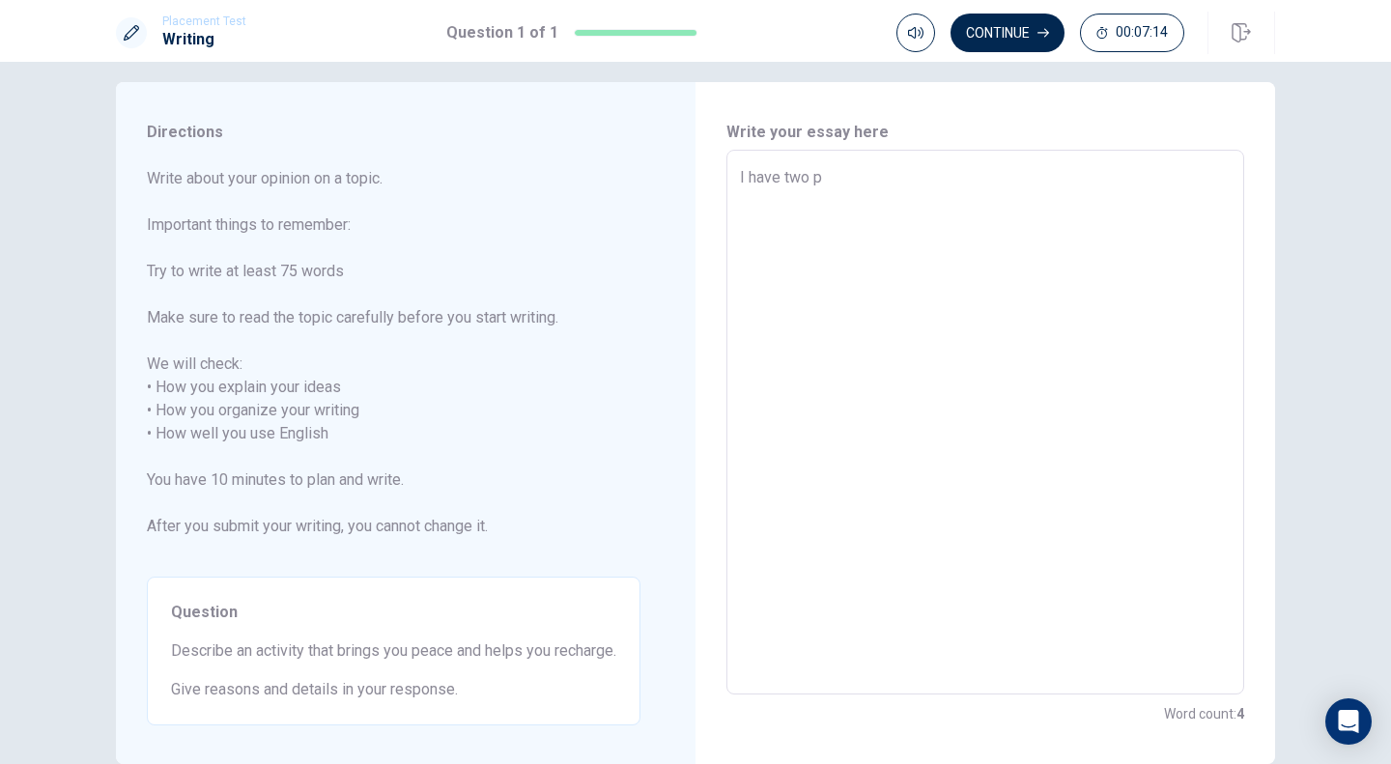
type textarea "I have two pl"
type textarea "x"
type textarea "I have two pla"
type textarea "x"
type textarea "I have two plan"
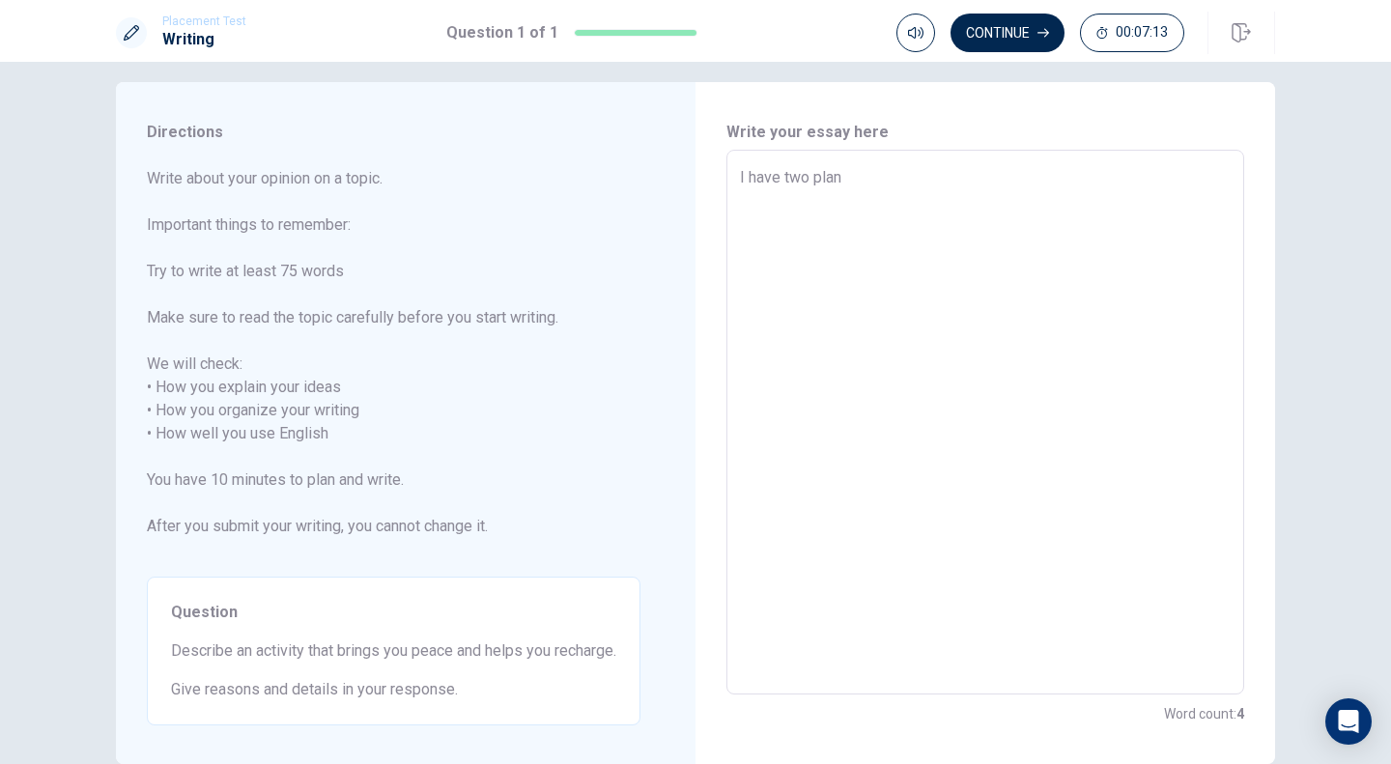
type textarea "x"
type textarea "I have two plans"
type textarea "x"
type textarea "I have two plans"
type textarea "x"
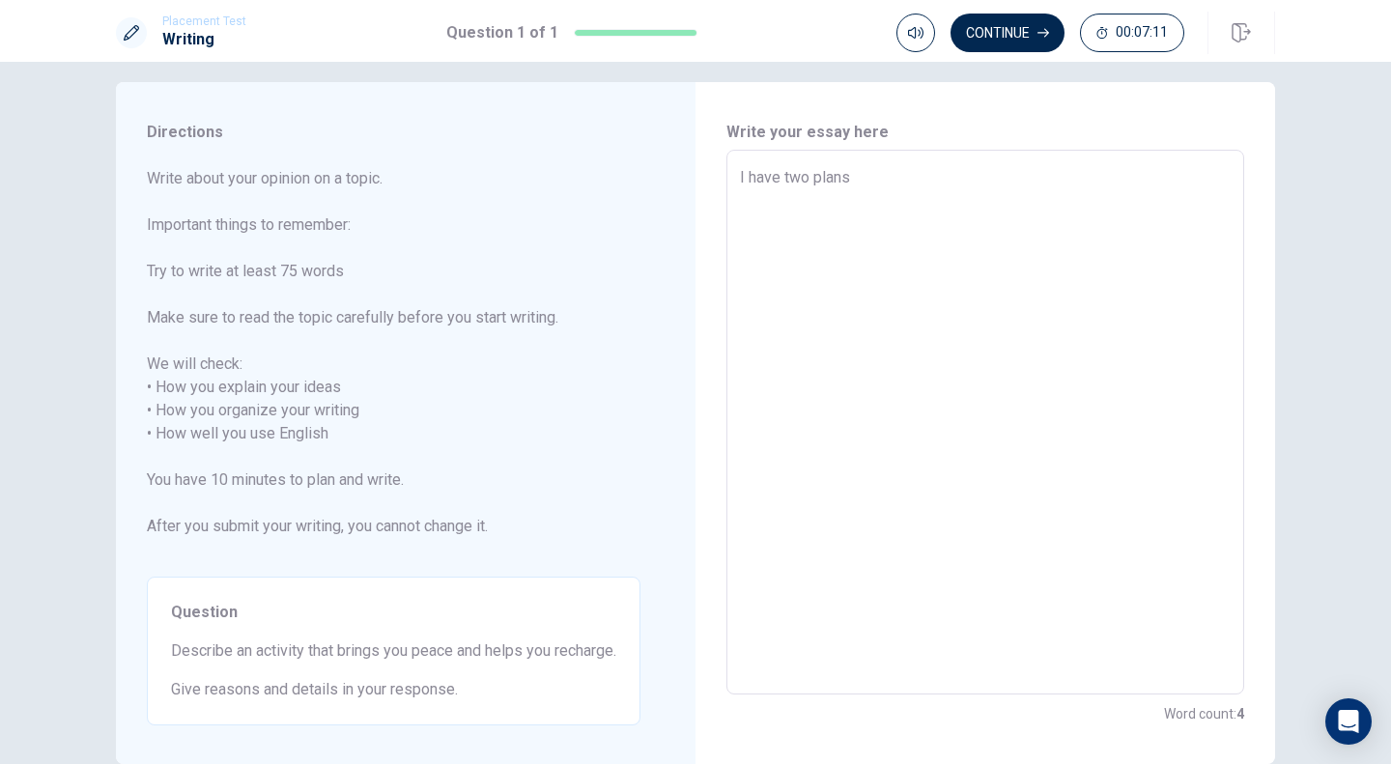
type textarea "I have two plans f"
type textarea "x"
type textarea "I have two plans fo"
type textarea "x"
type textarea "I have two plans for"
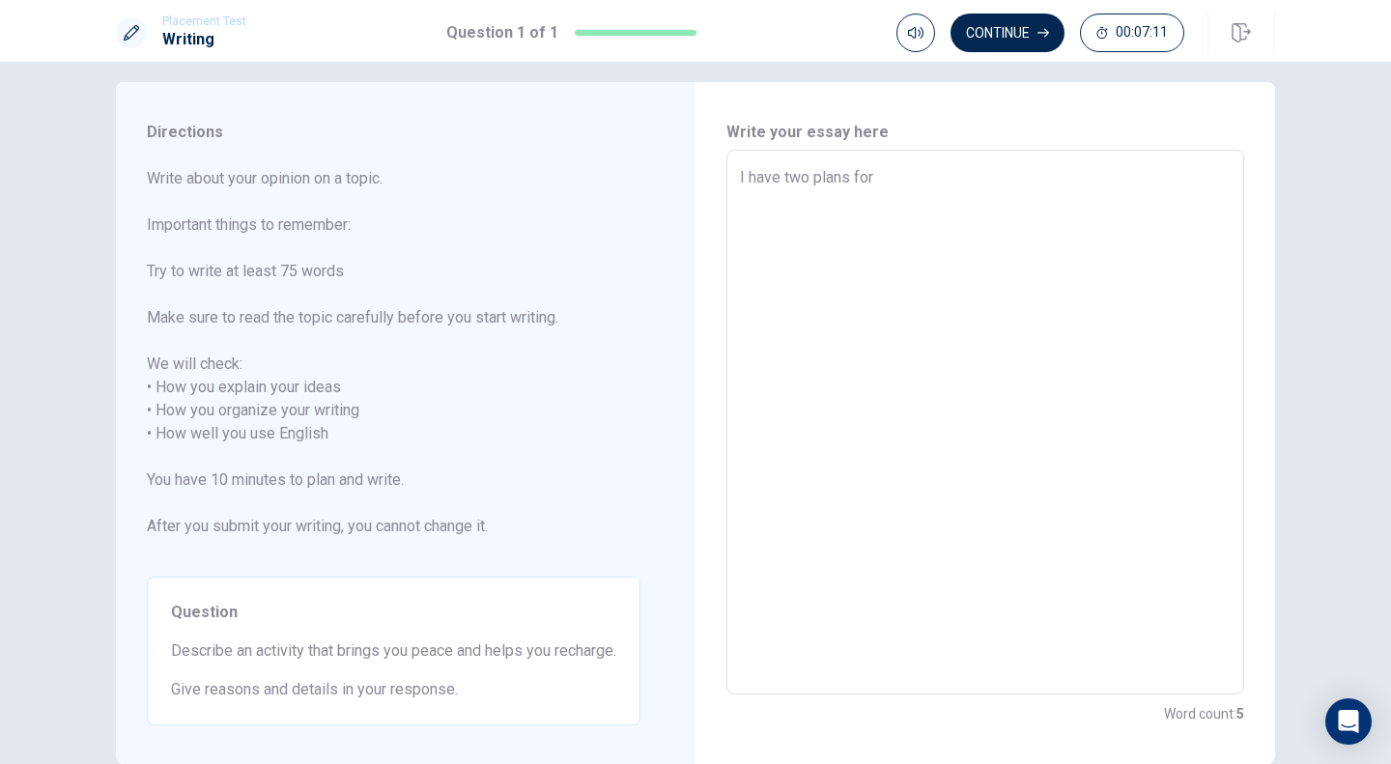
type textarea "x"
type textarea "I have two plans for"
type textarea "x"
type textarea "I have two plans for"
type textarea "x"
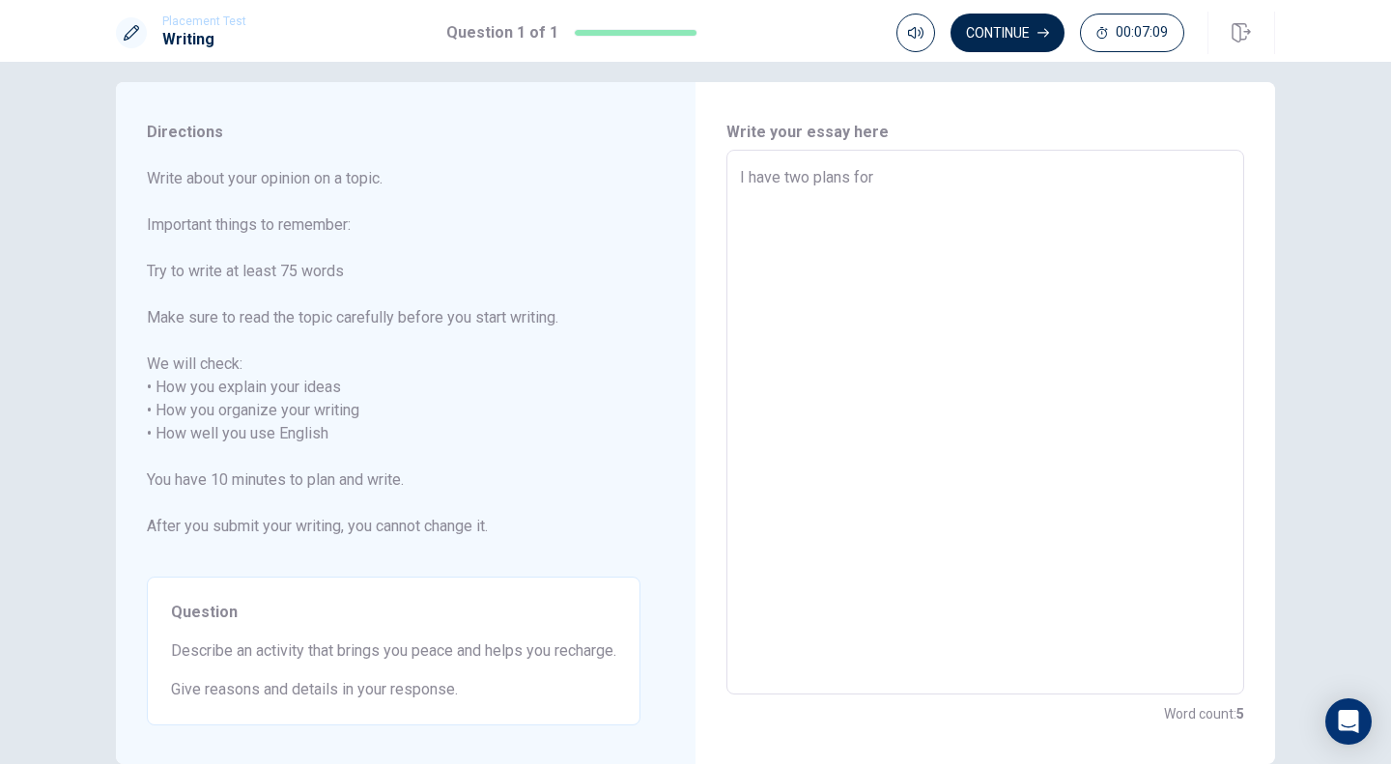
type textarea "I have two plans fo"
type textarea "x"
type textarea "I have two plans f"
type textarea "x"
type textarea "I have two plans"
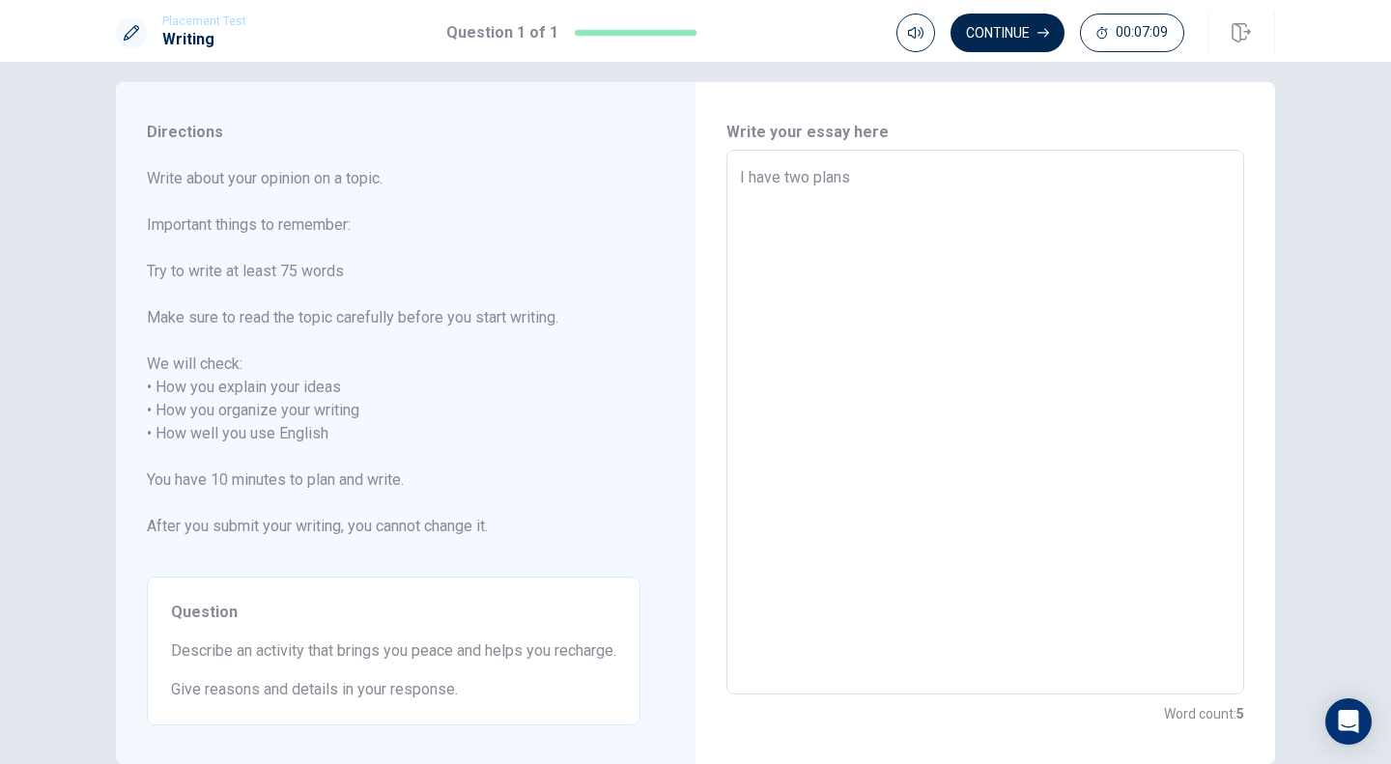
type textarea "x"
type textarea "I have two plans"
type textarea "x"
type textarea "I have two plan"
type textarea "x"
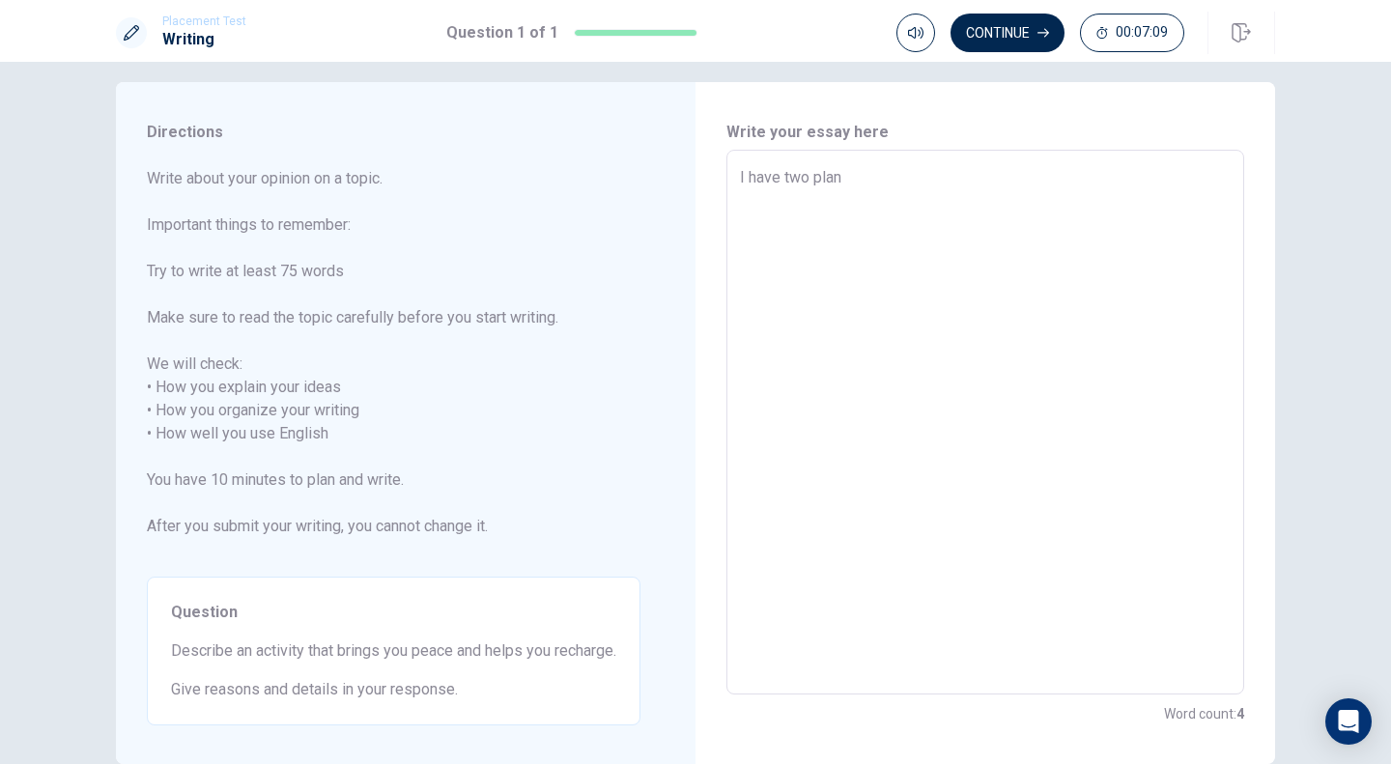
type textarea "I have two pla"
type textarea "x"
type textarea "I have two pl"
type textarea "x"
type textarea "I have two p"
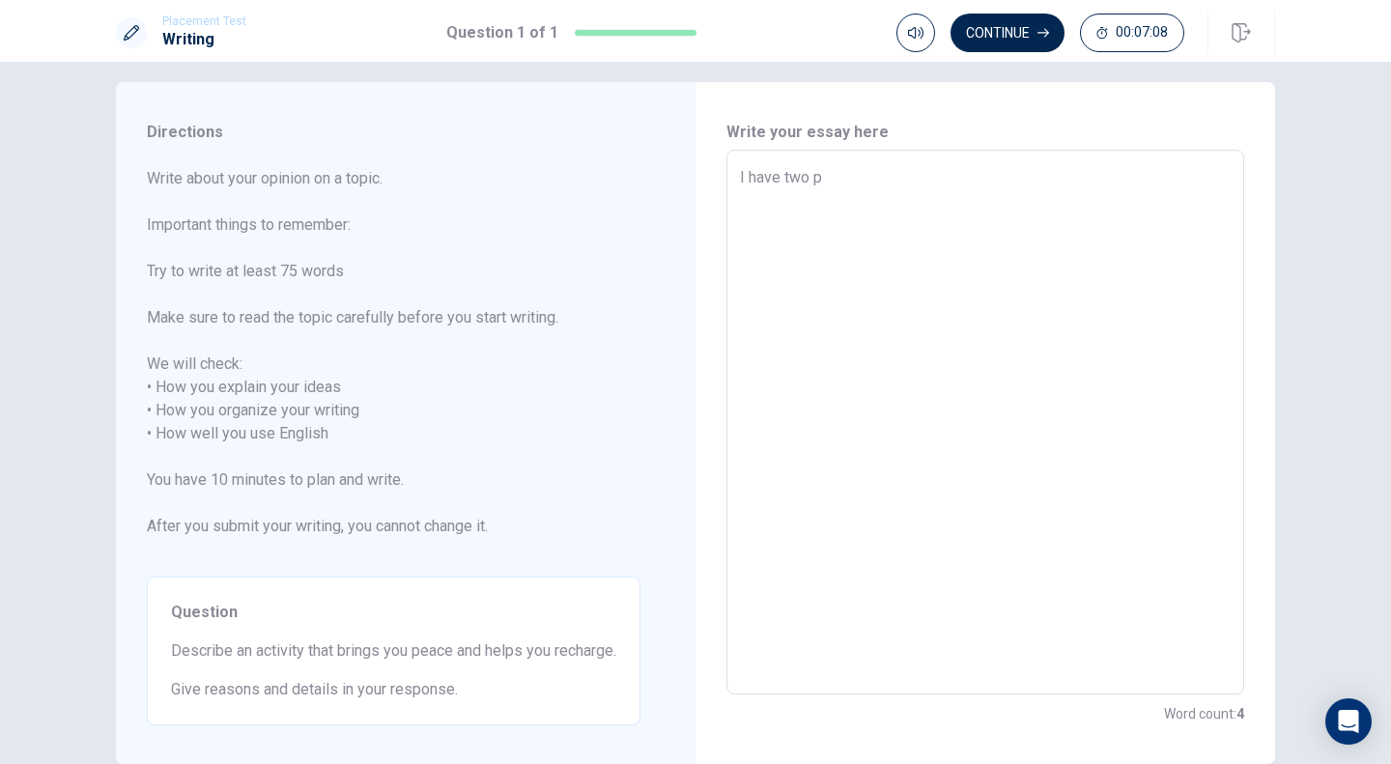
type textarea "x"
type textarea "I have two"
type textarea "x"
type textarea "I have two i"
type textarea "x"
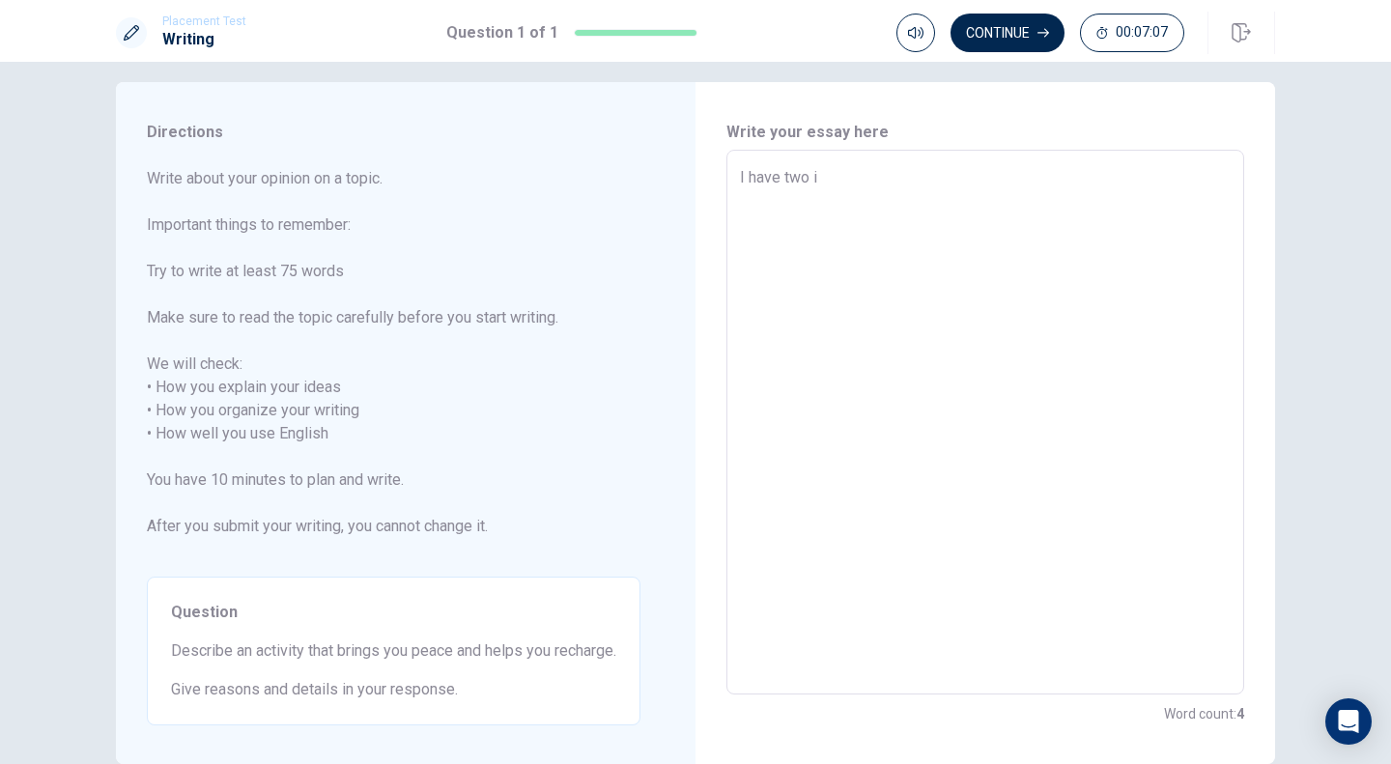
type textarea "I have two id"
type textarea "x"
type textarea "I have two ide"
type textarea "x"
type textarea "I have two idea"
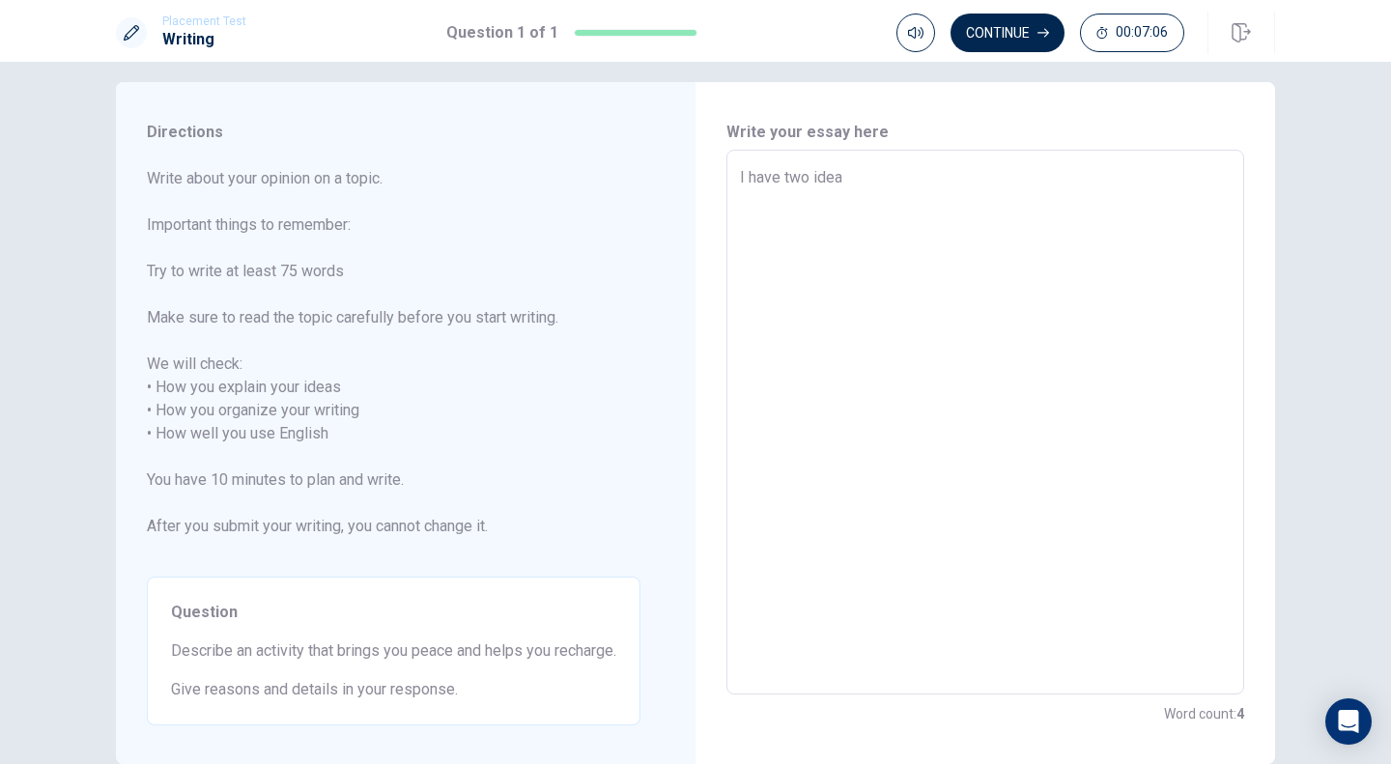
type textarea "x"
type textarea "I have two ideas"
type textarea "x"
type textarea "I have two ideas"
type textarea "x"
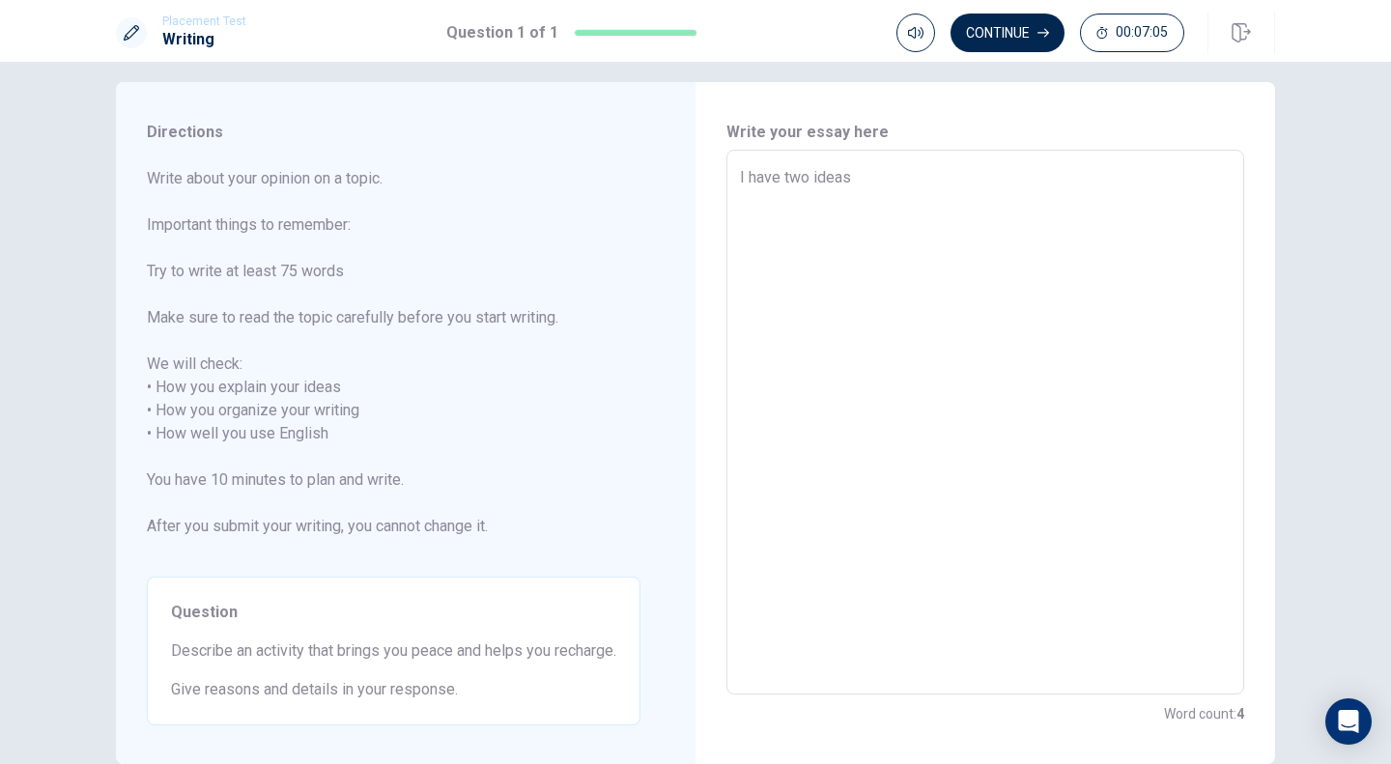
type textarea "I have two ideas s"
type textarea "x"
type textarea "I have two ideas"
type textarea "x"
type textarea "I have two ideas f"
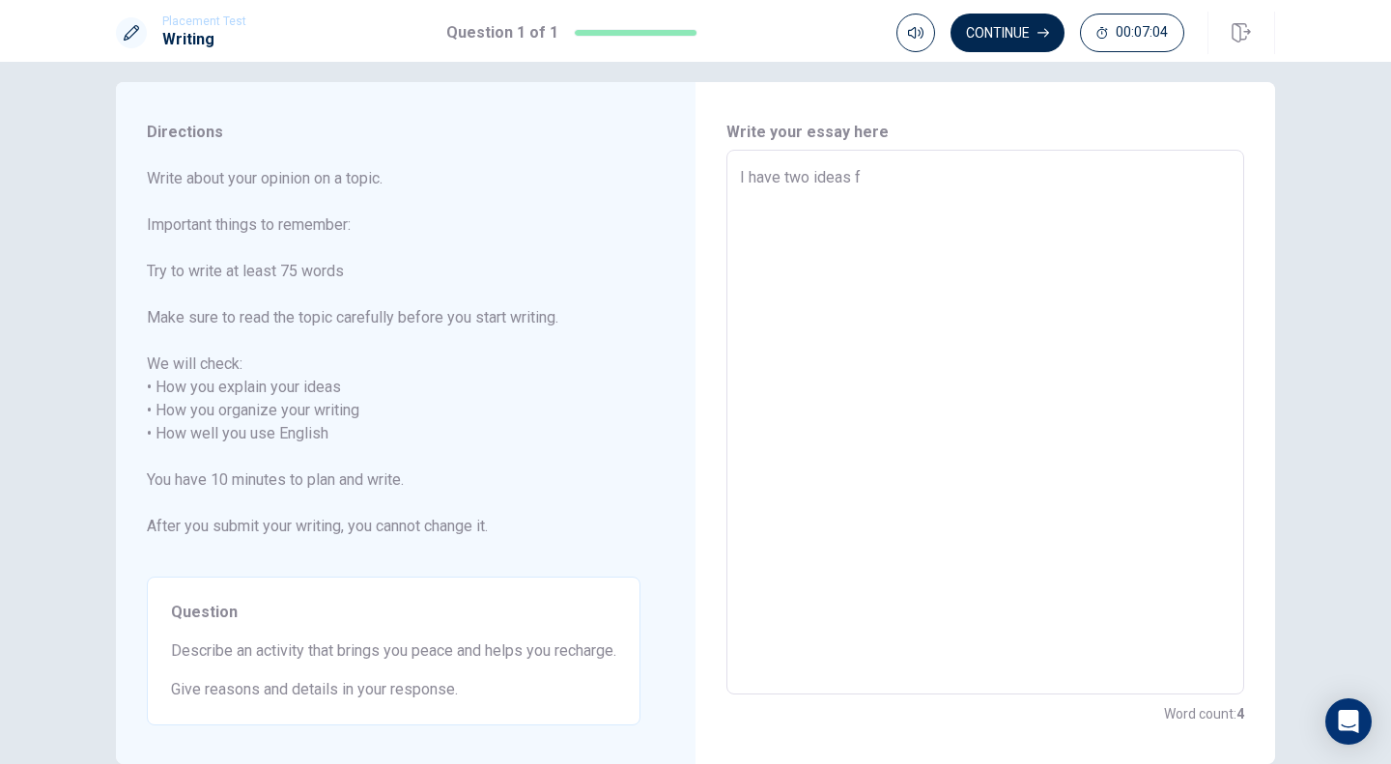
type textarea "x"
type textarea "I have two ideas fp"
type textarea "x"
type textarea "I have two ideas f"
type textarea "x"
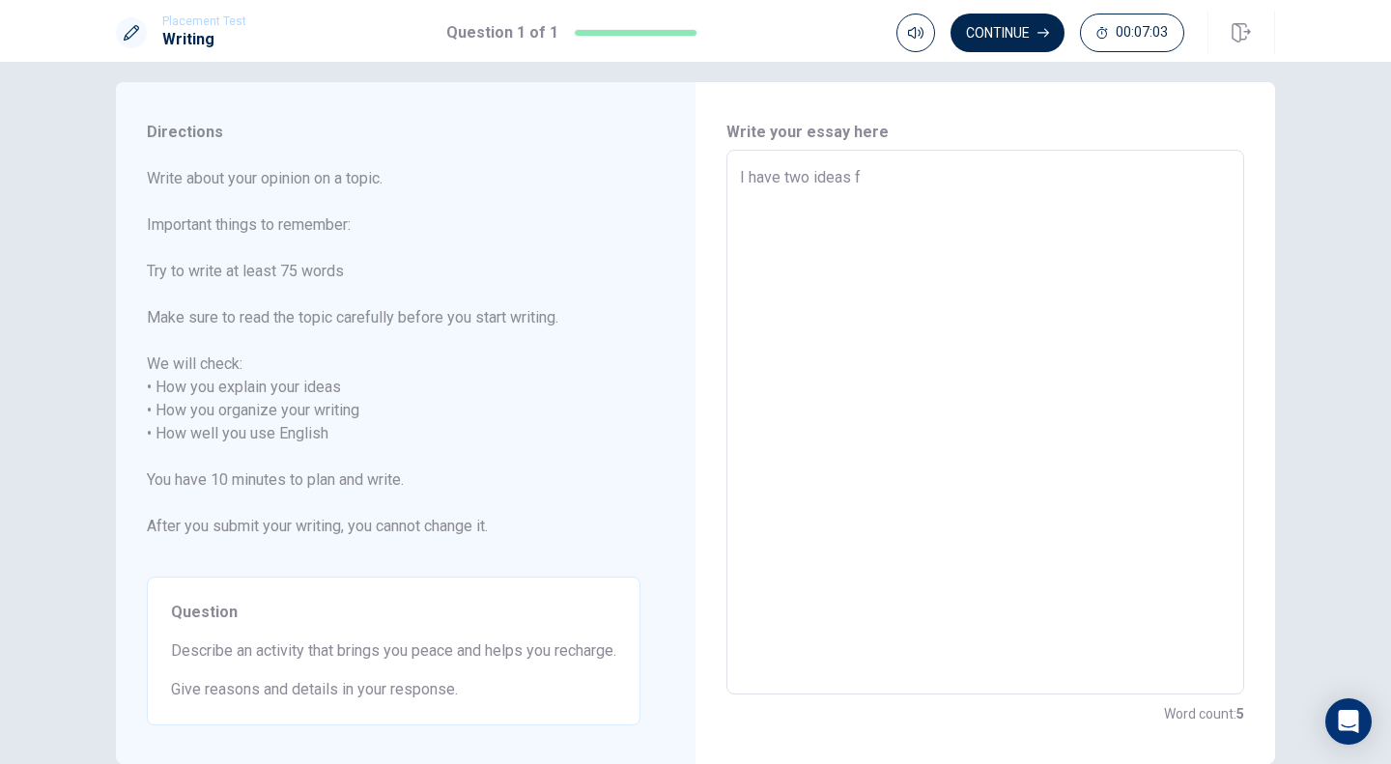
type textarea "I have two ideas fo"
type textarea "x"
type textarea "I have two ideas foe"
type textarea "x"
type textarea "I have two ideas fo"
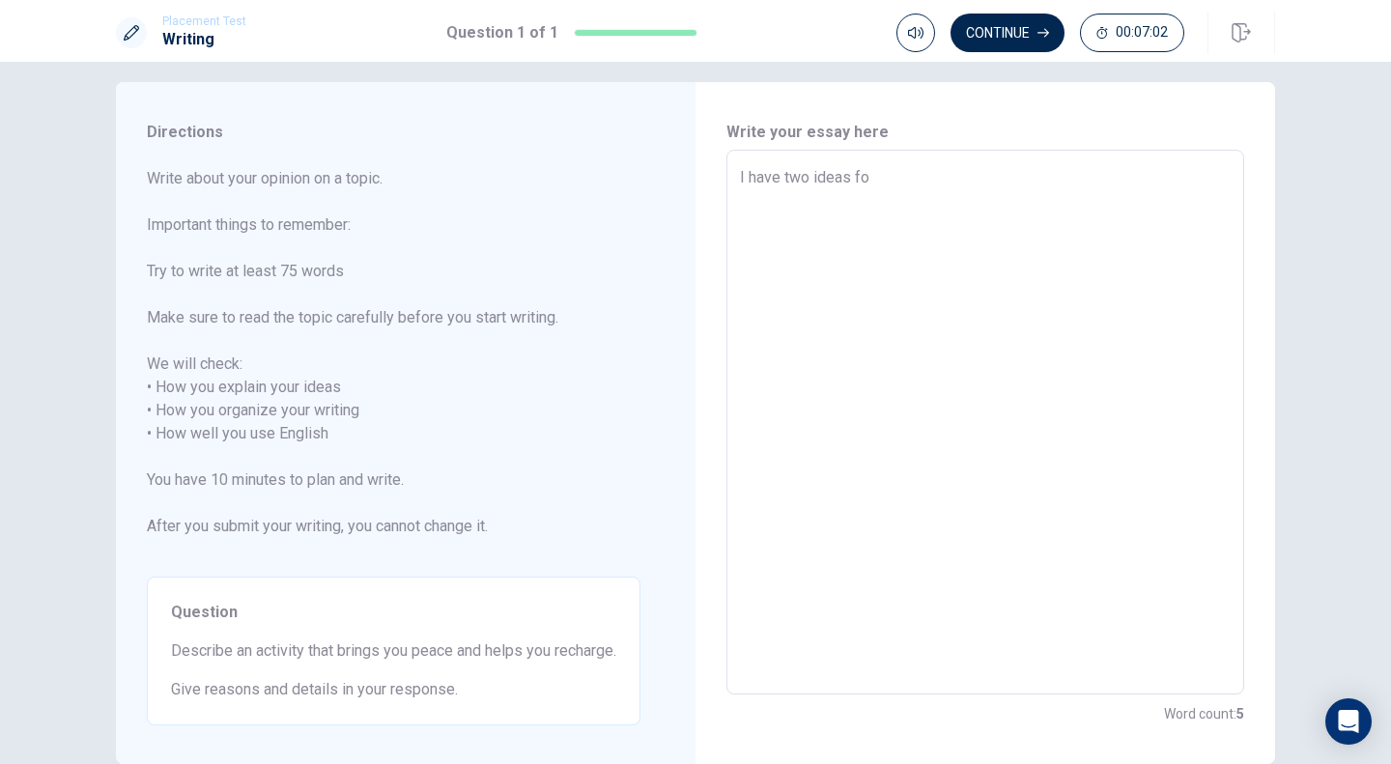
type textarea "x"
type textarea "I have two ideas for"
type textarea "x"
type textarea "I have two ideas for"
type textarea "x"
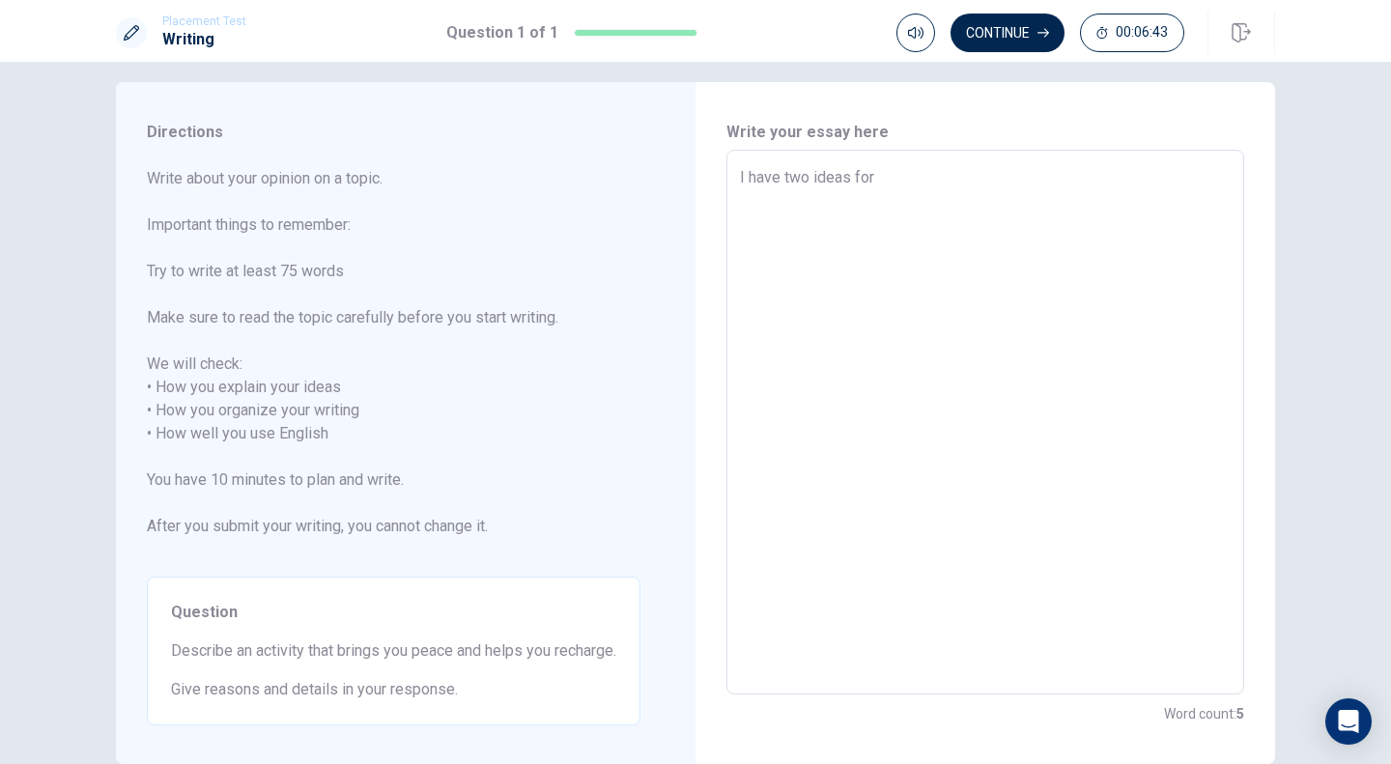
type textarea "I have two ideas for b"
type textarea "x"
type textarea "I have two ideas for br"
type textarea "x"
type textarea "I have two ideas for bri"
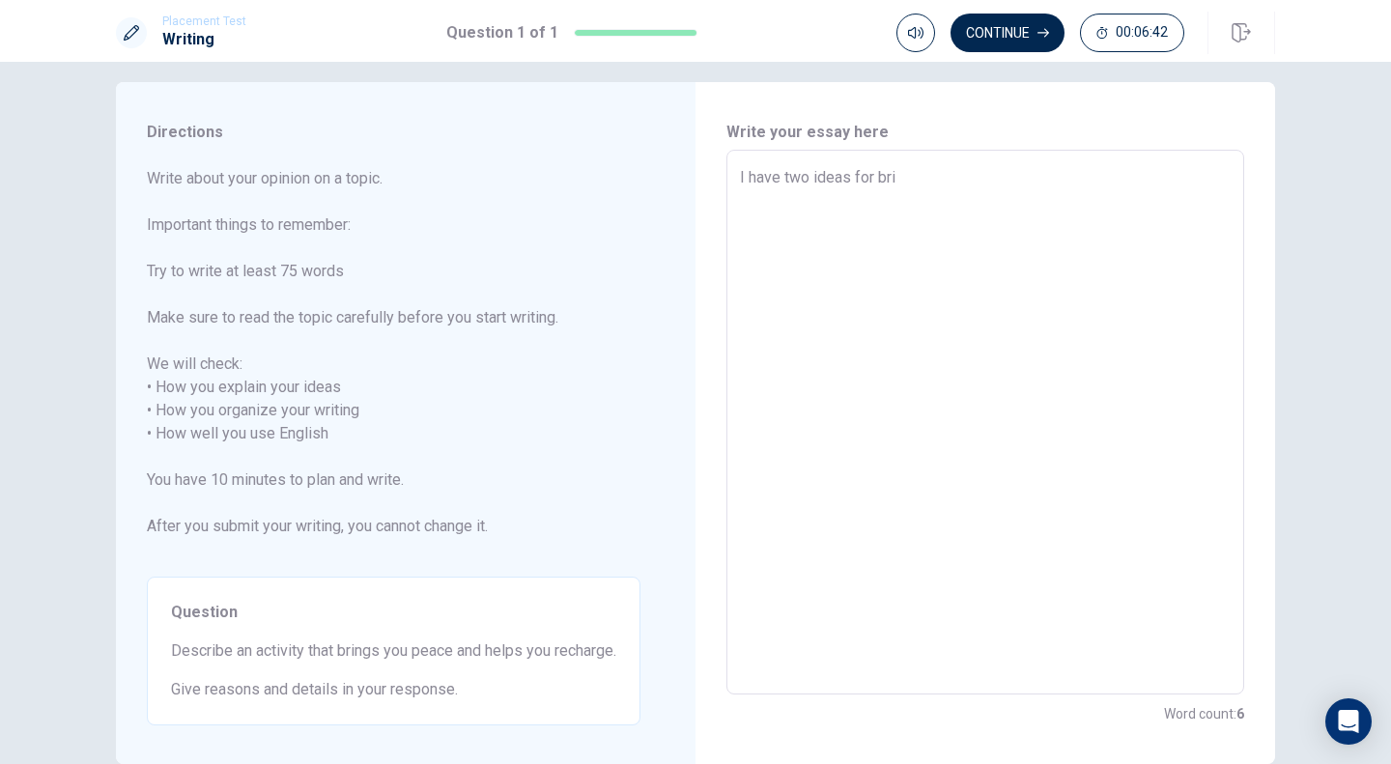
type textarea "x"
type textarea "I have two ideas for brin"
type textarea "x"
type textarea "I have two ideas for bring"
type textarea "x"
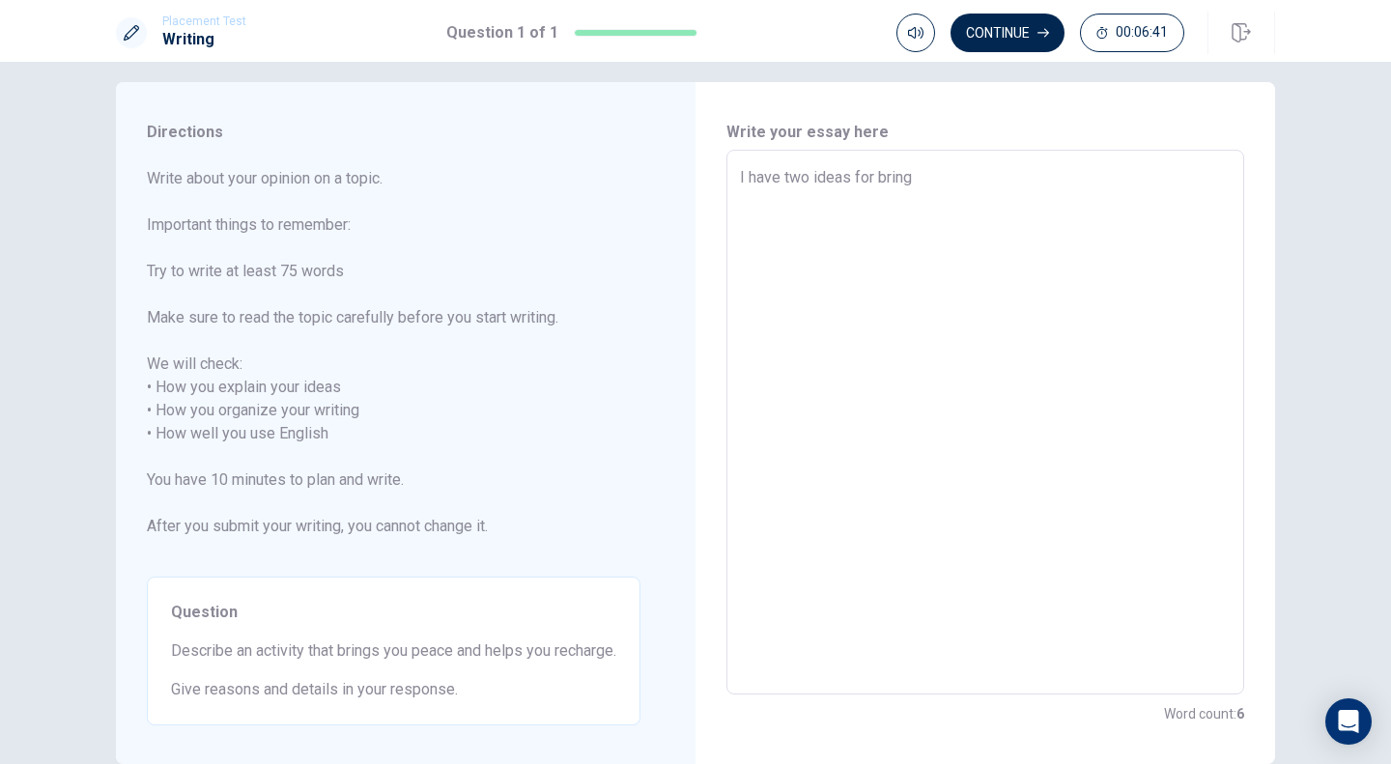
type textarea "I have two ideas for brings"
type textarea "x"
type textarea "I have two ideas for brings"
type textarea "x"
type textarea "I have two ideas for brings m"
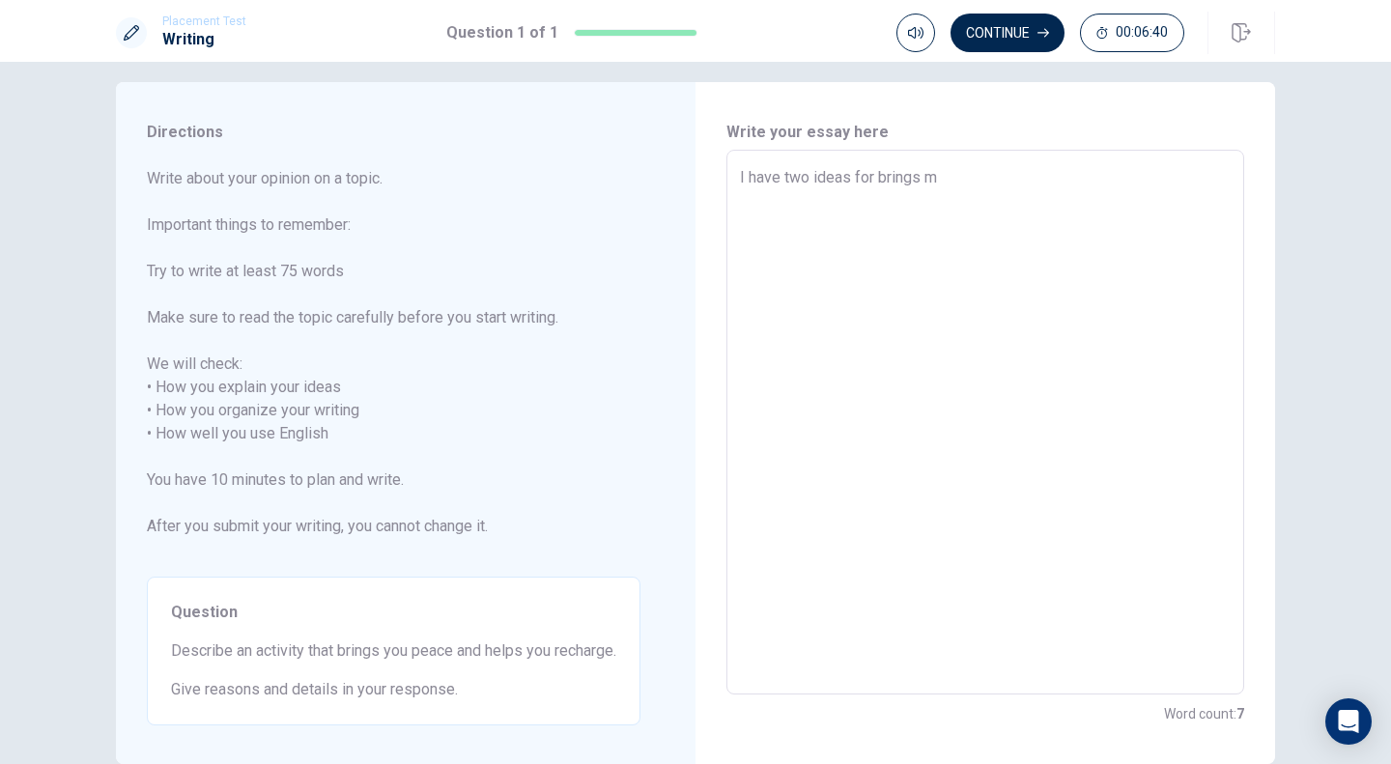
type textarea "x"
type textarea "I have two ideas for brings my"
type textarea "x"
type textarea "I have two ideas for brings my"
type textarea "x"
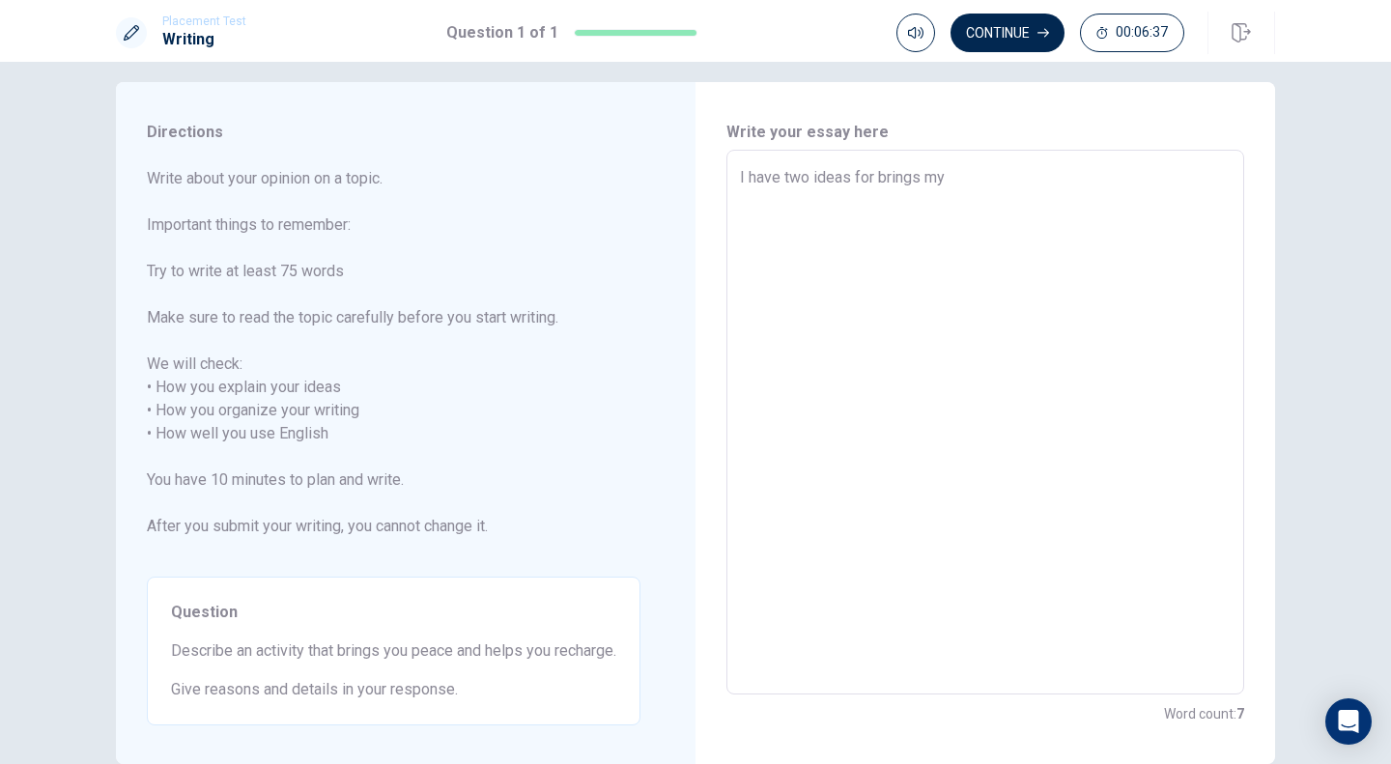
type textarea "I have two ideas for brings my p"
type textarea "x"
type textarea "I have two ideas for brings my pe"
type textarea "x"
type textarea "I have two ideas for brings my pea"
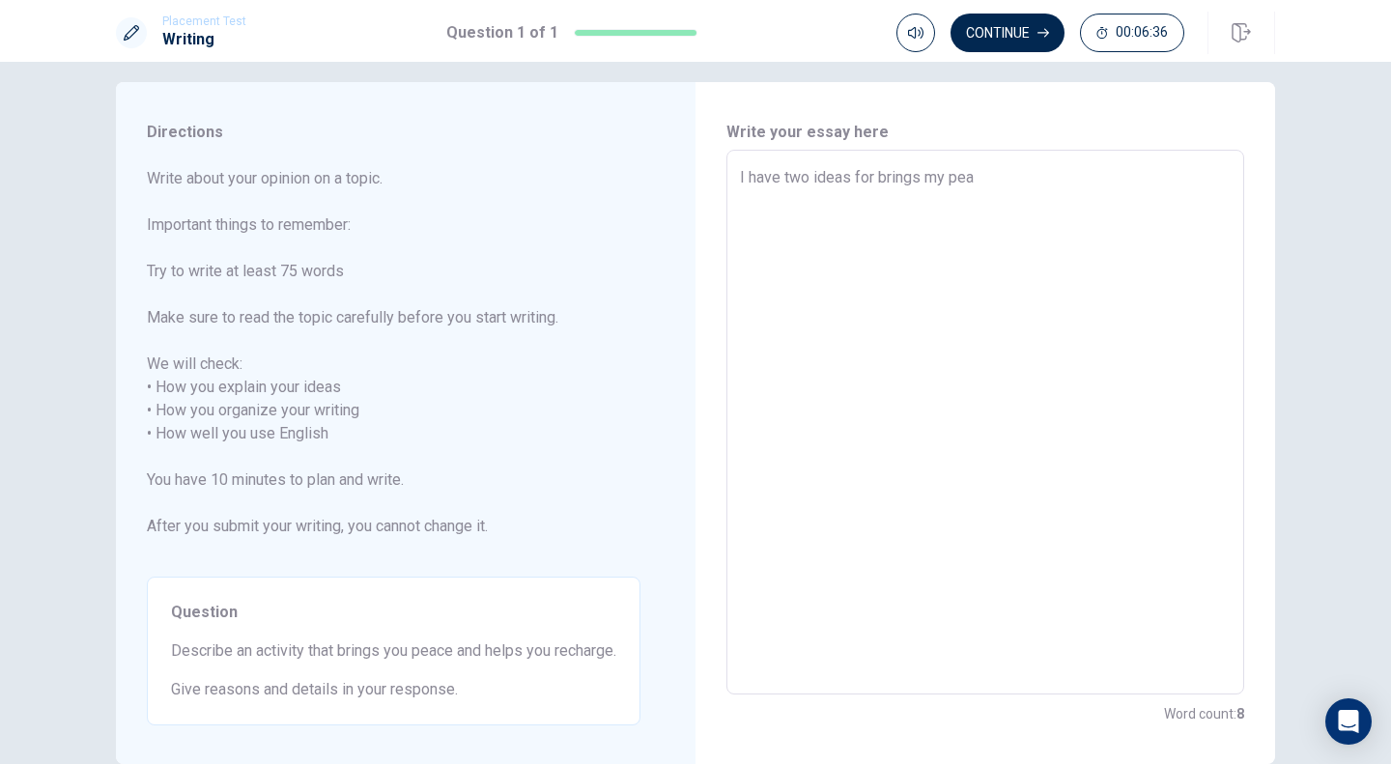
type textarea "x"
type textarea "I have two ideas for brings my peac"
type textarea "x"
type textarea "I have two ideas for brings my peace"
type textarea "x"
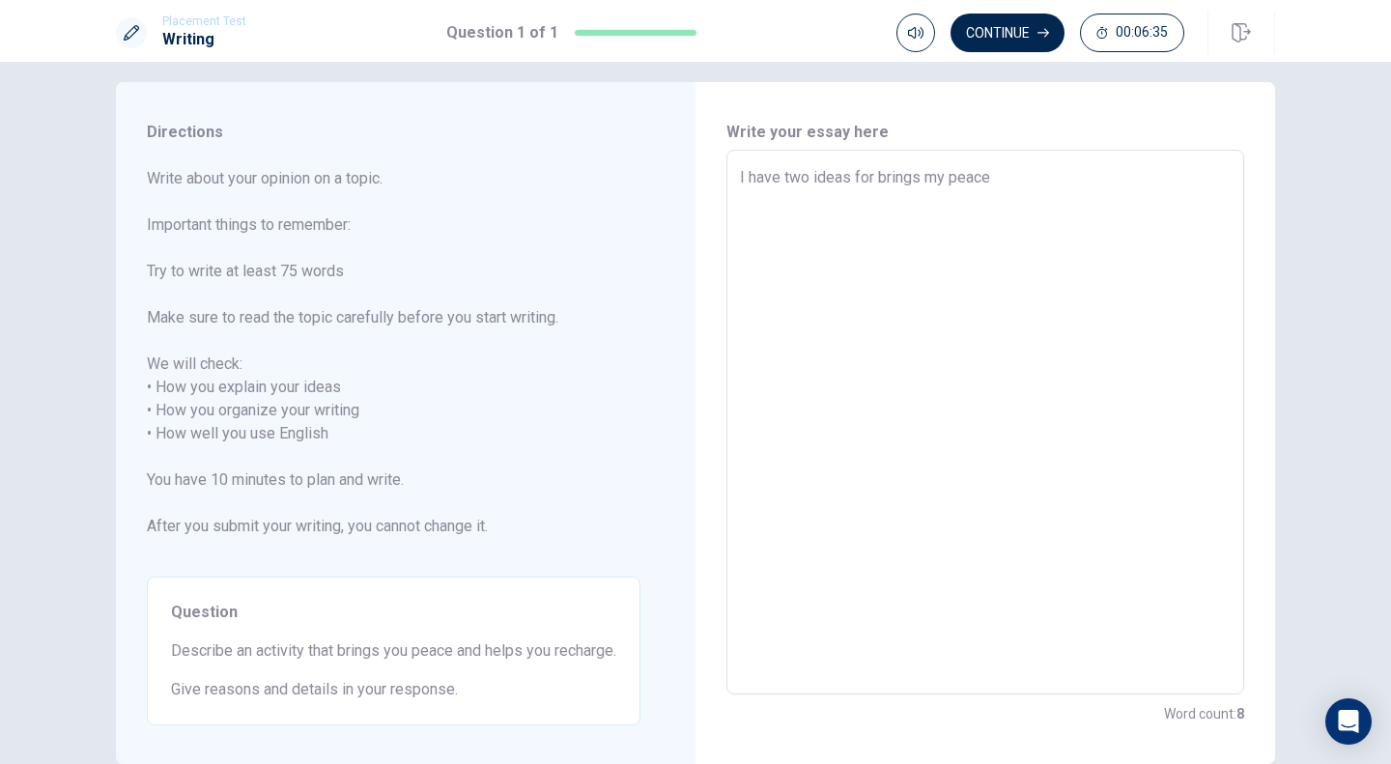
type textarea "I have two ideas for brings my peace"
type textarea "x"
type textarea "I have two ideas for brings my peace a"
type textarea "x"
type textarea "I have two ideas for brings my peace an"
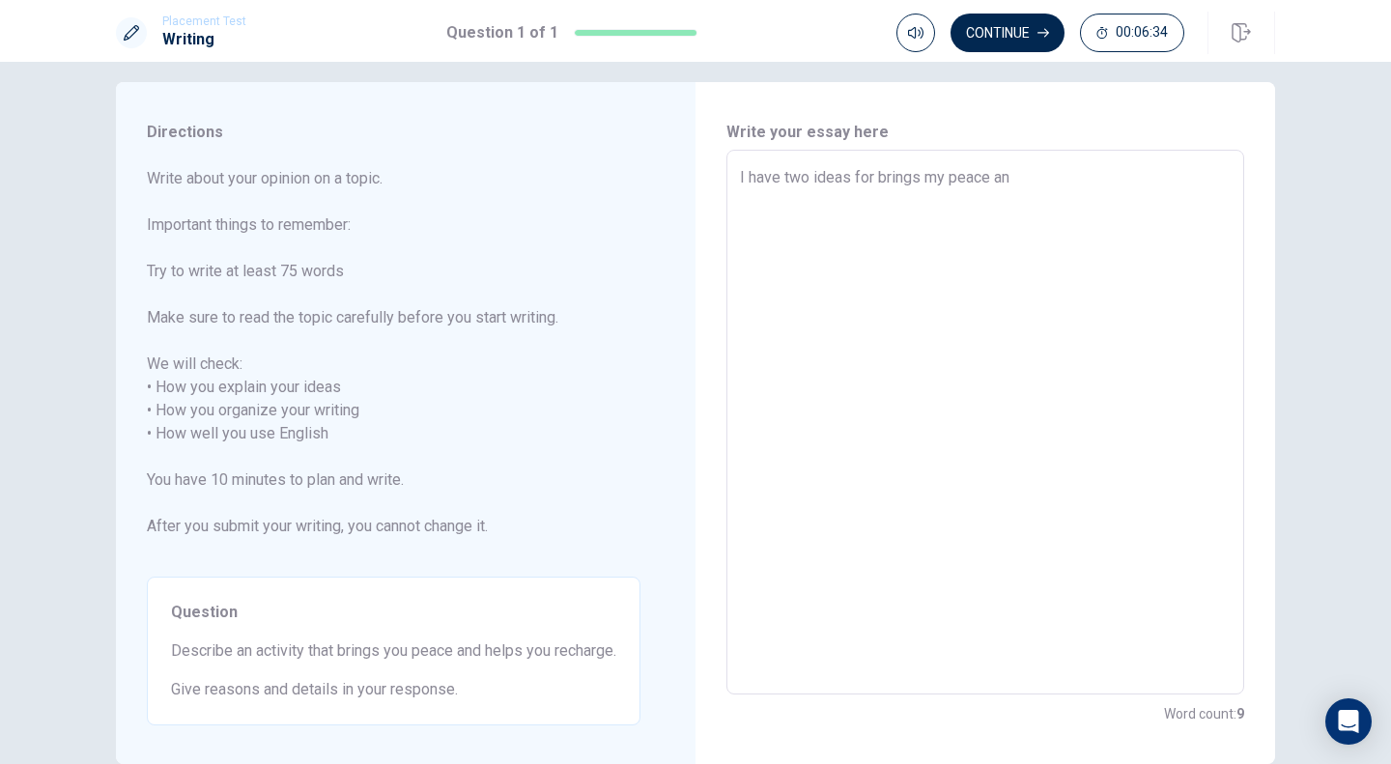
type textarea "x"
type textarea "I have two ideas for brings my peace and"
type textarea "x"
type textarea "I have two ideas for brings my peace and"
type textarea "x"
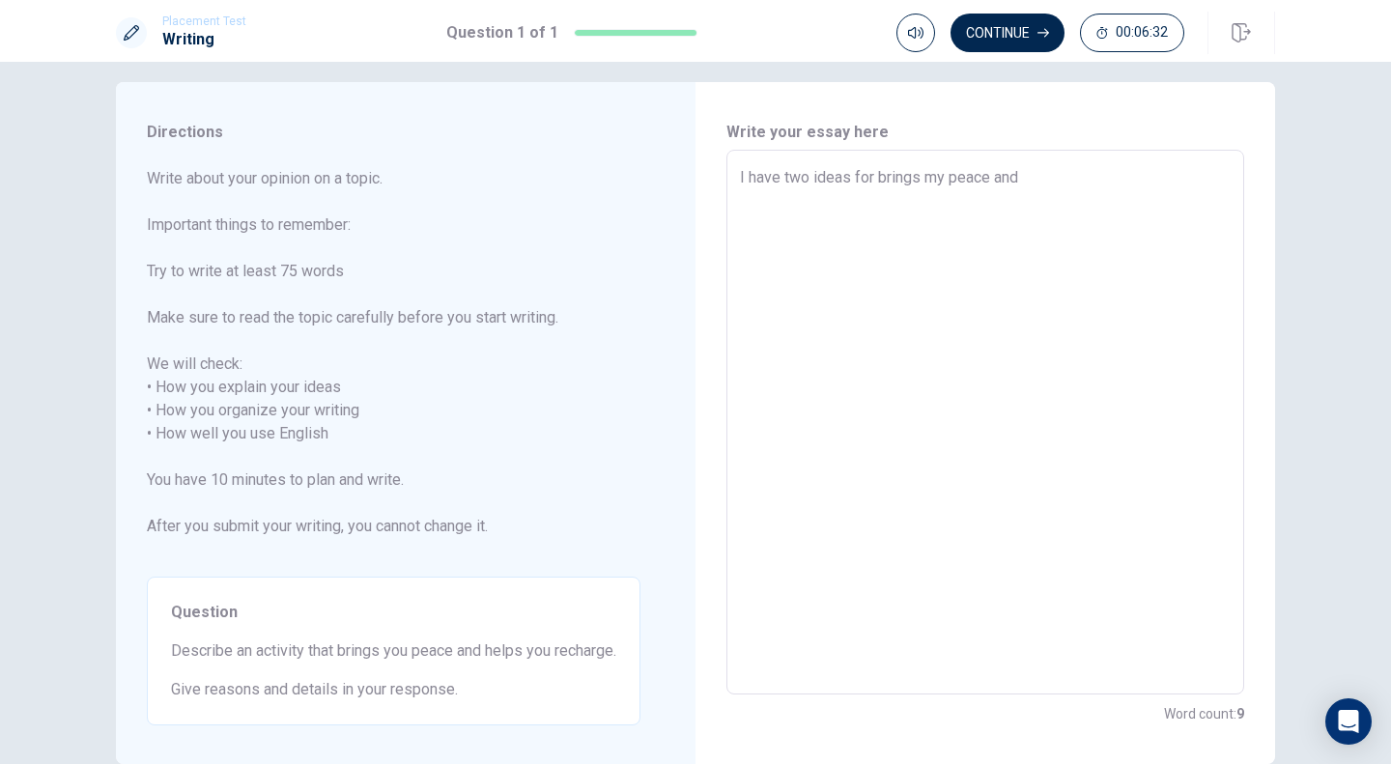
type textarea "I have two ideas for brings my peace and h"
type textarea "x"
type textarea "I have two ideas for brings my peace and he"
type textarea "x"
type textarea "I have two ideas for brings my peace and hel"
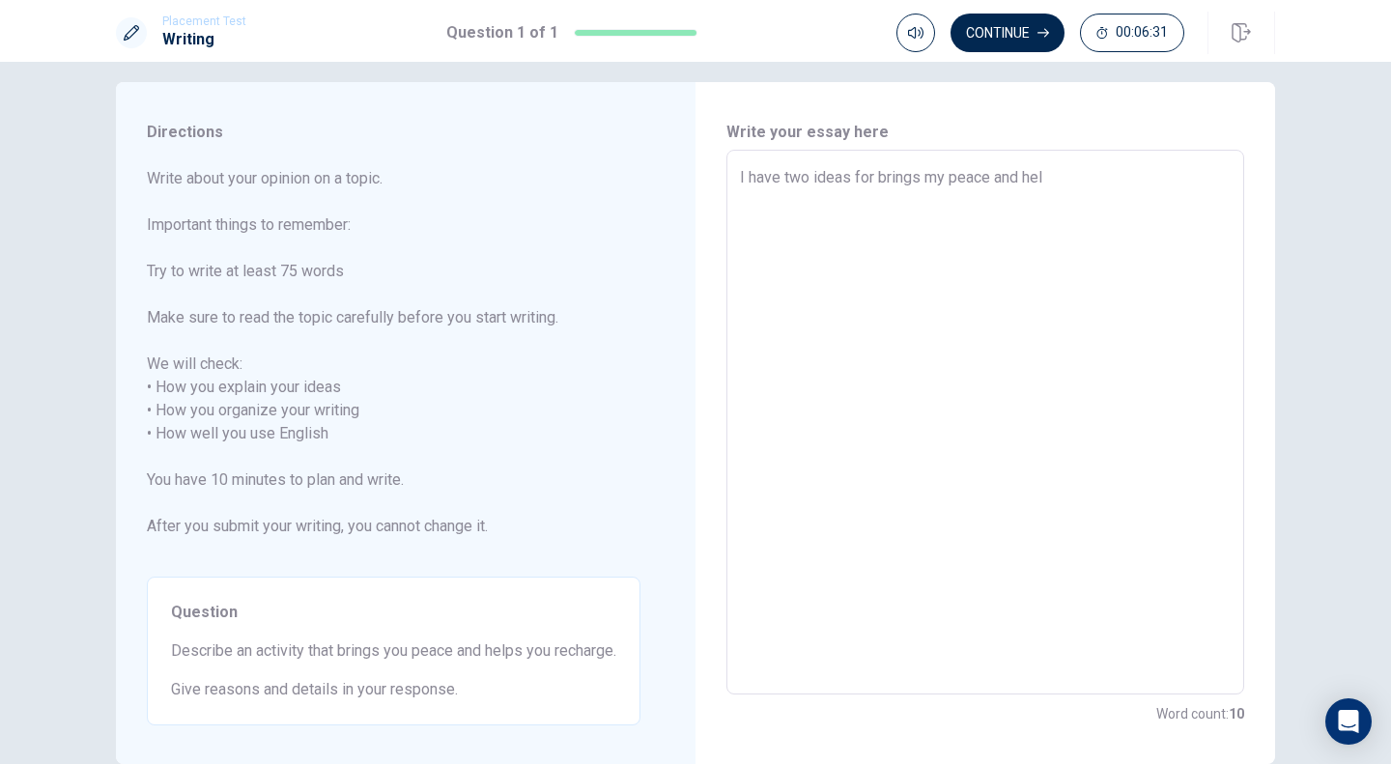
type textarea "x"
type textarea "I have two ideas for brings my peace and help"
type textarea "x"
type textarea "I have two ideas for brings my peace and helps"
type textarea "x"
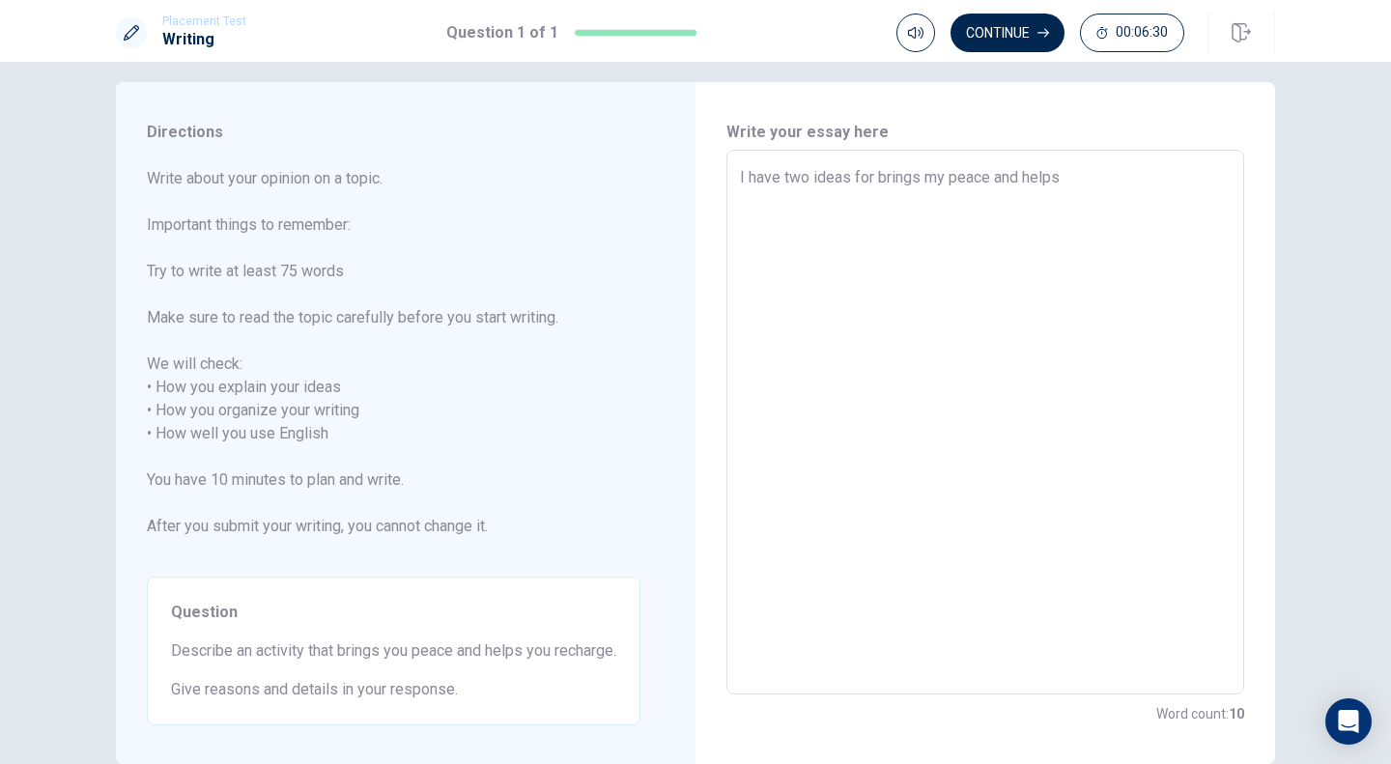
type textarea "I have two ideas for brings my peace and helps"
type textarea "x"
type textarea "I have two ideas for brings my peace and helps m"
type textarea "x"
type textarea "I have two ideas for brings my peace and helps me"
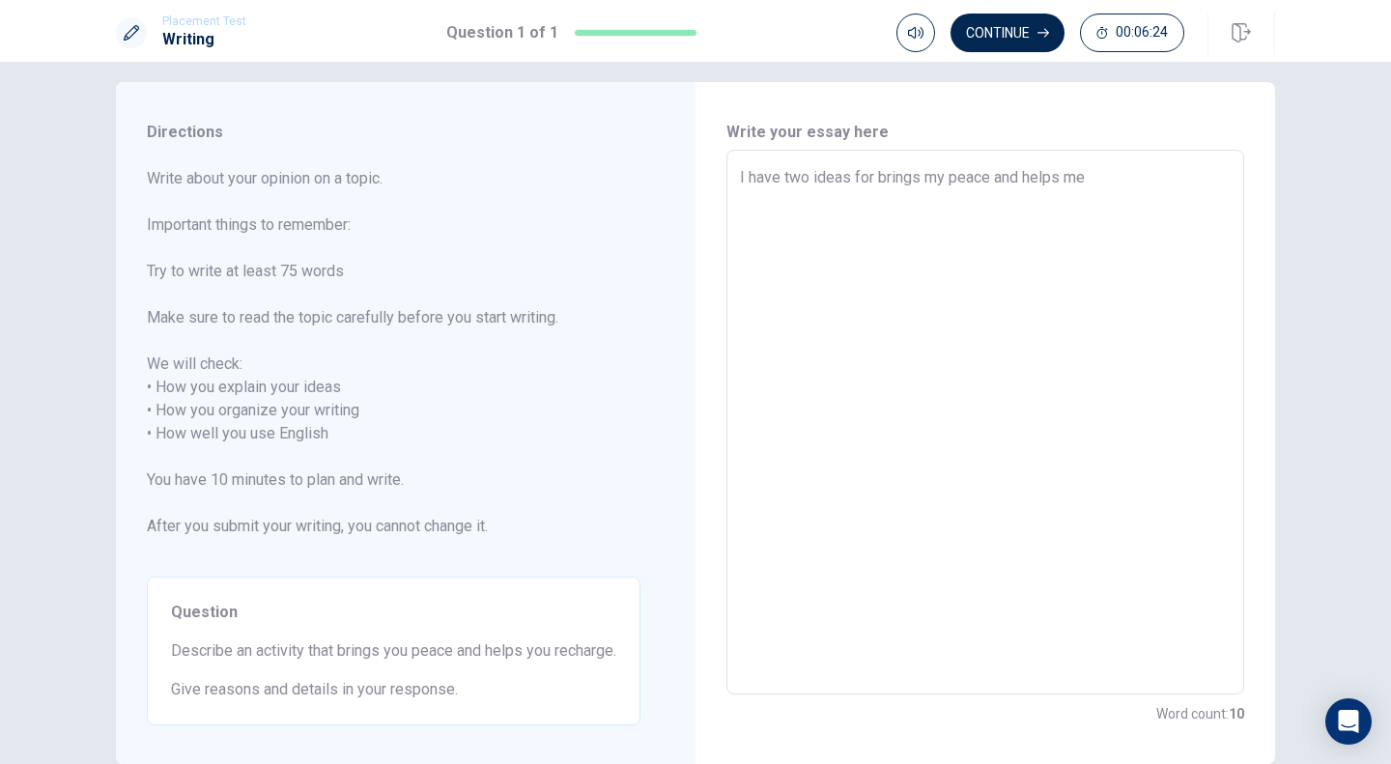
type textarea "x"
type textarea "I have two ideas for brings my peace and helps me"
type textarea "x"
type textarea "I have two ideas for brings my peace and helps me r"
type textarea "x"
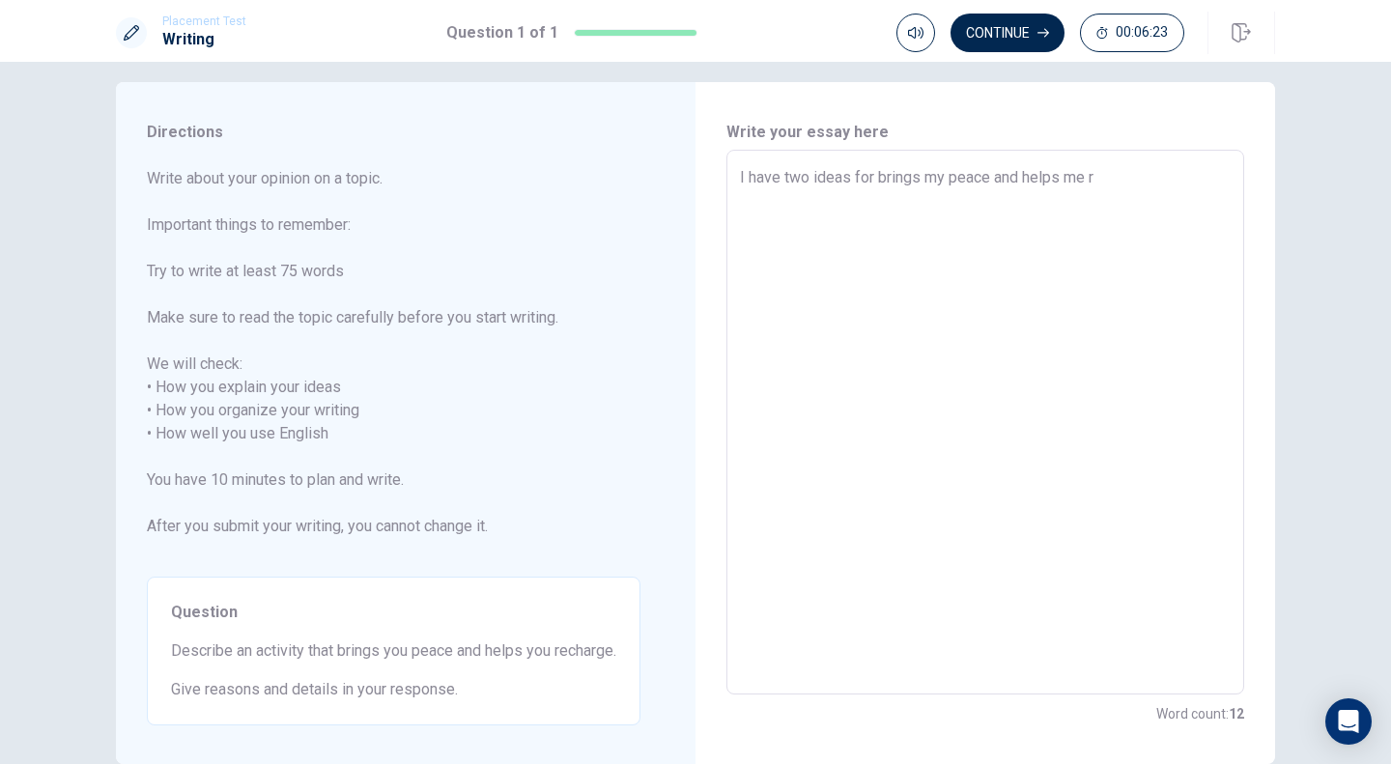
type textarea "I have two ideas for brings my peace and helps me re"
type textarea "x"
type textarea "I have two ideas for brings my peace and helps me rec"
type textarea "x"
type textarea "I have two ideas for brings my peace and helps me [PERSON_NAME]"
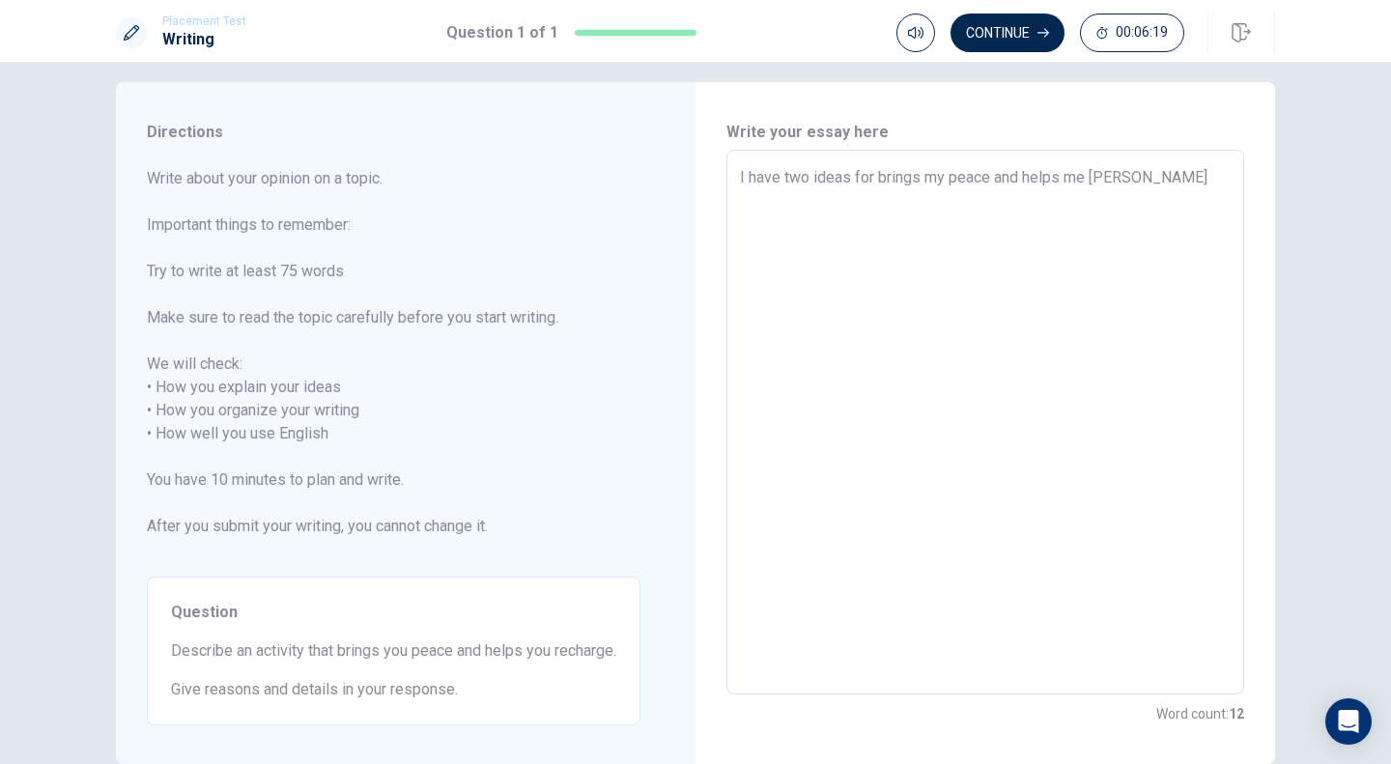
type textarea "x"
type textarea "I have two ideas for brings my peace and helps me recha"
type textarea "x"
type textarea "I have two ideas for brings my peace and helps me rechar"
type textarea "x"
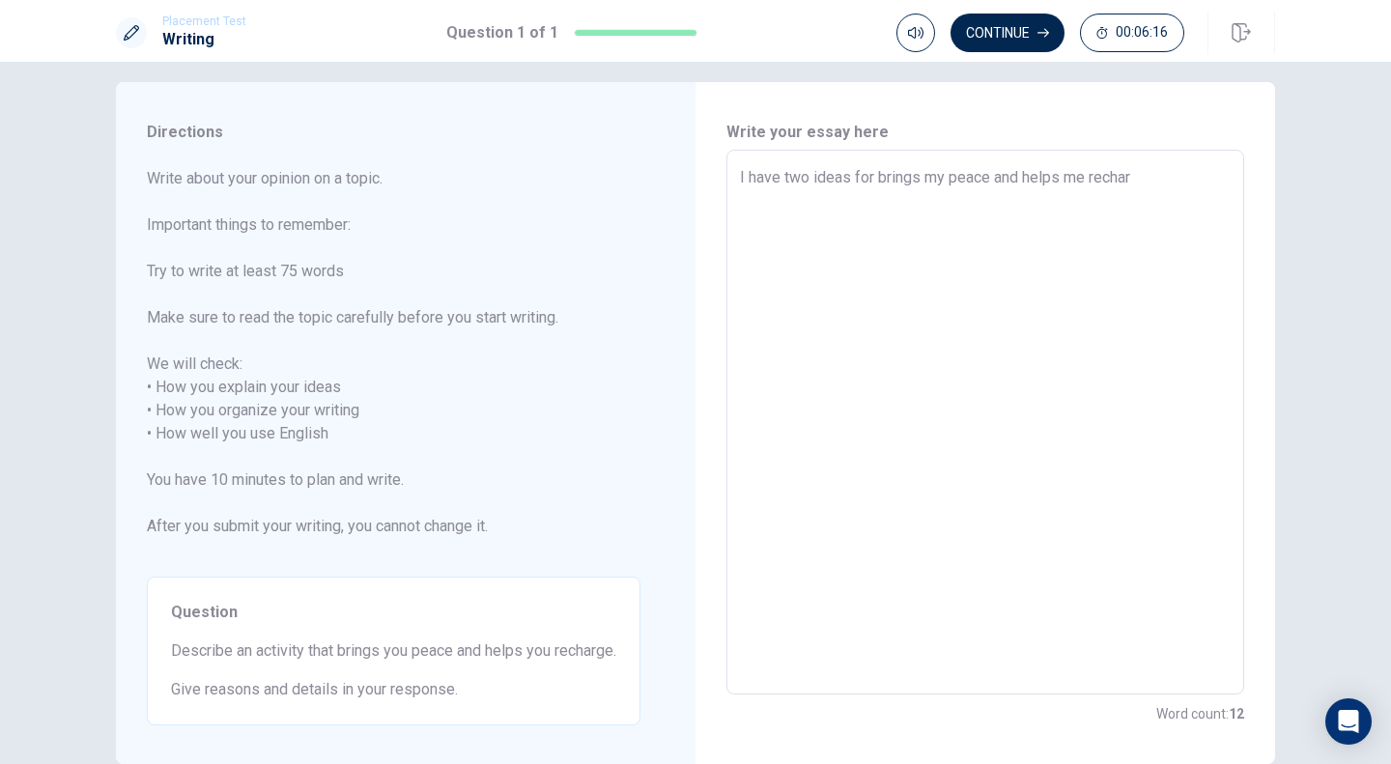
type textarea "I have two ideas for brings my peace and helps me [PERSON_NAME]"
type textarea "x"
type textarea "I have two ideas for brings my peace and helps me recharde"
type textarea "x"
type textarea "I have two ideas for brings my peace and helps me recharde."
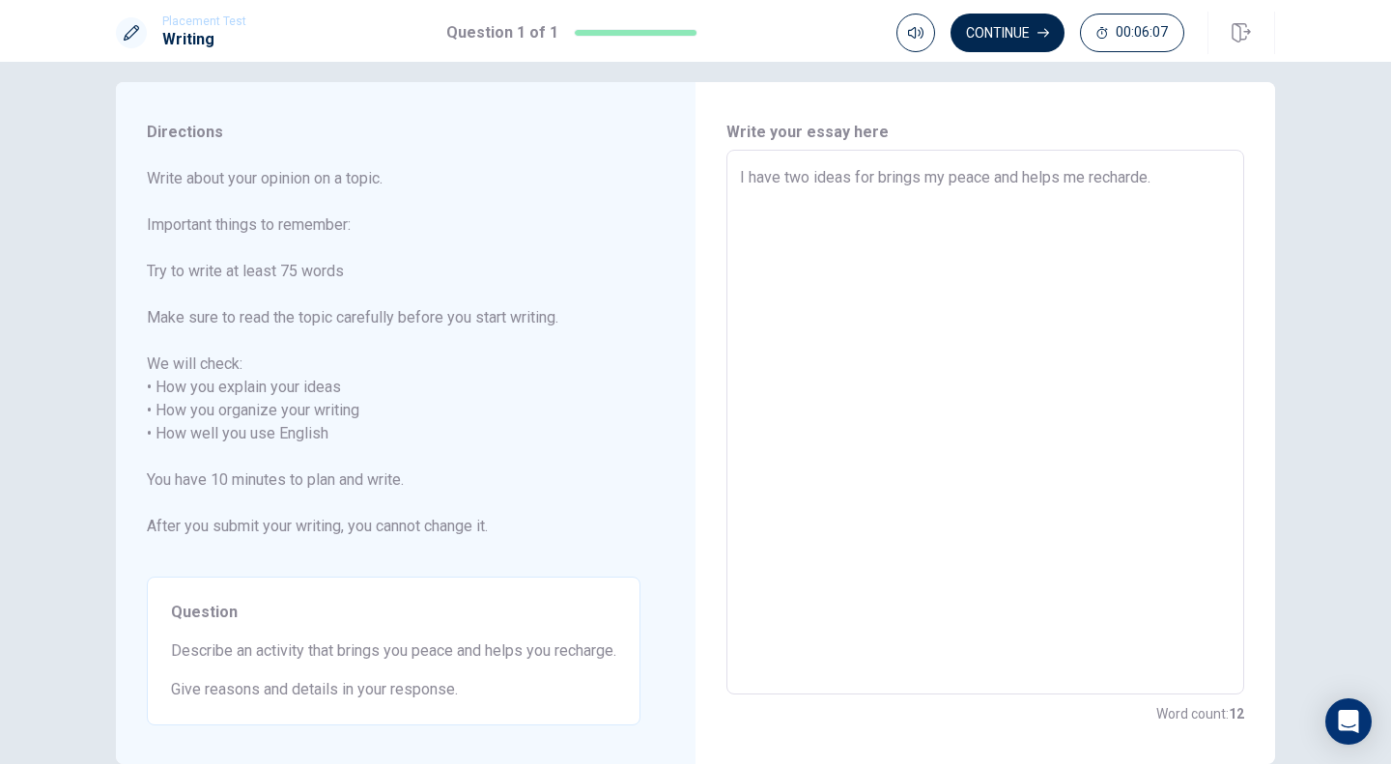
click at [849, 174] on textarea "I have two ideas for brings my peace and helps me recharde." at bounding box center [985, 422] width 491 height 513
click at [1172, 189] on textarea "I have two ideas for brings my peace and helps me recharde." at bounding box center [985, 422] width 491 height 513
type textarea "x"
type textarea "I have two ideas for brings my peace and helps me recharde"
type textarea "x"
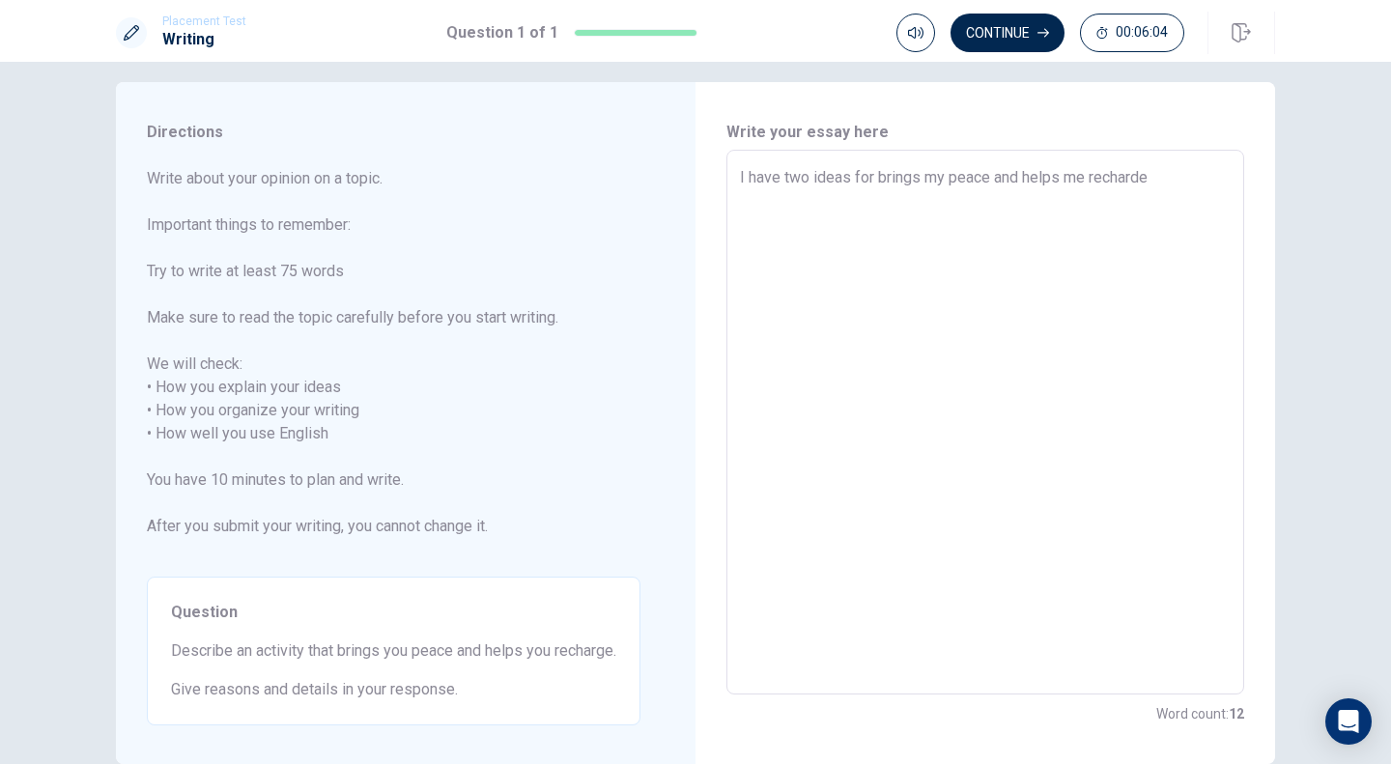
type textarea "I have two ideas for brings my peace and helps me [PERSON_NAME]"
type textarea "x"
type textarea "I have two ideas for brings my peace and helps me recha"
type textarea "x"
type textarea "I have two ideas for brings my peace and helps me [PERSON_NAME]"
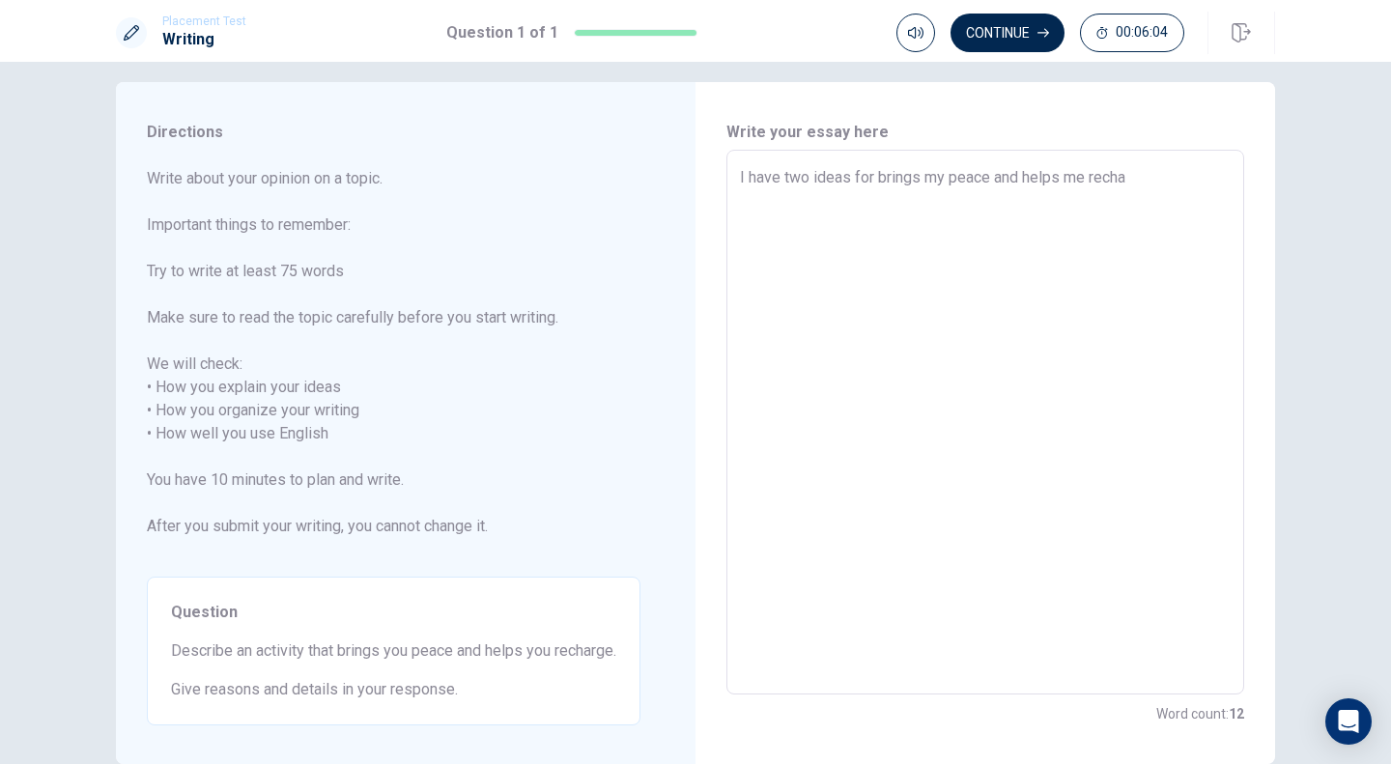
type textarea "x"
type textarea "I have two ideas for brings my peace and helps me rec"
type textarea "x"
type textarea "I have two ideas for brings my peace and helps me re"
type textarea "x"
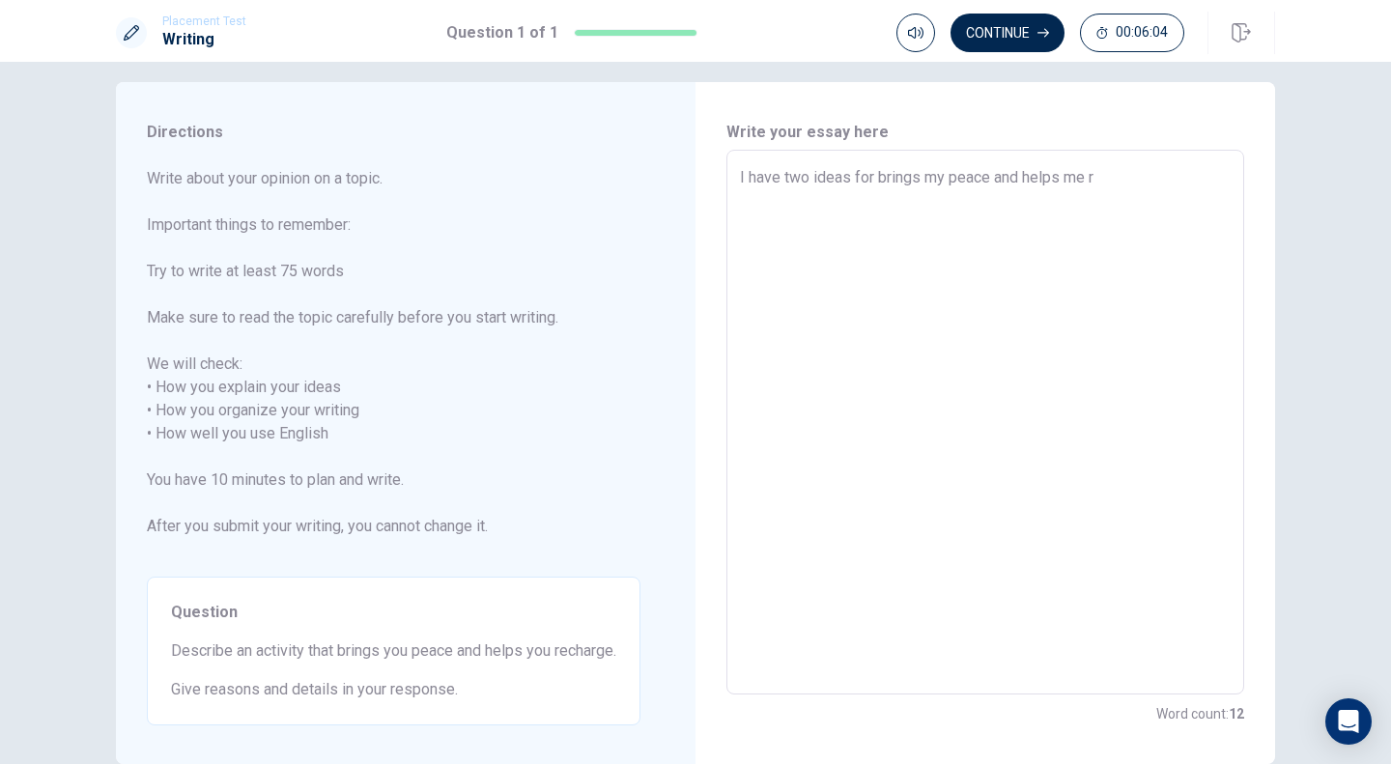
type textarea "I have two ideas for brings my peace and helps me"
type textarea "x"
type textarea "I have two ideas for brings my peace and helps me"
type textarea "x"
type textarea "I have two ideas for brings my peace and helps"
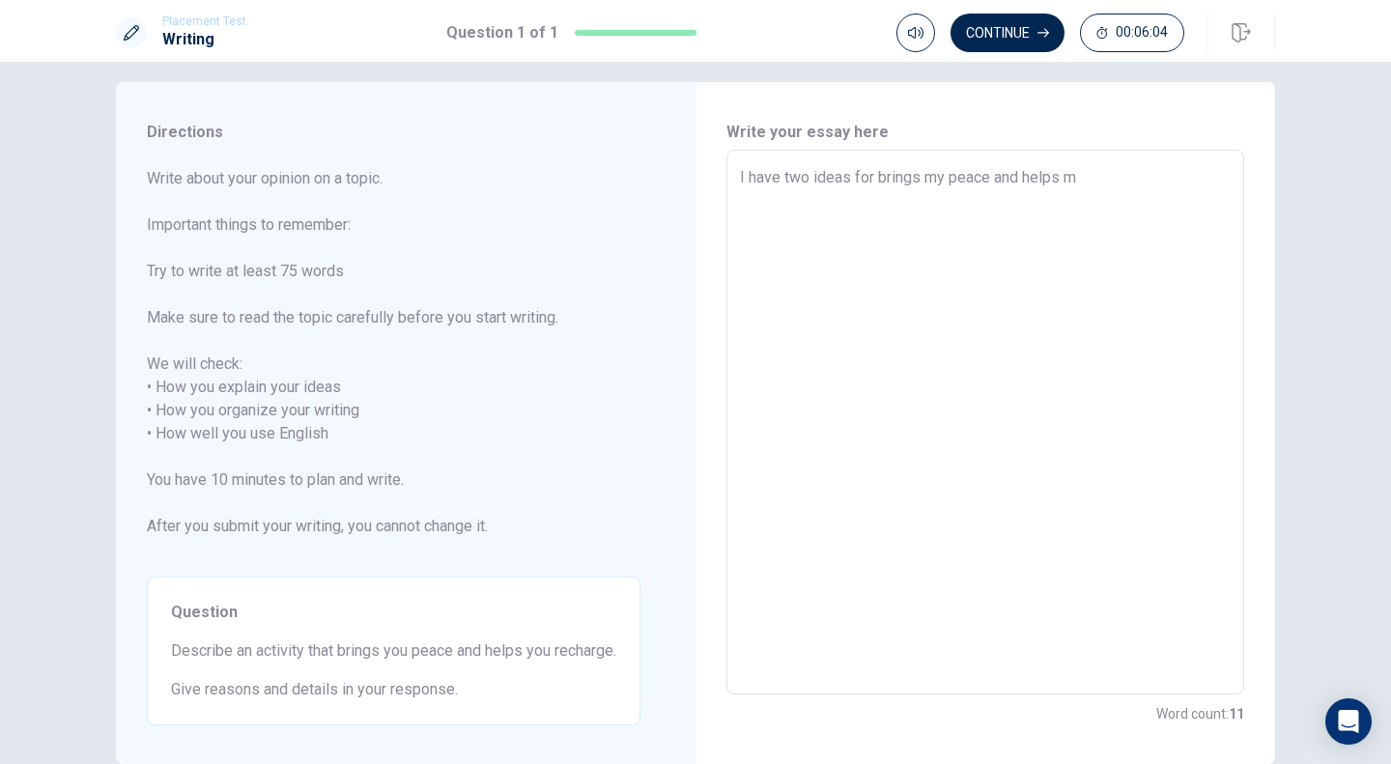
type textarea "x"
type textarea "I have two ideas for brings my peace and helps"
type textarea "x"
type textarea "I have two ideas for brings my peace and help"
type textarea "x"
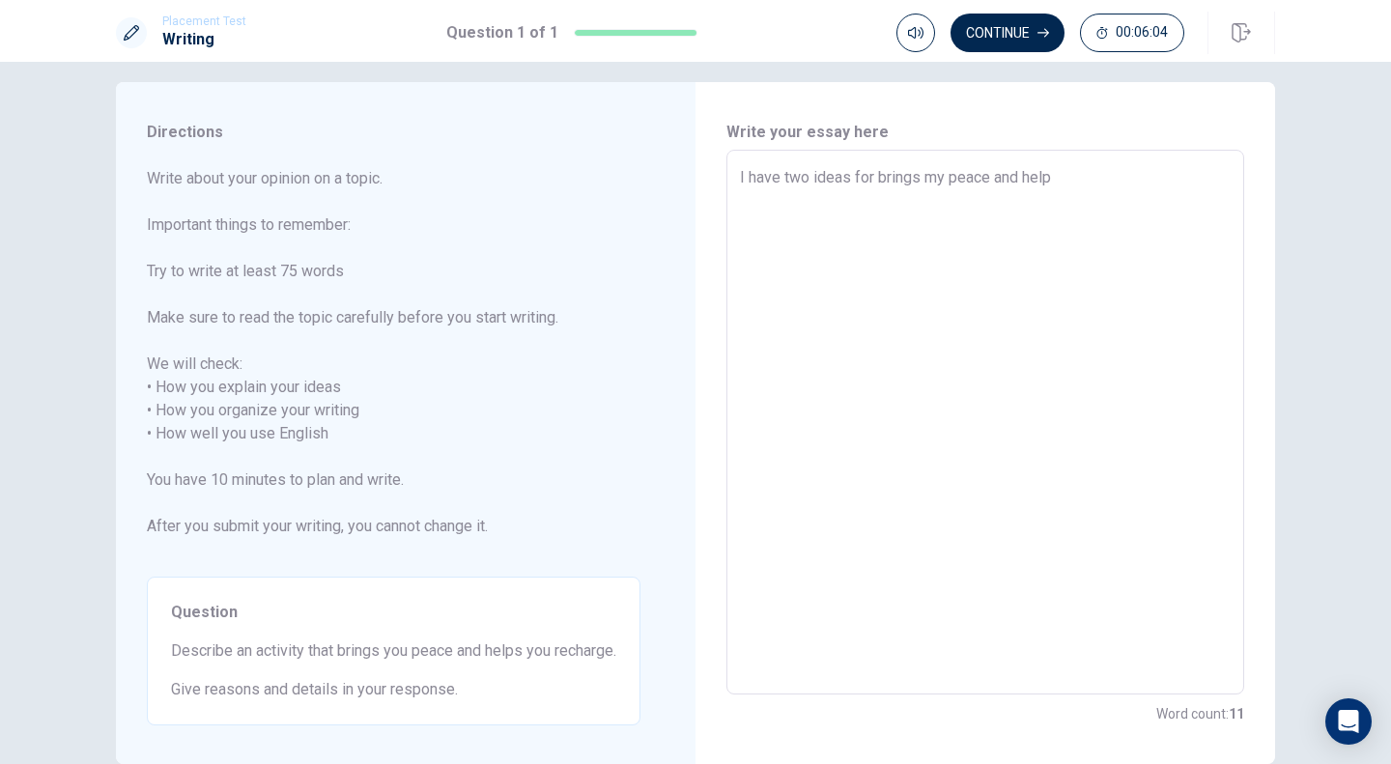
type textarea "I have two ideas for brings my peace and hel"
click at [1058, 172] on textarea "It brings me peace and helps me recharging to hang out with my dogs." at bounding box center [985, 422] width 491 height 513
click at [1043, 176] on textarea "It brings me peace and helps me recharging that hang out with my dogs." at bounding box center [985, 422] width 491 height 513
click at [1071, 177] on textarea "It brings me peace and helps me recharging that hang out with my dogs." at bounding box center [985, 422] width 491 height 513
click at [1024, 233] on textarea "It brings me peace and helps me recharging that hang out with my dogs." at bounding box center [985, 422] width 491 height 513
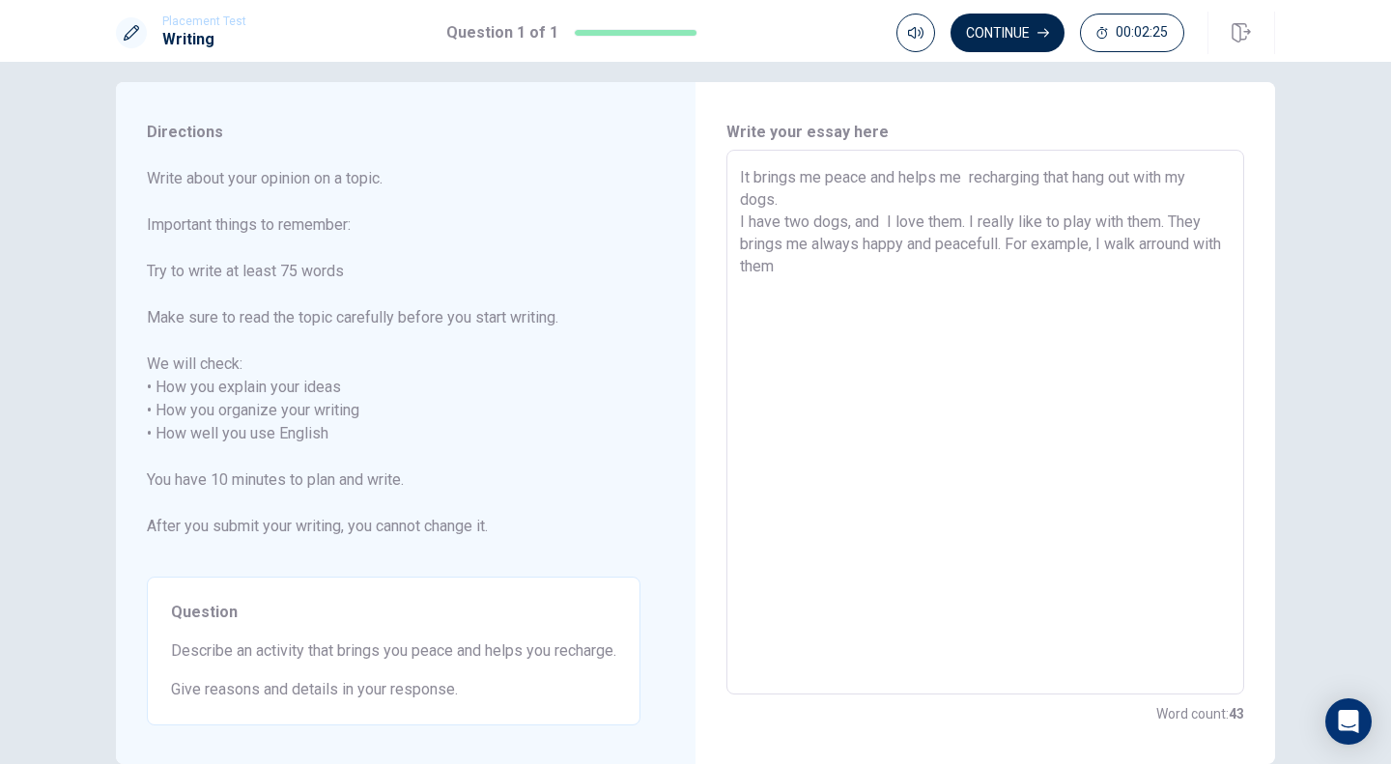
click at [1096, 239] on textarea "It brings me peace and helps me recharging that hang out with my dogs. I have t…" at bounding box center [985, 422] width 491 height 513
click at [814, 270] on textarea "It brings me peace and helps me recharging that hang out with my dogs. I have t…" at bounding box center [985, 422] width 491 height 513
click at [995, 278] on textarea "It brings me peace and helps me recharging that hang out with my dogs. I have t…" at bounding box center [985, 422] width 491 height 513
click at [1139, 267] on textarea "It brings me peace and helps me recharging that hang out with my dogs. I have t…" at bounding box center [985, 422] width 491 height 513
click at [1091, 376] on textarea "It brings me peace and helps me recharging that hang out with my dogs. I have t…" at bounding box center [985, 422] width 491 height 513
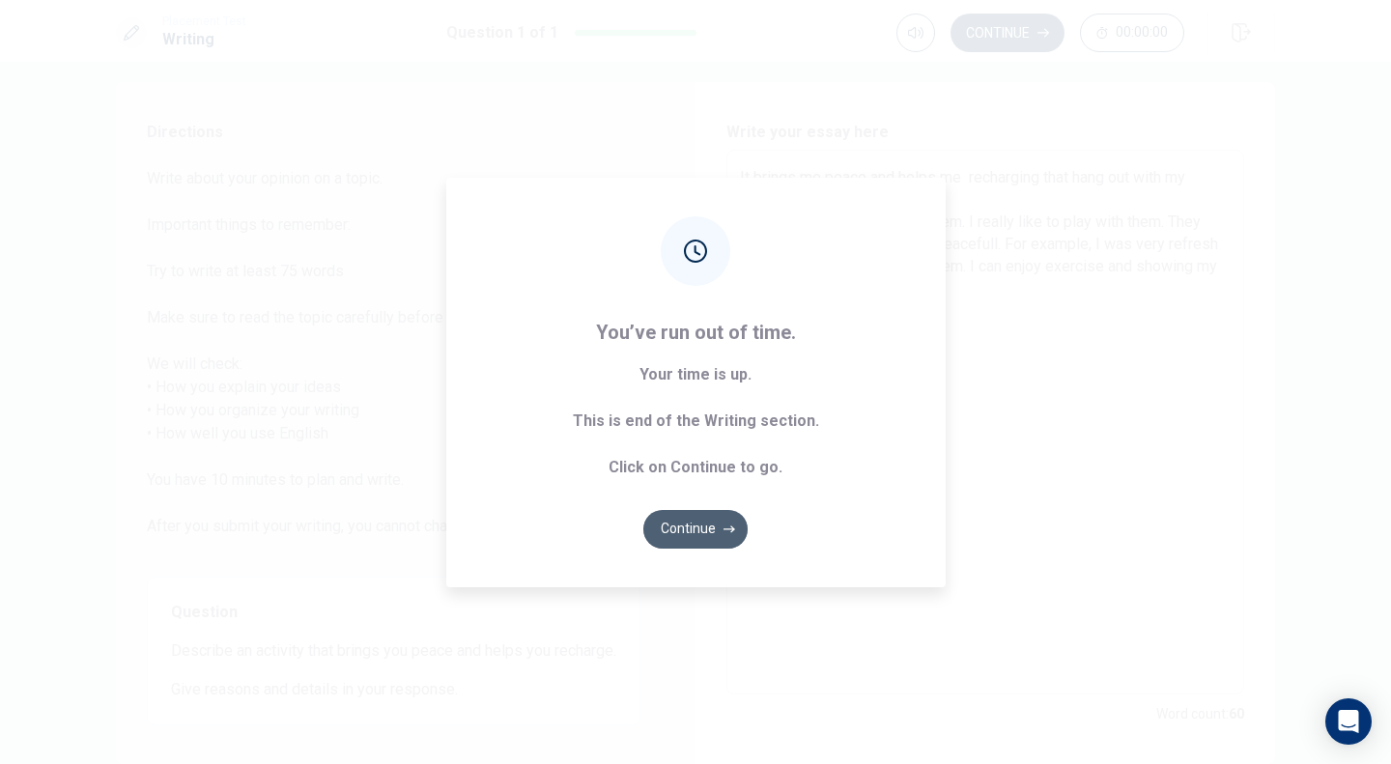
click at [702, 521] on button "Continue" at bounding box center [695, 529] width 104 height 39
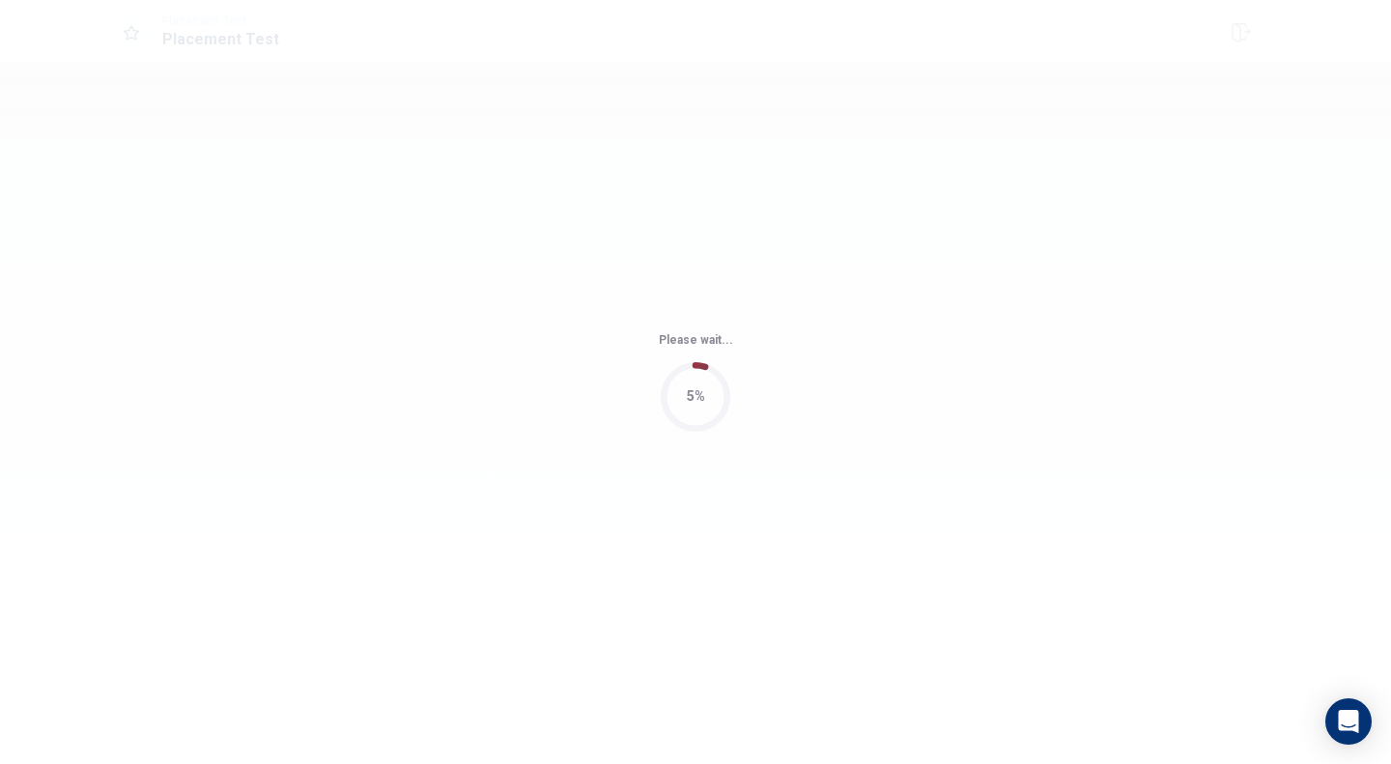
scroll to position [0, 0]
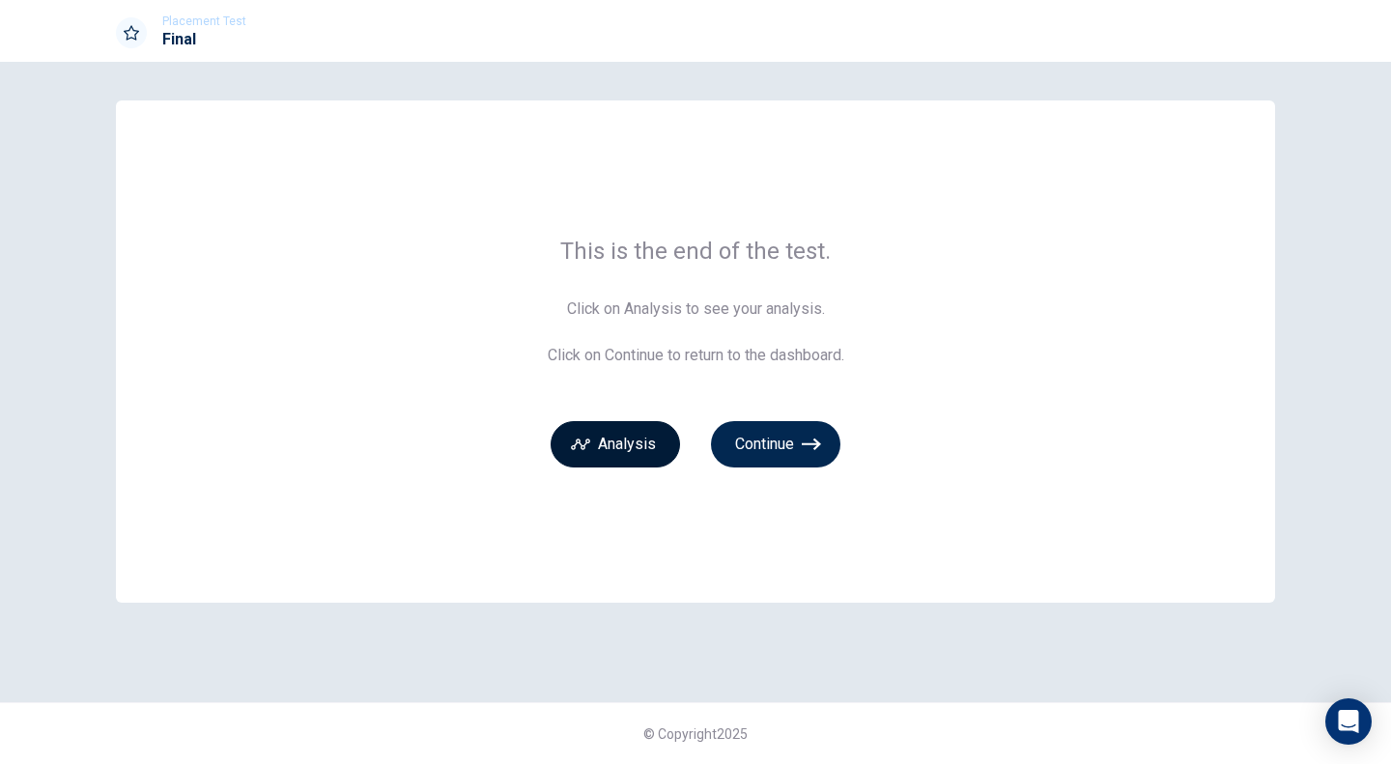
click at [620, 441] on button "Analysis" at bounding box center [615, 444] width 129 height 46
